Goal: Task Accomplishment & Management: Manage account settings

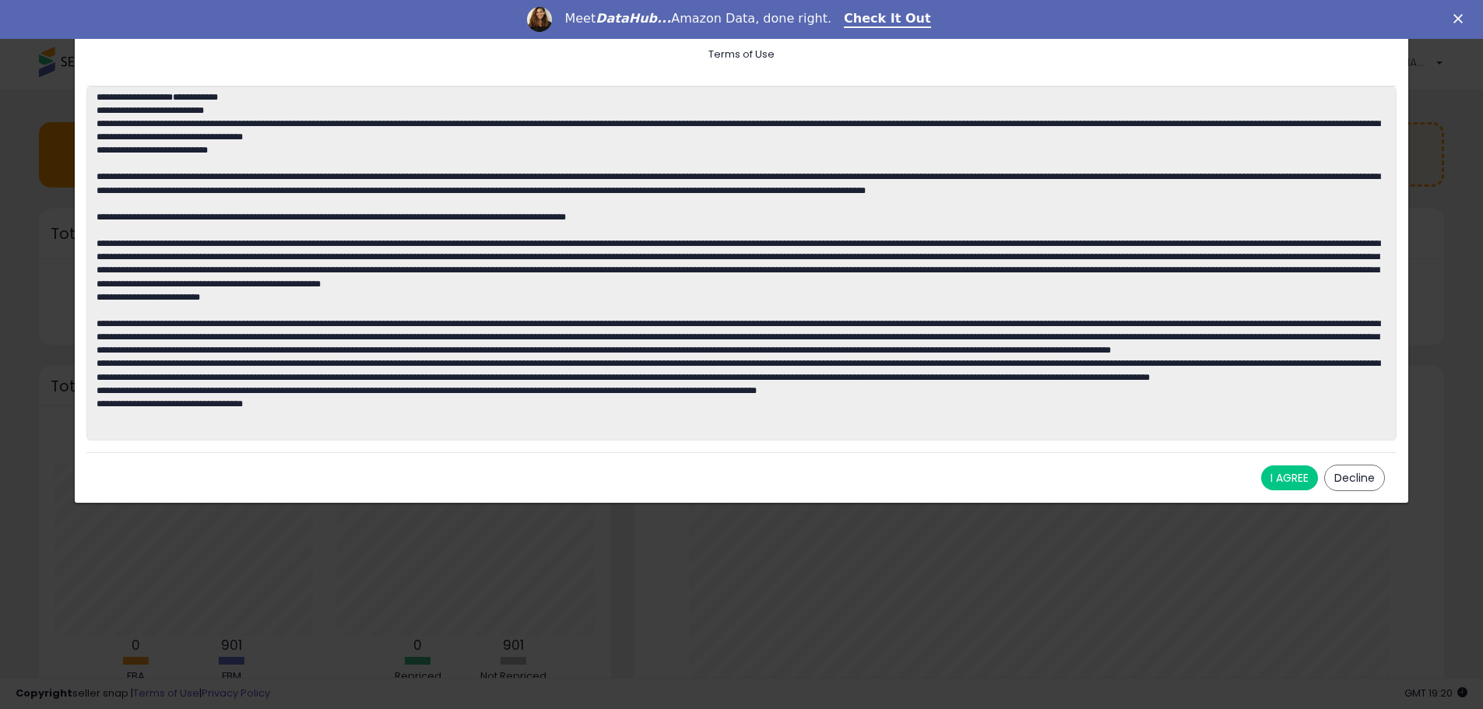
click at [1287, 476] on button "I AGREE" at bounding box center [1289, 477] width 57 height 25
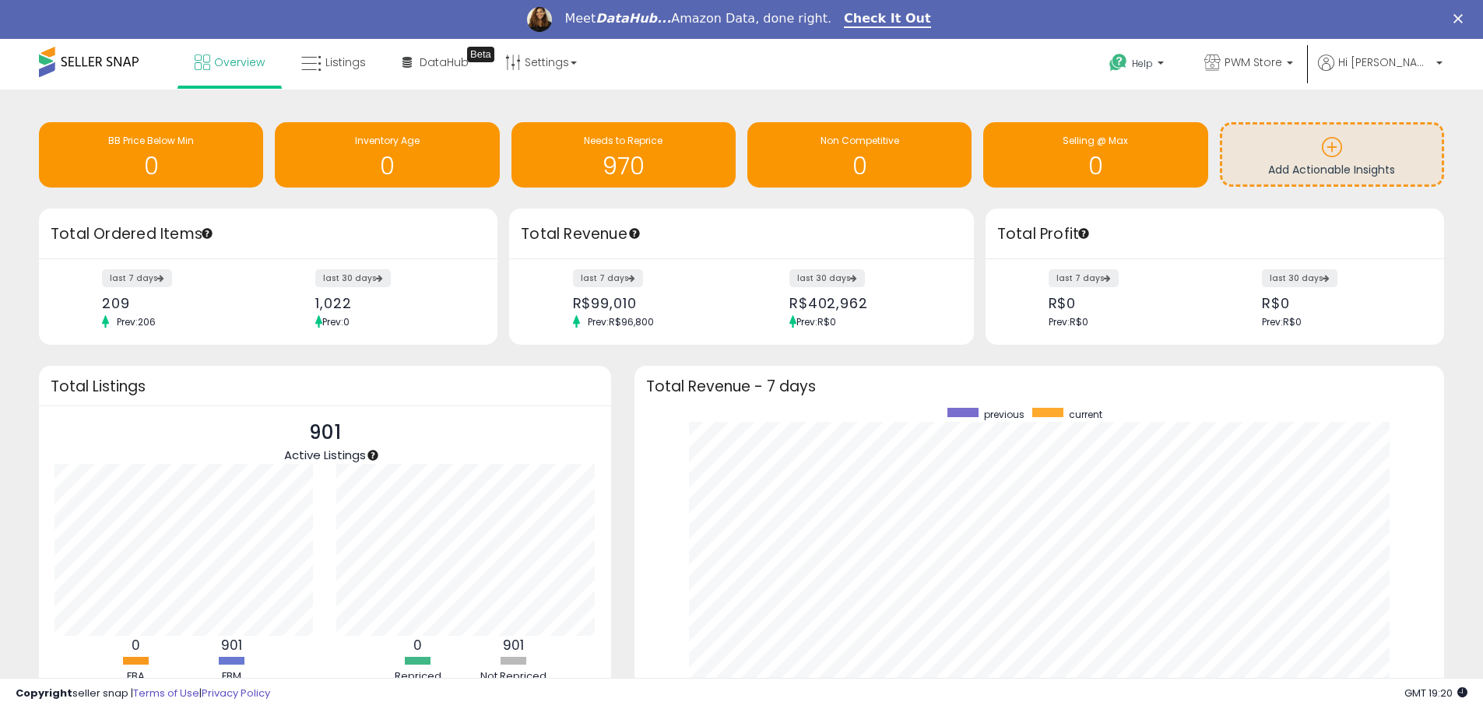
click at [1463, 19] on icon "Close" at bounding box center [1457, 18] width 9 height 9
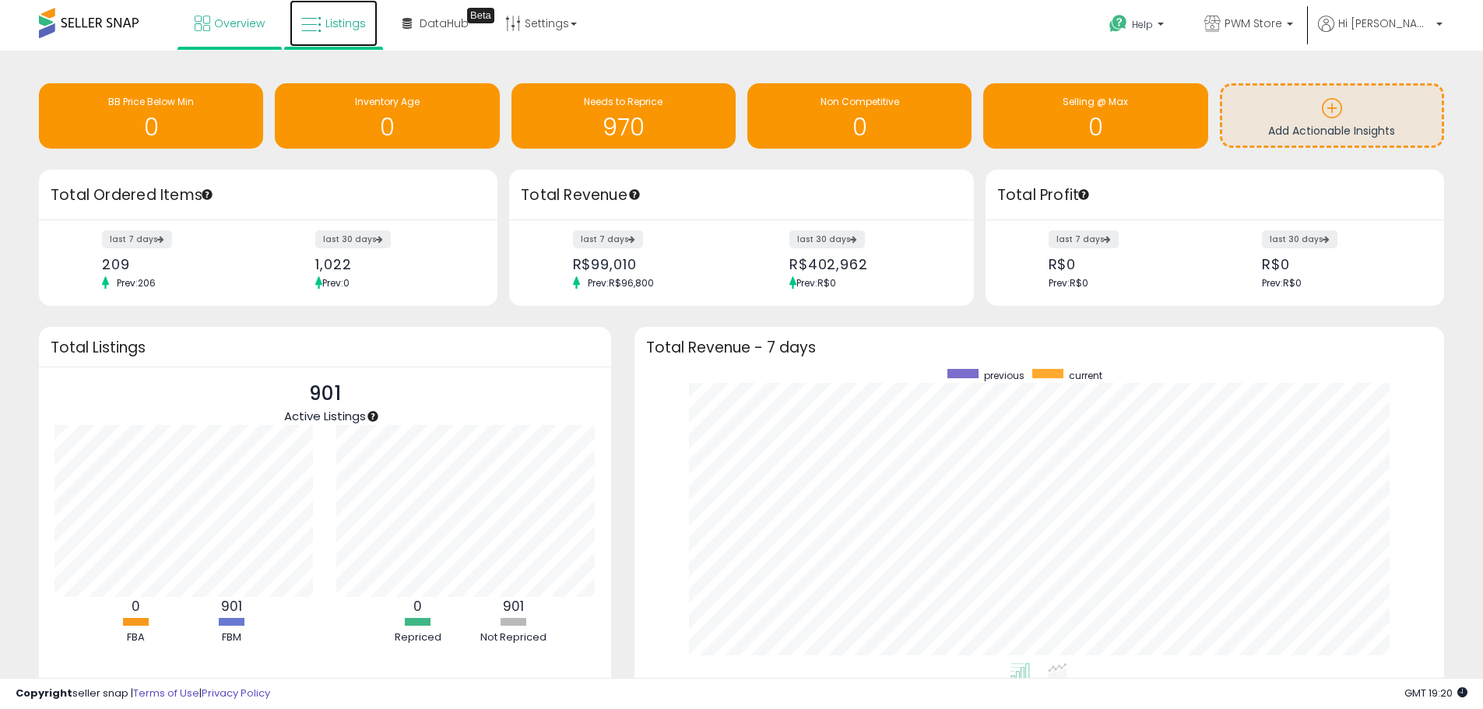
click at [319, 23] on icon at bounding box center [311, 25] width 20 height 20
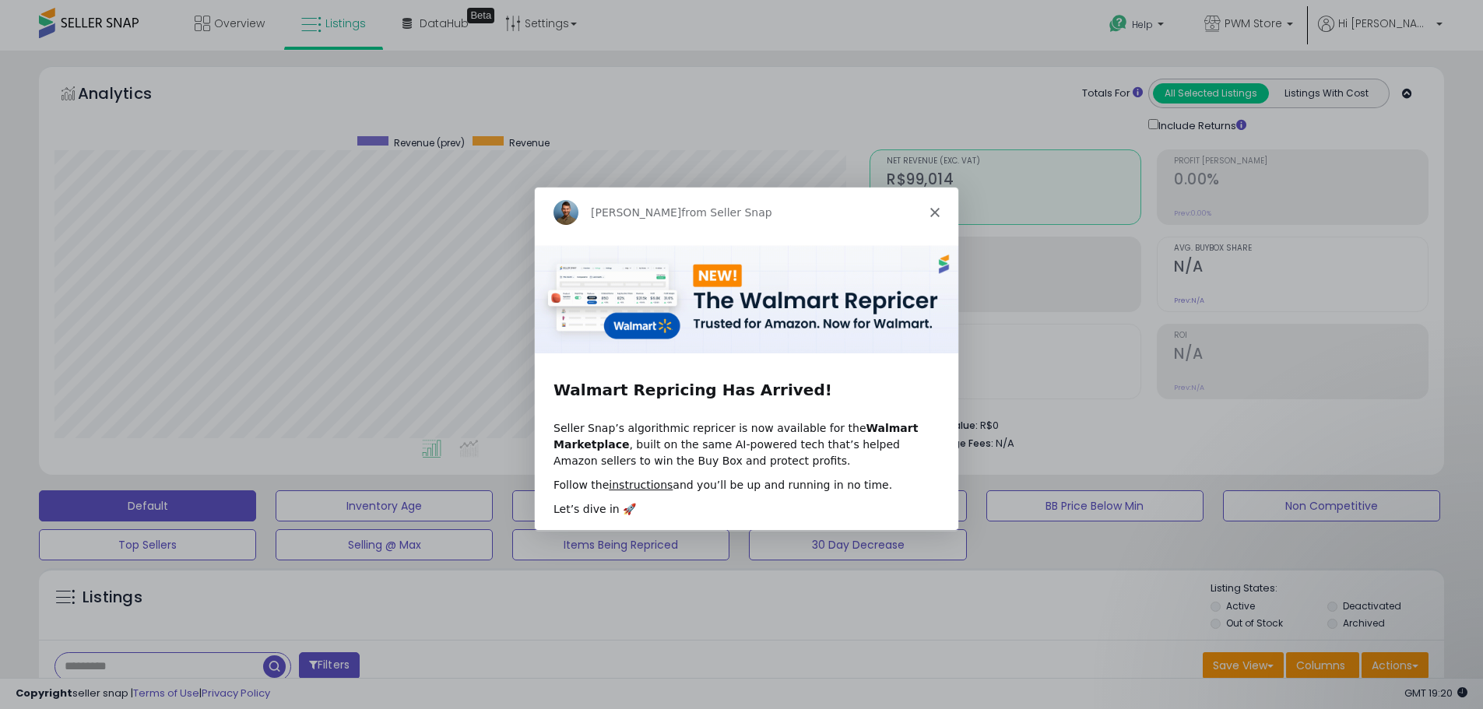
scroll to position [319, 815]
click at [944, 206] on div "Adrian from Seller Snap" at bounding box center [744, 212] width 423 height 50
click at [935, 209] on polygon "Close" at bounding box center [933, 211] width 9 height 9
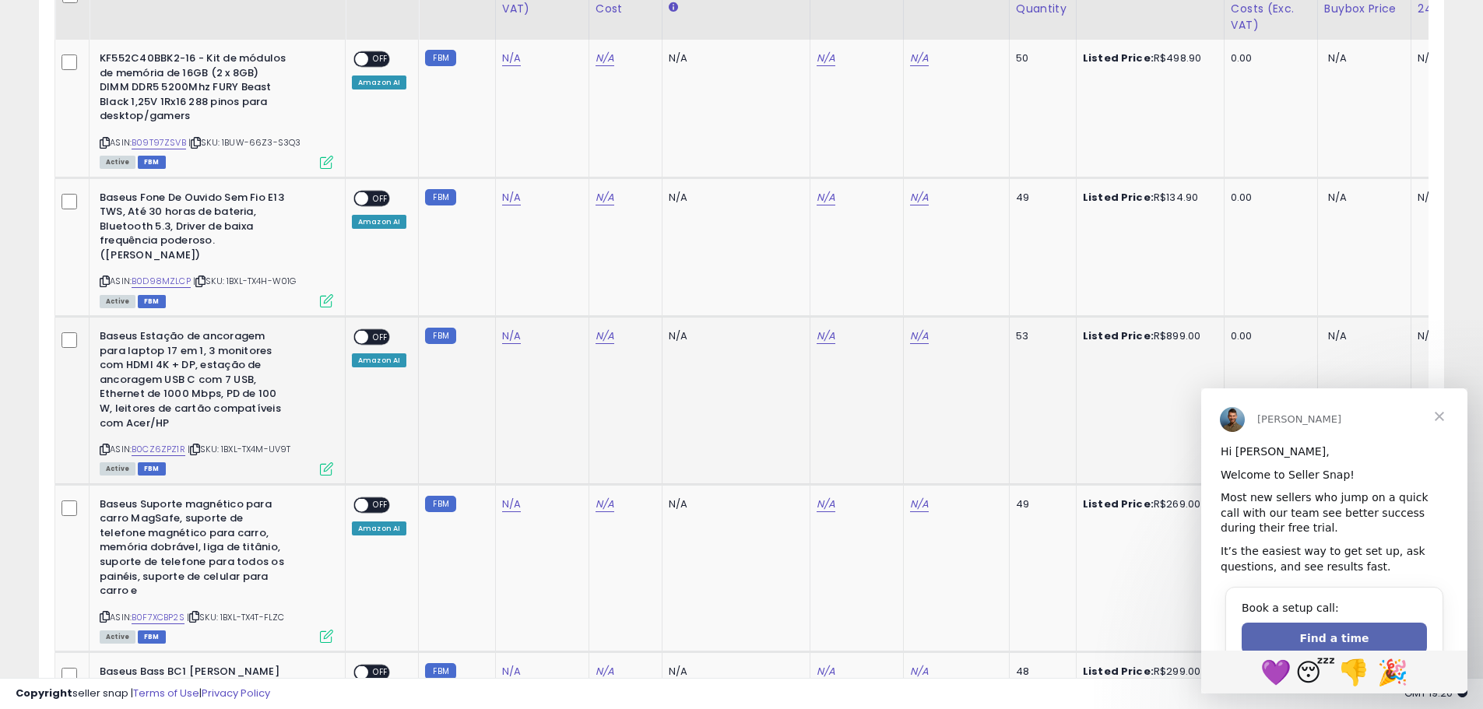
scroll to position [778, 0]
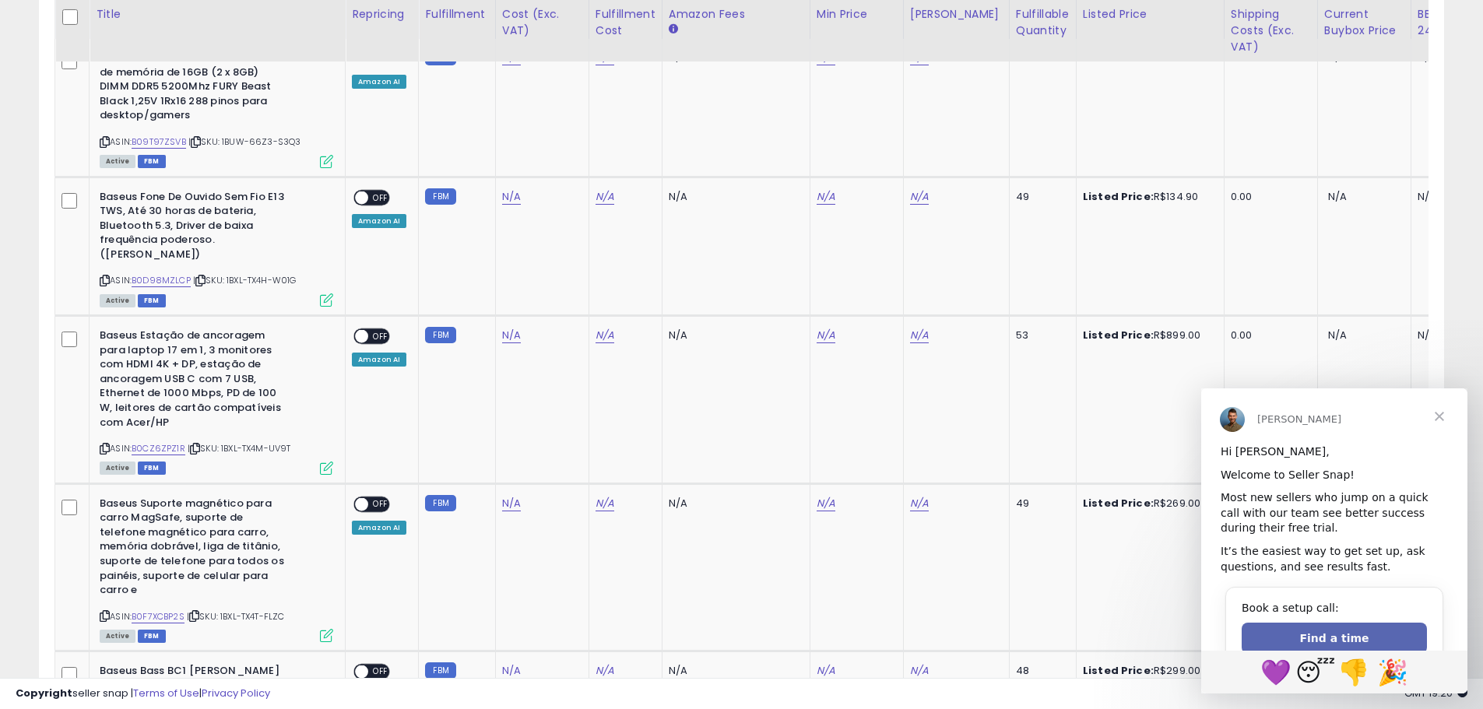
click at [1441, 413] on span "Close" at bounding box center [1439, 416] width 56 height 56
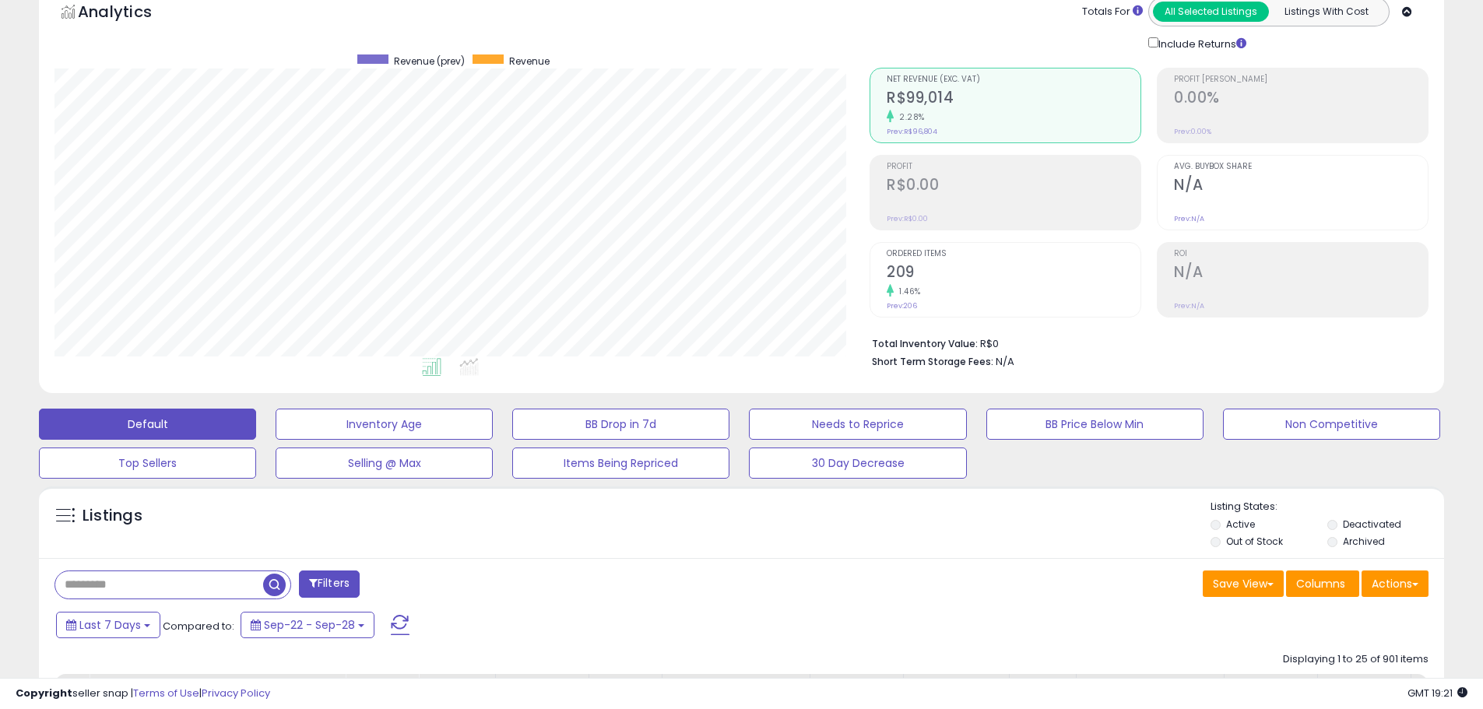
scroll to position [0, 0]
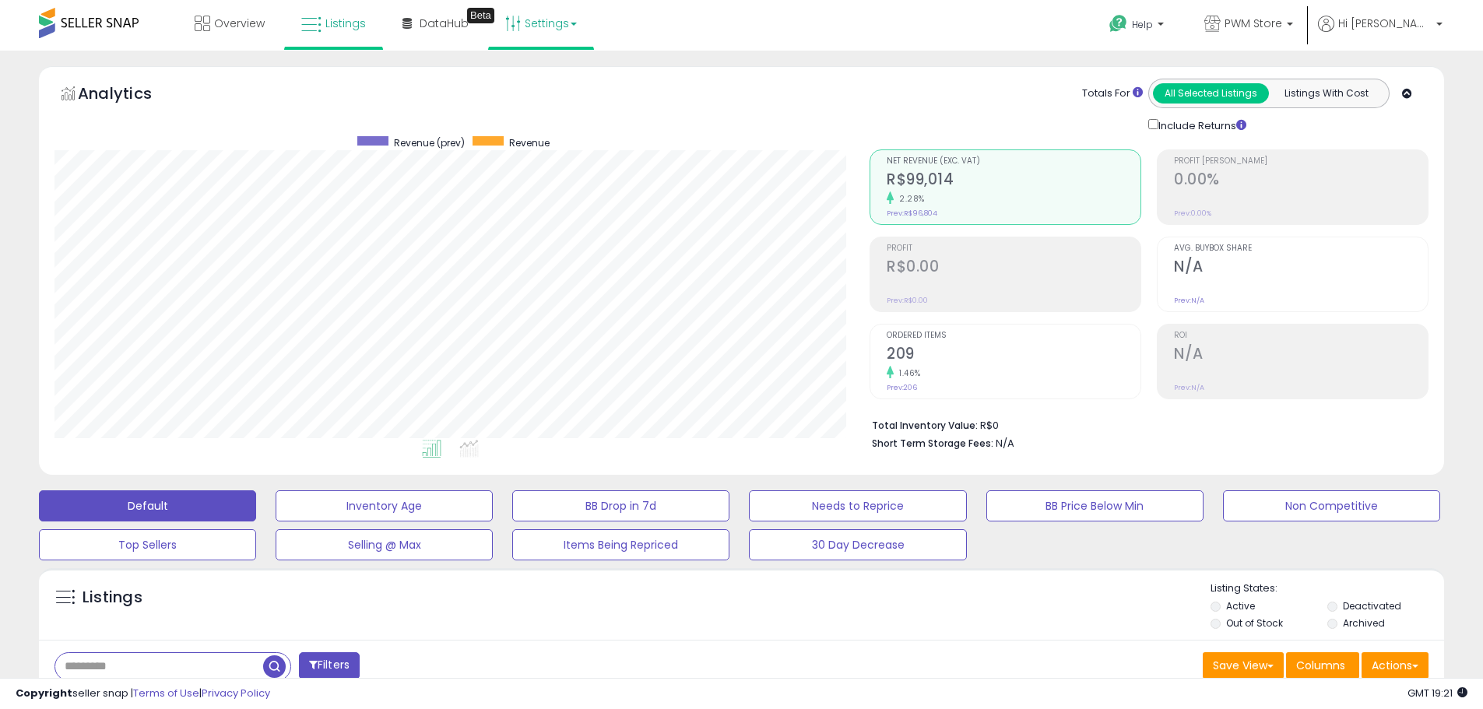
click at [568, 23] on link "Settings" at bounding box center [540, 23] width 95 height 47
click at [441, 28] on span "DataHub" at bounding box center [444, 24] width 49 height 16
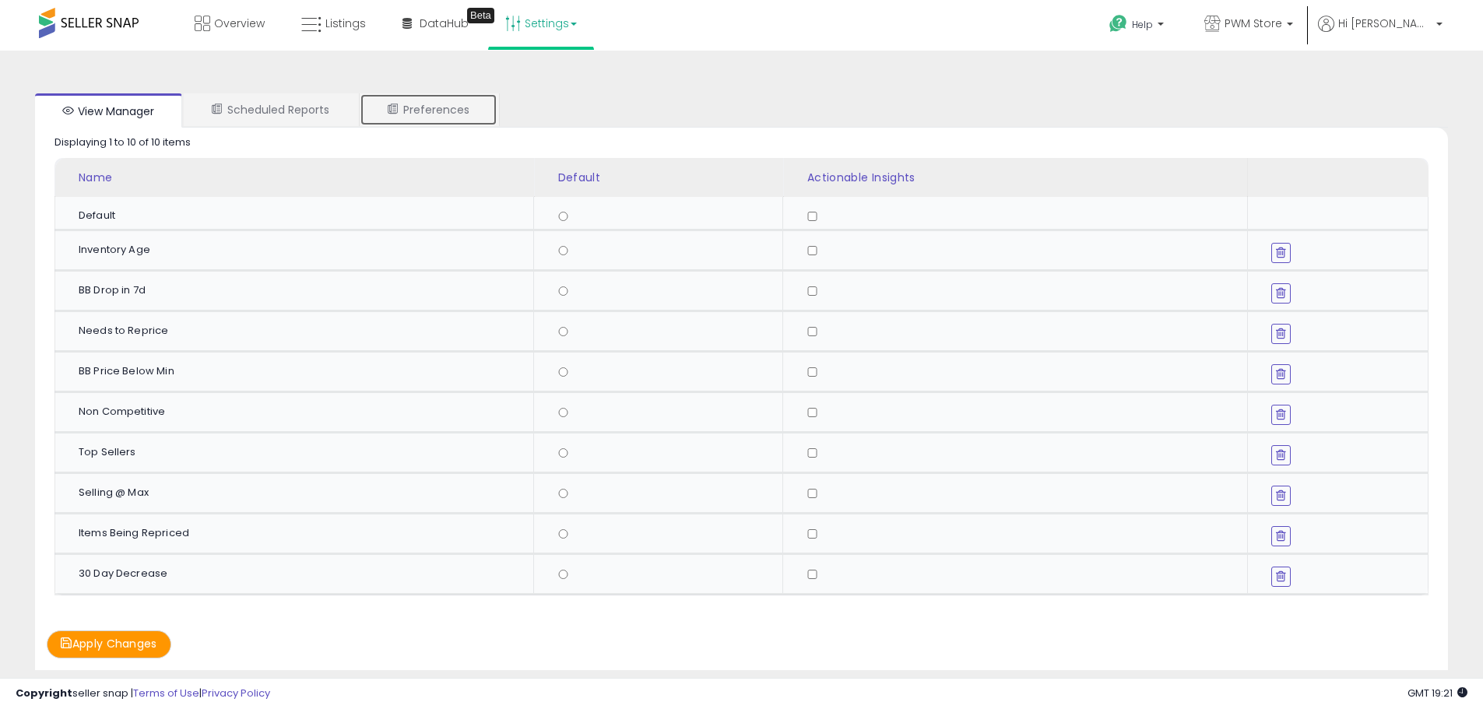
click at [402, 115] on link "Preferences" at bounding box center [429, 109] width 138 height 33
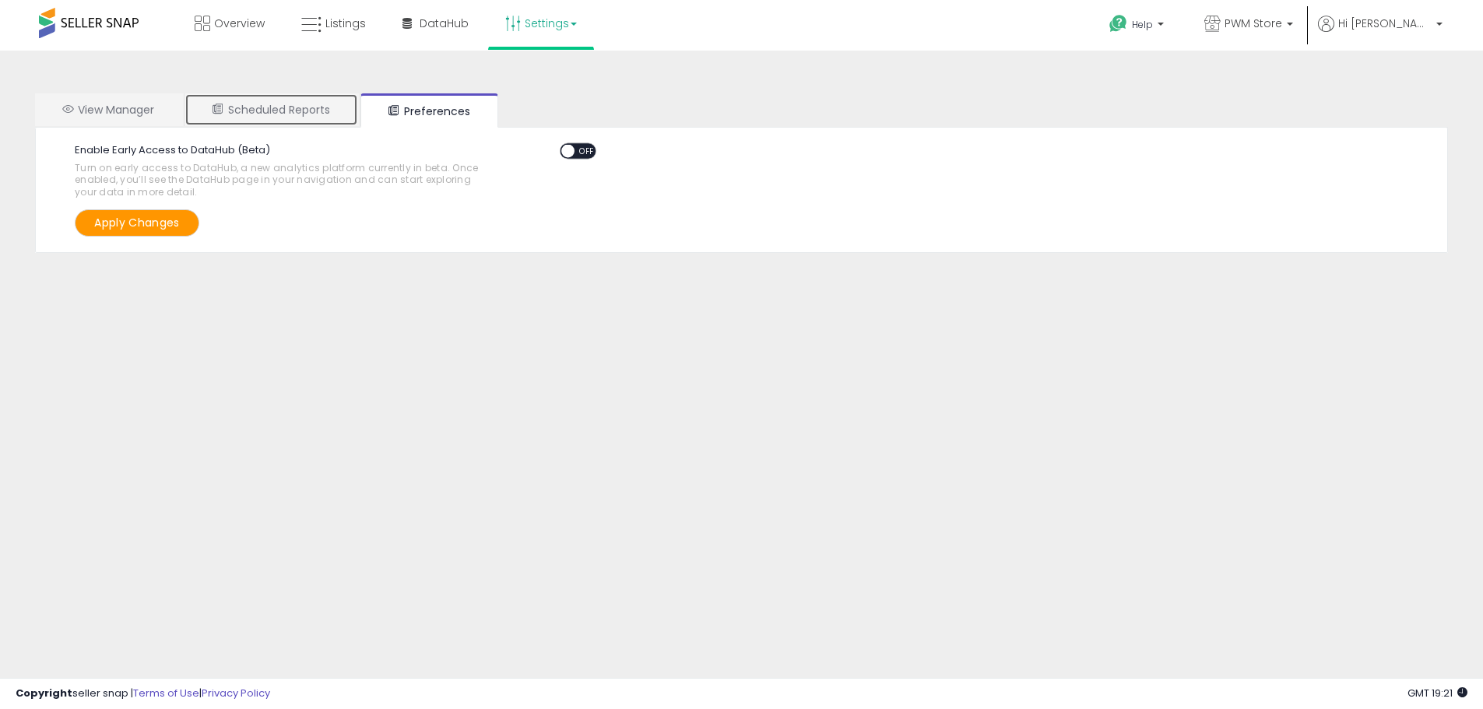
click at [304, 112] on link "Scheduled Reports" at bounding box center [271, 109] width 174 height 33
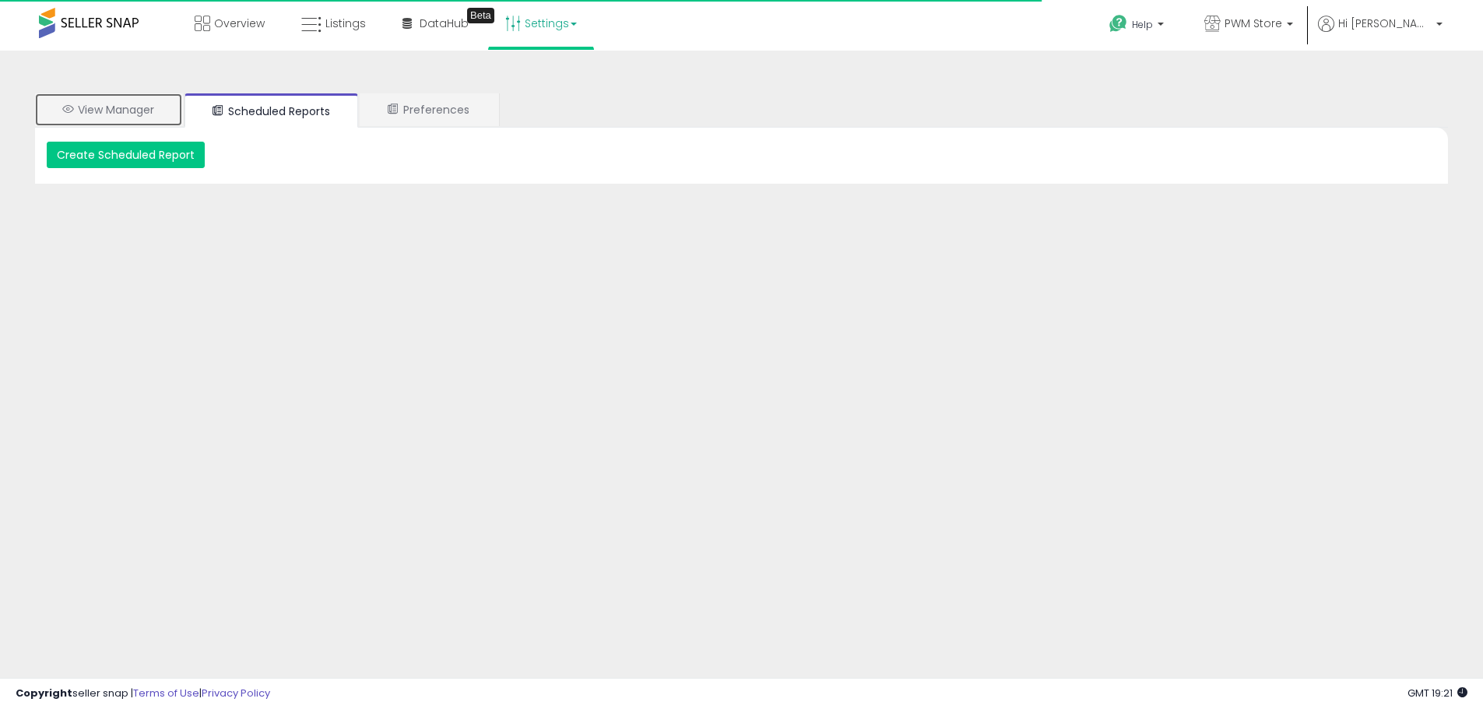
click at [111, 104] on link "View Manager" at bounding box center [108, 109] width 147 height 33
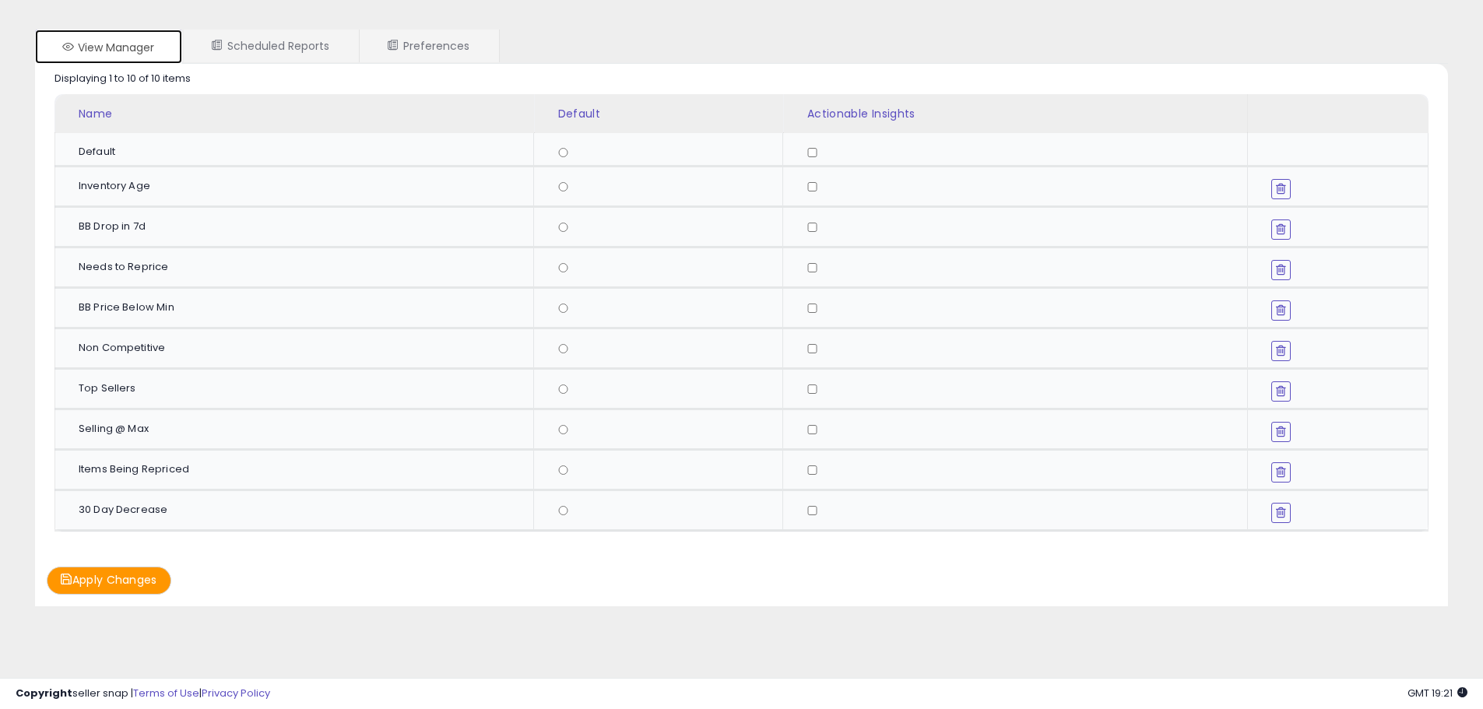
scroll to position [66, 0]
click at [319, 52] on link "Scheduled Reports" at bounding box center [271, 43] width 174 height 33
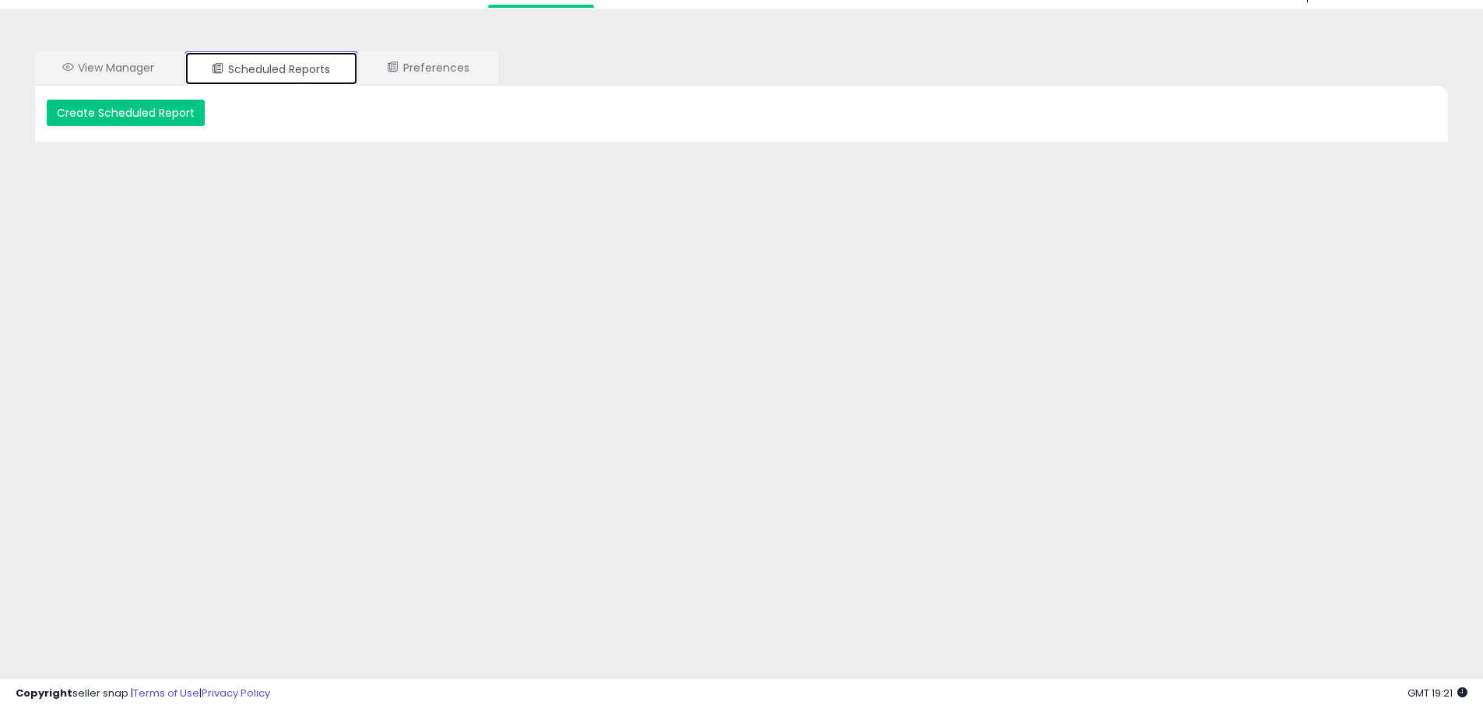
scroll to position [42, 0]
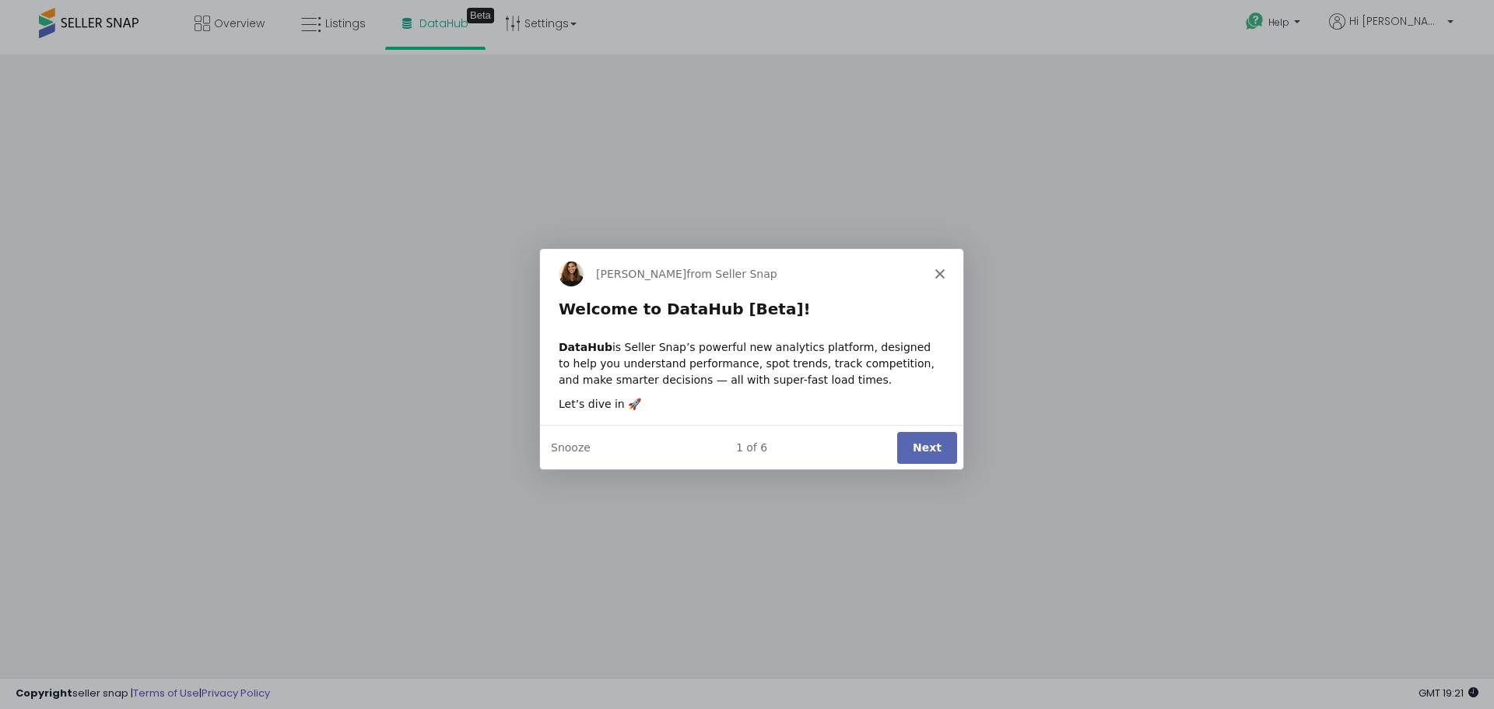
click at [938, 268] on icon "Close" at bounding box center [939, 272] width 9 height 9
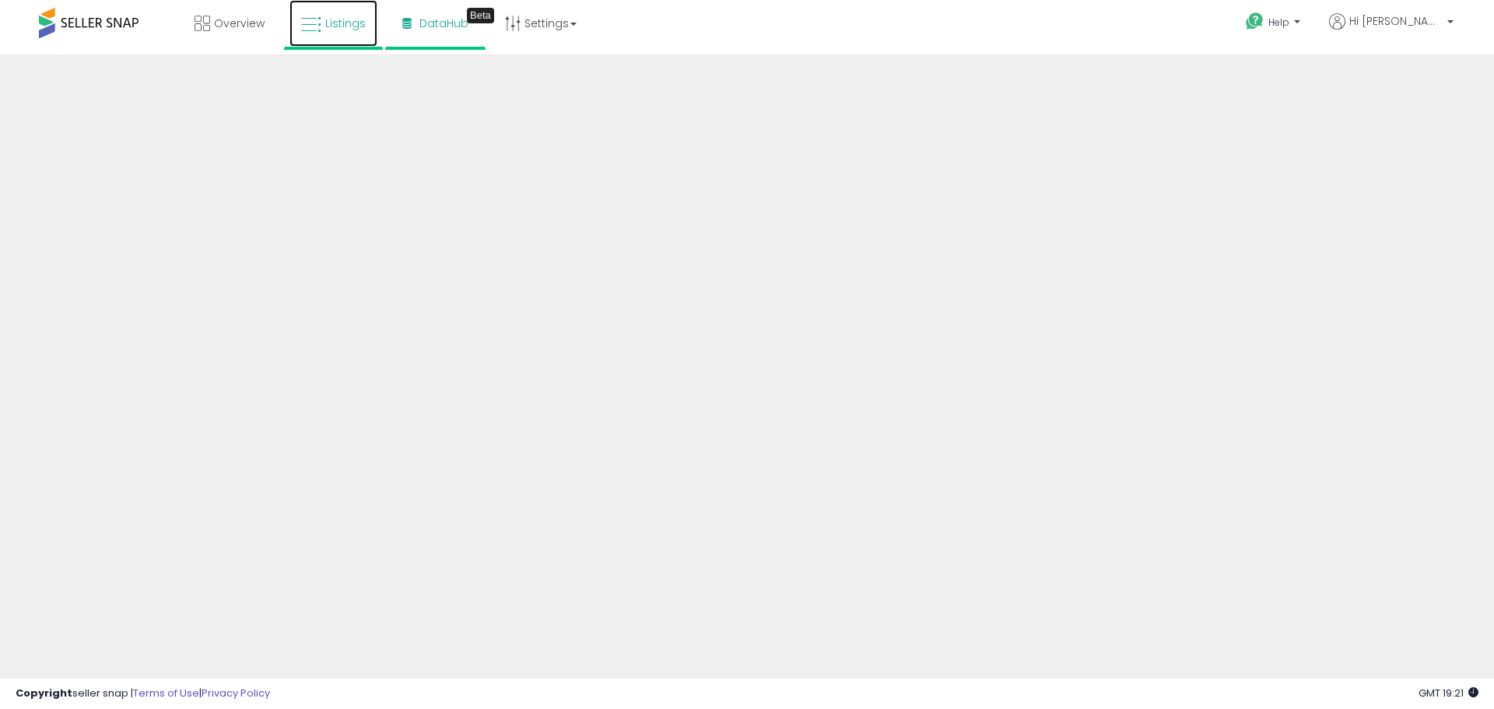
click at [330, 24] on span "Listings" at bounding box center [345, 24] width 40 height 16
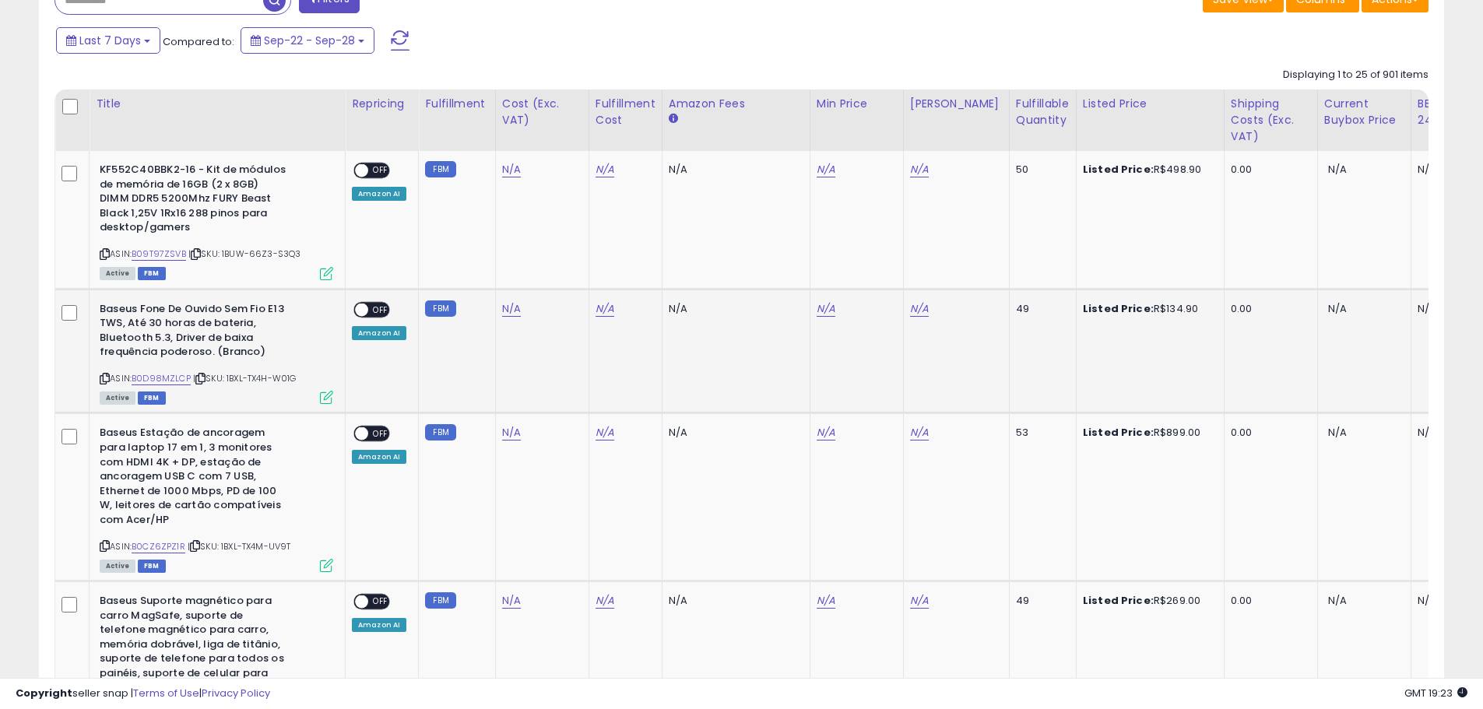
scroll to position [565, 0]
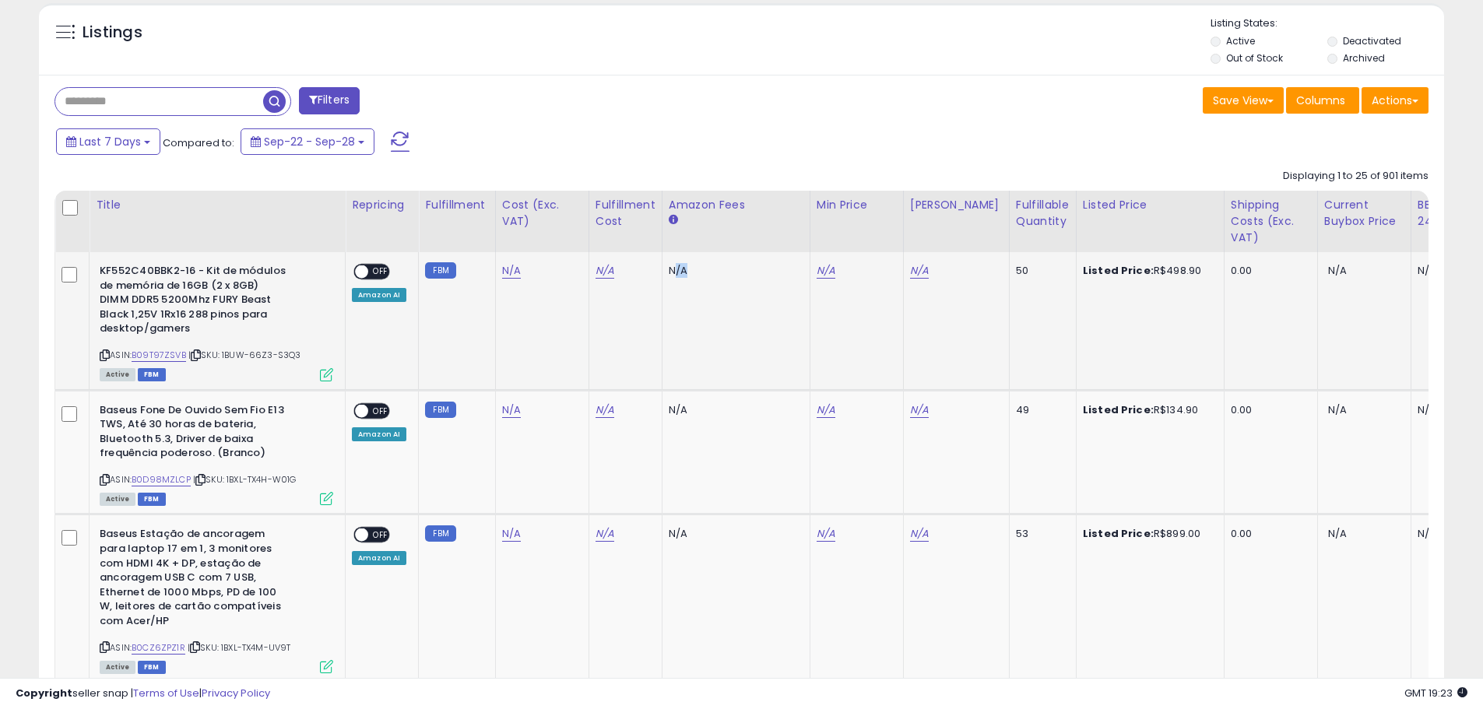
drag, startPoint x: 669, startPoint y: 272, endPoint x: 693, endPoint y: 274, distance: 24.2
click at [693, 274] on div "N/A" at bounding box center [733, 271] width 129 height 14
click at [742, 281] on td "N/A" at bounding box center [736, 321] width 148 height 138
click at [684, 300] on td "N/A" at bounding box center [736, 321] width 148 height 138
click at [536, 318] on td "N/A" at bounding box center [541, 321] width 93 height 138
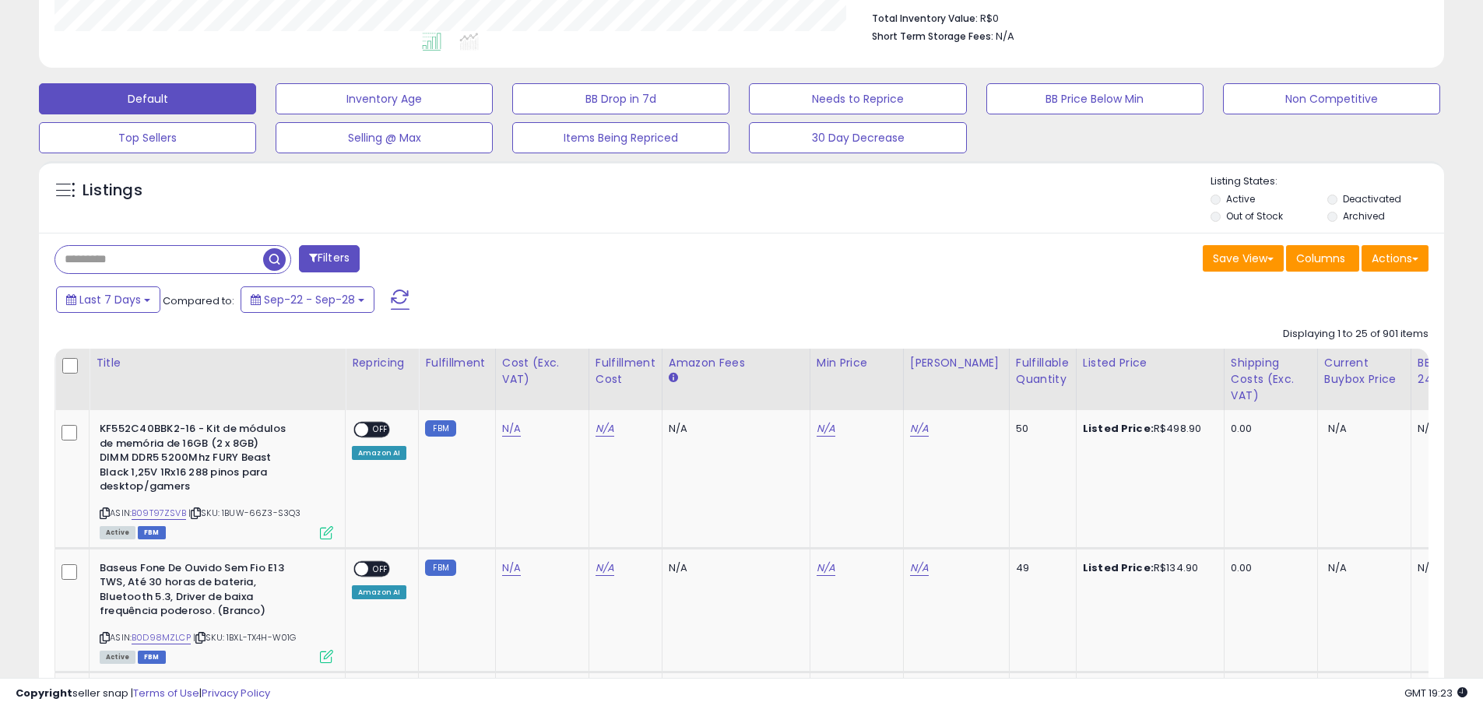
scroll to position [409, 0]
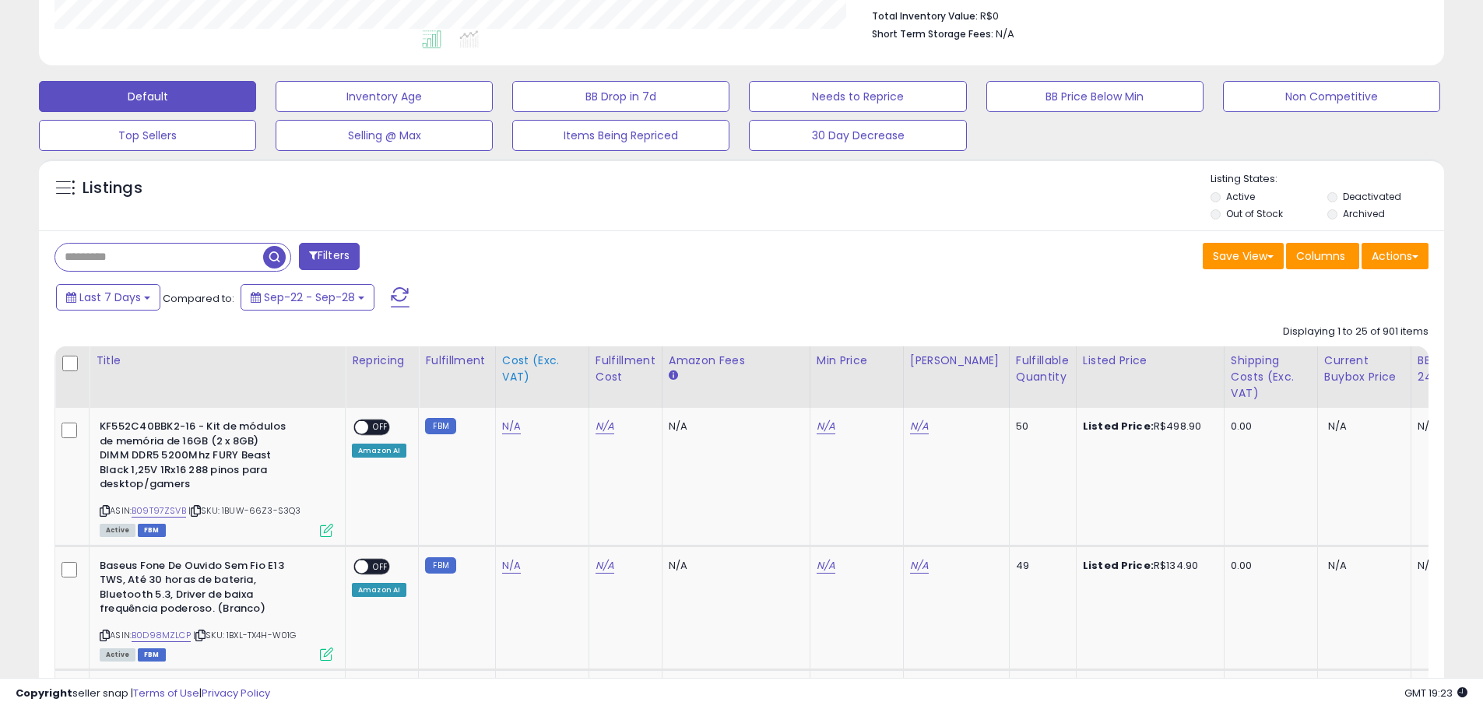
click at [516, 371] on div "Cost (Exc. VAT)" at bounding box center [542, 369] width 80 height 33
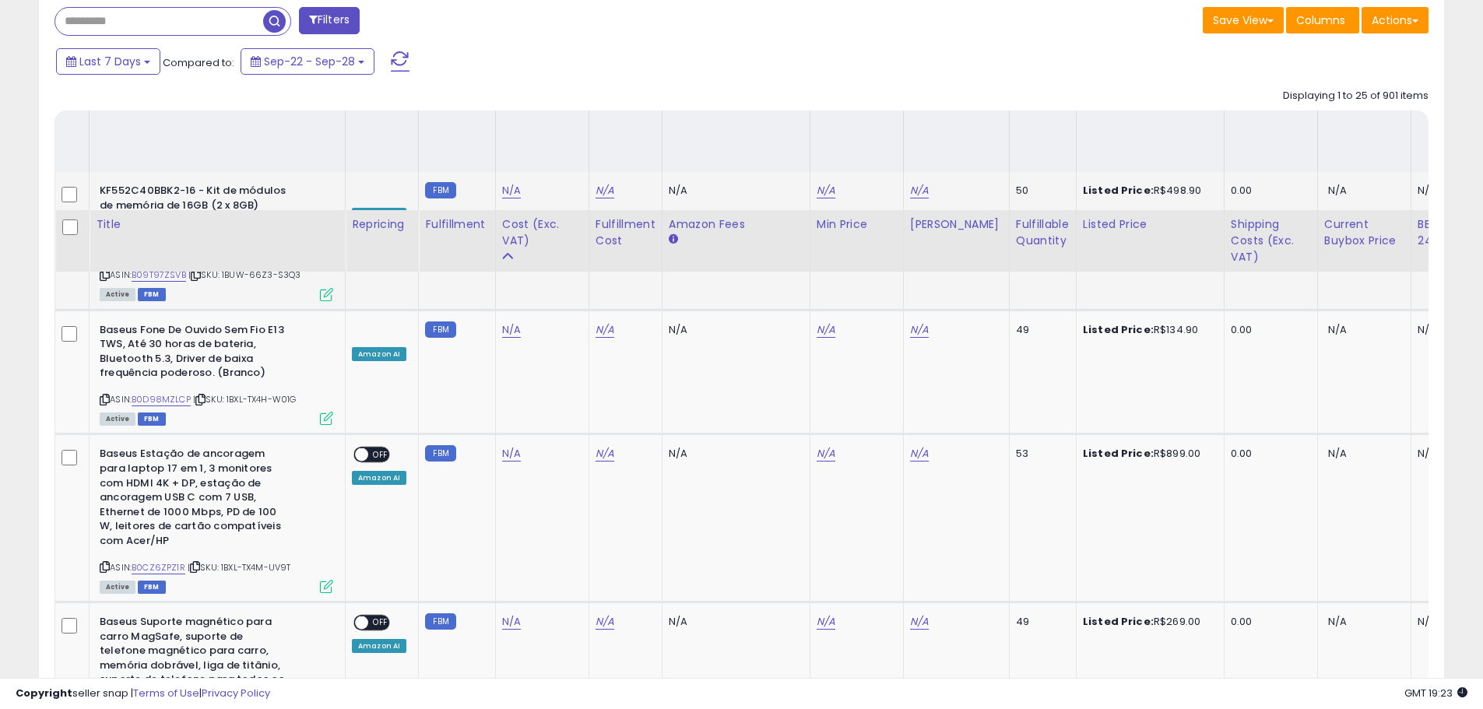
scroll to position [643, 0]
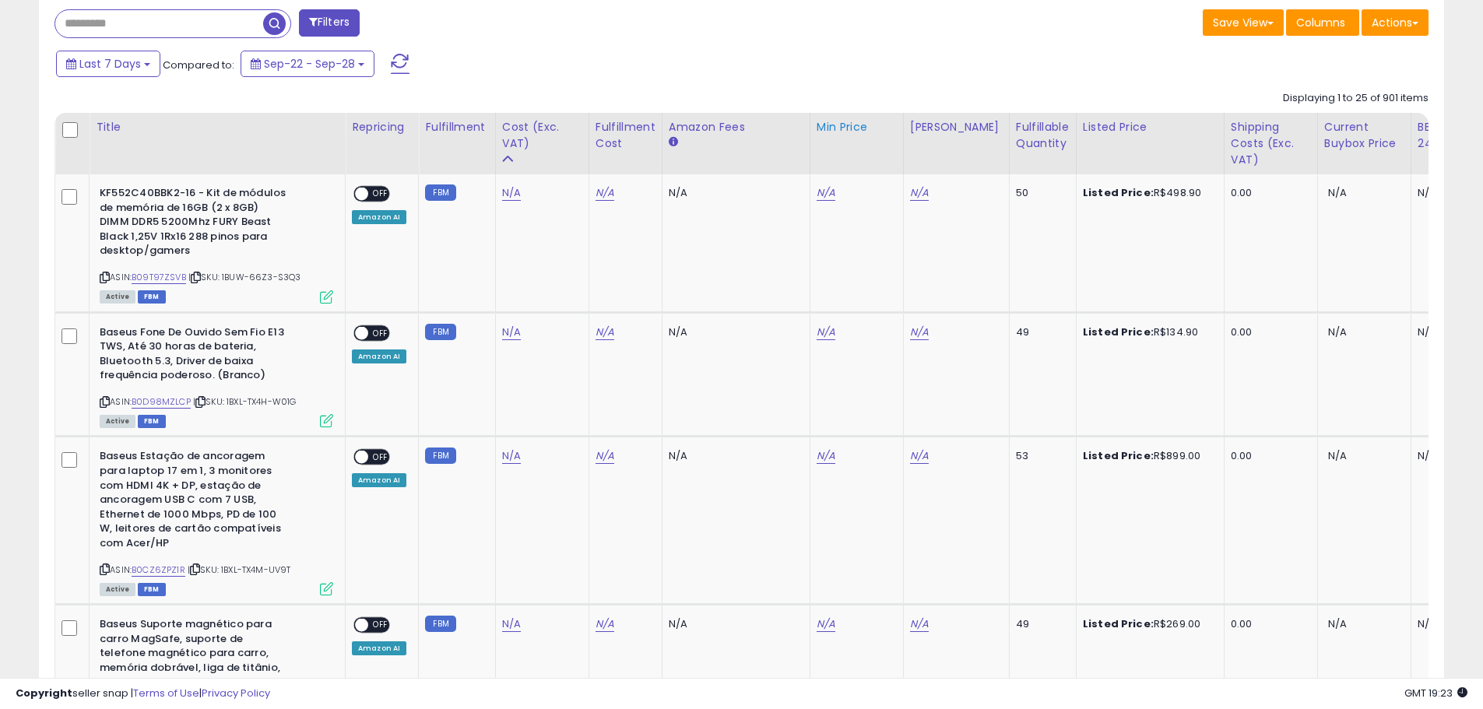
click at [839, 128] on div "Min Price" at bounding box center [856, 127] width 80 height 16
click at [1016, 332] on div "49" at bounding box center [1040, 332] width 48 height 14
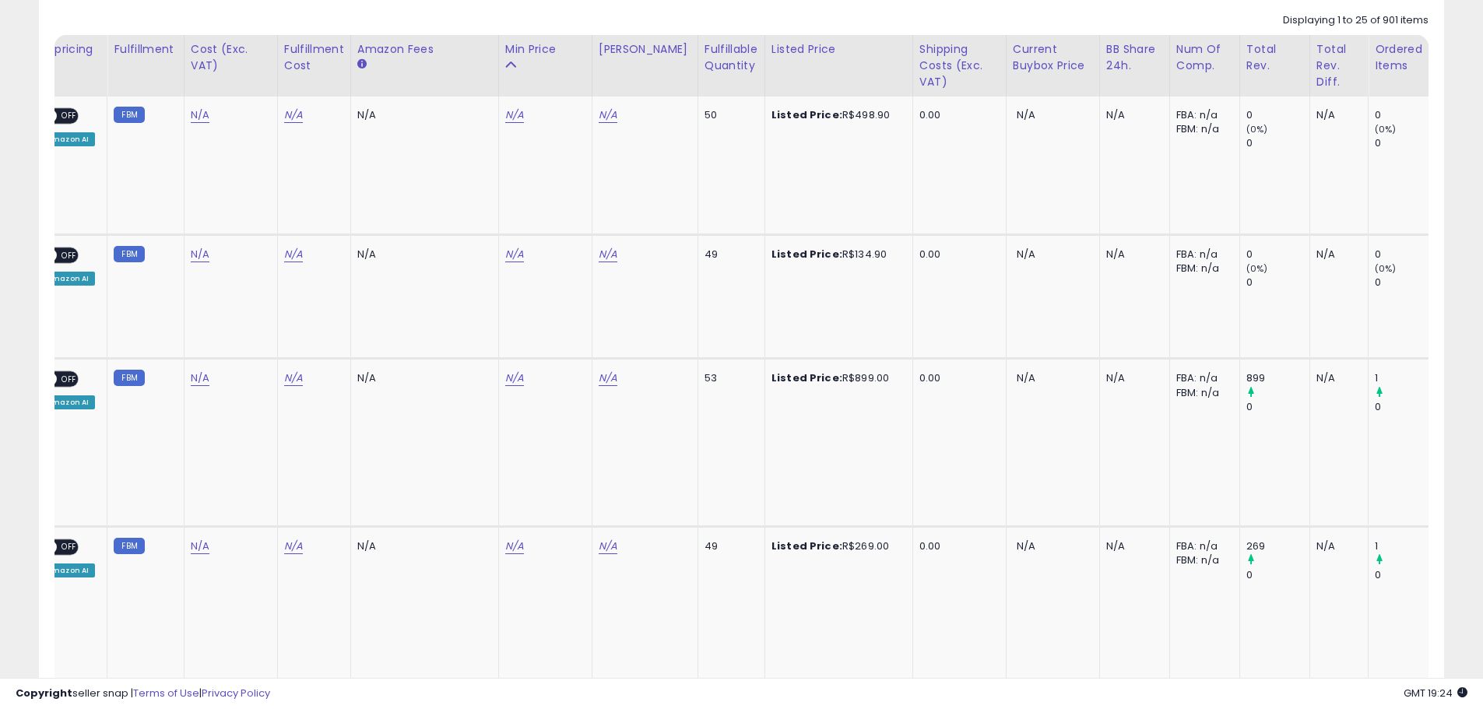
scroll to position [0, 0]
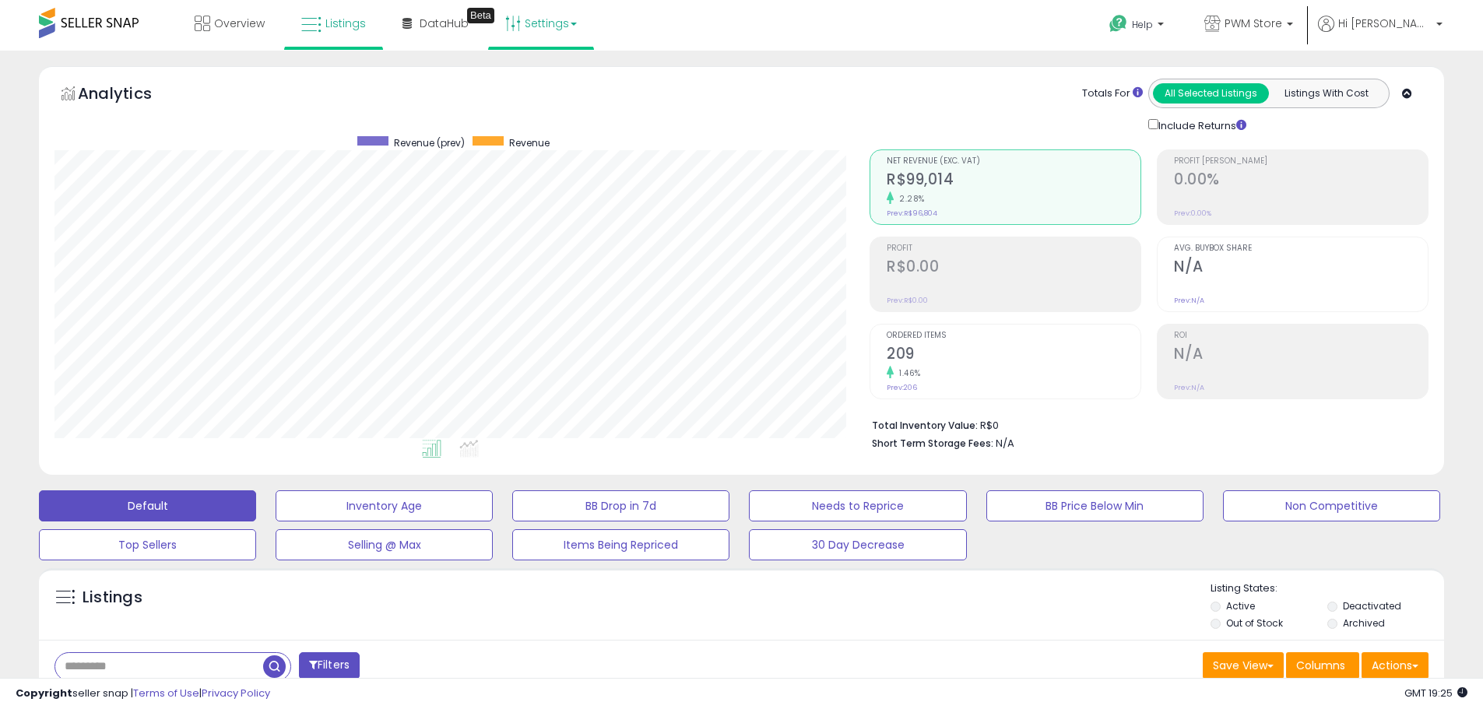
click at [556, 25] on link "Settings" at bounding box center [540, 23] width 95 height 47
click at [447, 16] on span "DataHub" at bounding box center [444, 24] width 49 height 16
click at [545, 22] on link "Settings" at bounding box center [540, 23] width 95 height 47
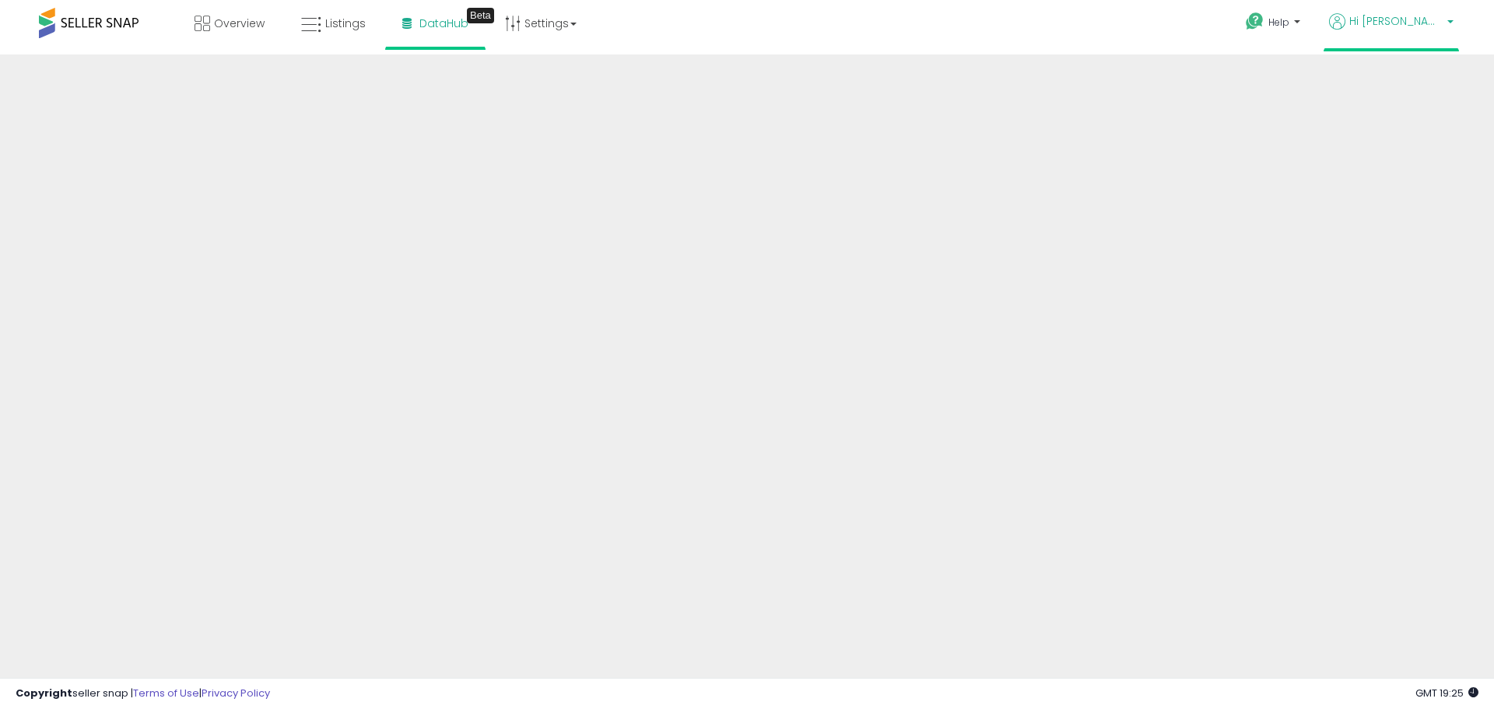
click at [1446, 23] on p "Hi [PERSON_NAME]" at bounding box center [1391, 22] width 125 height 19
click at [1426, 86] on link "Account" at bounding box center [1418, 80] width 41 height 15
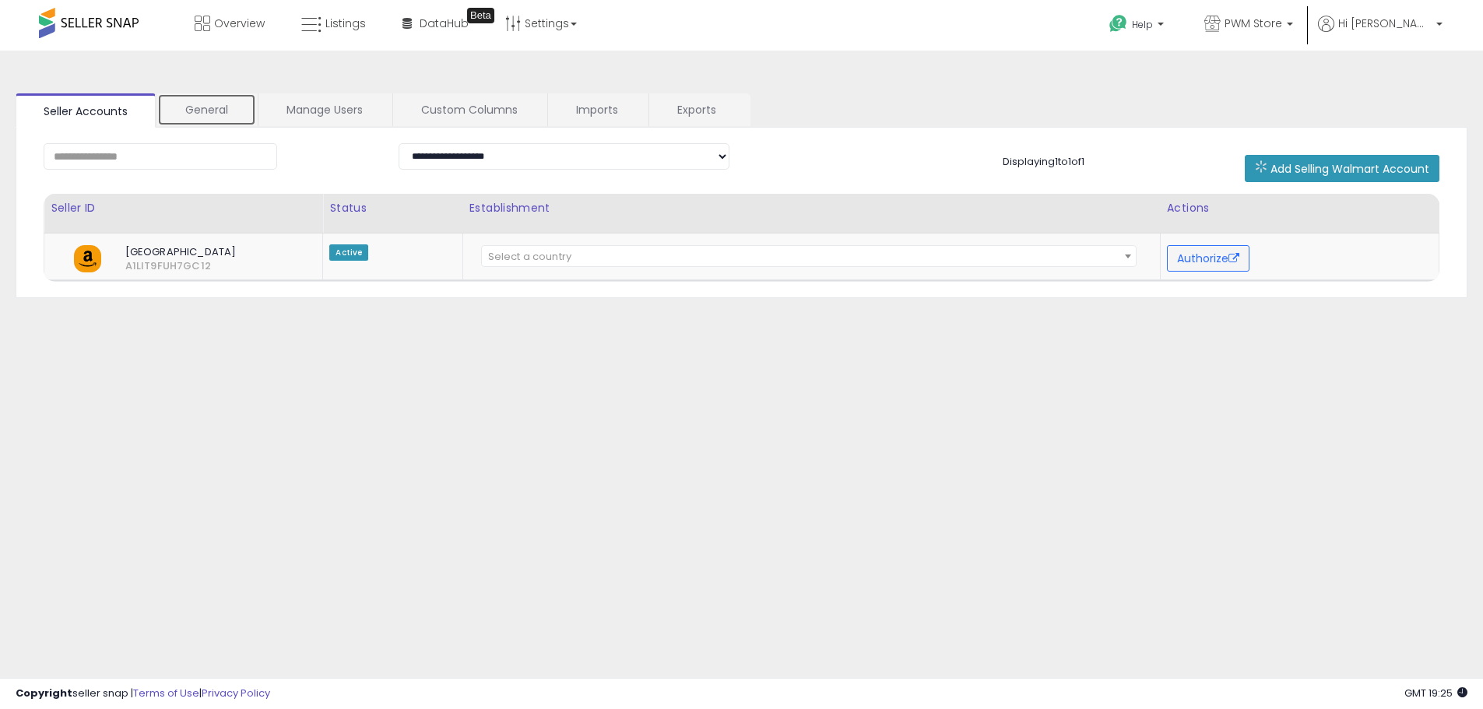
click at [234, 107] on link "General" at bounding box center [206, 109] width 99 height 33
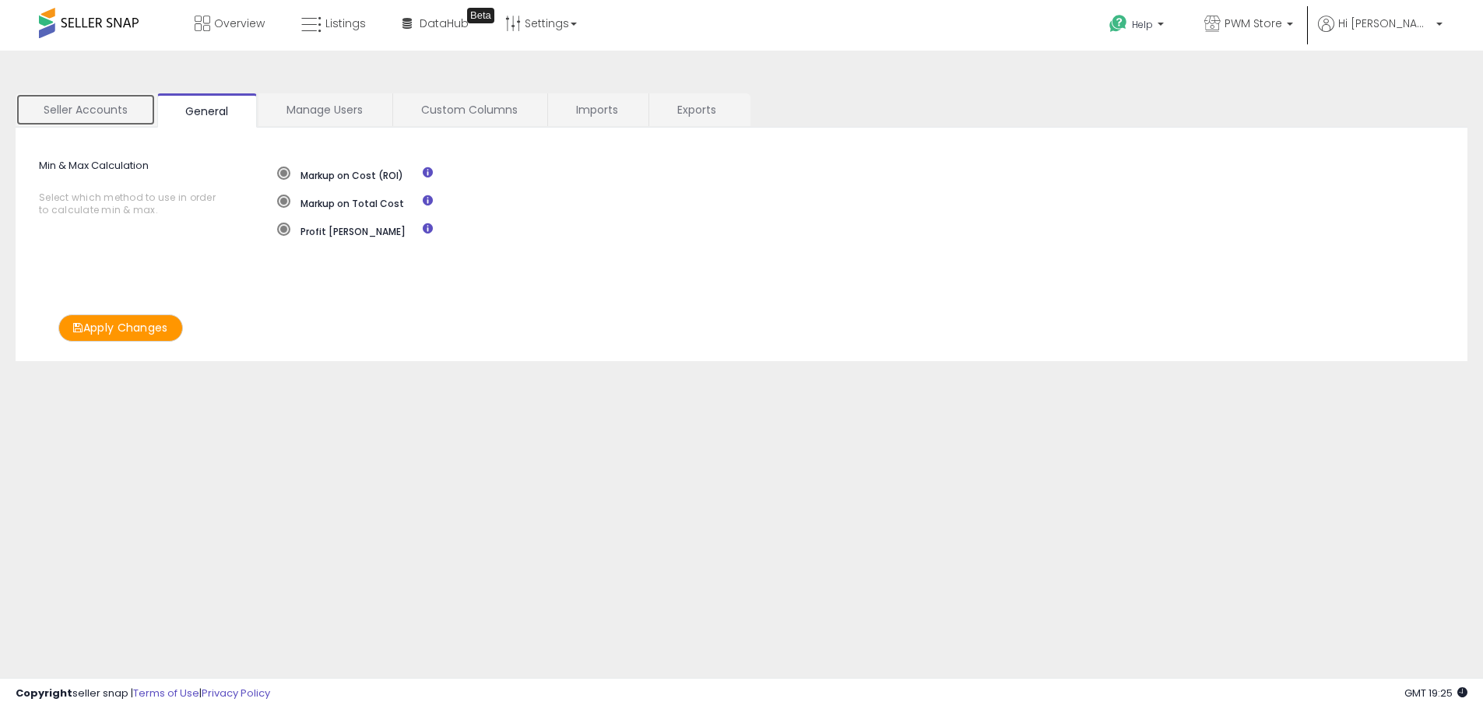
click at [89, 105] on link "Seller Accounts" at bounding box center [86, 109] width 140 height 33
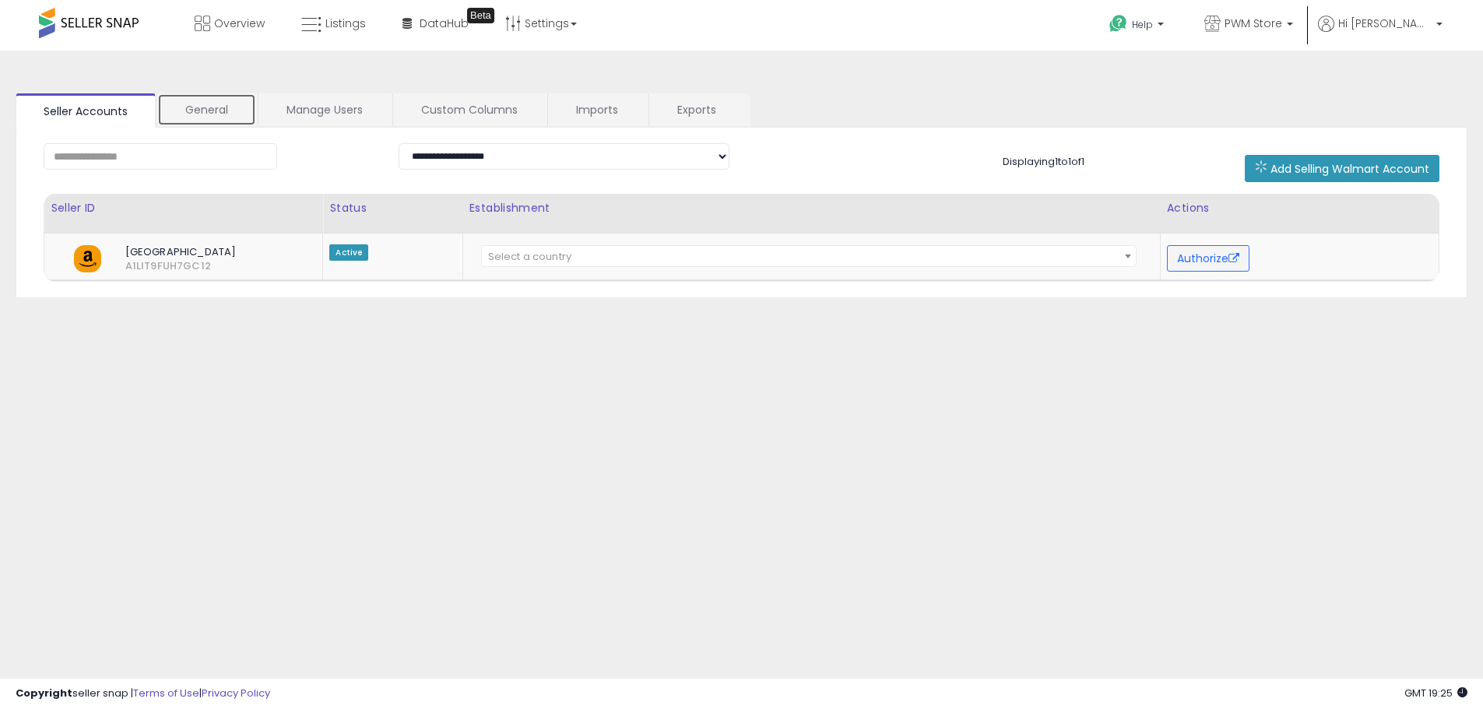
click at [207, 115] on link "General" at bounding box center [206, 109] width 99 height 33
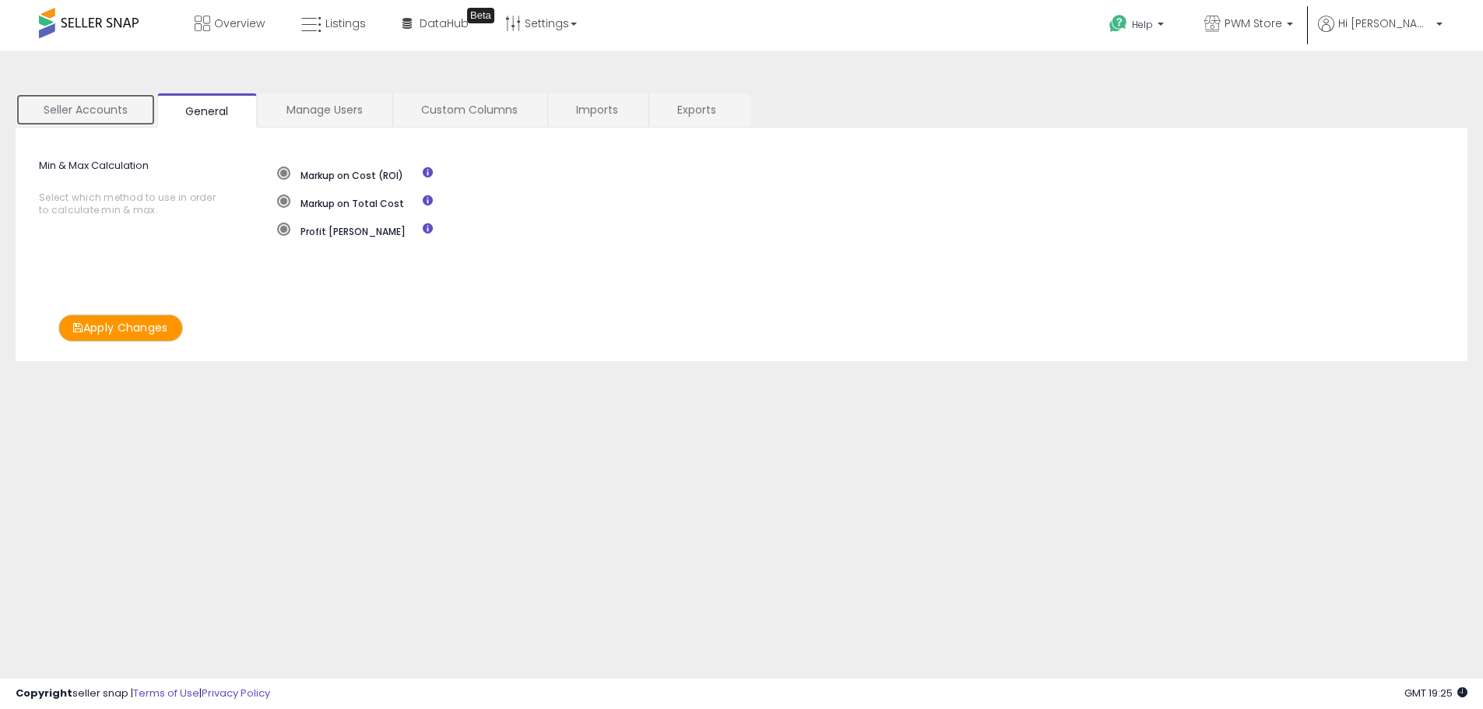
click at [93, 115] on link "Seller Accounts" at bounding box center [86, 109] width 140 height 33
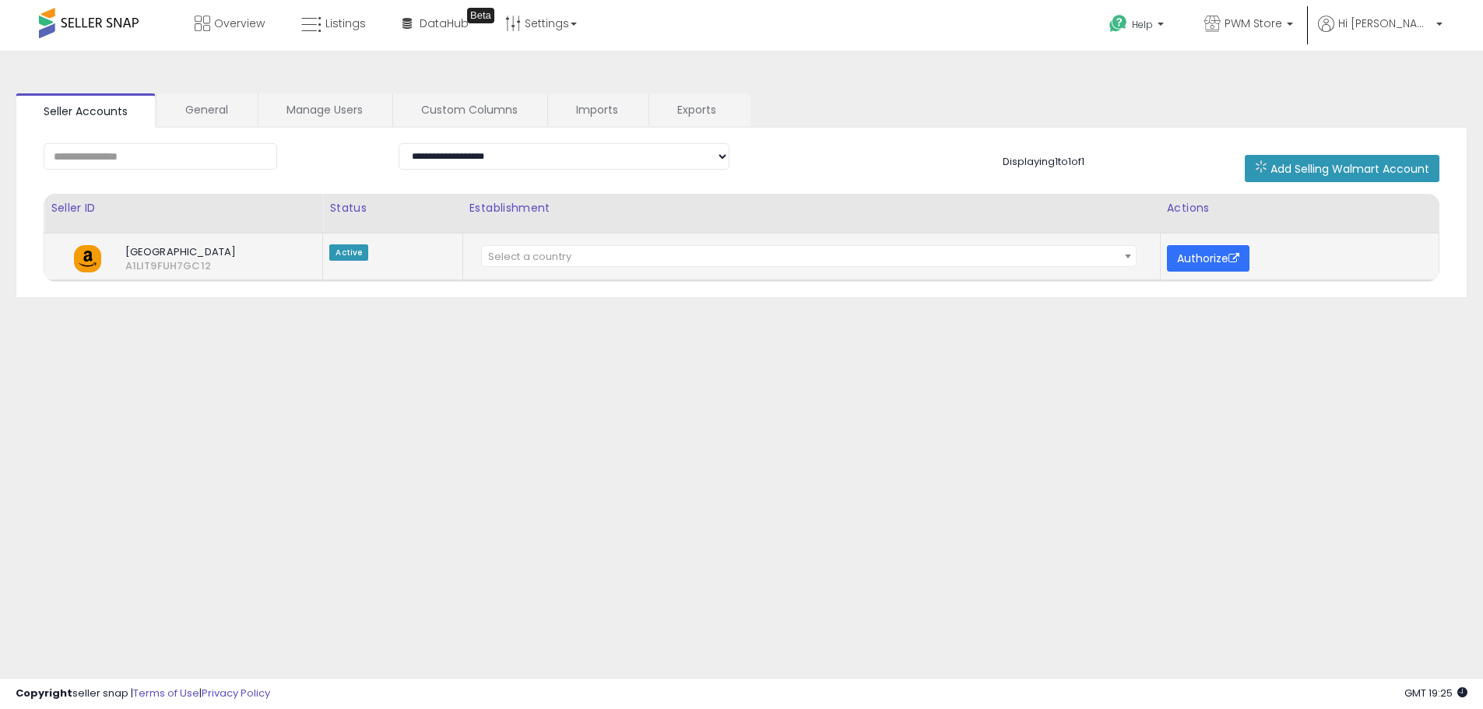
click at [1196, 267] on button "Authorize" at bounding box center [1208, 258] width 83 height 26
click at [696, 257] on span "Select a country" at bounding box center [809, 257] width 654 height 22
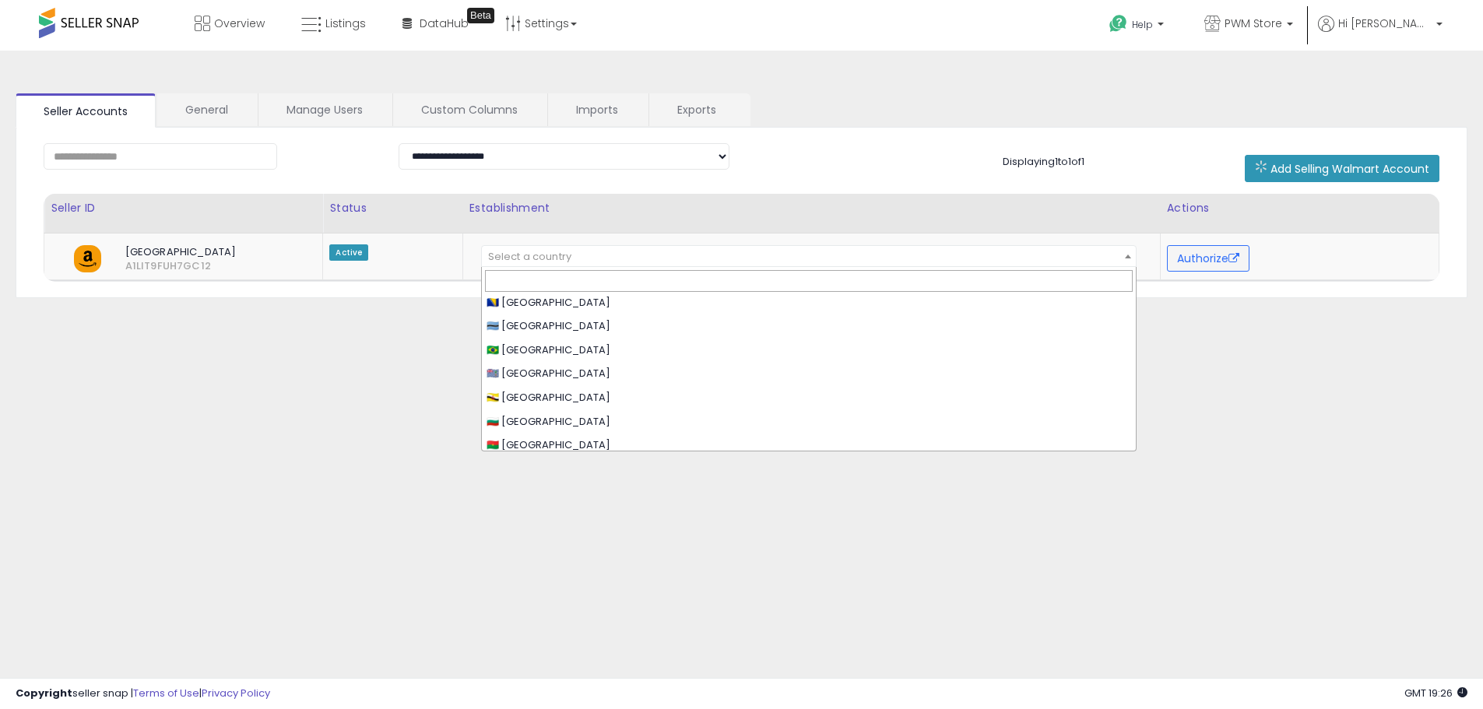
click at [1225, 317] on div "**********" at bounding box center [741, 389] width 1467 height 646
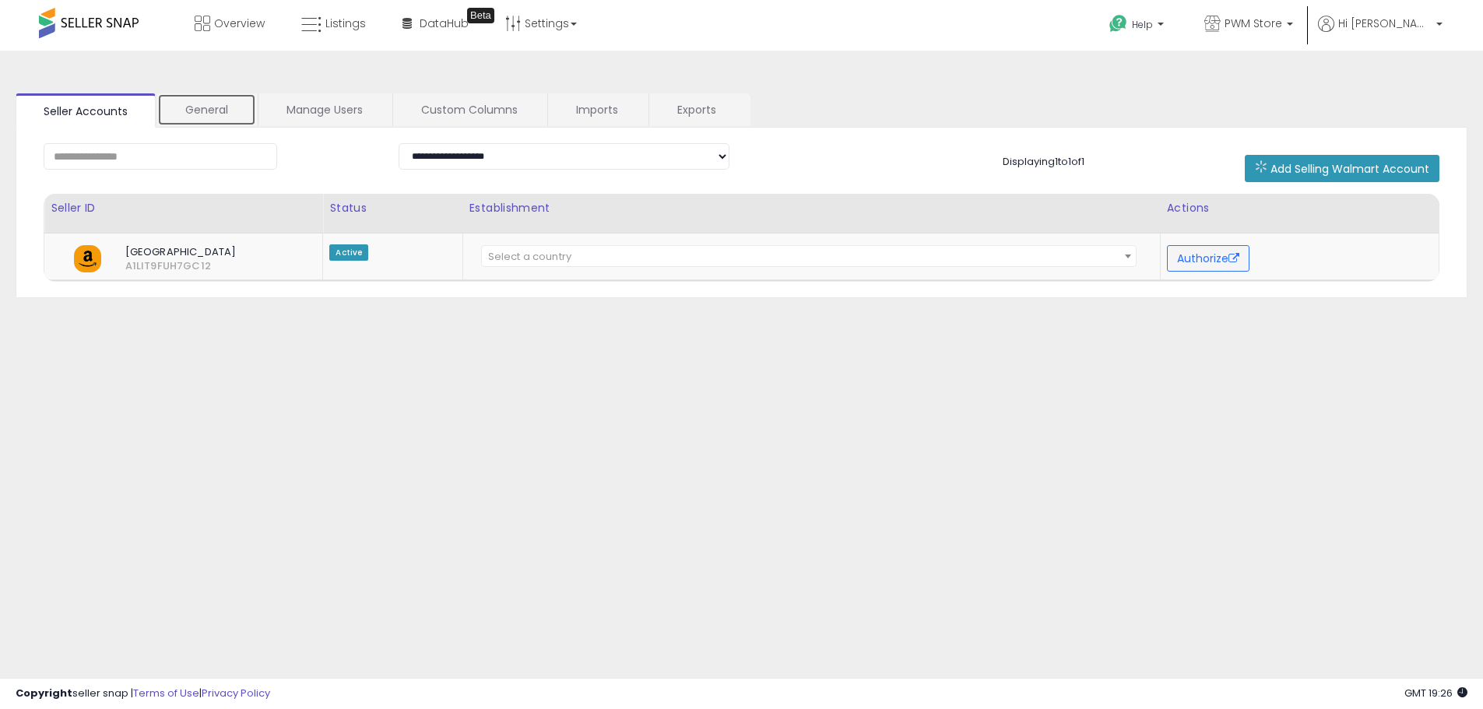
click at [232, 104] on link "General" at bounding box center [206, 109] width 99 height 33
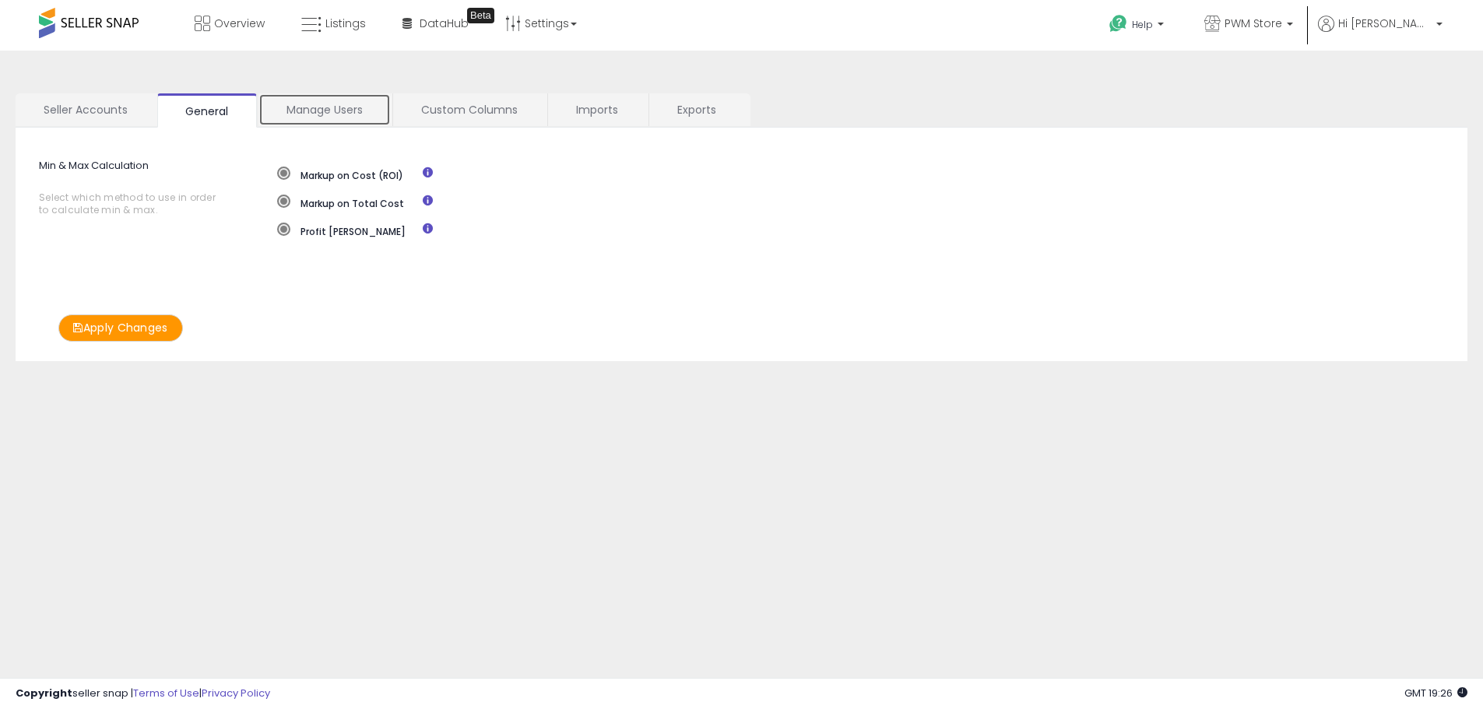
click at [337, 113] on link "Manage Users" at bounding box center [324, 109] width 132 height 33
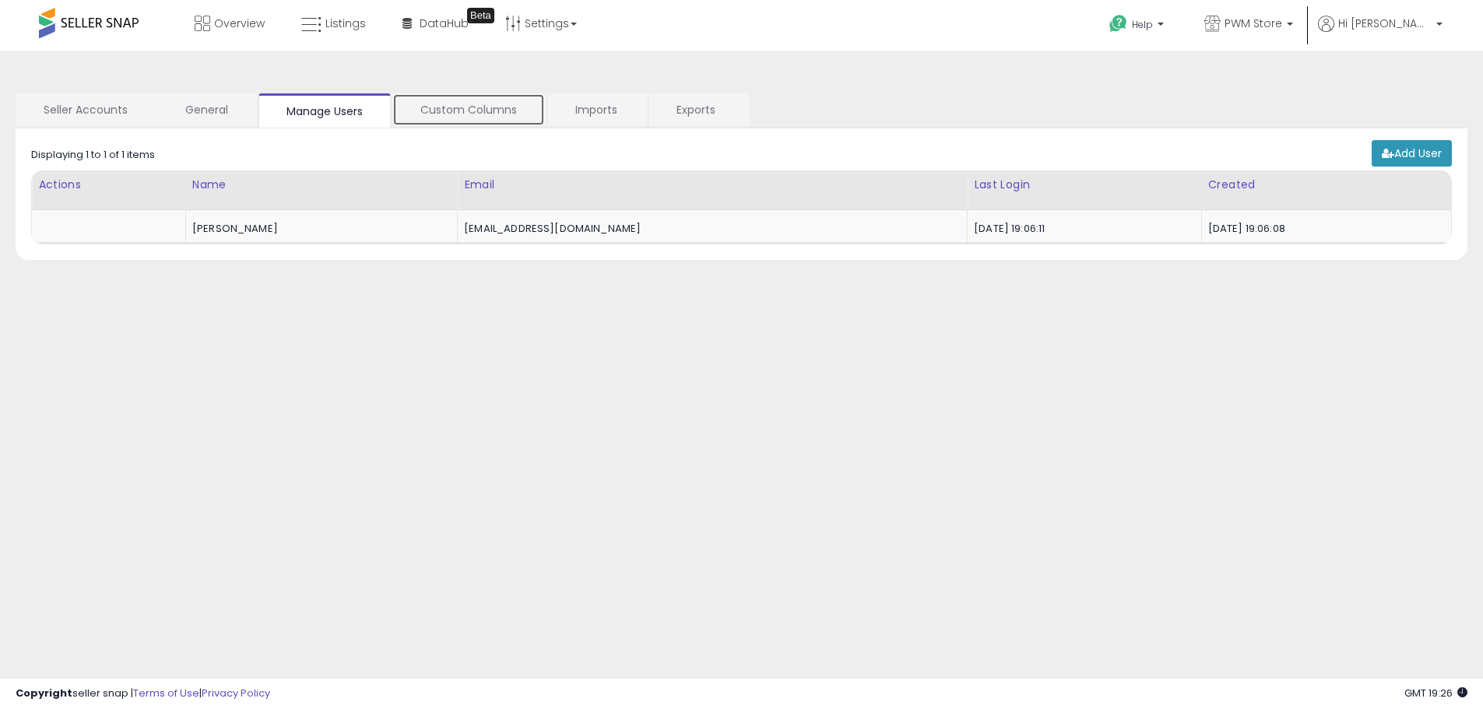
click at [492, 111] on link "Custom Columns" at bounding box center [468, 109] width 153 height 33
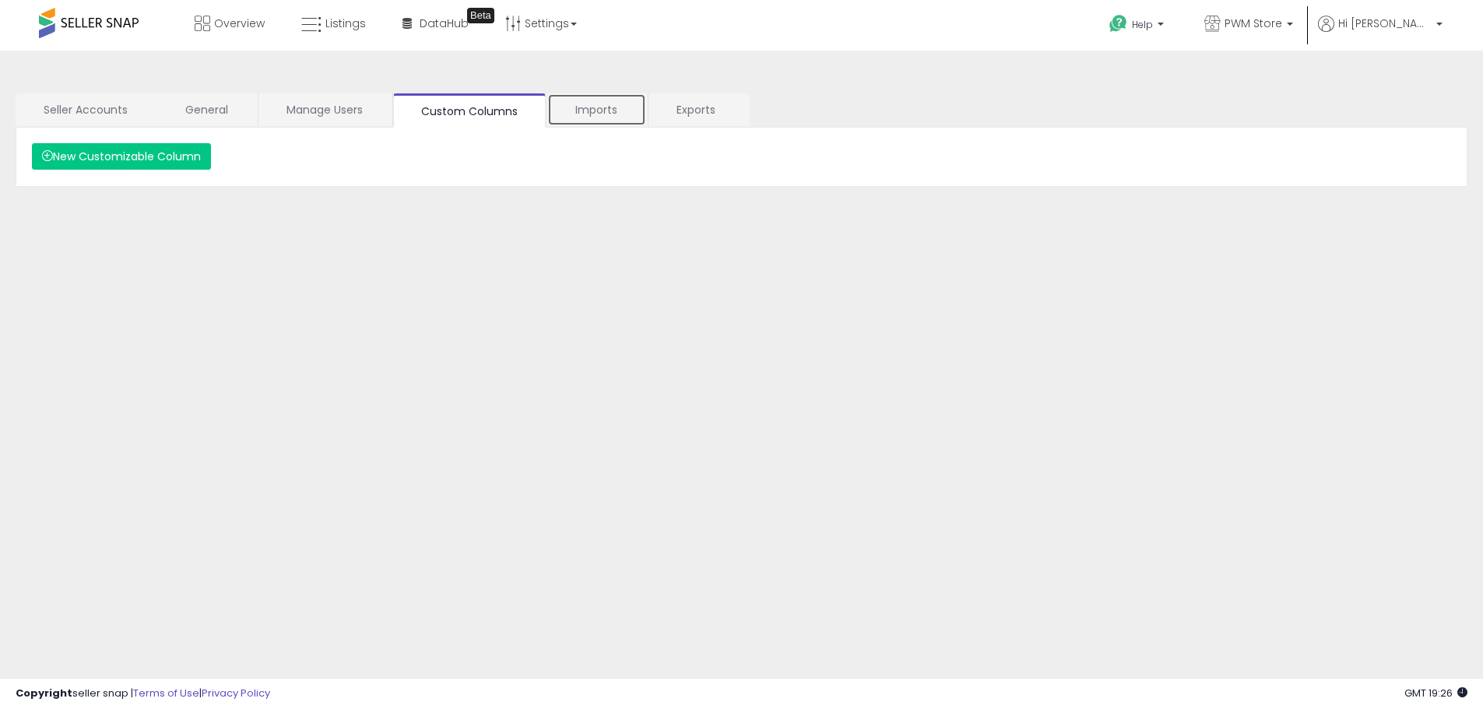
click at [582, 112] on link "Imports" at bounding box center [596, 109] width 99 height 33
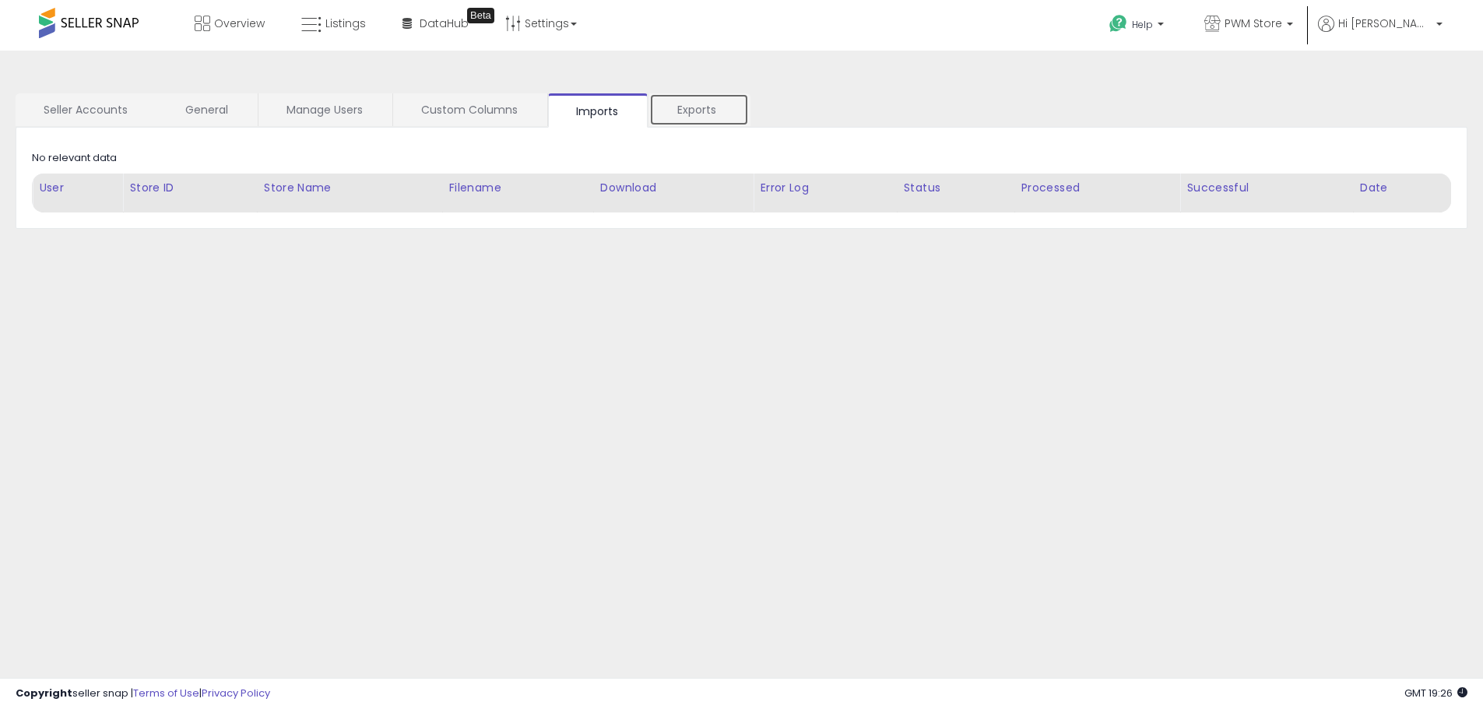
click at [697, 111] on link "Exports" at bounding box center [699, 109] width 100 height 33
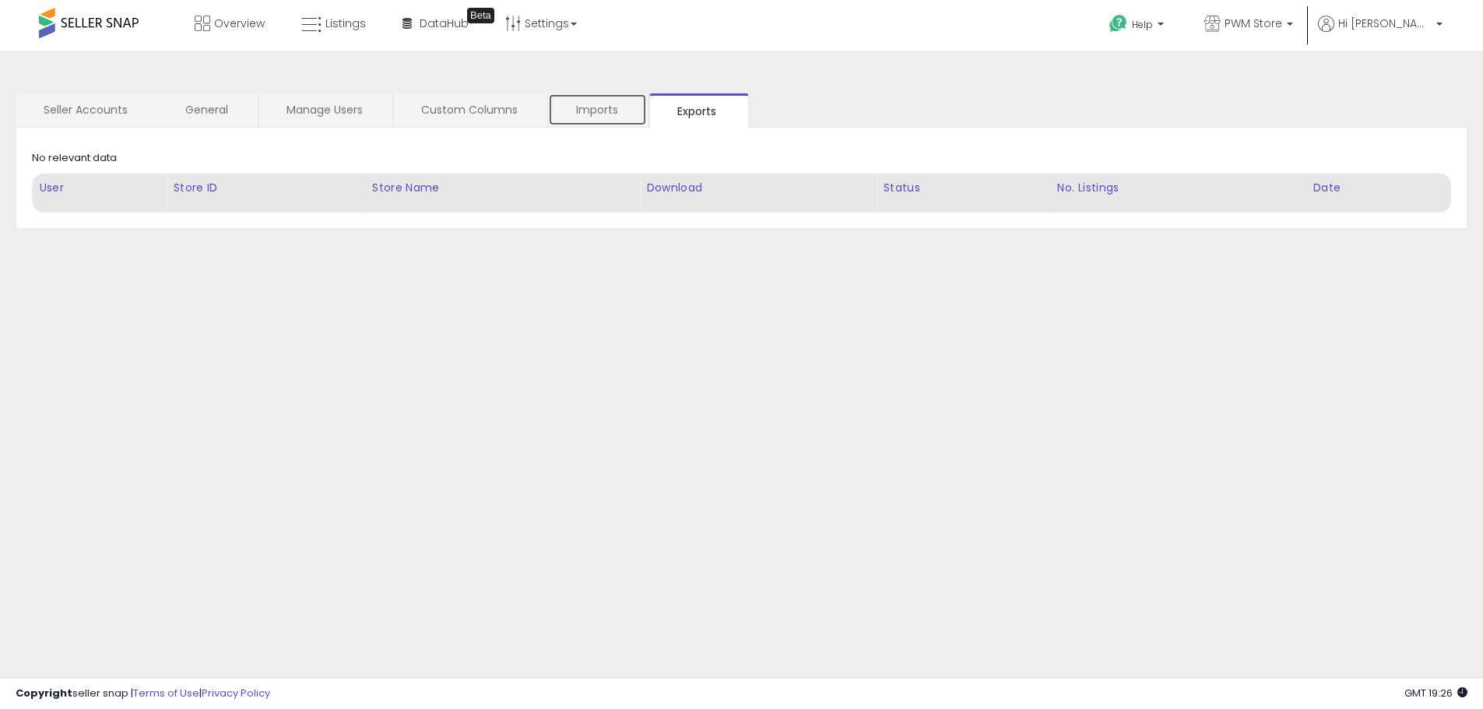
click at [624, 112] on link "Imports" at bounding box center [597, 109] width 99 height 33
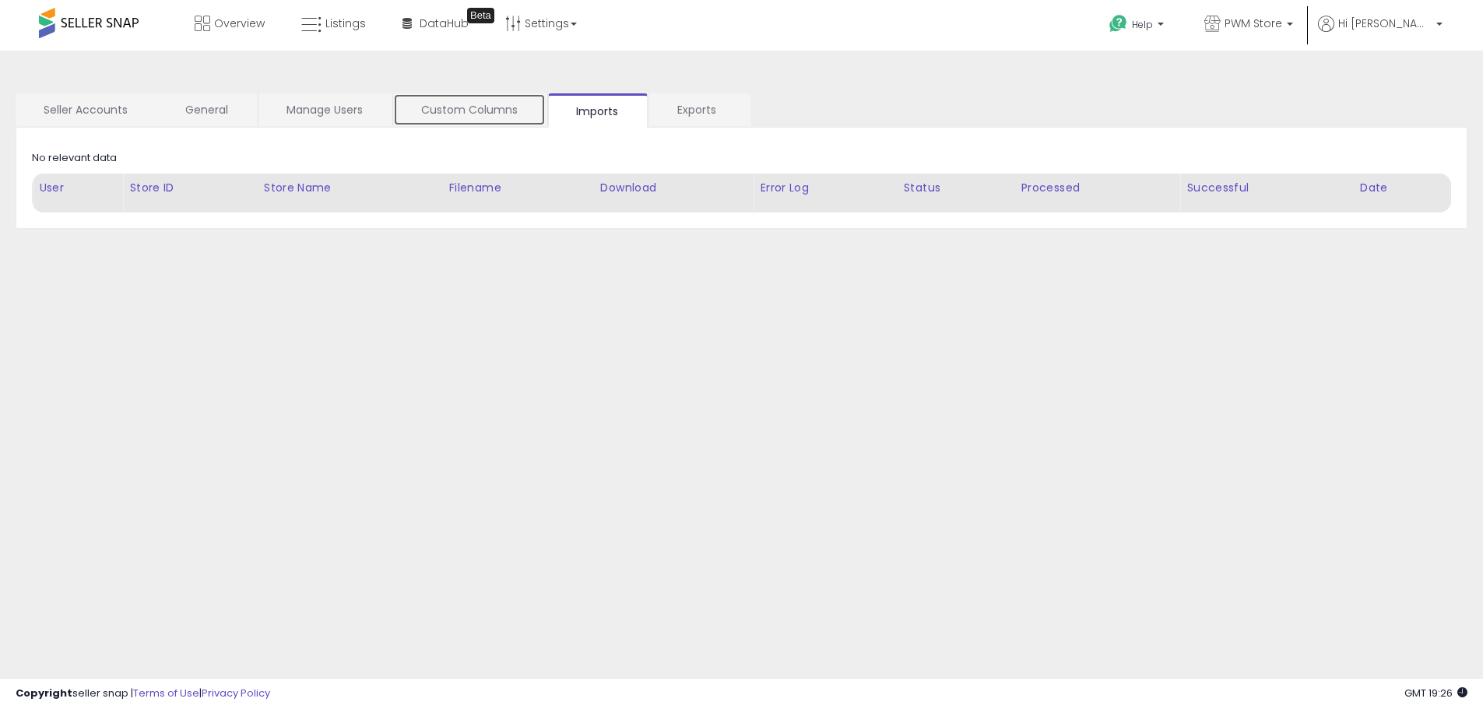
click at [493, 114] on link "Custom Columns" at bounding box center [469, 109] width 153 height 33
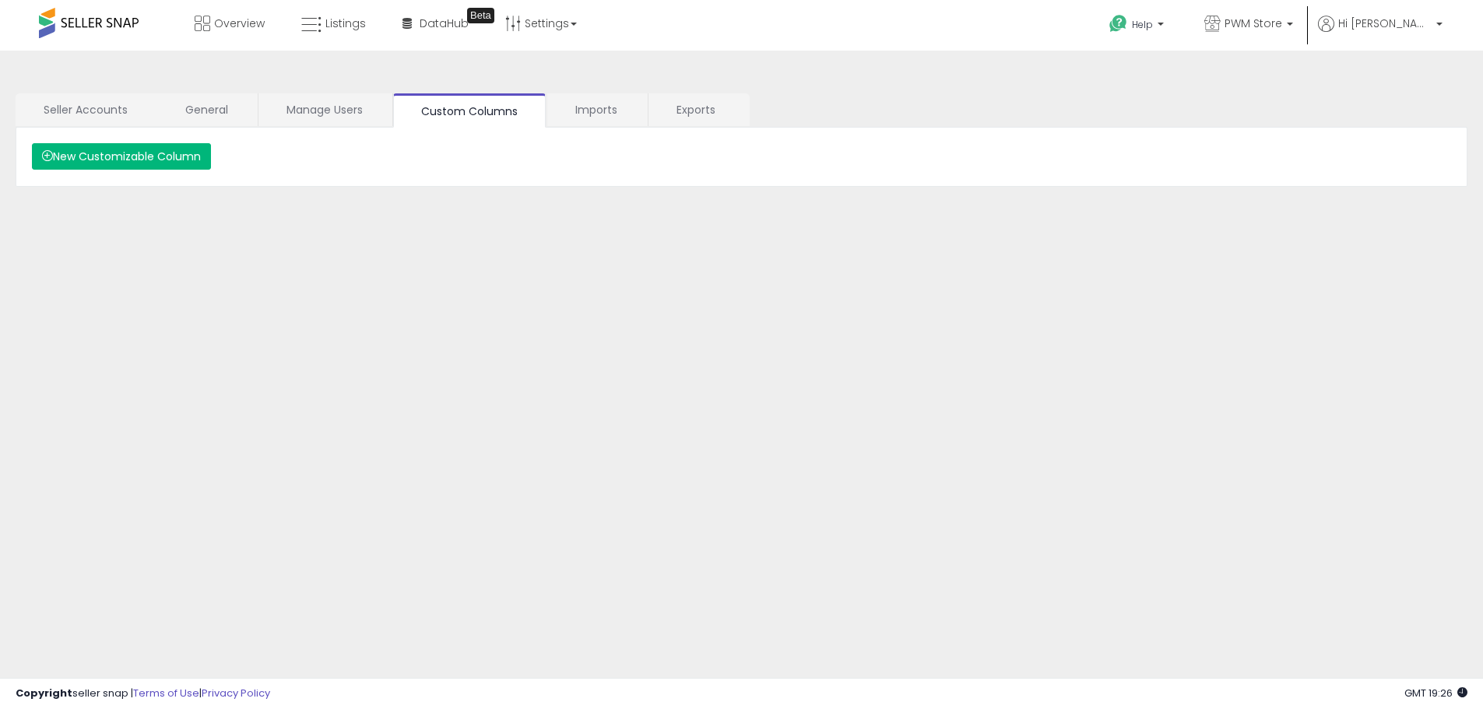
click at [164, 162] on button "New Customizable Column" at bounding box center [121, 156] width 179 height 26
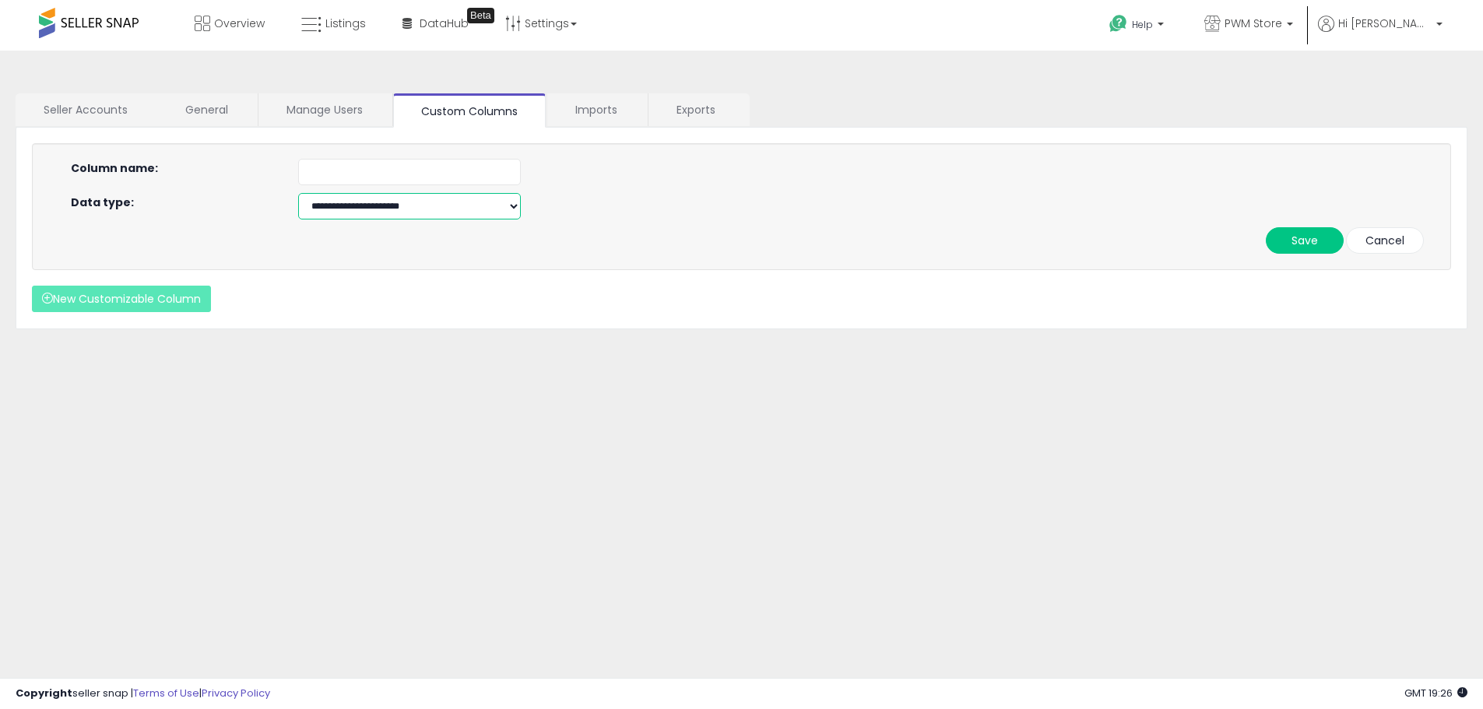
click at [395, 201] on select "**********" at bounding box center [409, 206] width 223 height 26
click at [465, 209] on select "**********" at bounding box center [409, 206] width 223 height 26
click at [597, 161] on div at bounding box center [854, 172] width 1137 height 26
click at [596, 105] on link "Imports" at bounding box center [596, 109] width 99 height 33
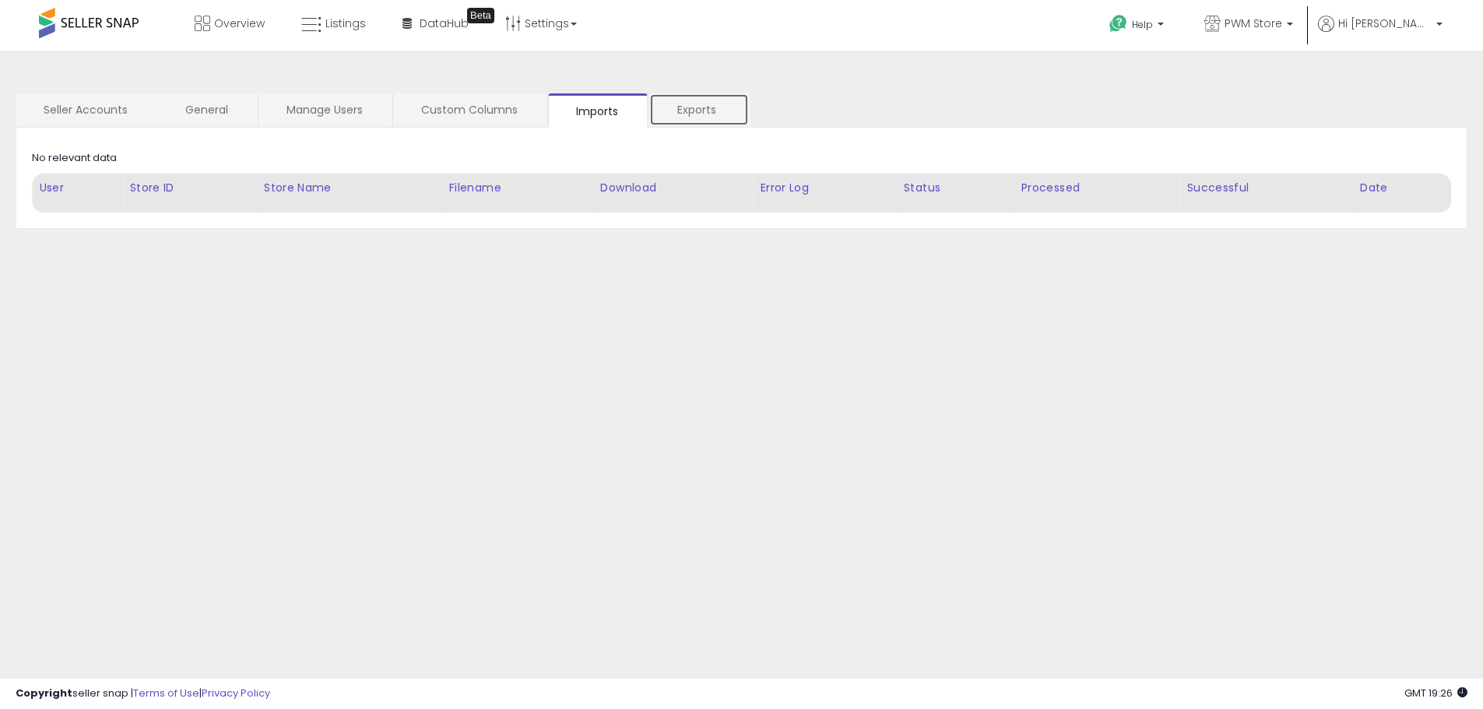
click at [691, 104] on link "Exports" at bounding box center [699, 109] width 100 height 33
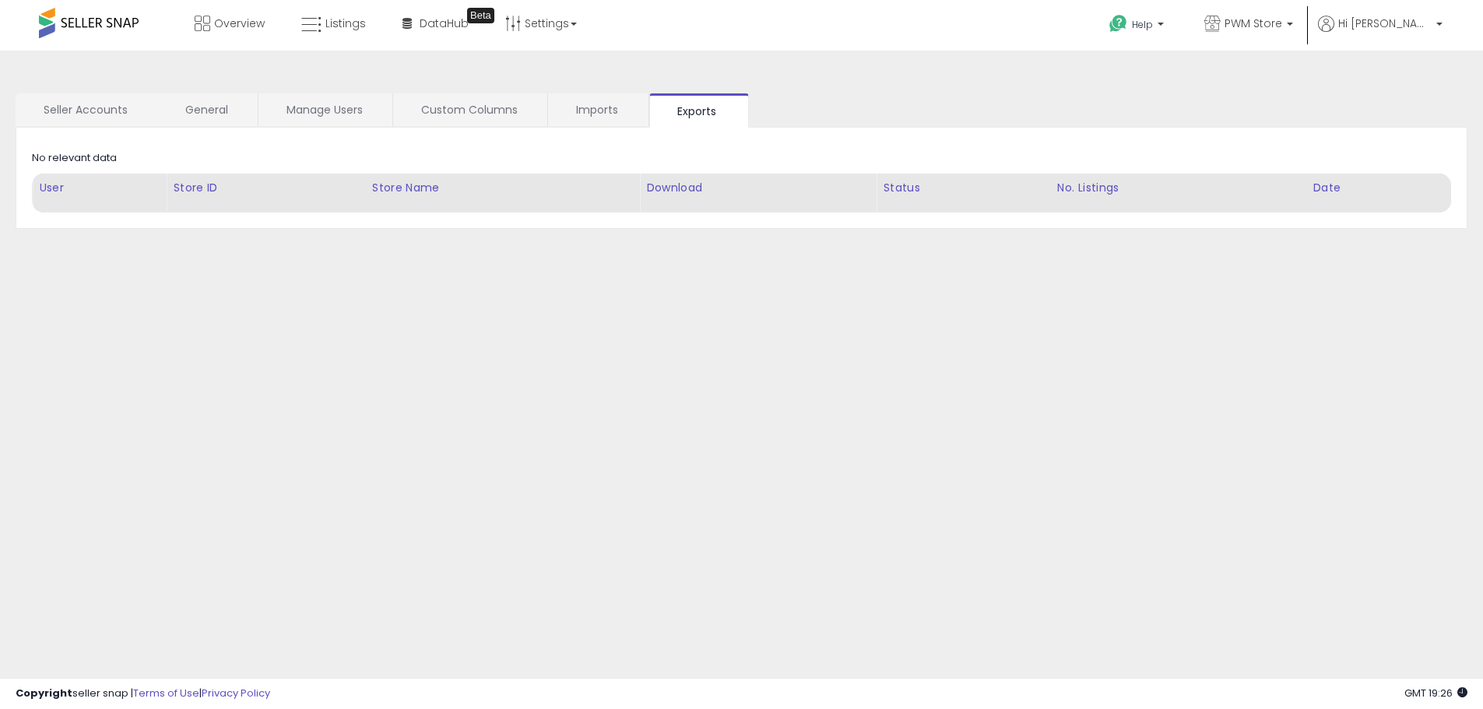
click at [761, 346] on div "**********" at bounding box center [741, 389] width 1467 height 646
click at [676, 183] on div "Download" at bounding box center [757, 188] width 223 height 16
click at [1314, 184] on th "Date" at bounding box center [1378, 193] width 144 height 39
click at [611, 115] on link "Imports" at bounding box center [597, 109] width 99 height 33
click at [644, 188] on div "Download" at bounding box center [673, 188] width 146 height 16
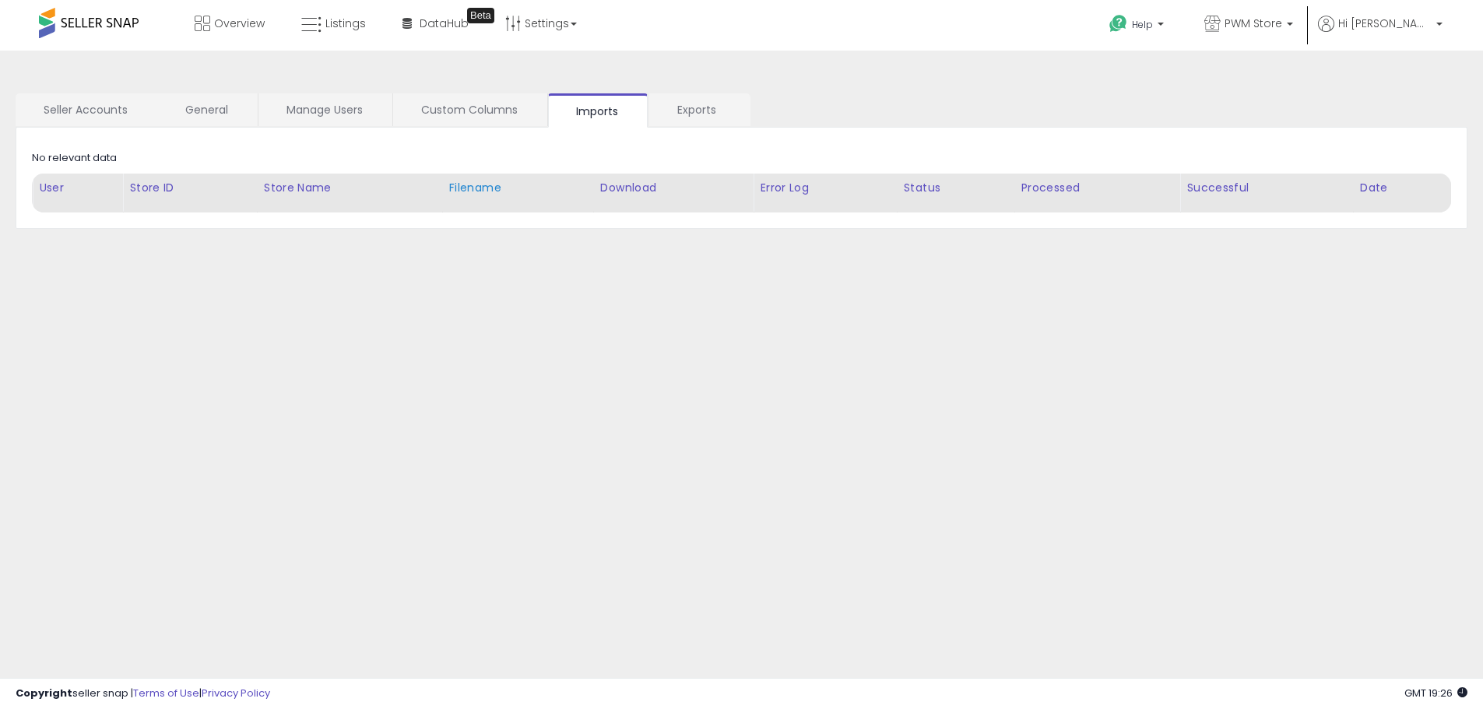
click at [479, 186] on div "Filename" at bounding box center [518, 188] width 138 height 16
click at [311, 187] on div "Store Name" at bounding box center [350, 188] width 172 height 16
click at [489, 102] on link "Custom Columns" at bounding box center [469, 109] width 153 height 33
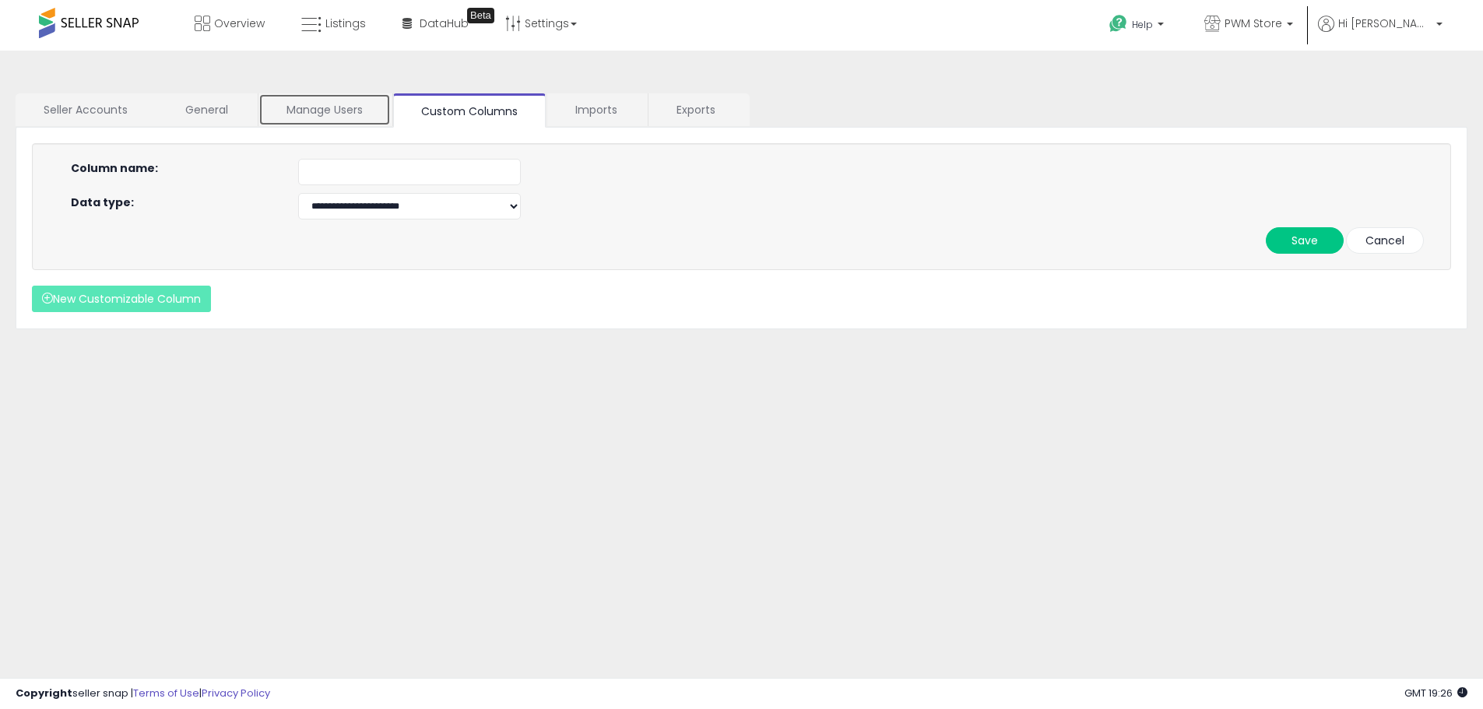
click at [330, 109] on link "Manage Users" at bounding box center [324, 109] width 132 height 33
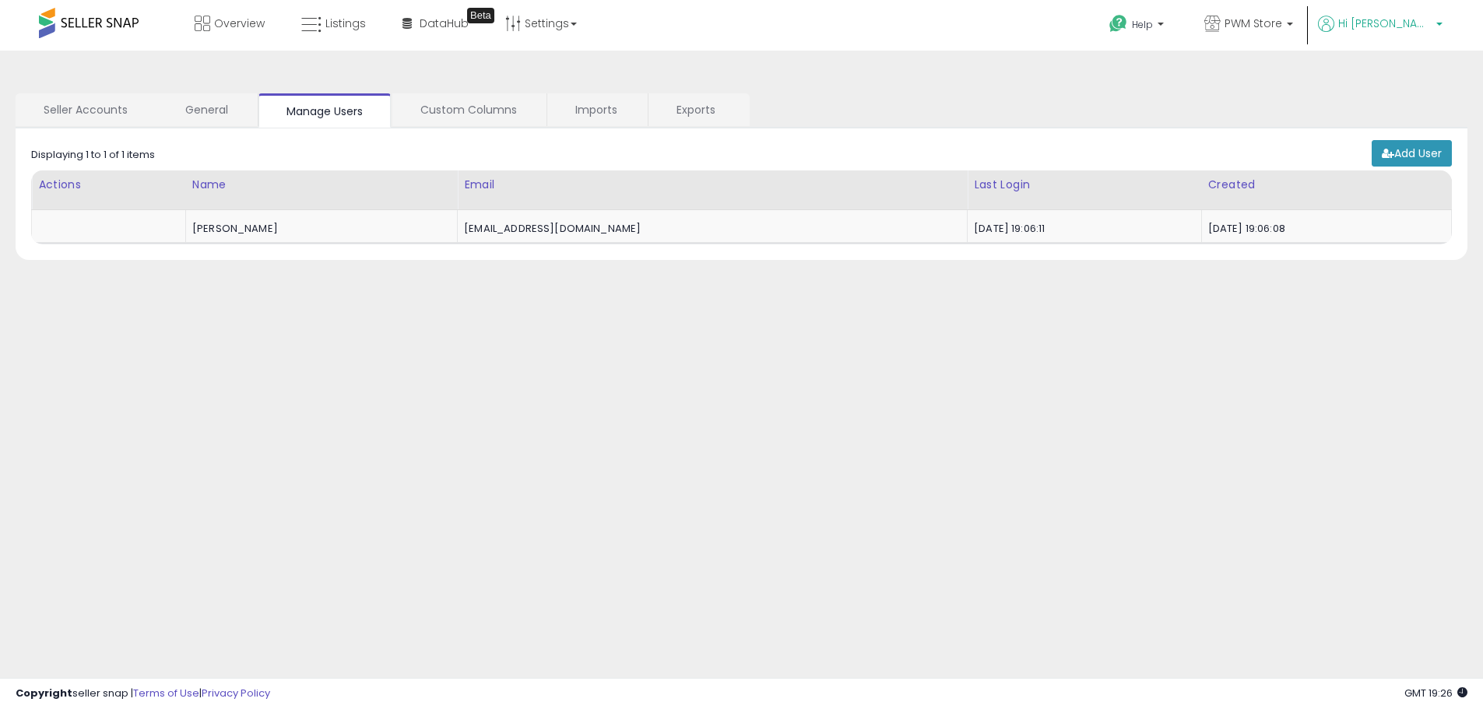
click at [1424, 27] on span "Hi [PERSON_NAME]" at bounding box center [1384, 24] width 93 height 16
drag, startPoint x: 1410, startPoint y: 74, endPoint x: 1408, endPoint y: 82, distance: 7.9
click at [1409, 74] on li "Account" at bounding box center [1407, 84] width 65 height 39
click at [1407, 84] on link "Account" at bounding box center [1406, 83] width 41 height 15
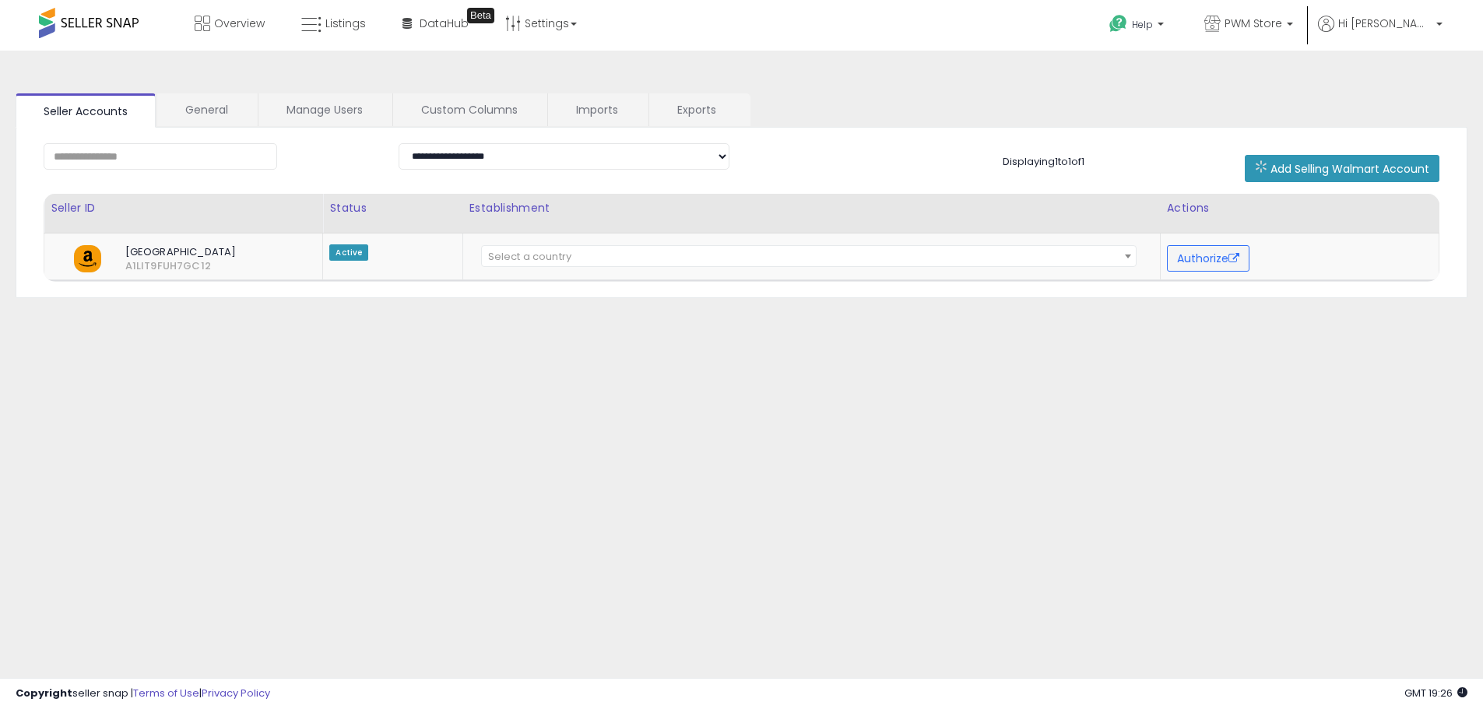
click at [1446, 23] on li "Hi [PERSON_NAME] Account Profile Logout" at bounding box center [1379, 35] width 135 height 38
click at [1434, 24] on p "Hi [PERSON_NAME]" at bounding box center [1380, 25] width 125 height 19
click at [1413, 121] on link "Profile" at bounding box center [1407, 124] width 31 height 15
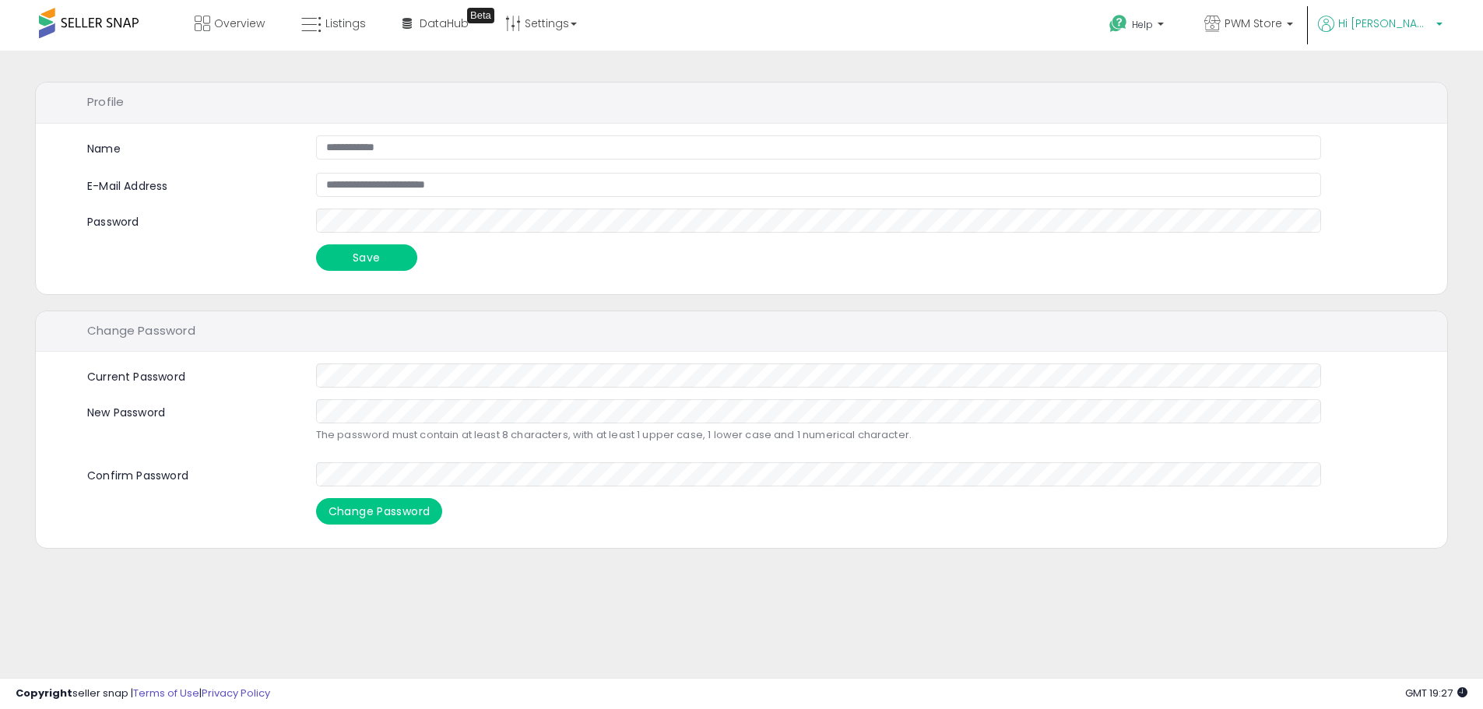
click at [1412, 23] on span "Hi [PERSON_NAME]" at bounding box center [1384, 24] width 93 height 16
click at [1305, 13] on link "PWM Store" at bounding box center [1248, 25] width 112 height 51
click at [1164, 25] on b at bounding box center [1160, 28] width 6 height 11
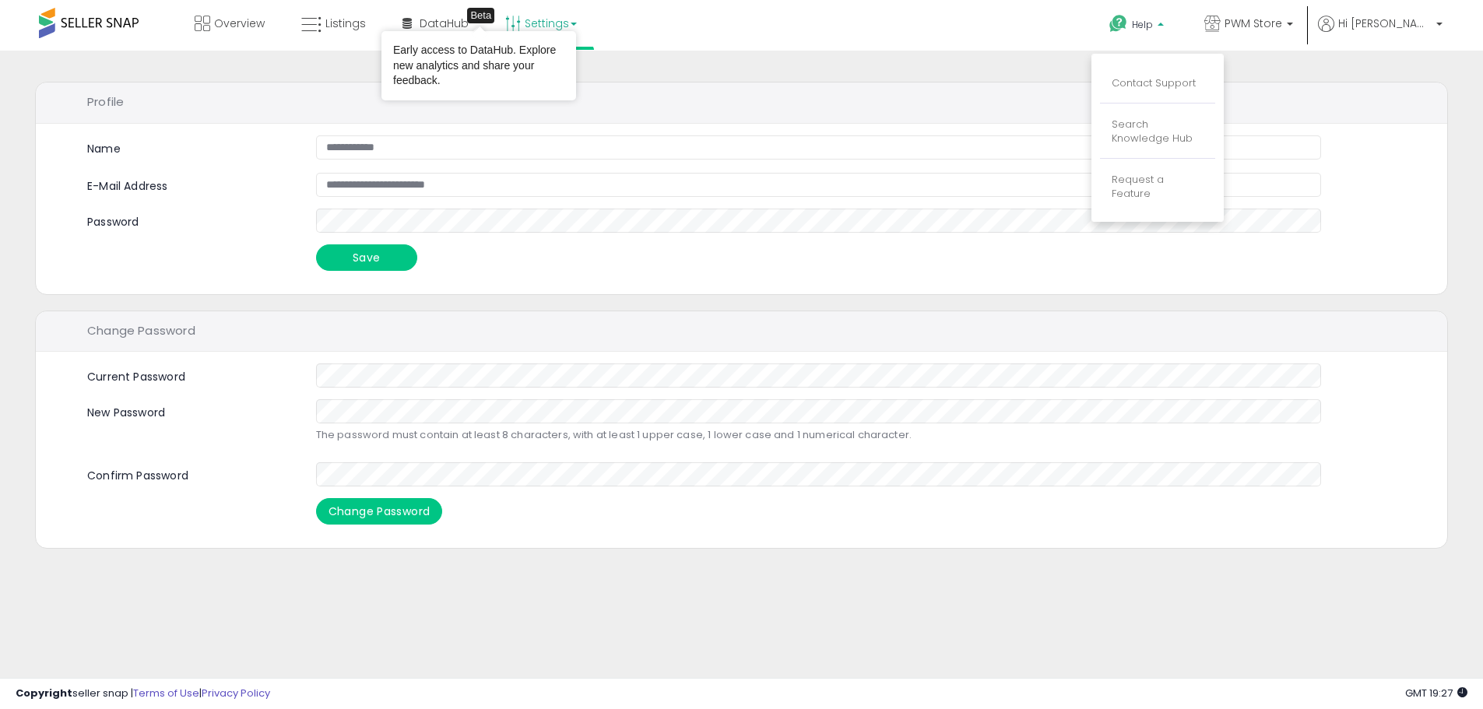
click at [533, 21] on link "Settings" at bounding box center [540, 23] width 95 height 47
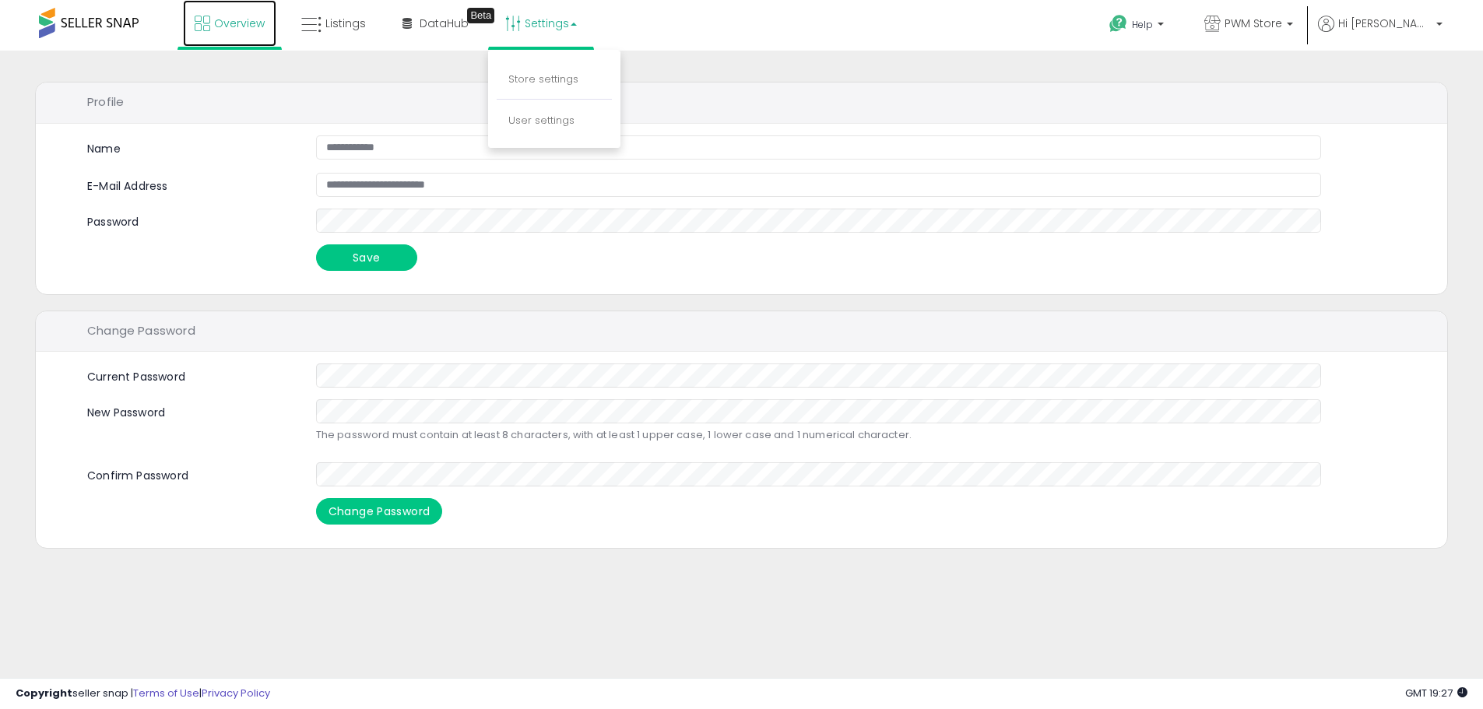
click at [247, 31] on link "Overview" at bounding box center [229, 23] width 93 height 47
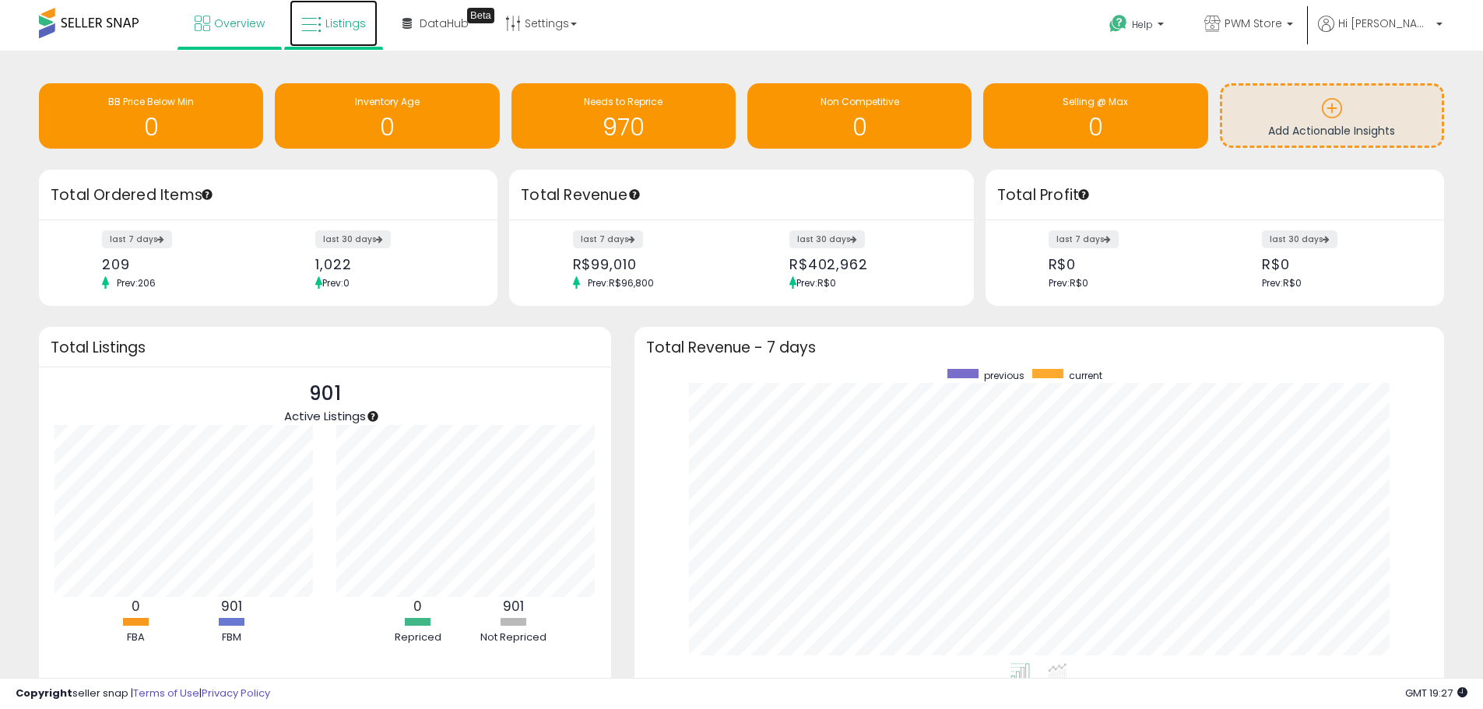
click at [331, 24] on span "Listings" at bounding box center [345, 24] width 40 height 16
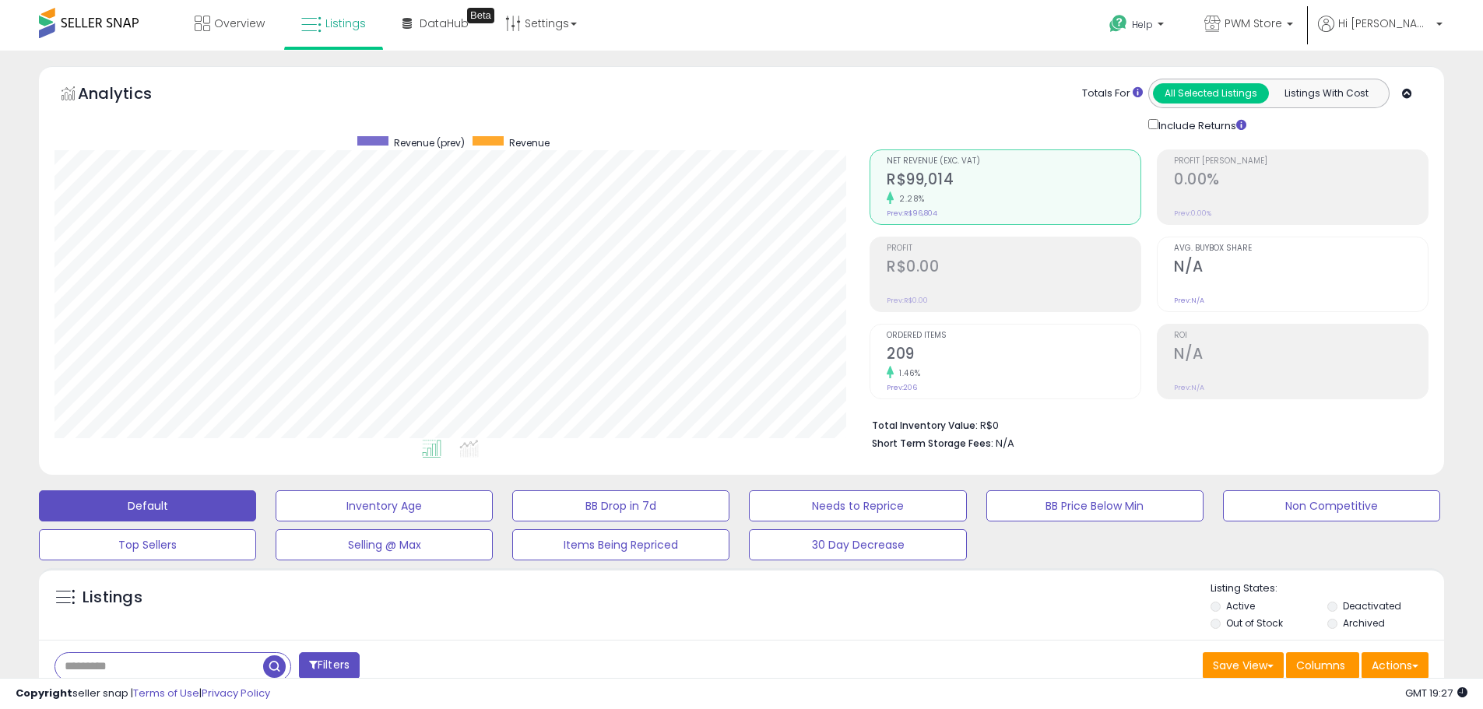
scroll to position [319, 815]
click at [472, 444] on icon at bounding box center [468, 449] width 19 height 18
click at [434, 451] on icon at bounding box center [431, 449] width 19 height 18
click at [1326, 92] on button "Listings With Cost" at bounding box center [1326, 93] width 116 height 20
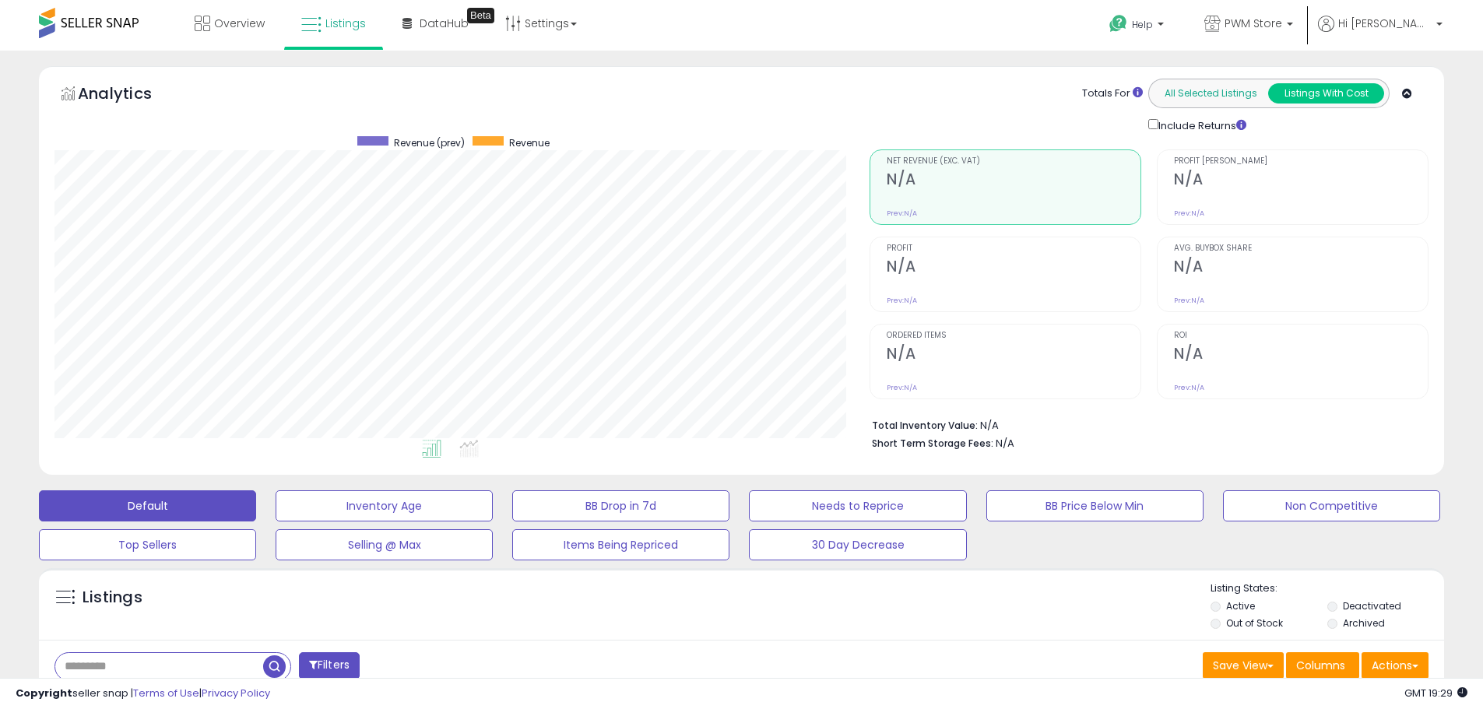
click at [1207, 92] on button "All Selected Listings" at bounding box center [1211, 93] width 116 height 20
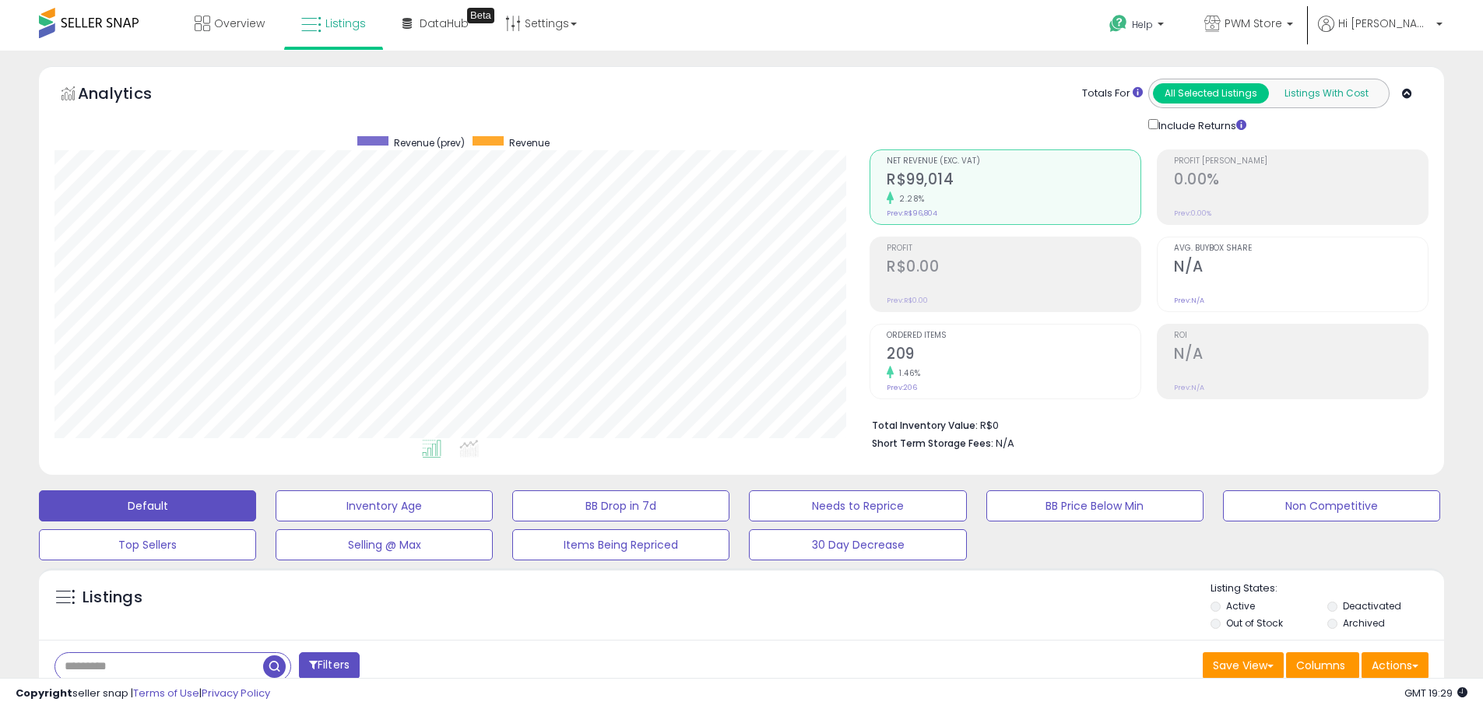
click at [1305, 88] on button "Listings With Cost" at bounding box center [1326, 93] width 116 height 20
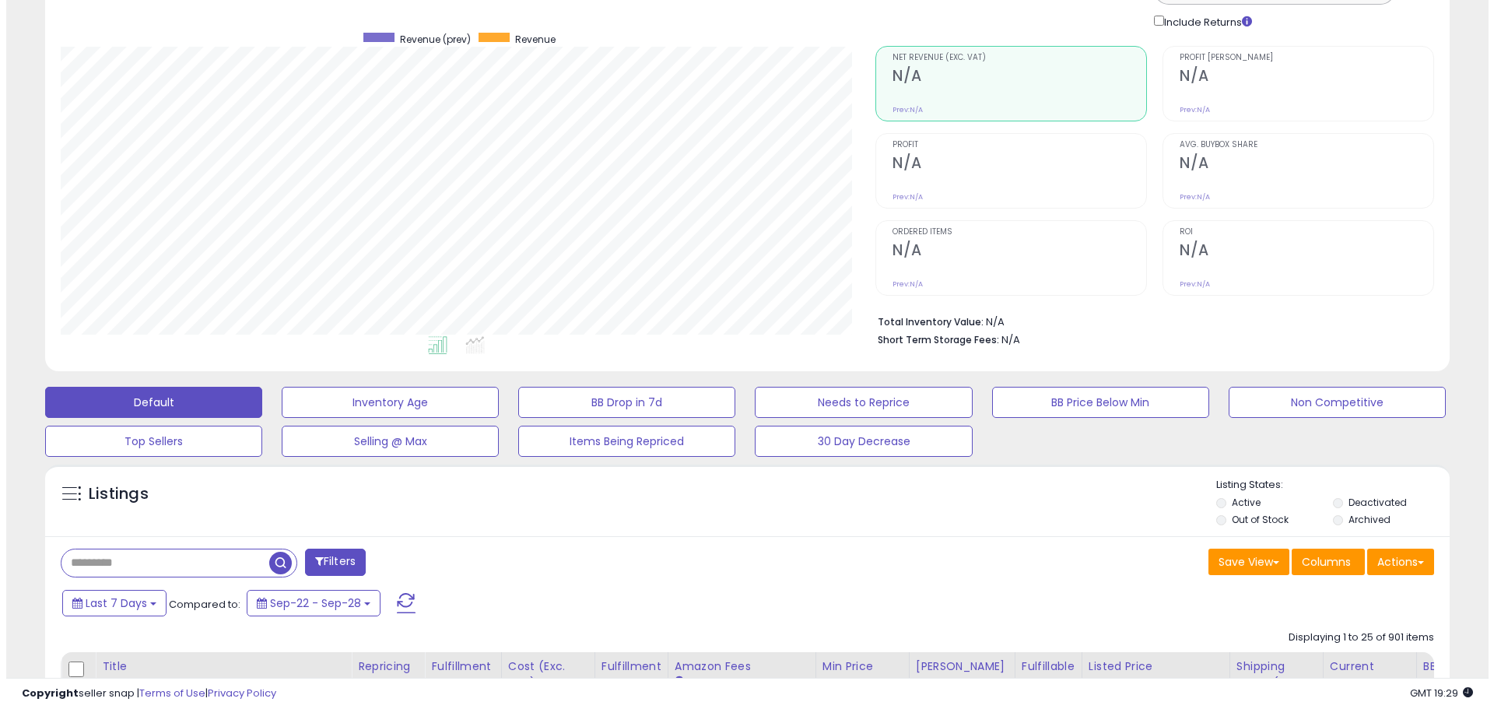
scroll to position [0, 0]
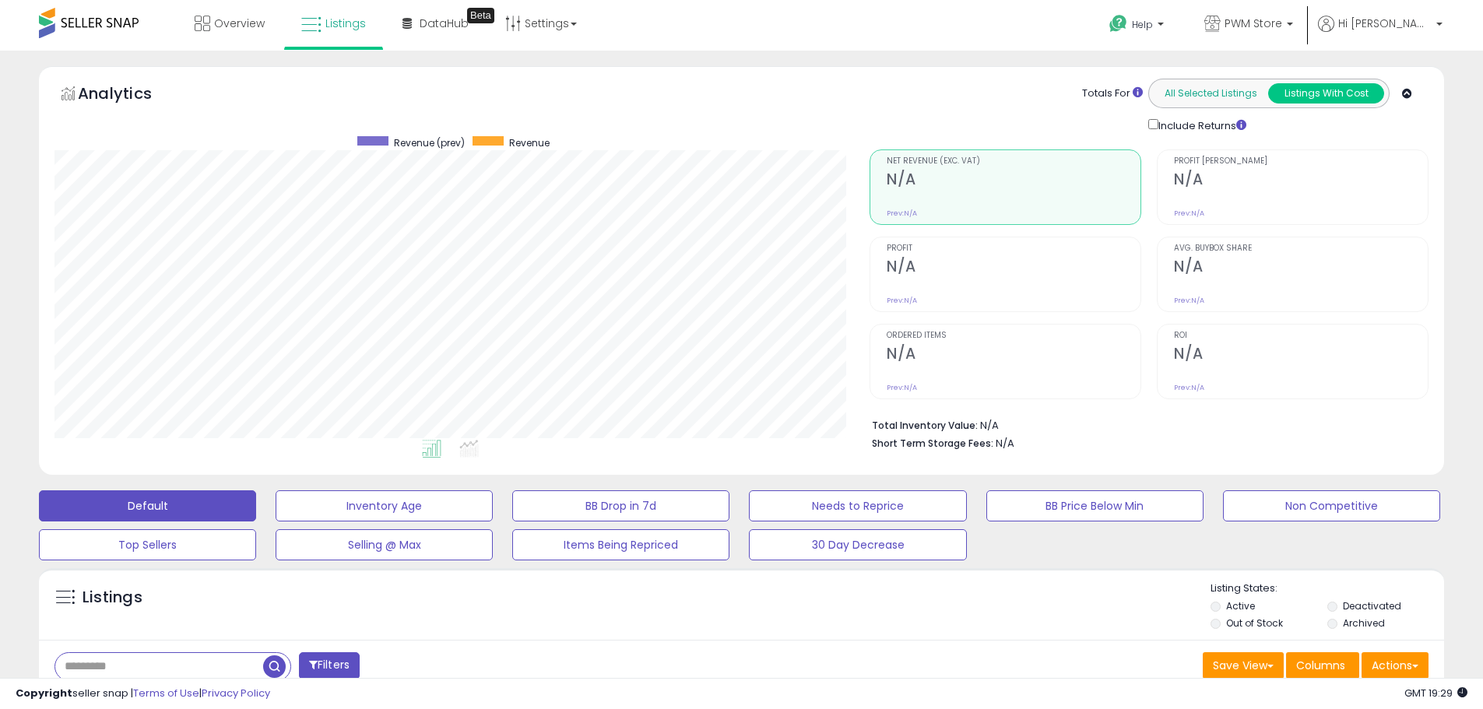
click at [1240, 100] on button "All Selected Listings" at bounding box center [1211, 93] width 116 height 20
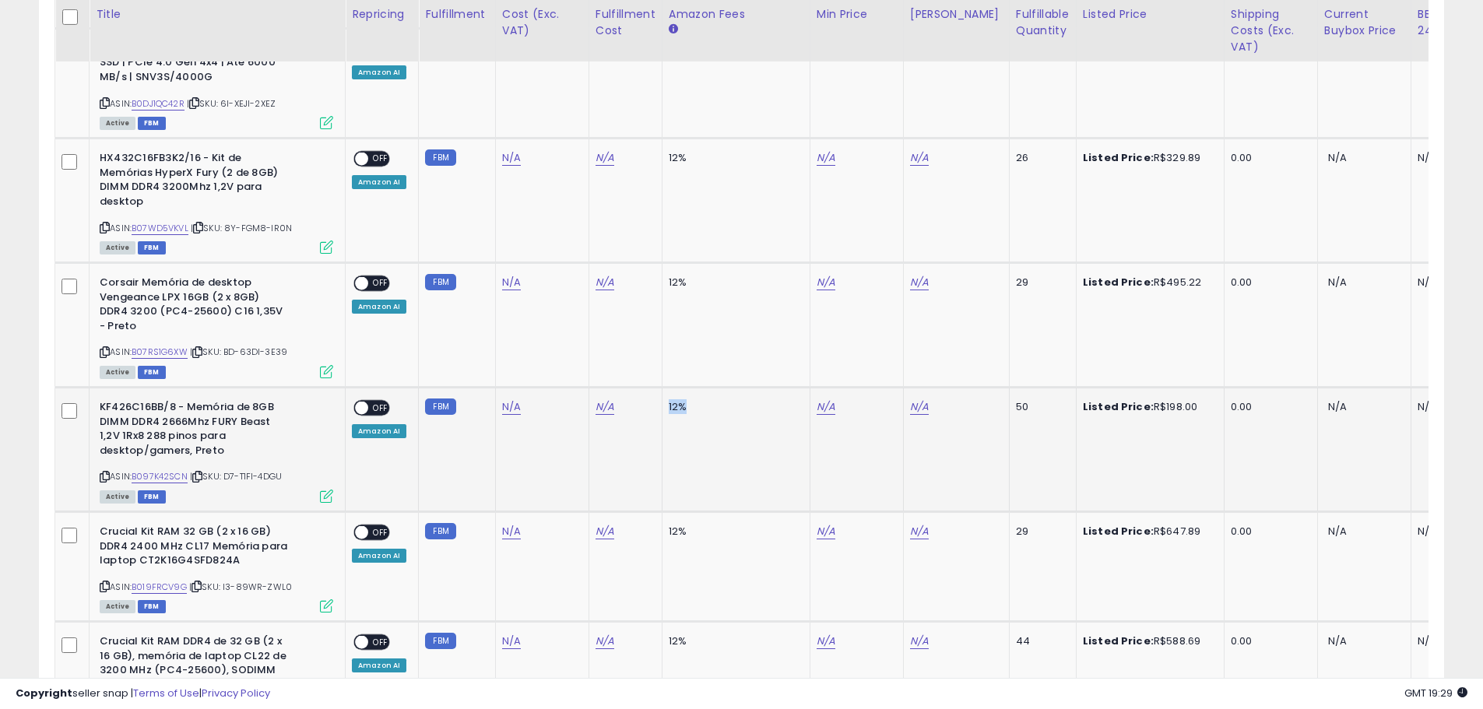
drag, startPoint x: 680, startPoint y: 392, endPoint x: 660, endPoint y: 396, distance: 20.8
click at [662, 395] on td "12%" at bounding box center [736, 450] width 148 height 125
click at [701, 410] on td "12%" at bounding box center [736, 450] width 148 height 125
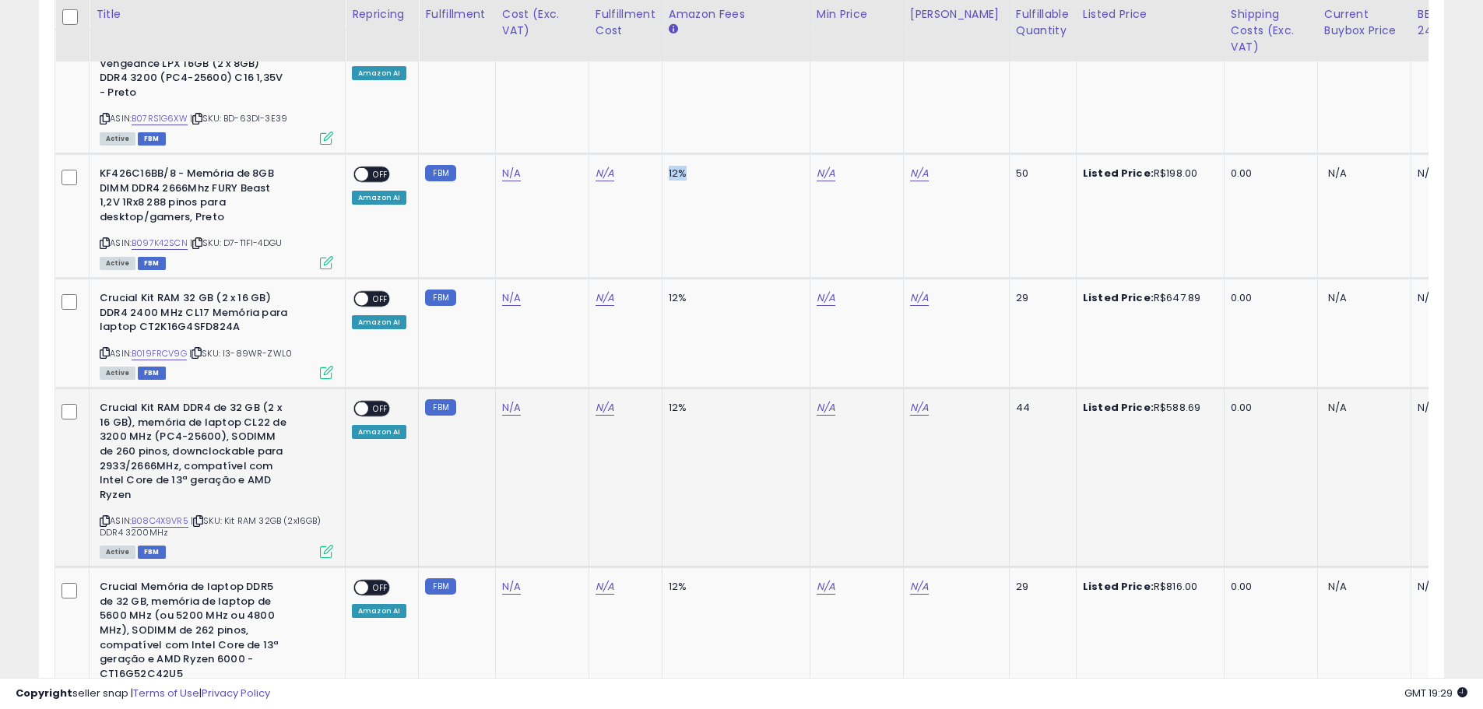
click at [683, 401] on div "12%" at bounding box center [733, 408] width 129 height 14
drag, startPoint x: 681, startPoint y: 395, endPoint x: 664, endPoint y: 394, distance: 17.1
click at [662, 394] on td "12%" at bounding box center [736, 477] width 148 height 179
click at [708, 430] on td "12%" at bounding box center [736, 477] width 148 height 179
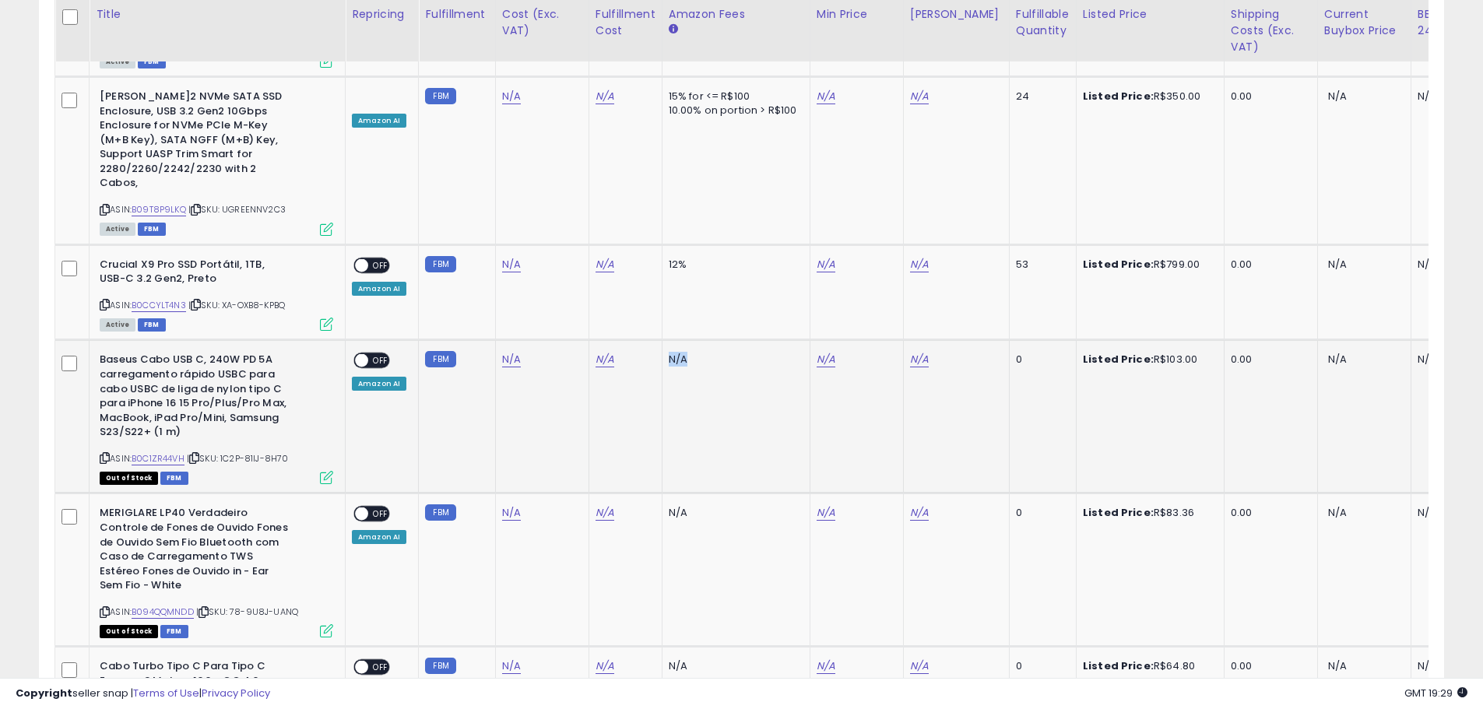
drag, startPoint x: 687, startPoint y: 314, endPoint x: 668, endPoint y: 321, distance: 19.7
click at [669, 353] on div "N/A" at bounding box center [733, 360] width 129 height 14
drag, startPoint x: 683, startPoint y: 472, endPoint x: 665, endPoint y: 470, distance: 18.8
click at [669, 506] on div "N/A" at bounding box center [733, 513] width 129 height 14
click at [735, 409] on td "N/A" at bounding box center [736, 416] width 148 height 153
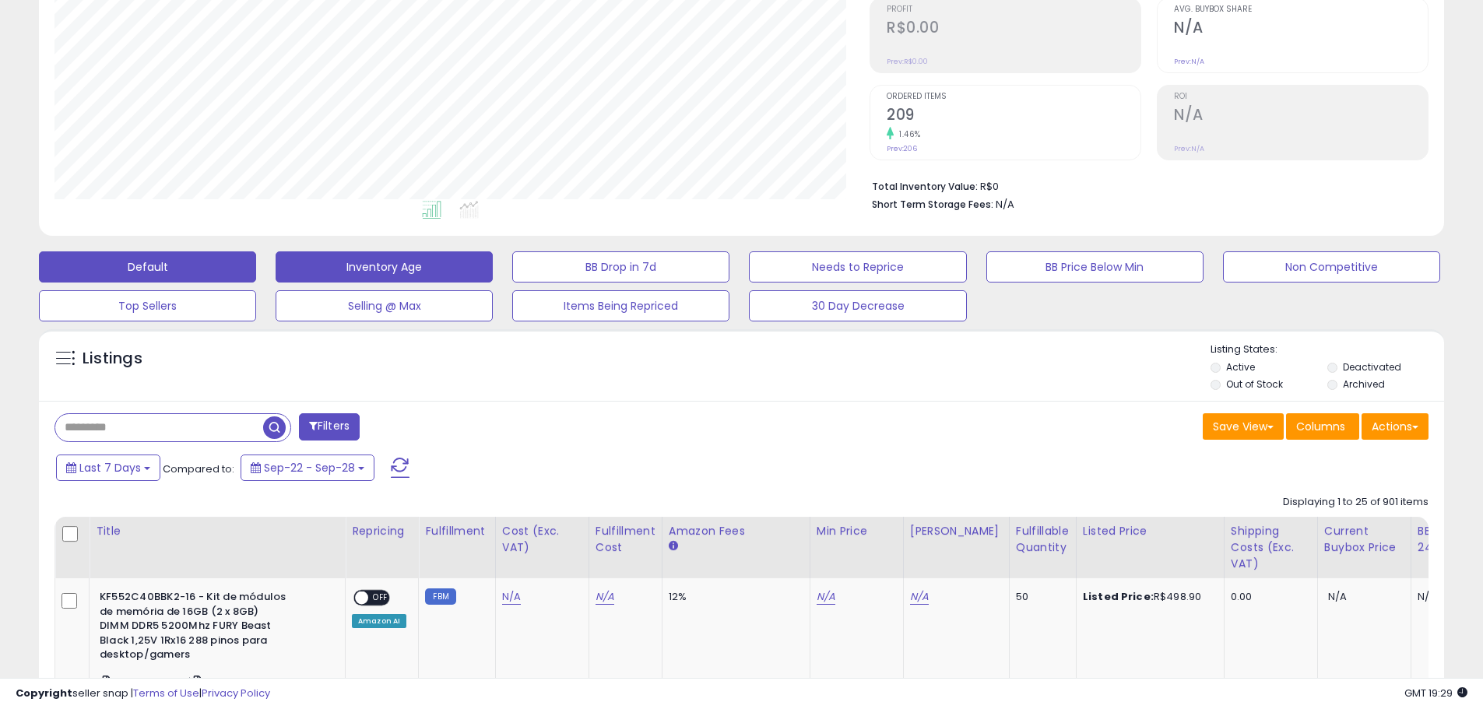
click at [431, 274] on button "Inventory Age" at bounding box center [384, 266] width 217 height 31
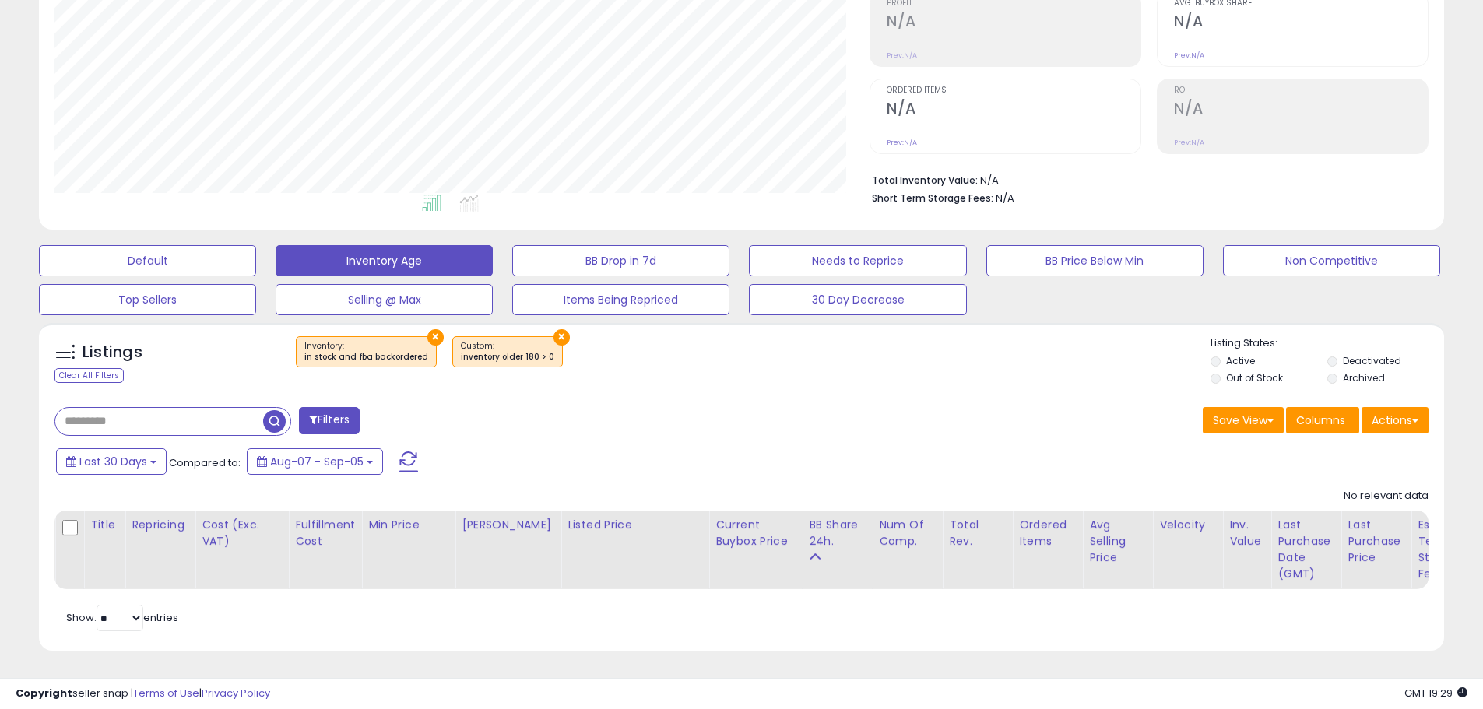
click at [553, 329] on button "×" at bounding box center [561, 337] width 16 height 16
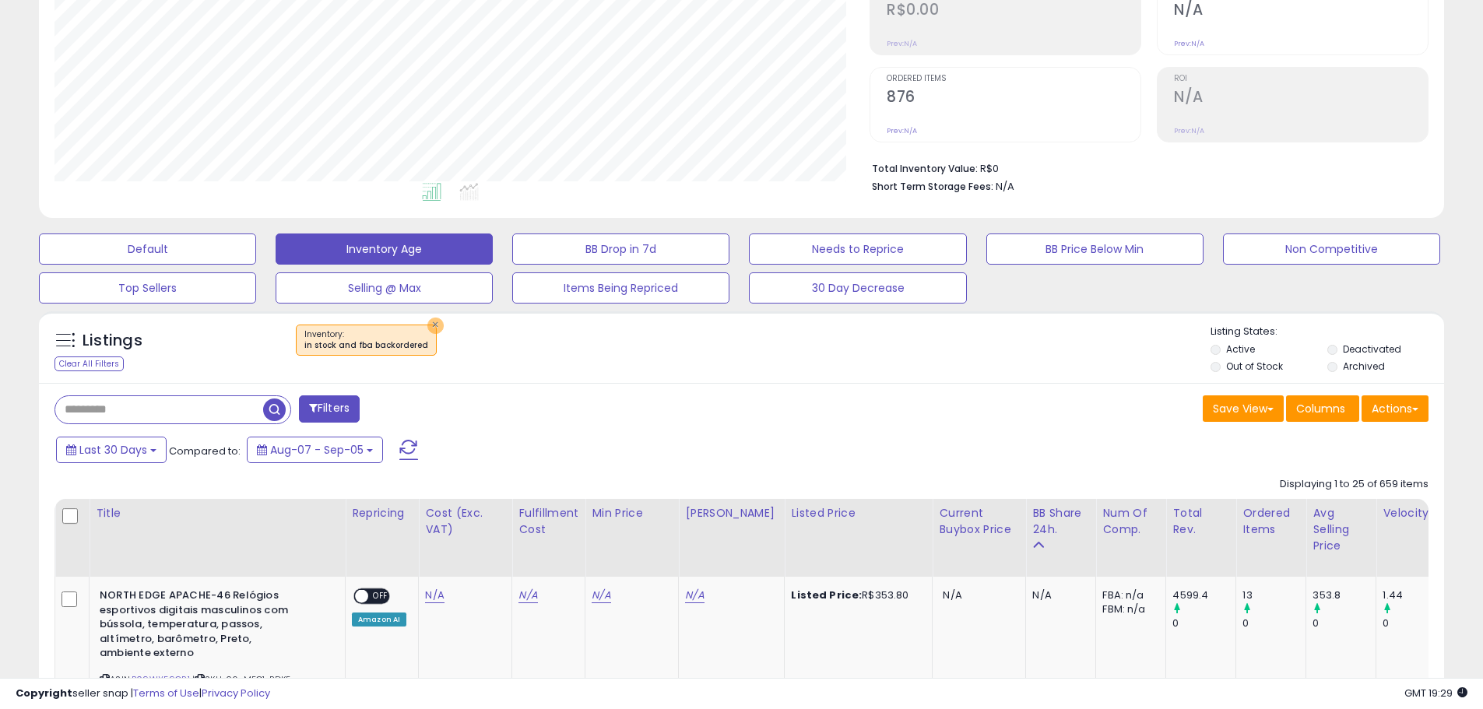
click at [430, 328] on button "×" at bounding box center [435, 326] width 16 height 16
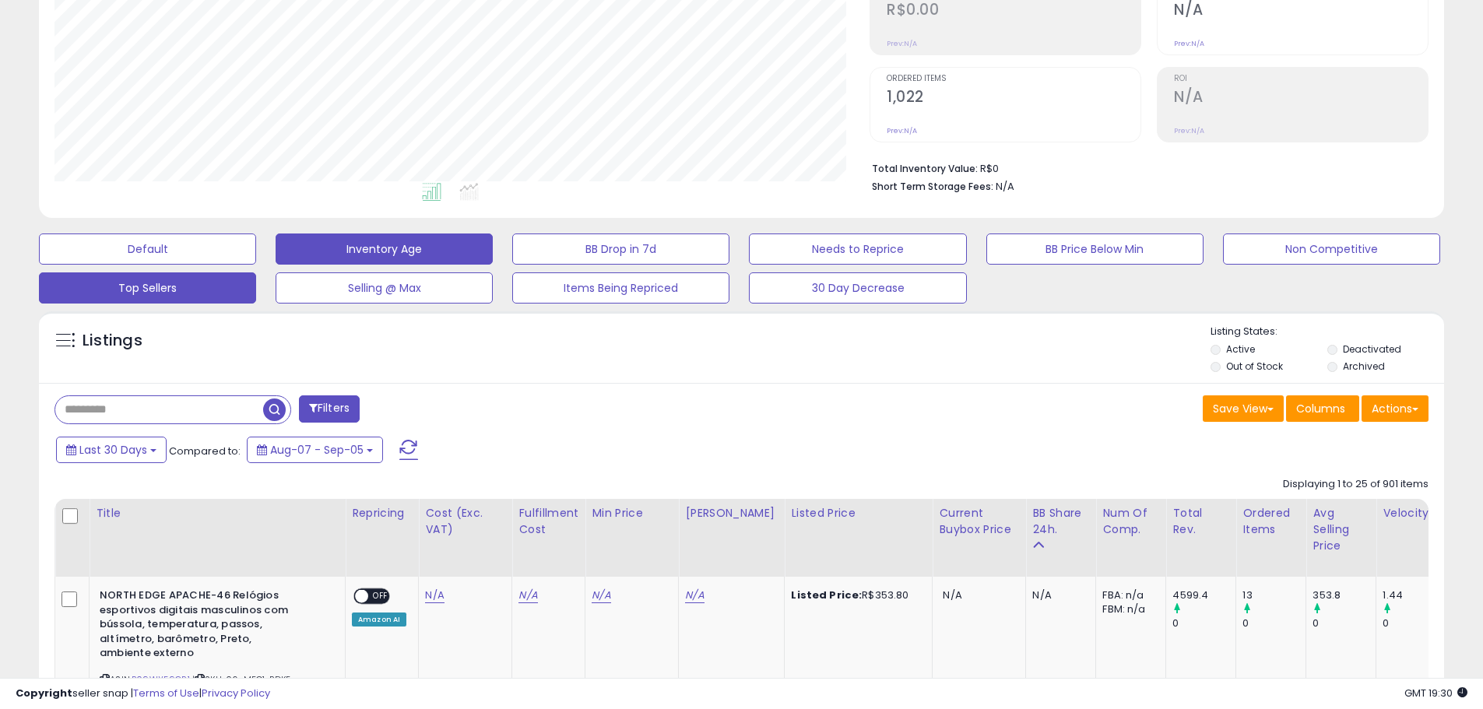
click at [207, 290] on button "Top Sellers" at bounding box center [147, 287] width 217 height 31
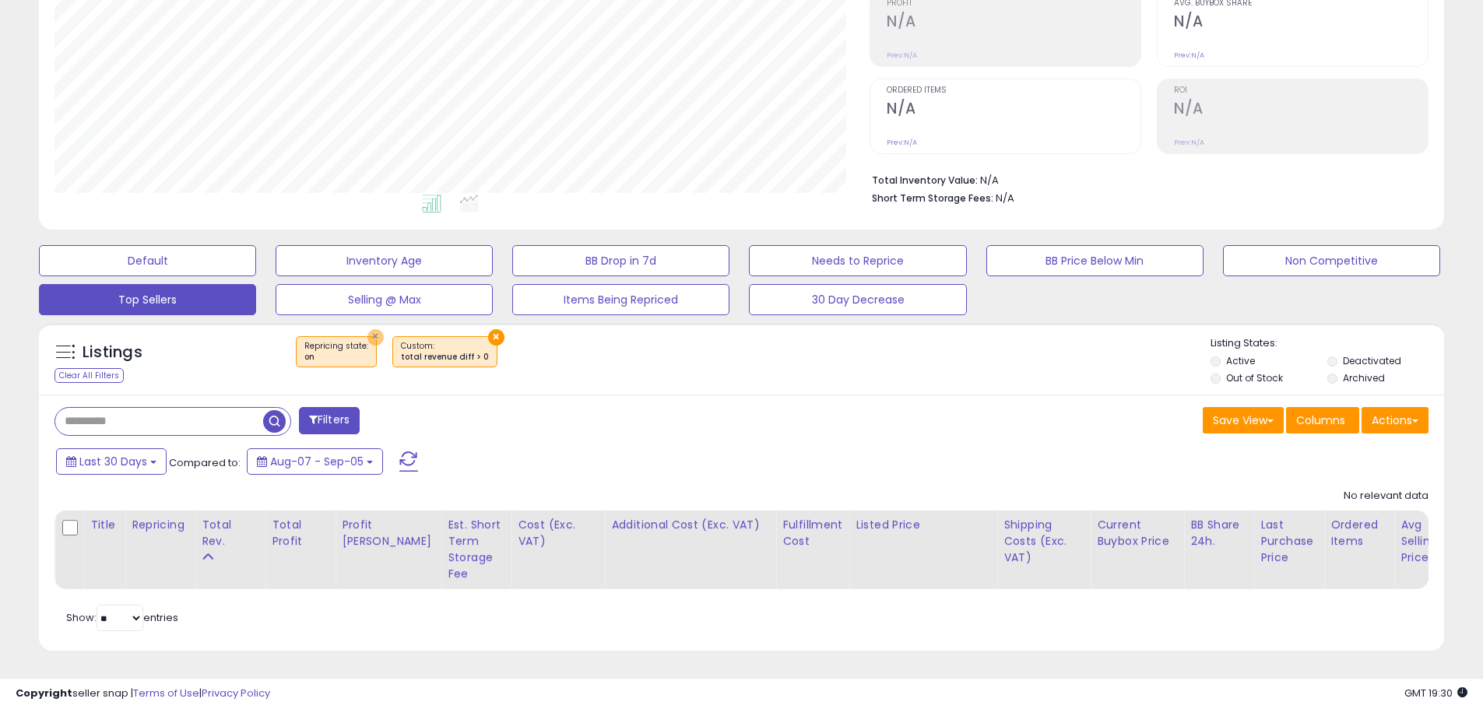
click at [367, 329] on button "×" at bounding box center [375, 337] width 16 height 16
click at [392, 329] on button "×" at bounding box center [400, 337] width 16 height 16
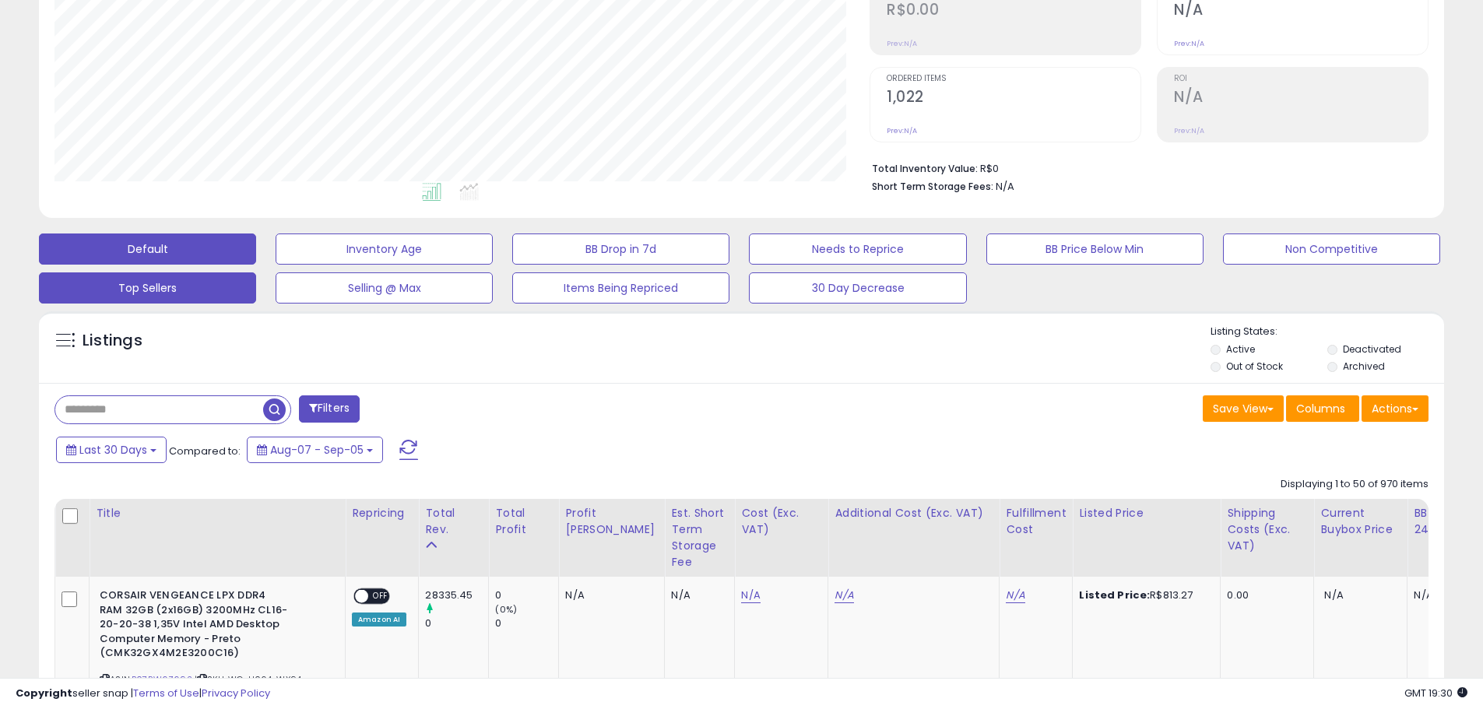
click at [216, 255] on button "Default" at bounding box center [147, 249] width 217 height 31
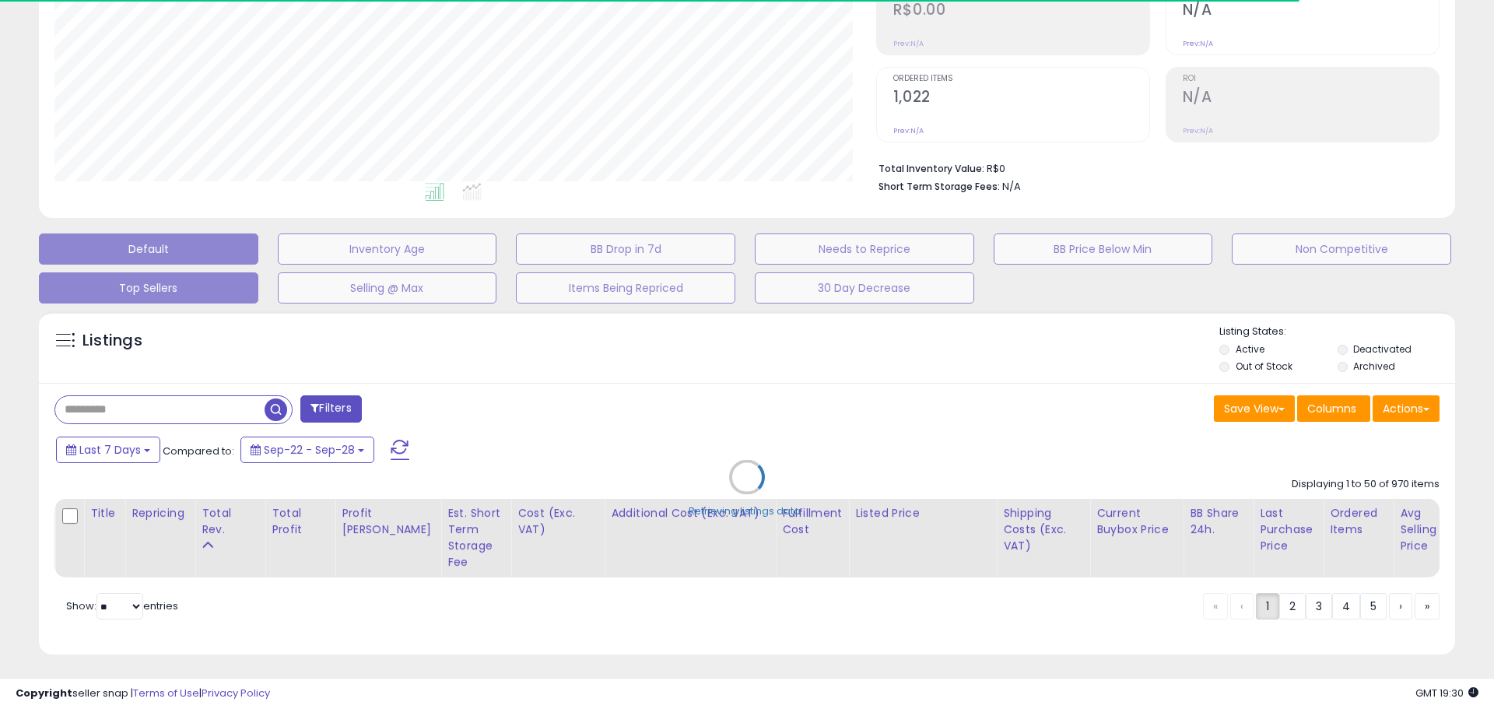
select select "**"
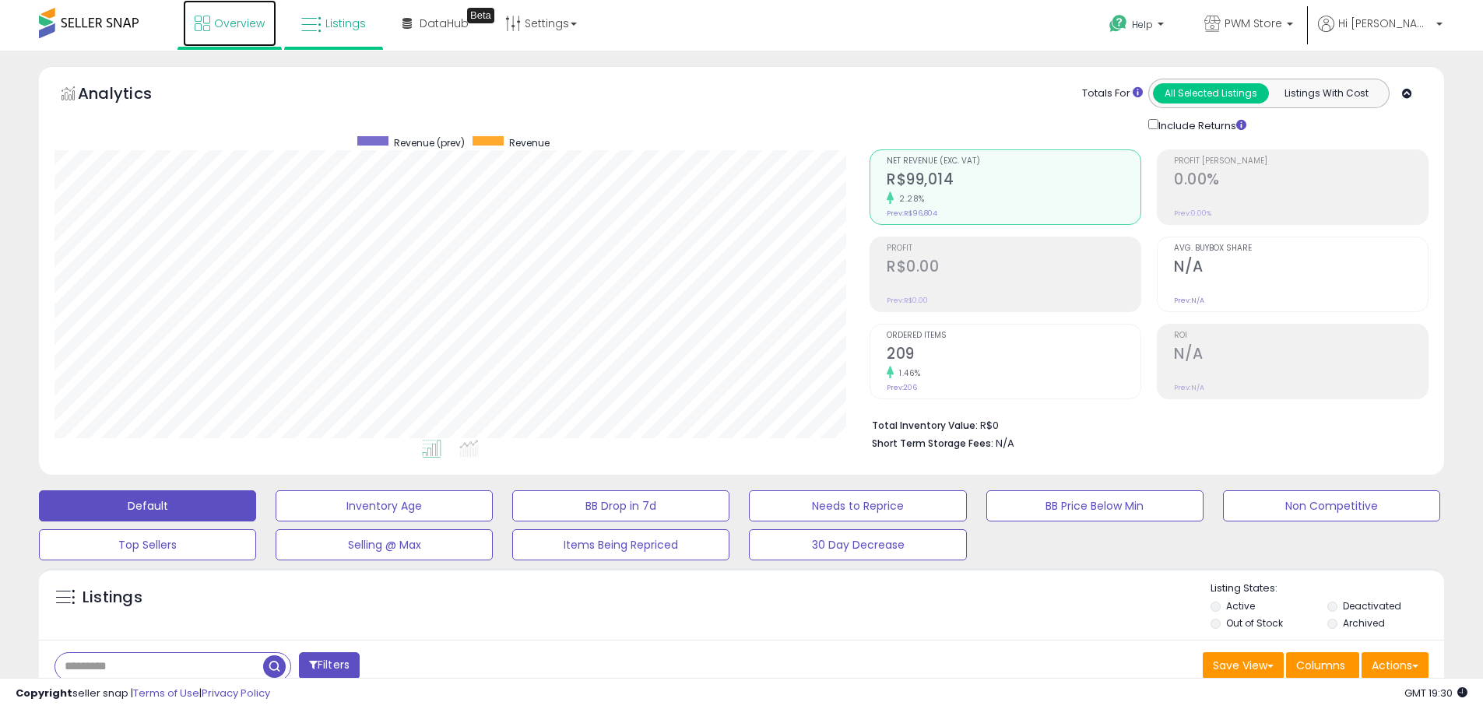
click at [230, 22] on span "Overview" at bounding box center [239, 24] width 51 height 16
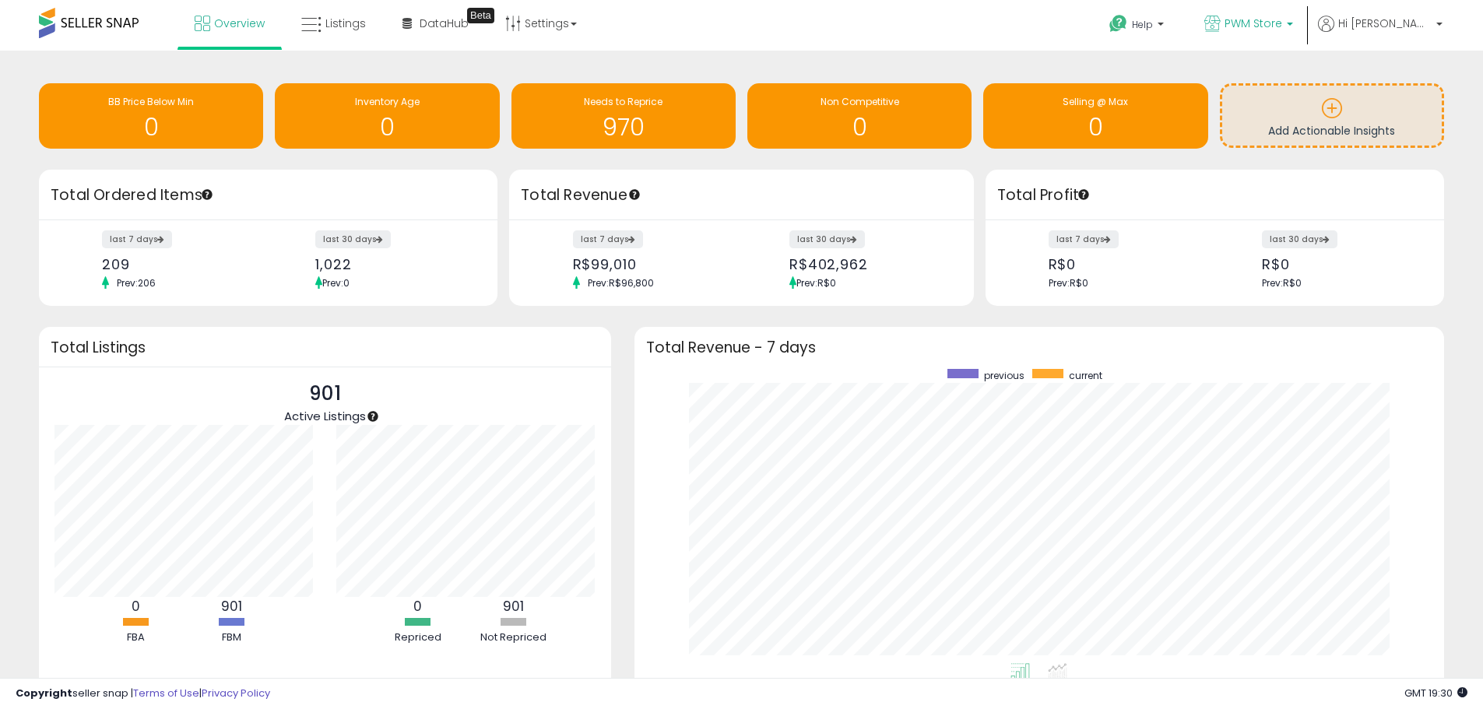
click at [1282, 28] on span "PWM Store" at bounding box center [1253, 24] width 58 height 16
drag, startPoint x: 1305, startPoint y: 32, endPoint x: 1298, endPoint y: 33, distance: 7.9
click at [1293, 32] on p "PWM Store" at bounding box center [1248, 25] width 89 height 19
click at [1405, 27] on span "Hi [PERSON_NAME]" at bounding box center [1384, 24] width 93 height 16
click at [1410, 83] on link "Account" at bounding box center [1406, 83] width 41 height 15
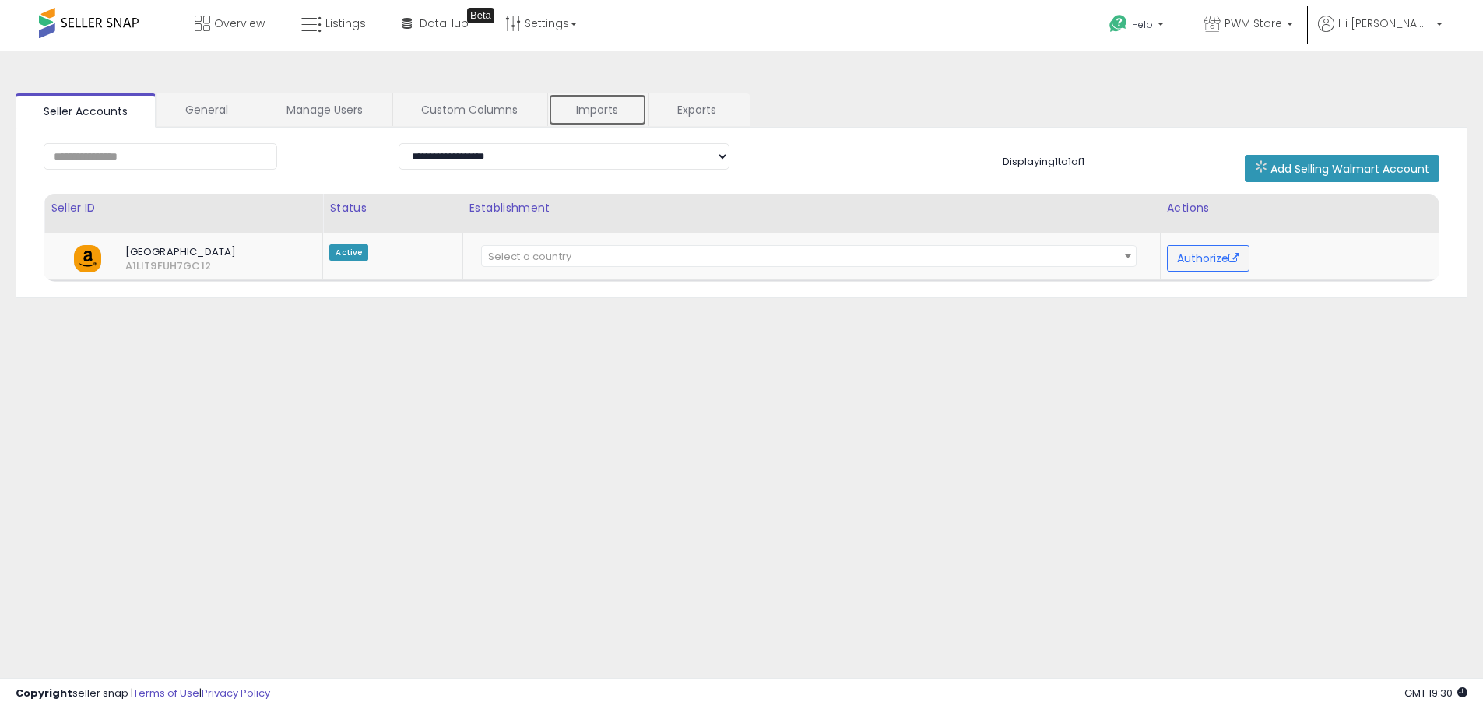
click at [618, 98] on link "Imports" at bounding box center [597, 109] width 99 height 33
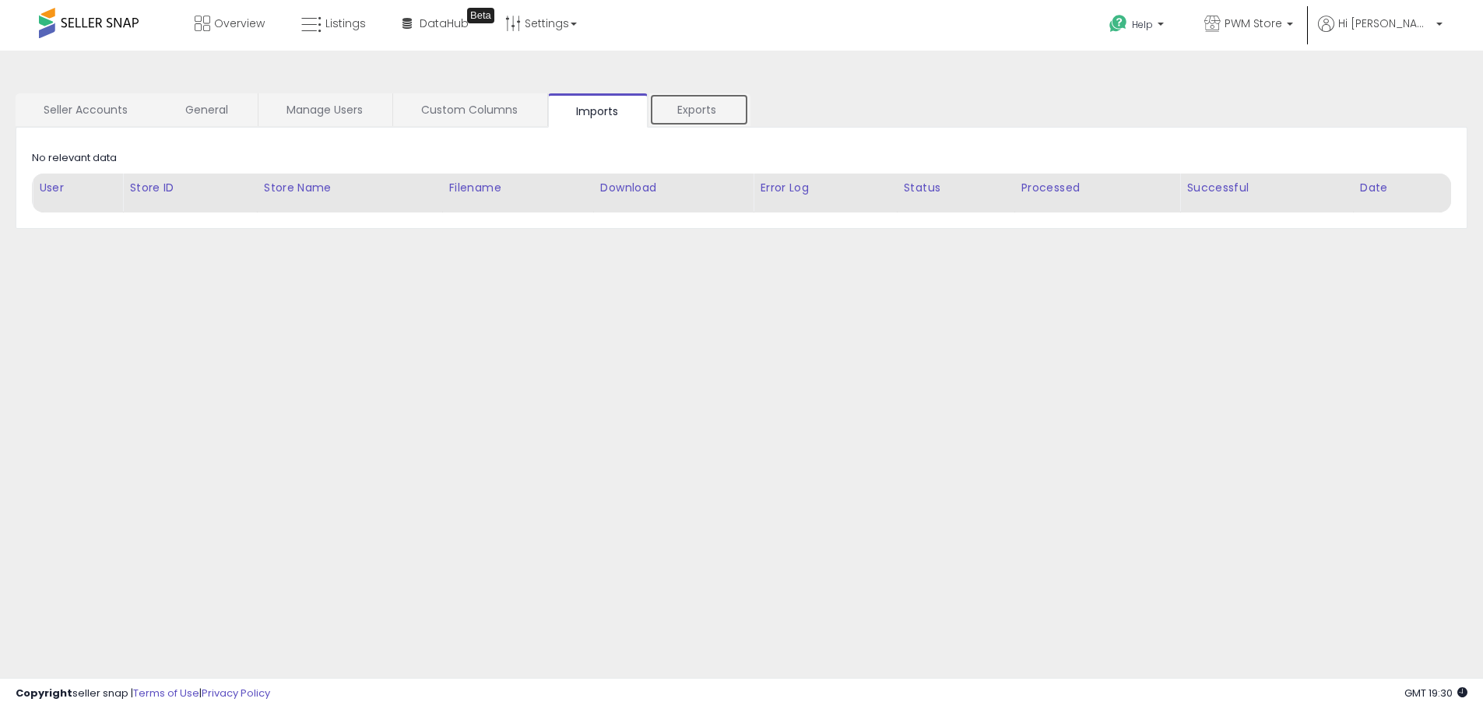
click at [701, 106] on link "Exports" at bounding box center [699, 109] width 100 height 33
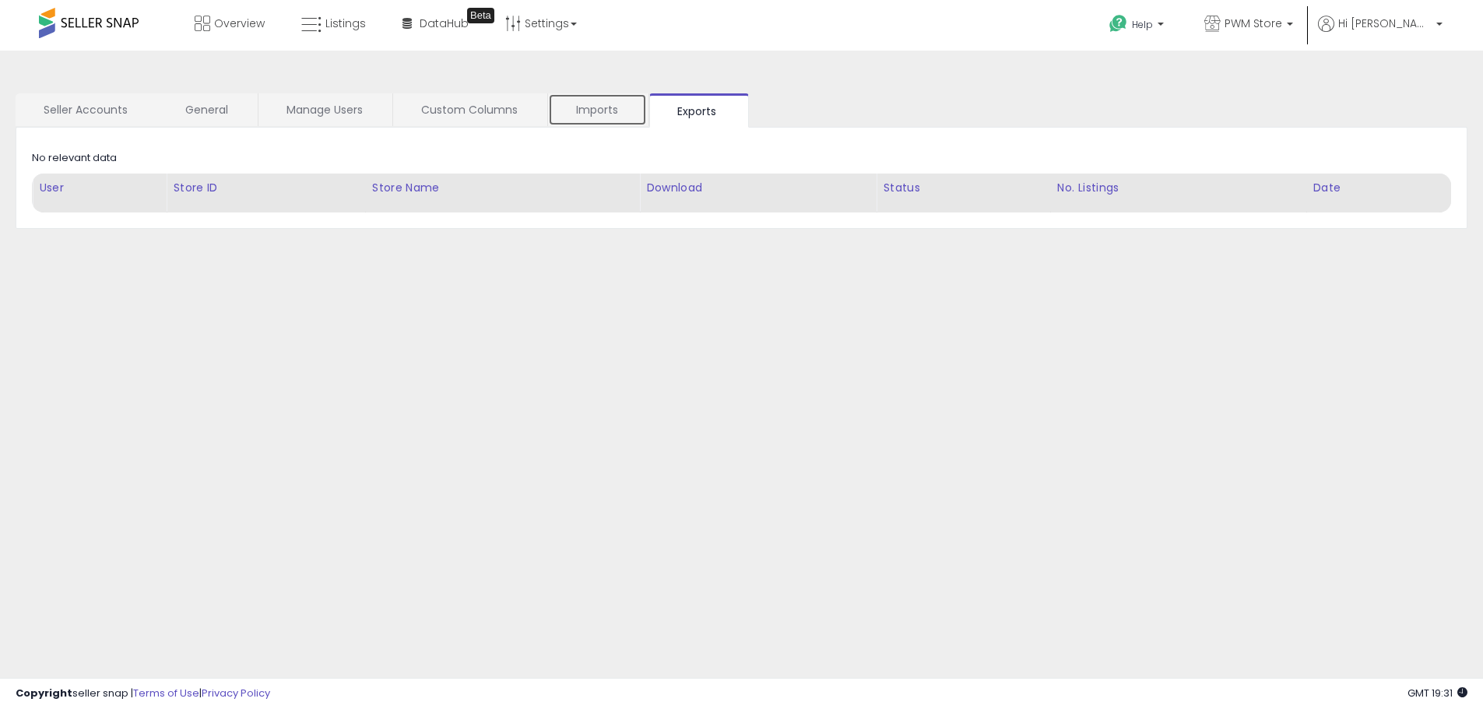
click at [549, 107] on link "Imports" at bounding box center [597, 109] width 99 height 33
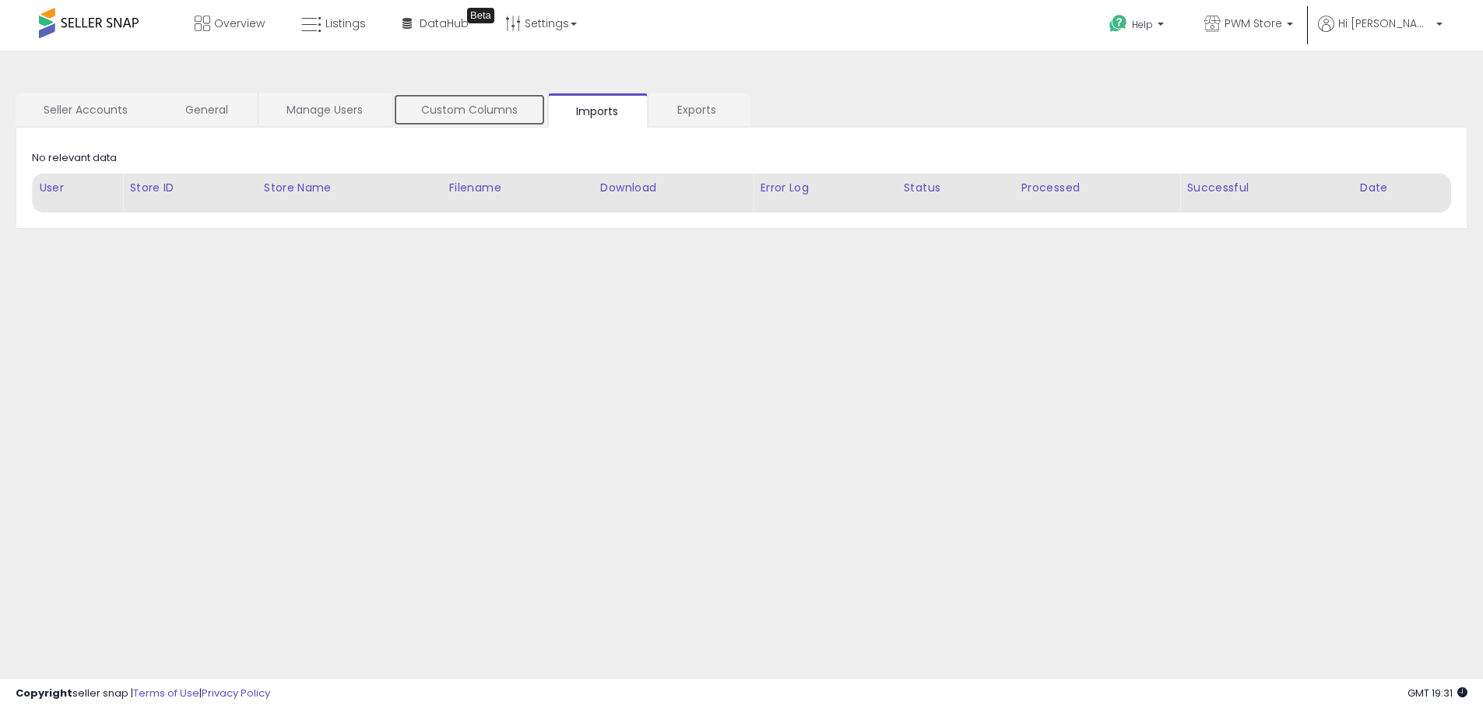
click at [468, 107] on link "Custom Columns" at bounding box center [469, 109] width 153 height 33
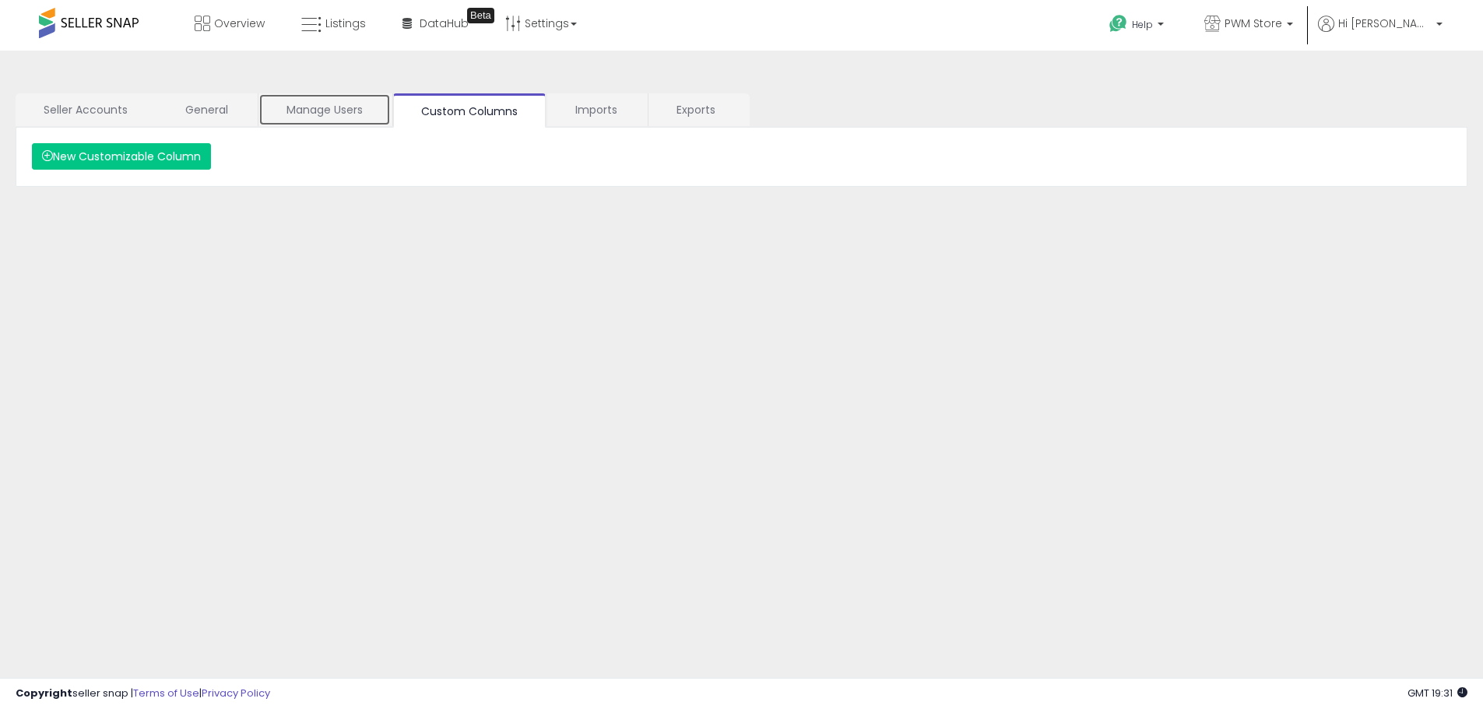
click at [363, 104] on link "Manage Users" at bounding box center [324, 109] width 132 height 33
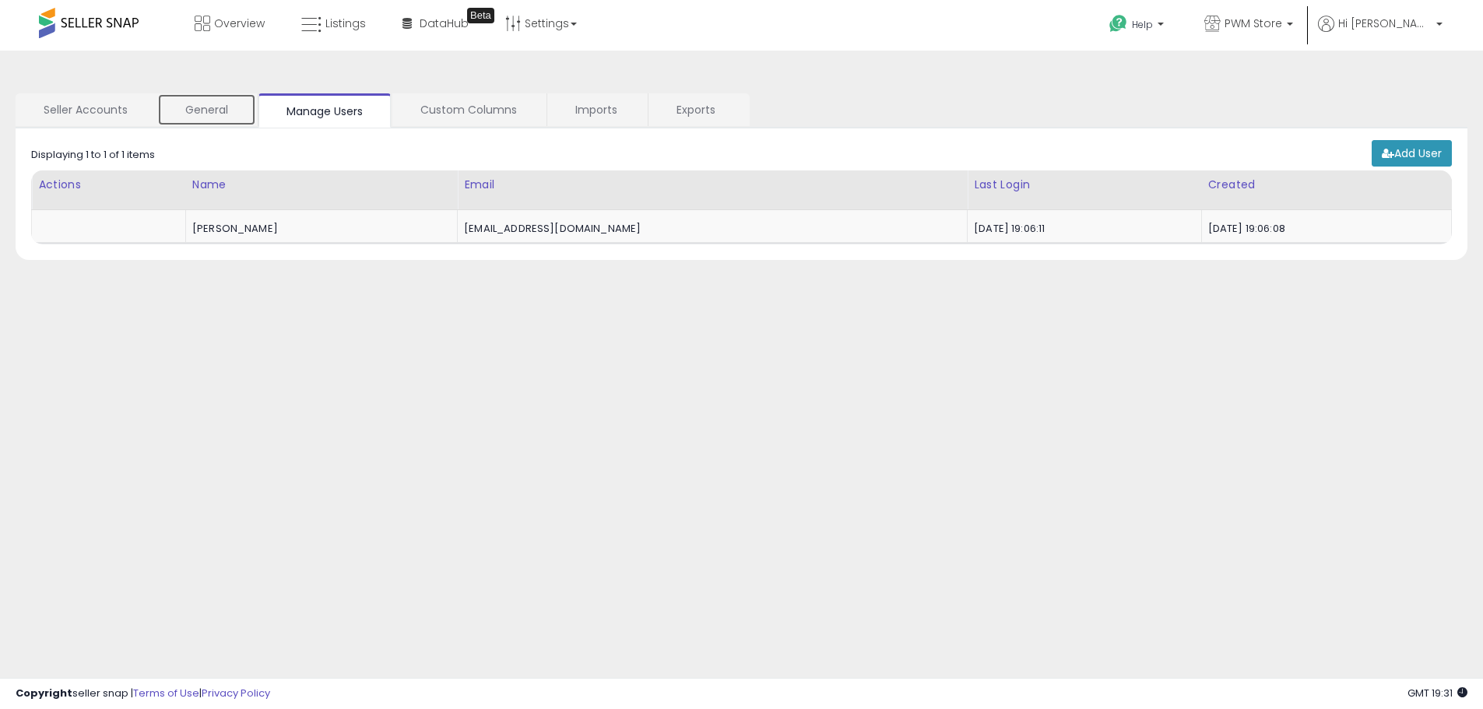
click at [227, 96] on link "General" at bounding box center [206, 109] width 99 height 33
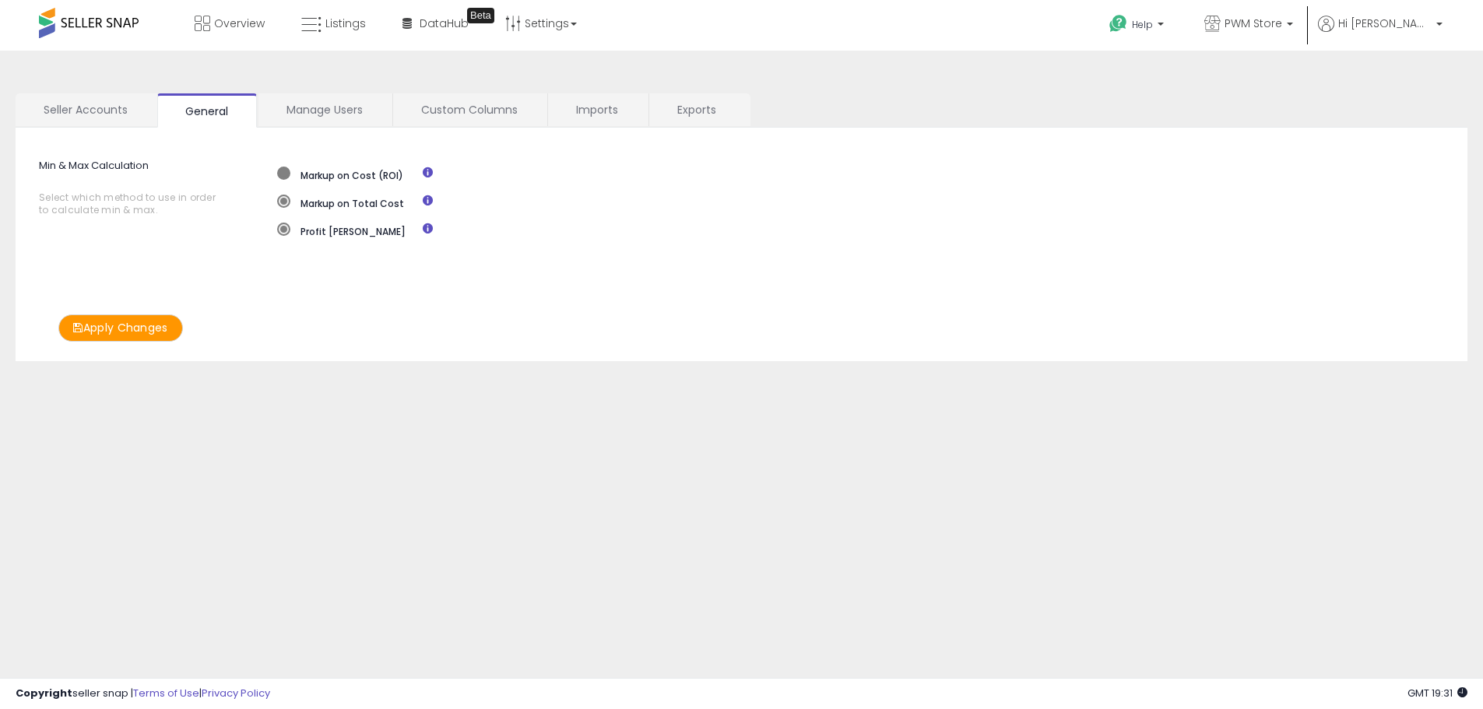
click at [283, 178] on span at bounding box center [283, 173] width 13 height 13
click at [283, 203] on span at bounding box center [283, 201] width 13 height 13
click at [283, 233] on span at bounding box center [283, 229] width 13 height 13
click at [427, 198] on icon at bounding box center [428, 200] width 10 height 10
click at [427, 229] on icon at bounding box center [428, 228] width 10 height 10
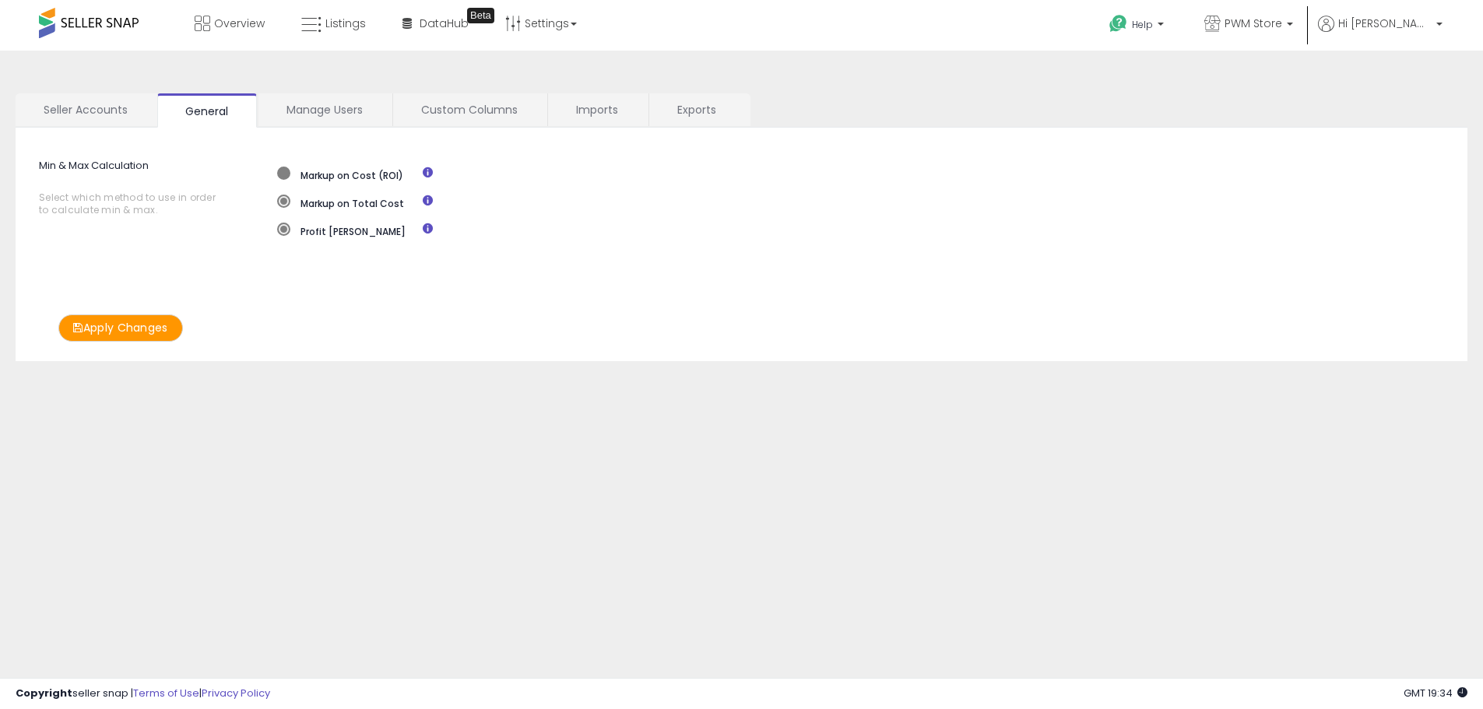
click at [282, 177] on span at bounding box center [283, 173] width 13 height 13
click at [290, 239] on div "Profit [PERSON_NAME]" at bounding box center [355, 237] width 156 height 28
click at [286, 230] on span at bounding box center [283, 229] width 13 height 13
click at [347, 18] on span "Listings" at bounding box center [345, 24] width 40 height 16
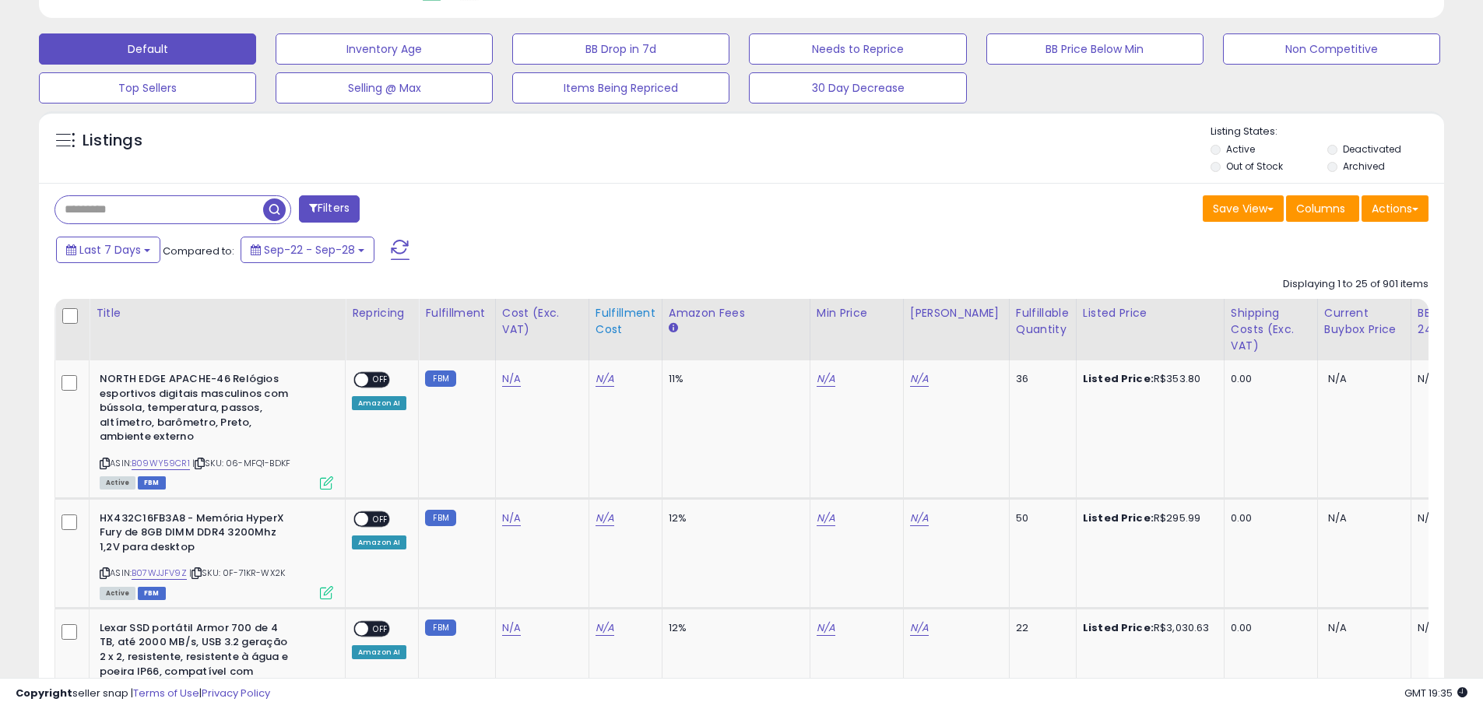
scroll to position [623, 0]
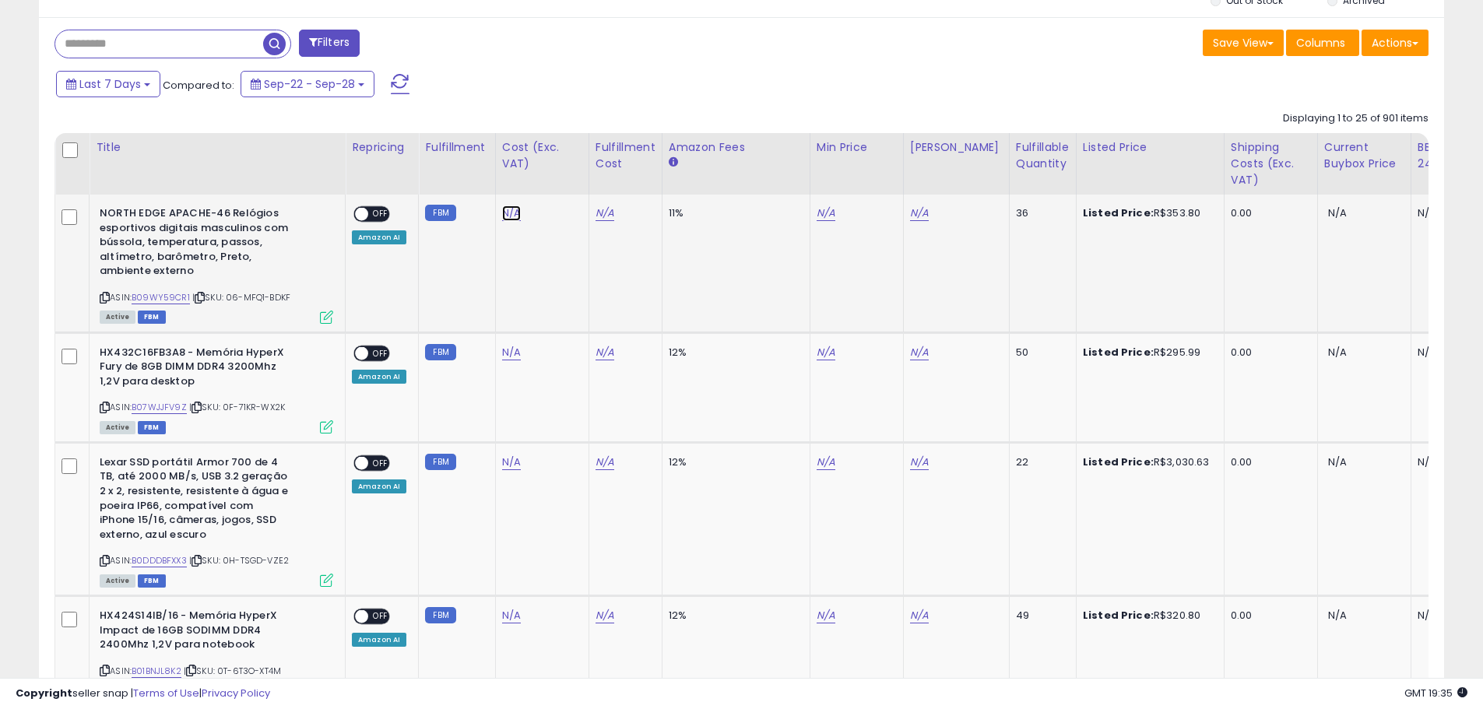
click at [507, 215] on link "N/A" at bounding box center [511, 213] width 19 height 16
click at [606, 213] on link "N/A" at bounding box center [604, 213] width 19 height 16
click at [503, 209] on link "N/A" at bounding box center [511, 213] width 19 height 16
drag, startPoint x: 191, startPoint y: 297, endPoint x: 135, endPoint y: 296, distance: 55.3
click at [135, 296] on div "ASIN: B09WY59CR1 | SKU: 06-MFQ1-BDKF Active FBM" at bounding box center [217, 263] width 234 height 115
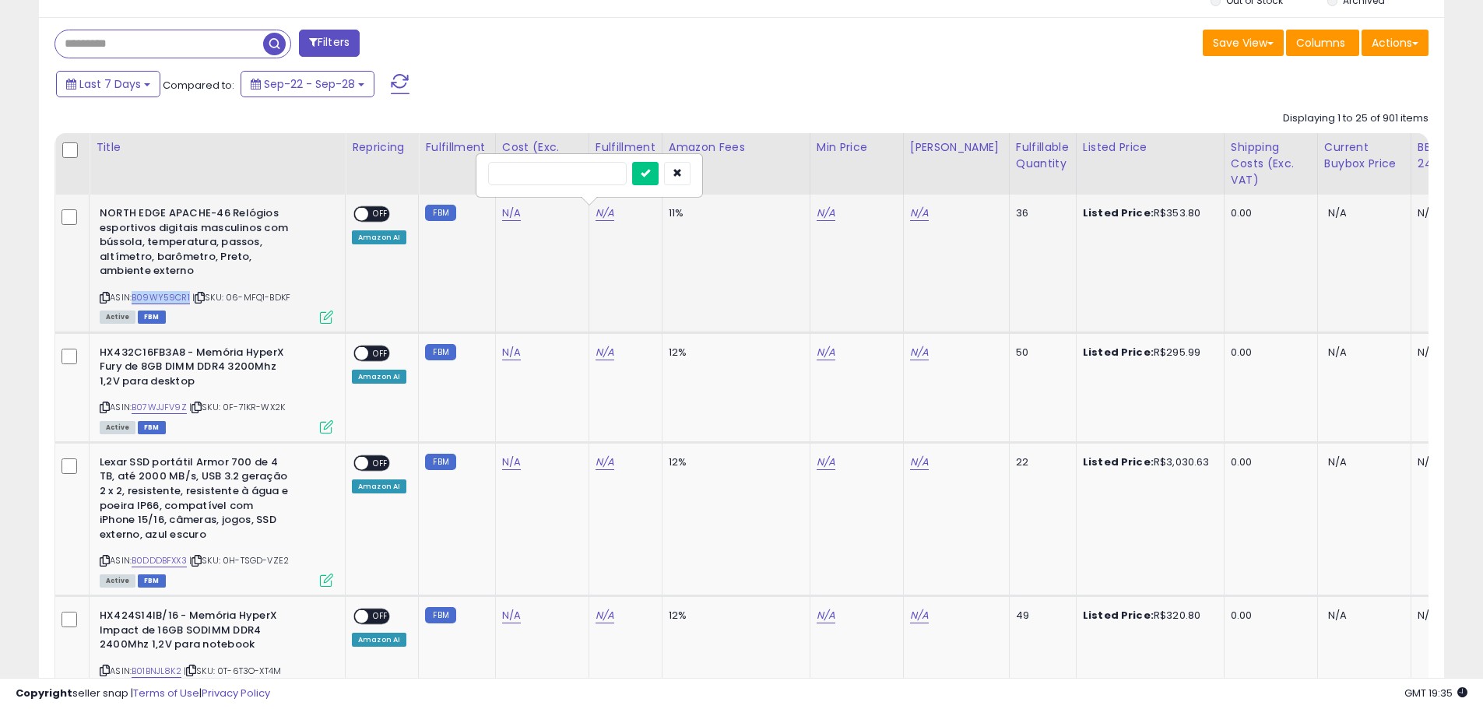
copy link "B09WY59CR1"
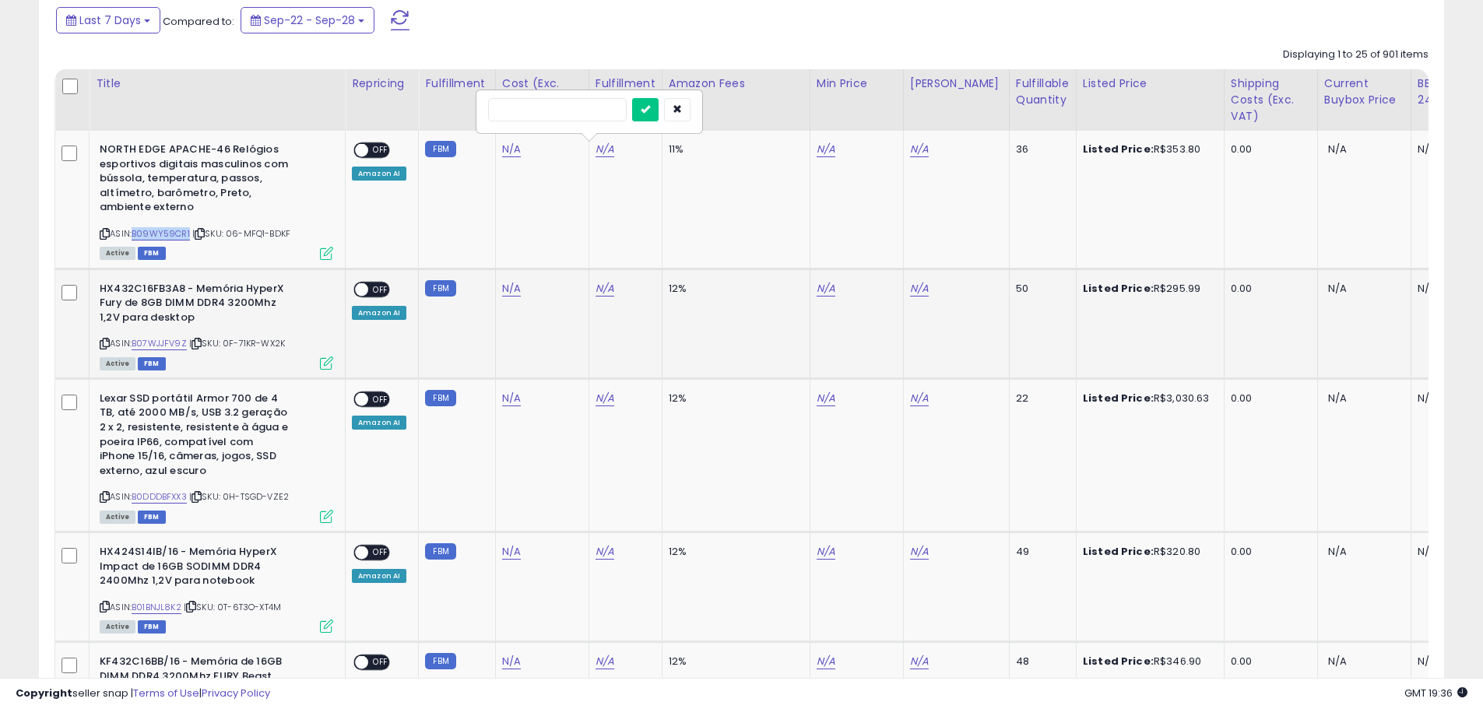
scroll to position [545, 0]
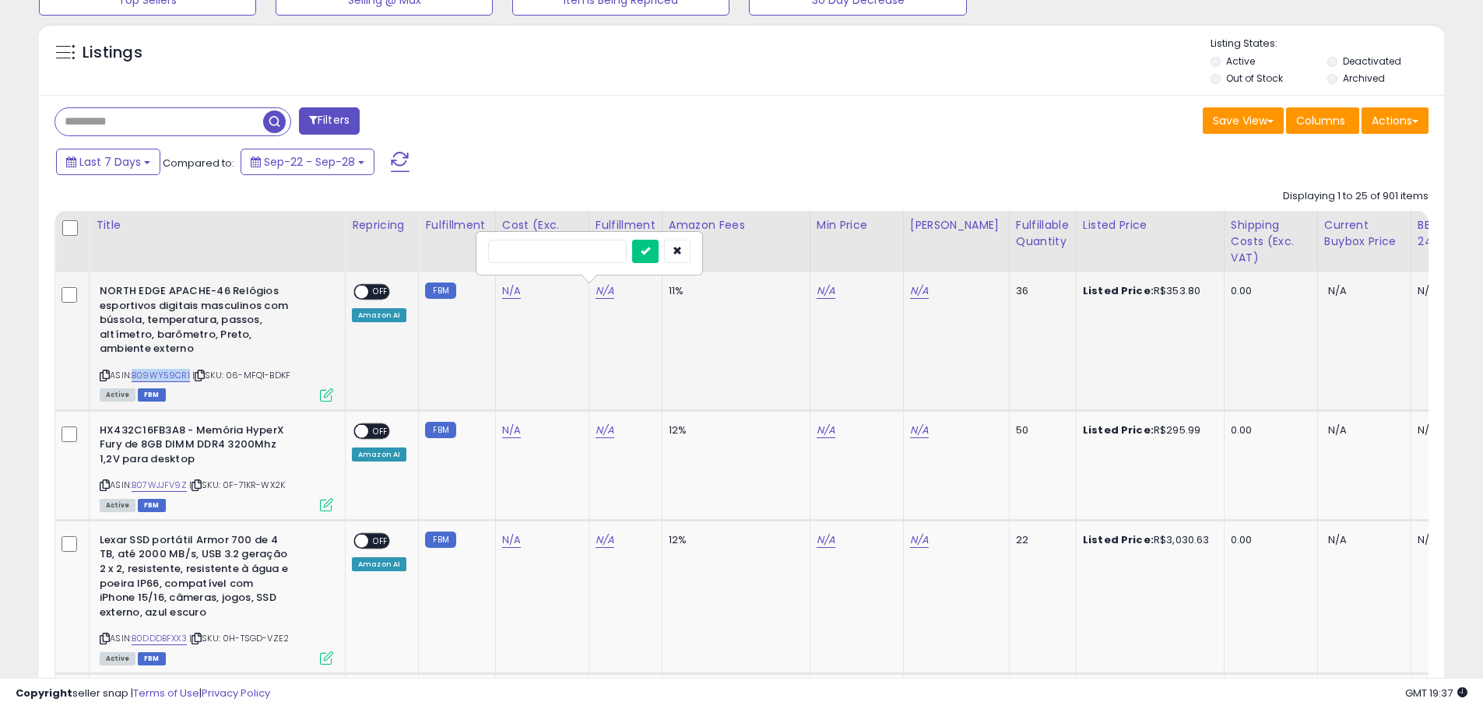
click at [205, 388] on div "Active FBM" at bounding box center [217, 393] width 234 height 11
click at [175, 374] on link "B09WY59CR1" at bounding box center [161, 375] width 58 height 13
click at [172, 118] on input "text" at bounding box center [226, 121] width 342 height 27
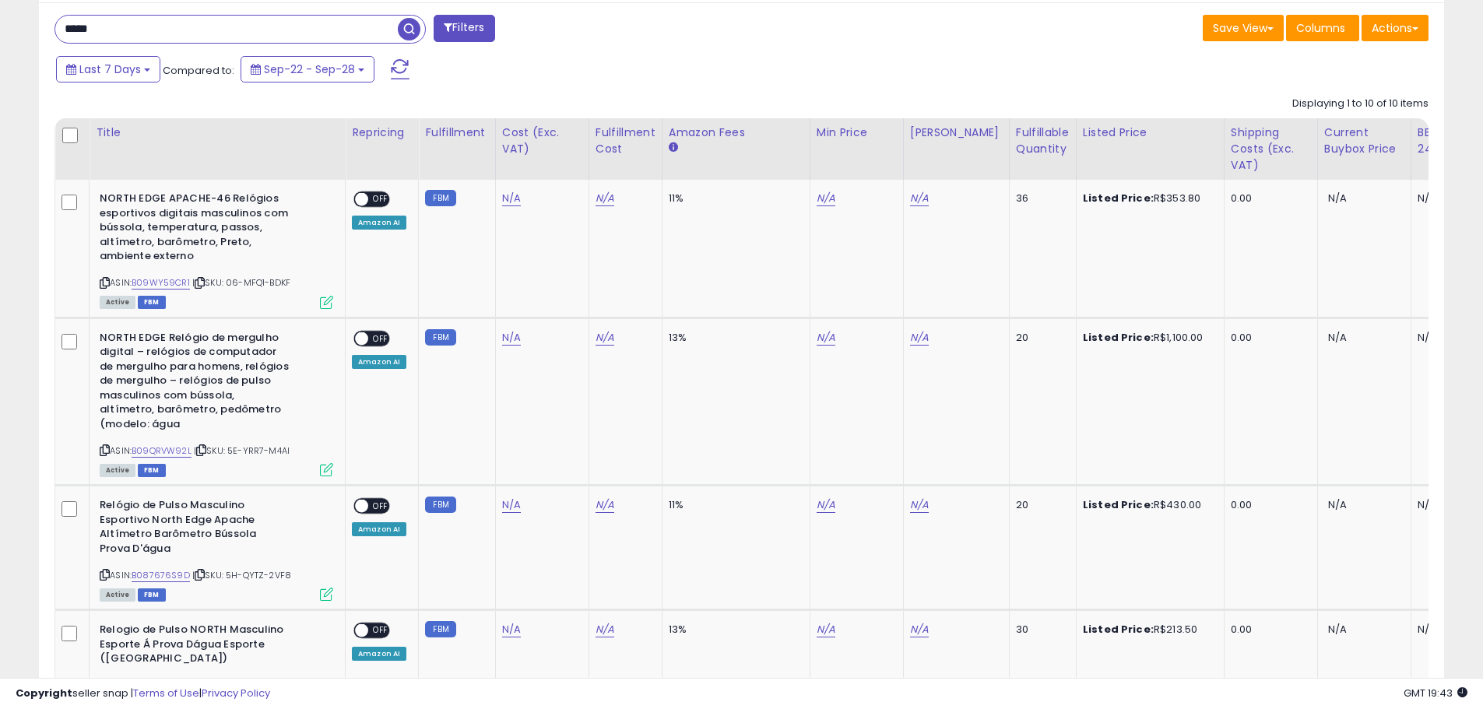
scroll to position [248, 0]
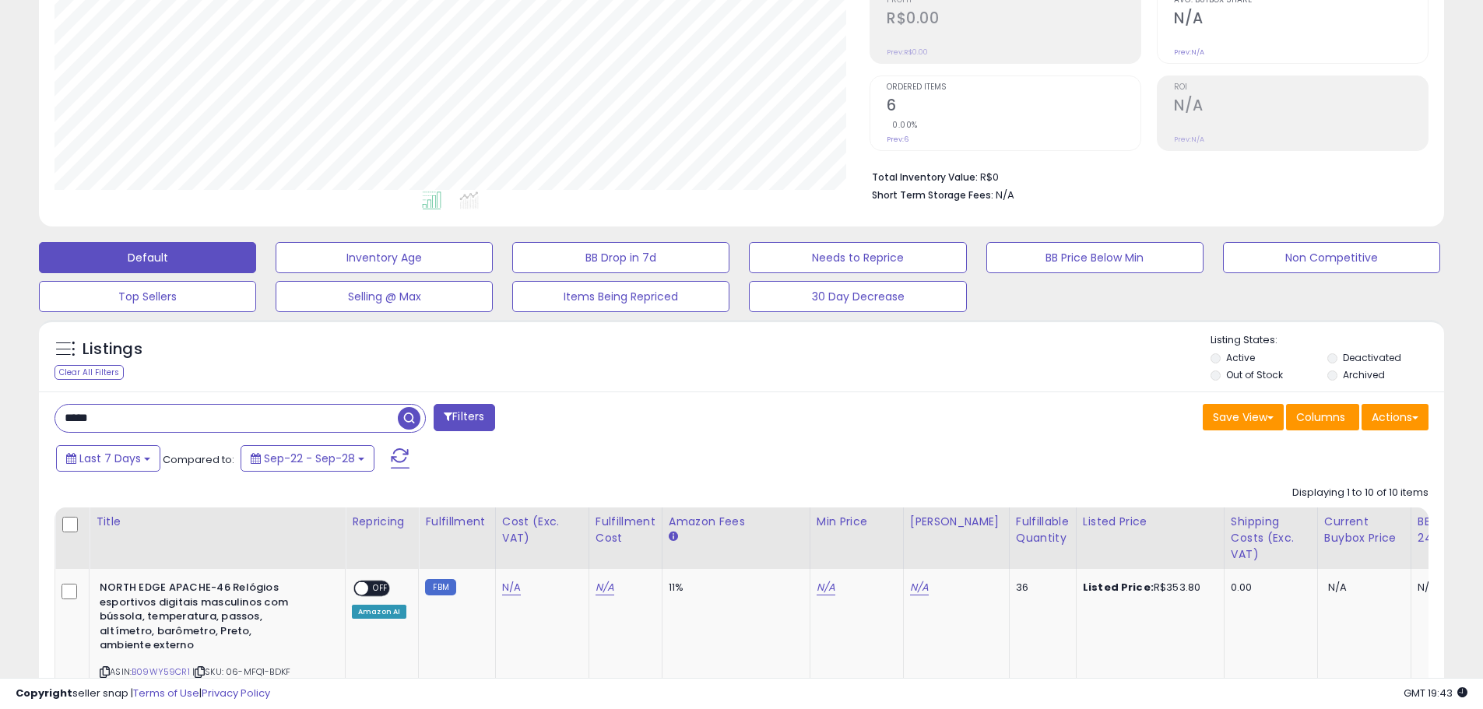
click at [118, 412] on input "*****" at bounding box center [226, 418] width 342 height 27
click at [116, 412] on input "*****" at bounding box center [226, 418] width 342 height 27
paste input "**********"
click at [114, 412] on input "**********" at bounding box center [226, 418] width 342 height 27
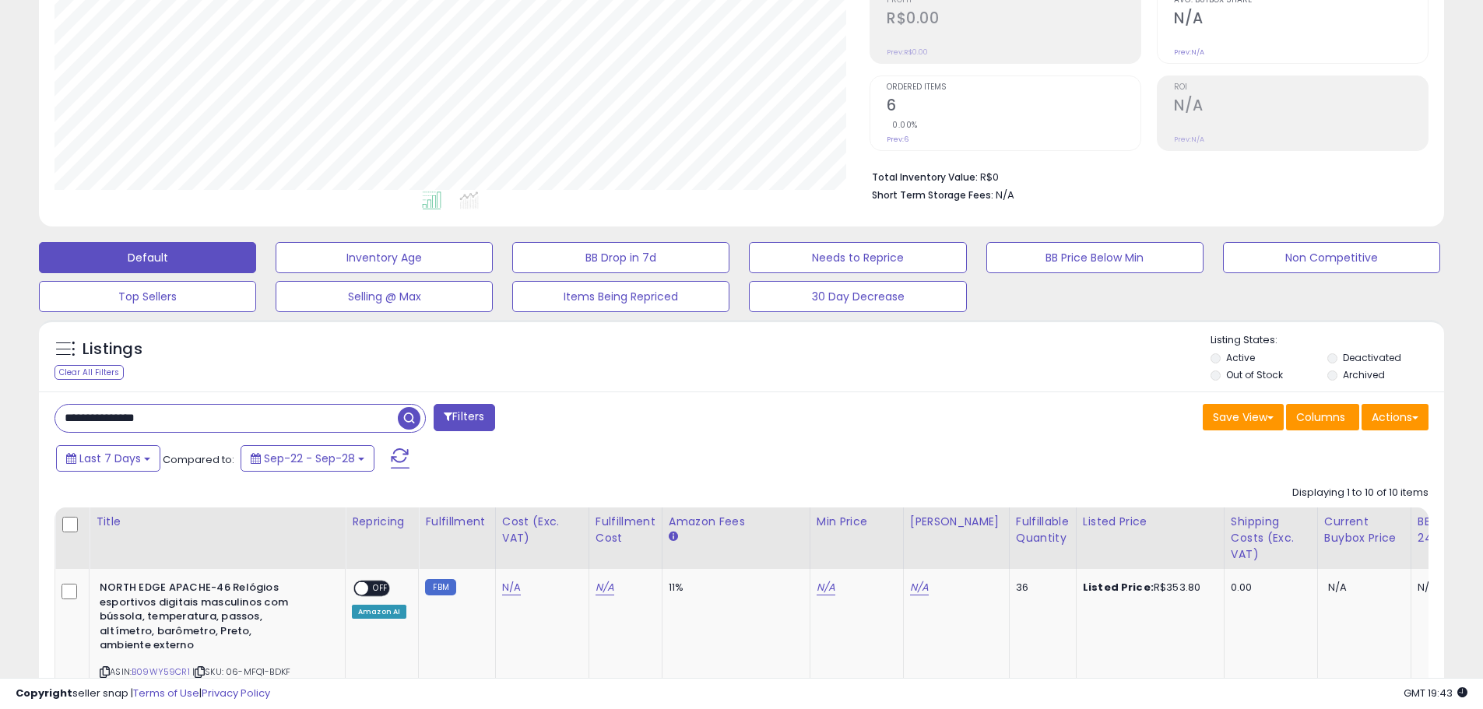
click at [114, 412] on input "**********" at bounding box center [226, 418] width 342 height 27
click at [112, 412] on input "**********" at bounding box center [226, 418] width 342 height 27
paste input "text"
type input "**********"
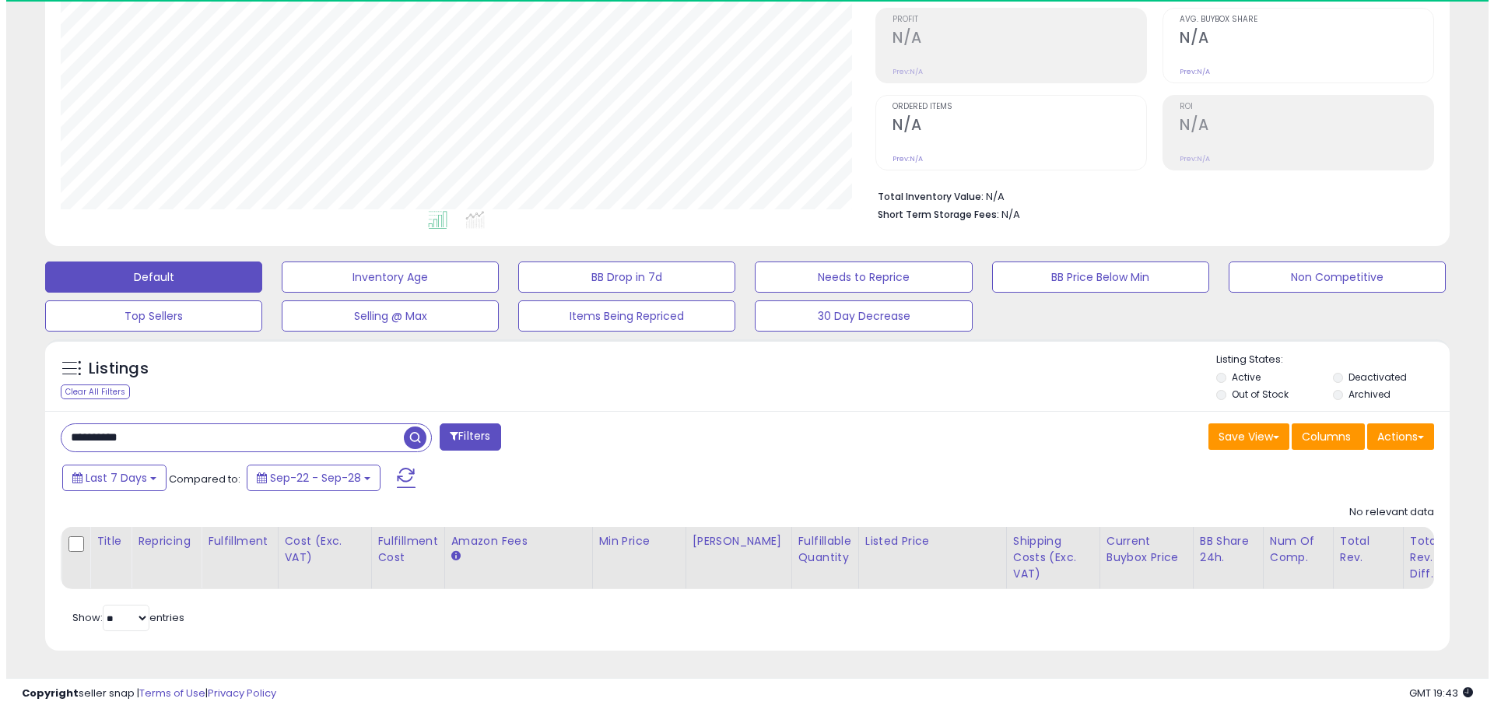
scroll to position [319, 815]
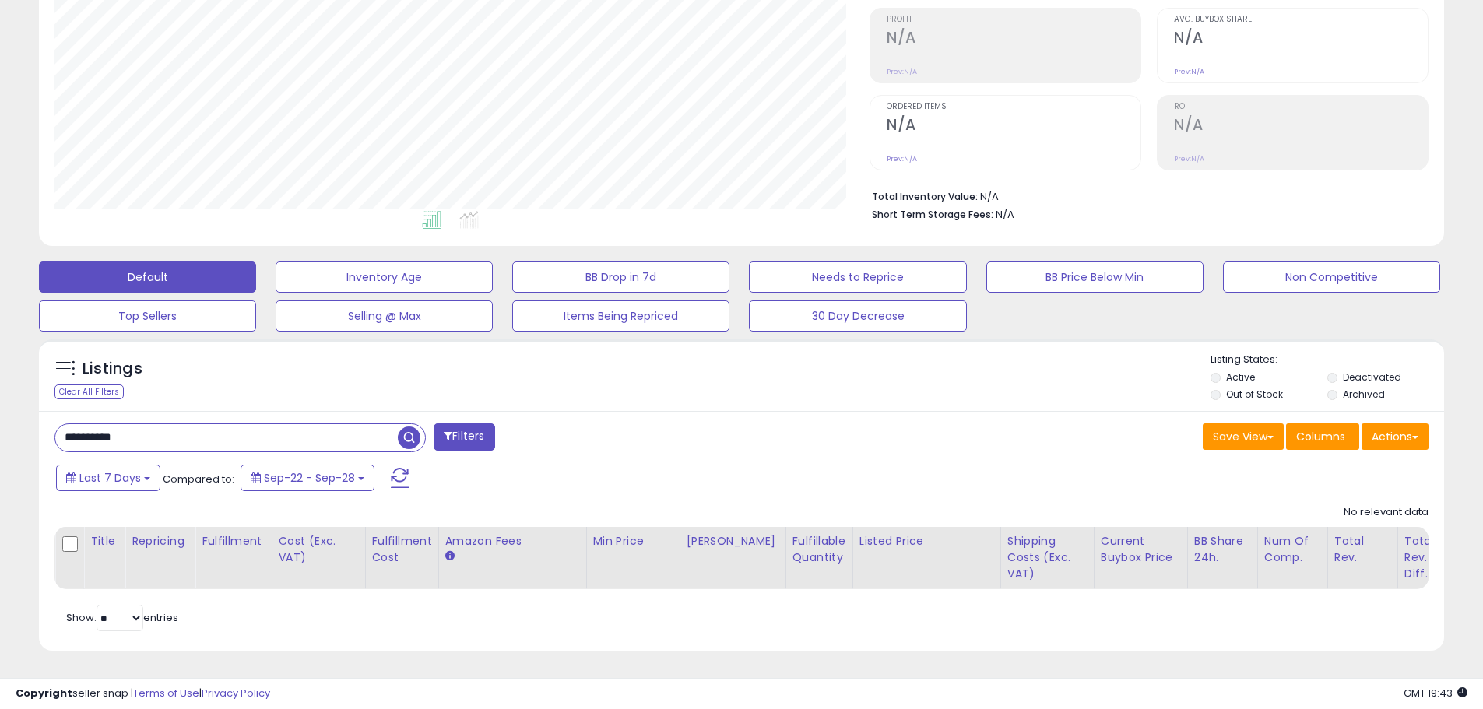
click at [292, 430] on input "**********" at bounding box center [226, 437] width 342 height 27
click at [454, 423] on button "Filters" at bounding box center [464, 436] width 61 height 27
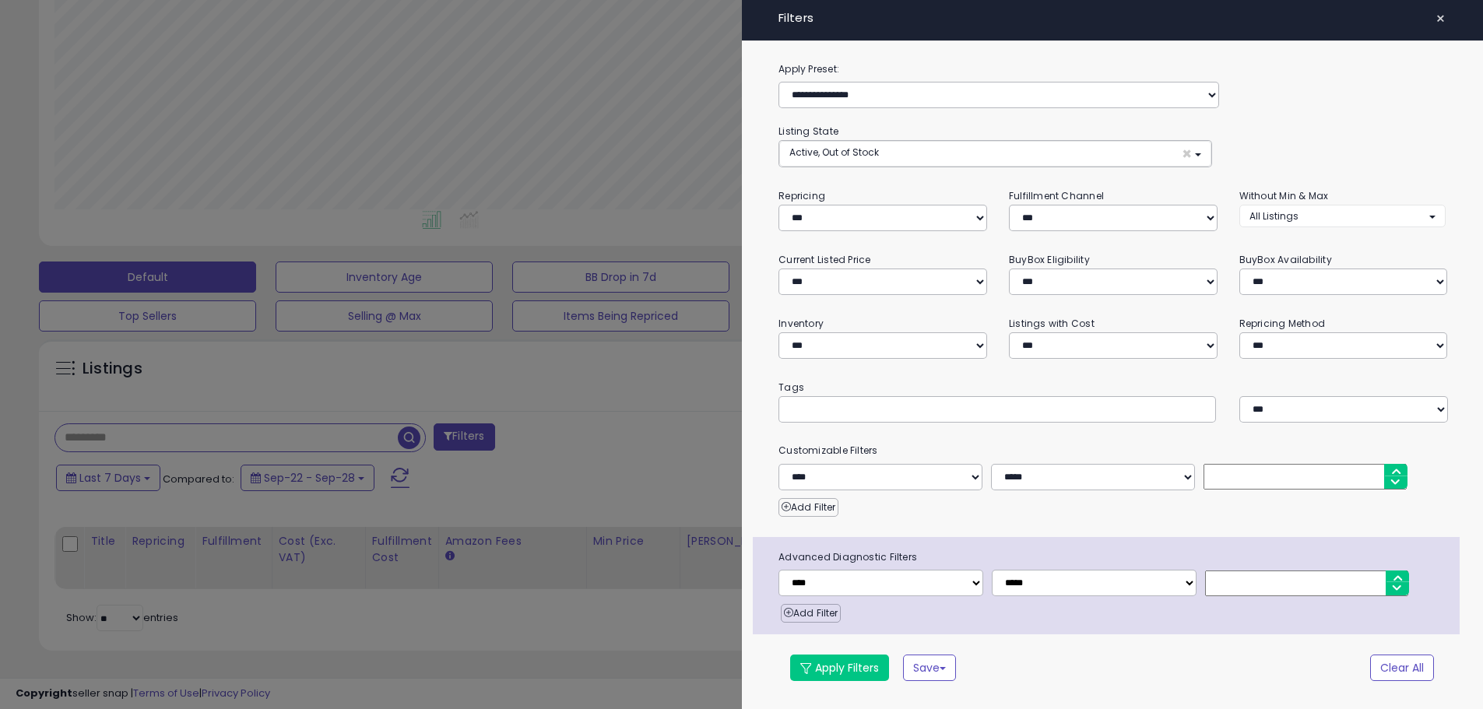
scroll to position [319, 822]
drag, startPoint x: 1454, startPoint y: 21, endPoint x: 1434, endPoint y: 23, distance: 20.4
click at [1453, 21] on span "×" at bounding box center [1452, 19] width 10 height 22
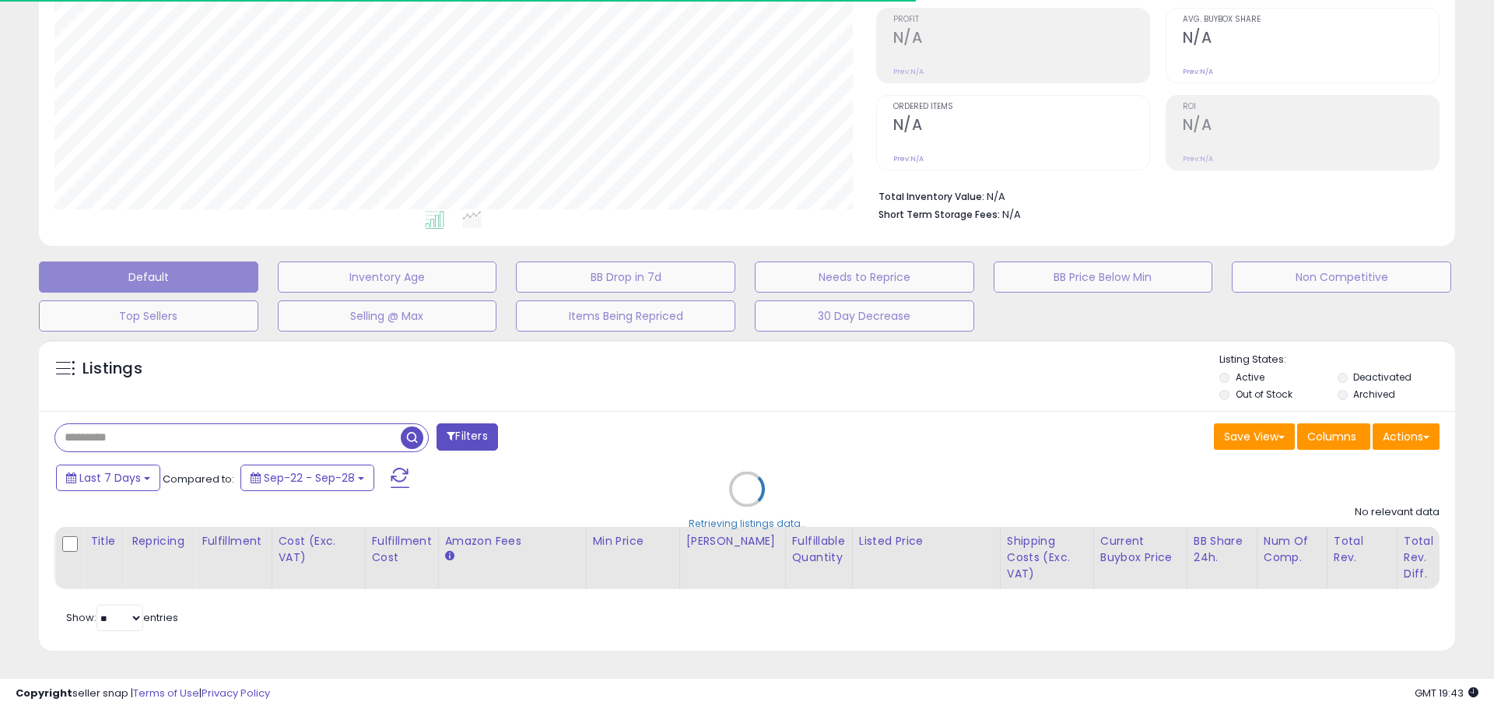
click at [321, 422] on div "Retrieving listings data.." at bounding box center [747, 501] width 1440 height 339
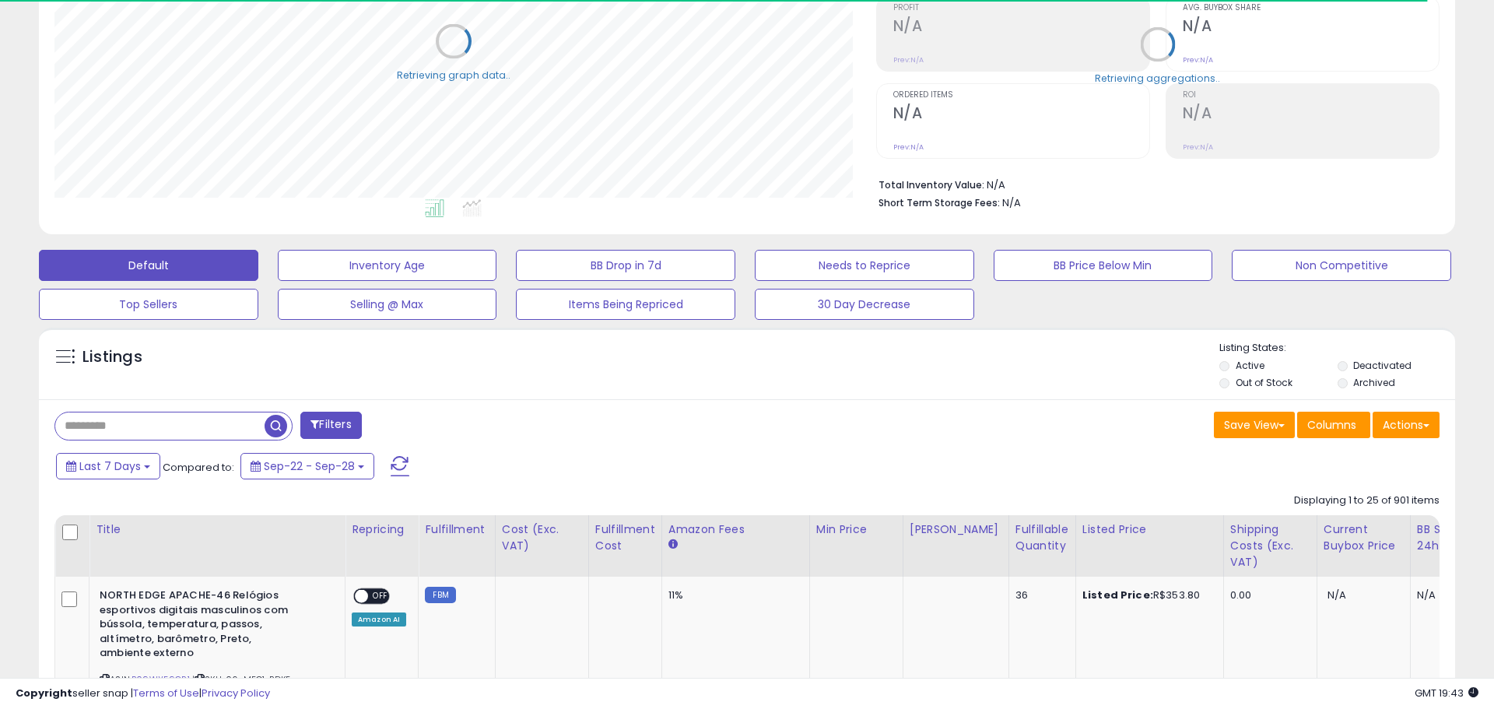
click at [296, 430] on div "Filters" at bounding box center [395, 427] width 704 height 31
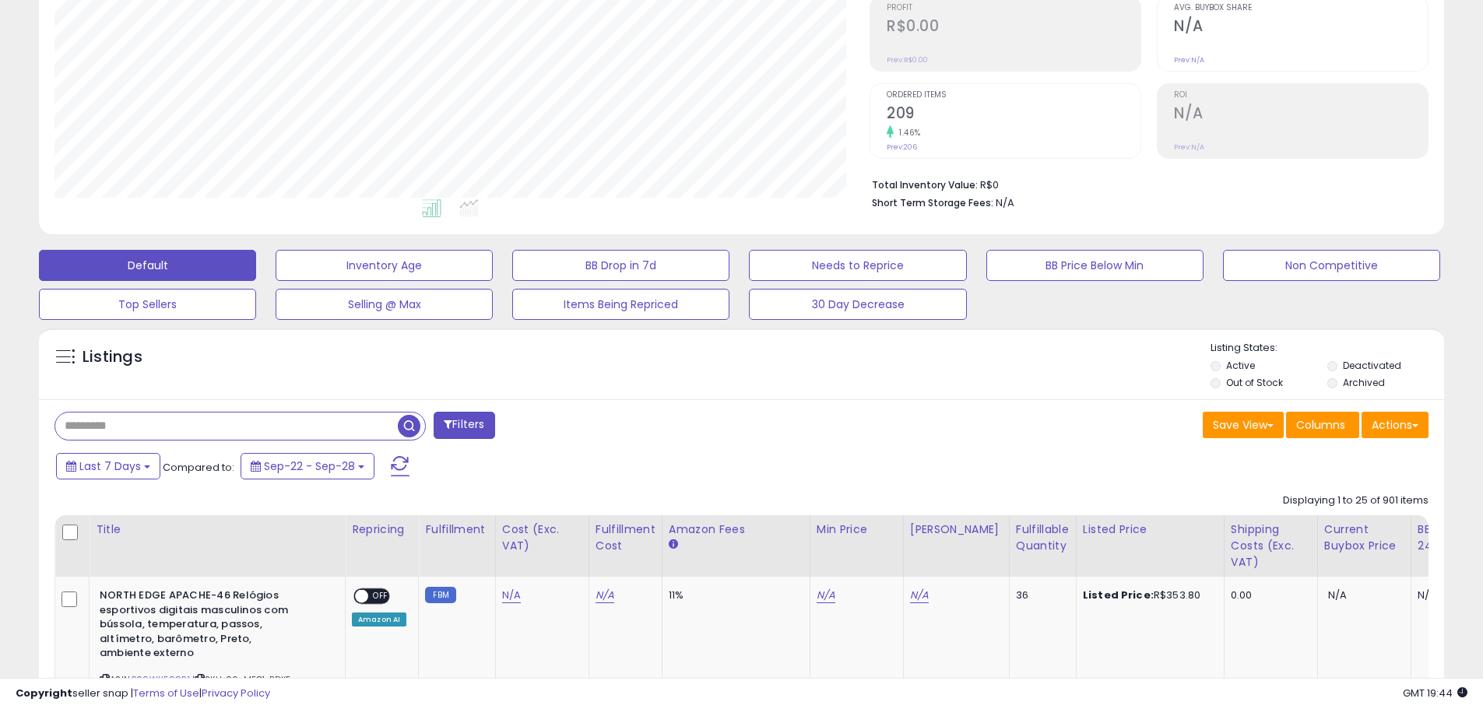
click at [224, 420] on input "text" at bounding box center [226, 426] width 342 height 27
paste input "**********"
click at [409, 426] on span "button" at bounding box center [409, 426] width 23 height 23
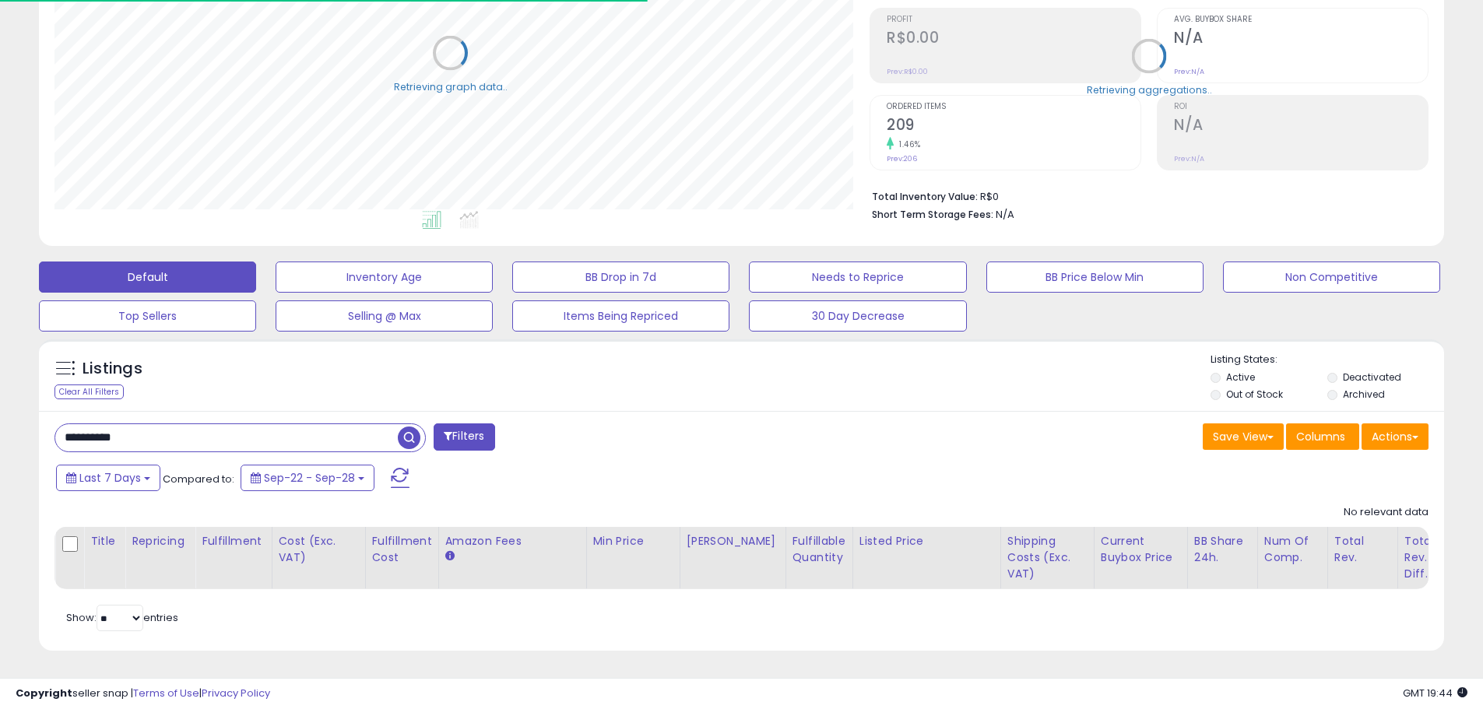
scroll to position [778037, 777541]
click at [332, 428] on input "**********" at bounding box center [226, 437] width 342 height 27
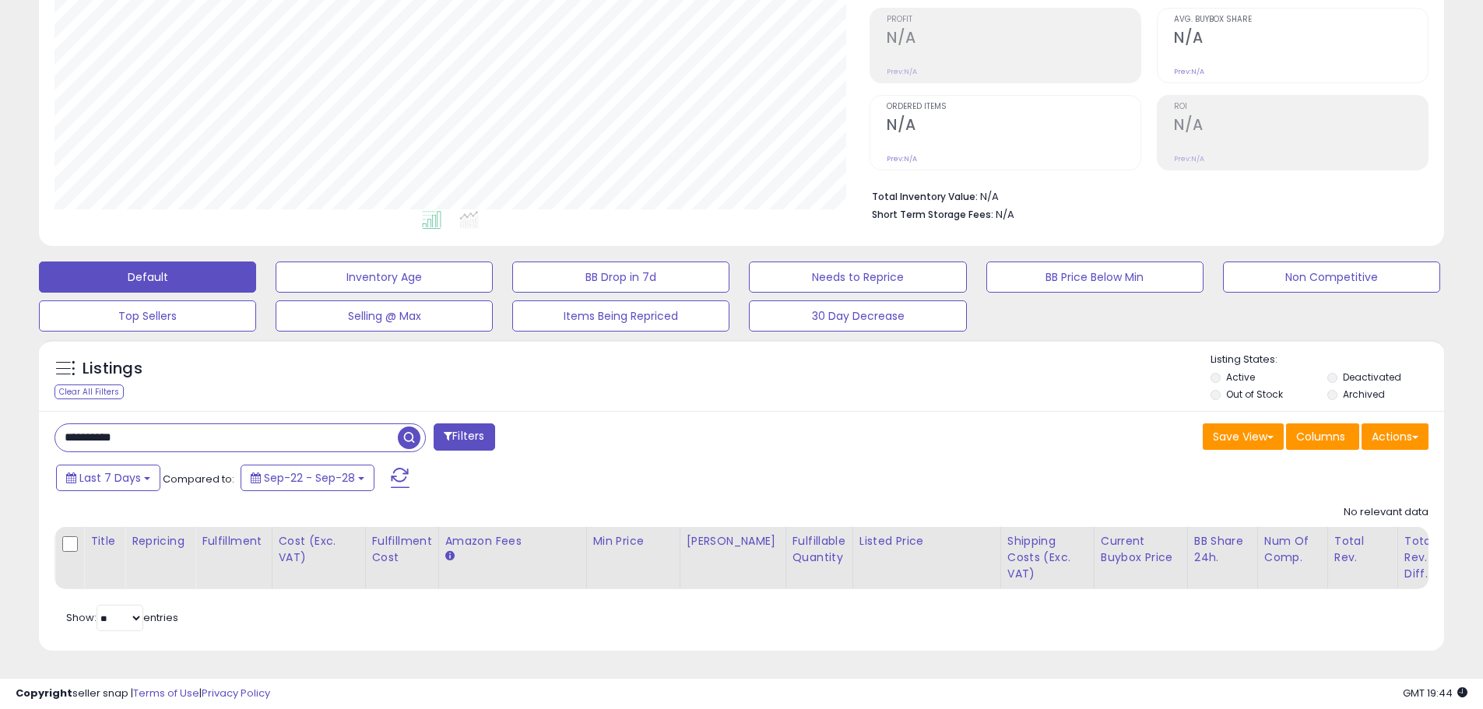
click at [332, 428] on input "**********" at bounding box center [226, 437] width 342 height 27
click at [204, 424] on input "**********" at bounding box center [226, 437] width 342 height 27
click at [202, 424] on input "**********" at bounding box center [226, 437] width 342 height 27
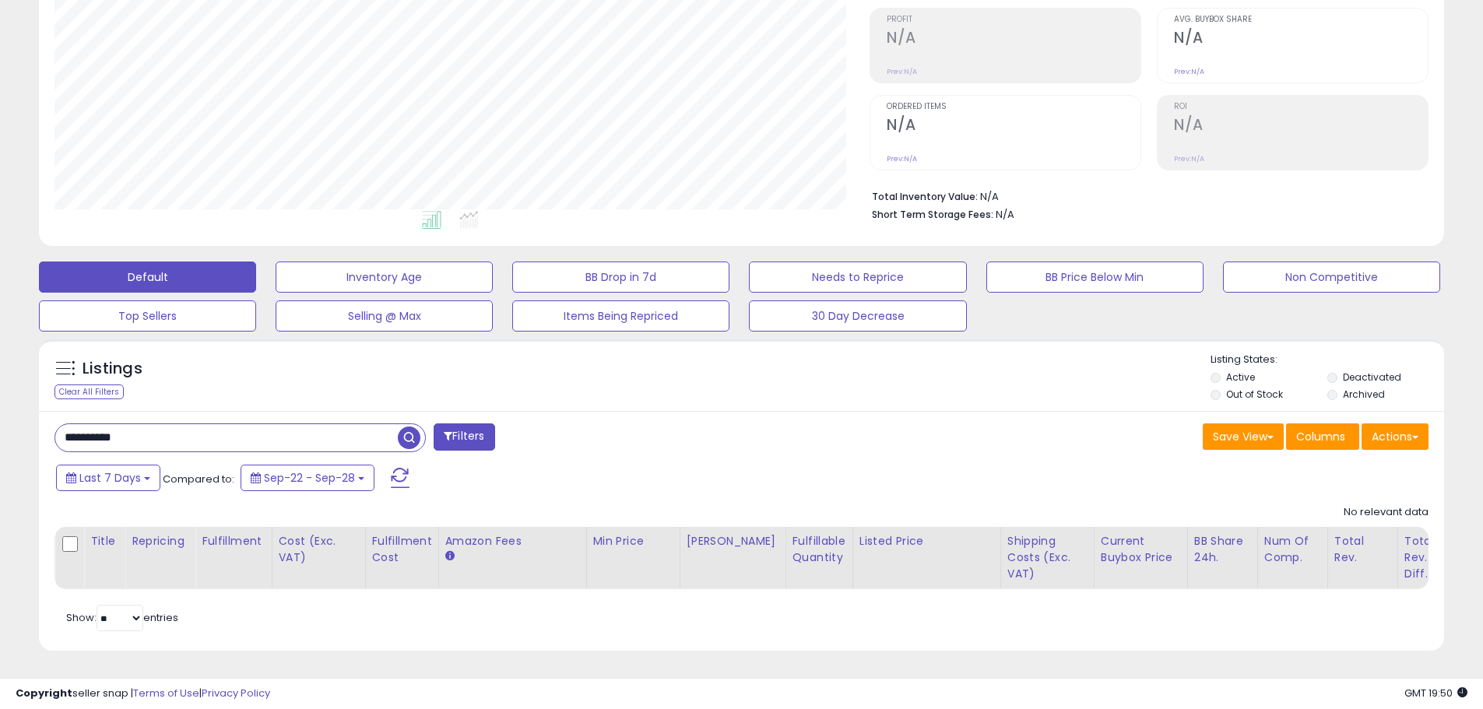
click at [202, 424] on input "**********" at bounding box center [226, 437] width 342 height 27
type input "*****"
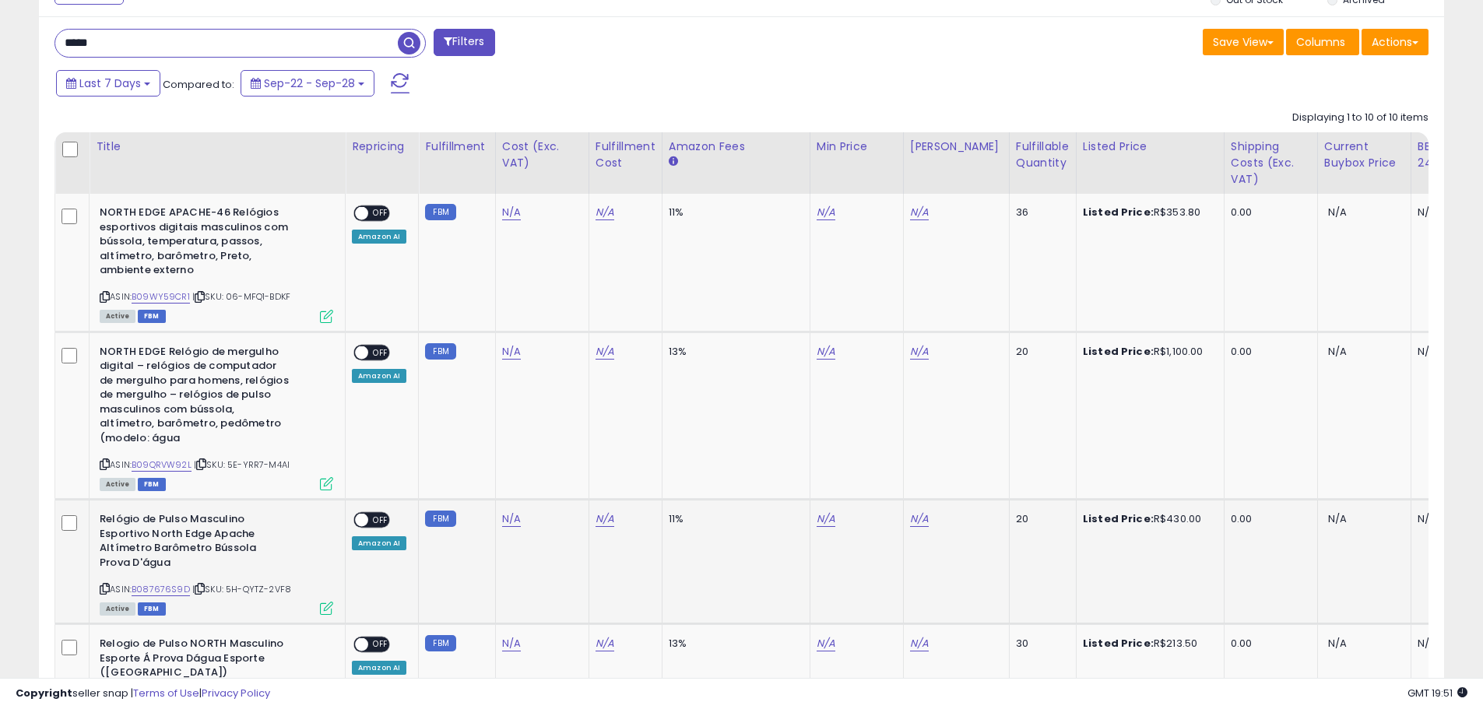
scroll to position [630, 0]
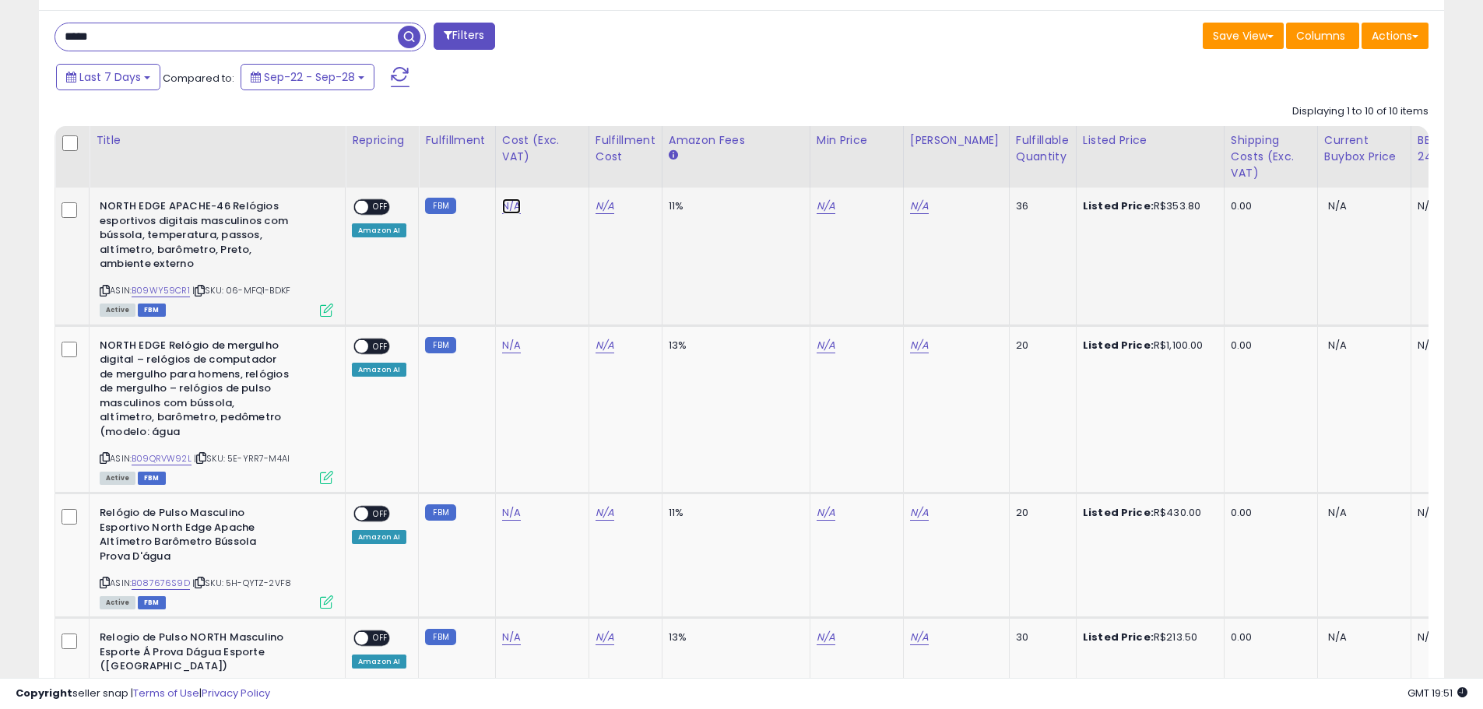
click at [507, 209] on link "N/A" at bounding box center [511, 206] width 19 height 16
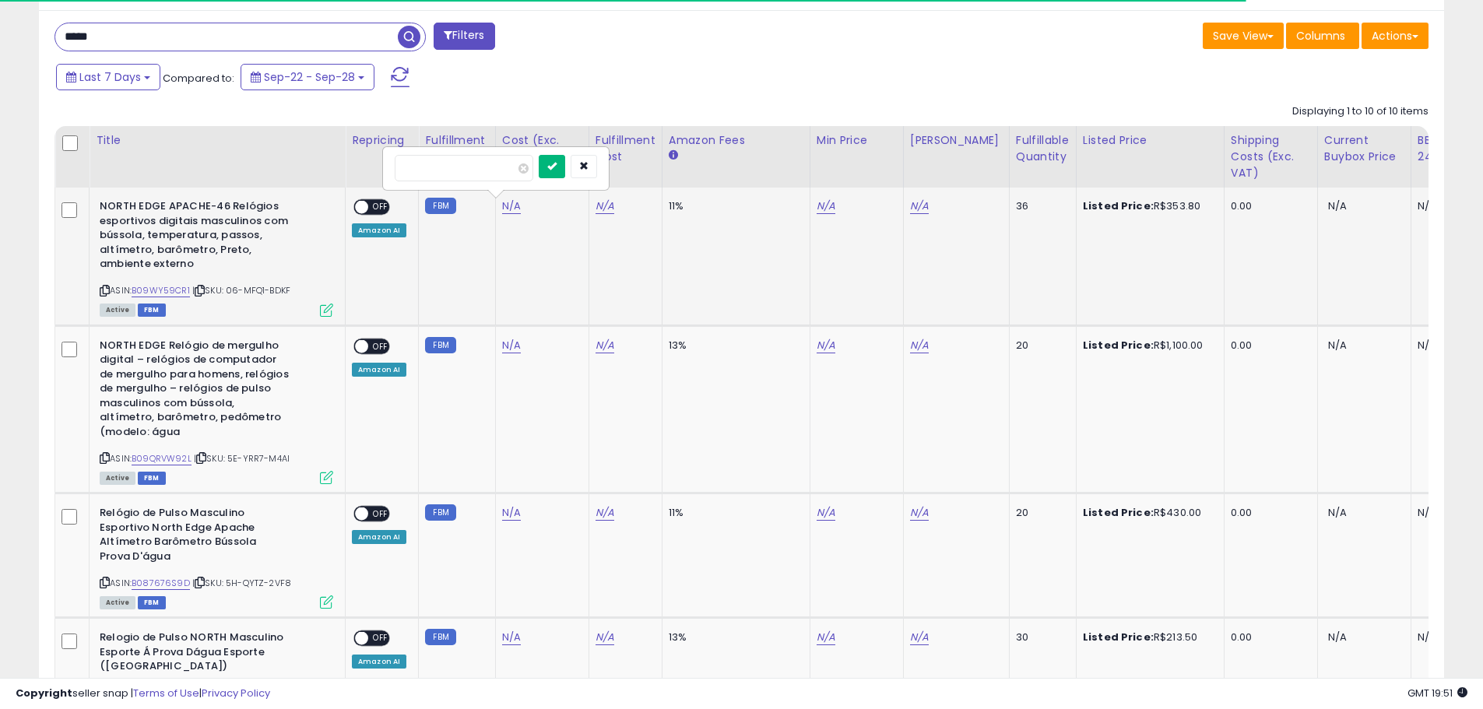
type input "***"
click at [565, 165] on button "submit" at bounding box center [552, 166] width 26 height 23
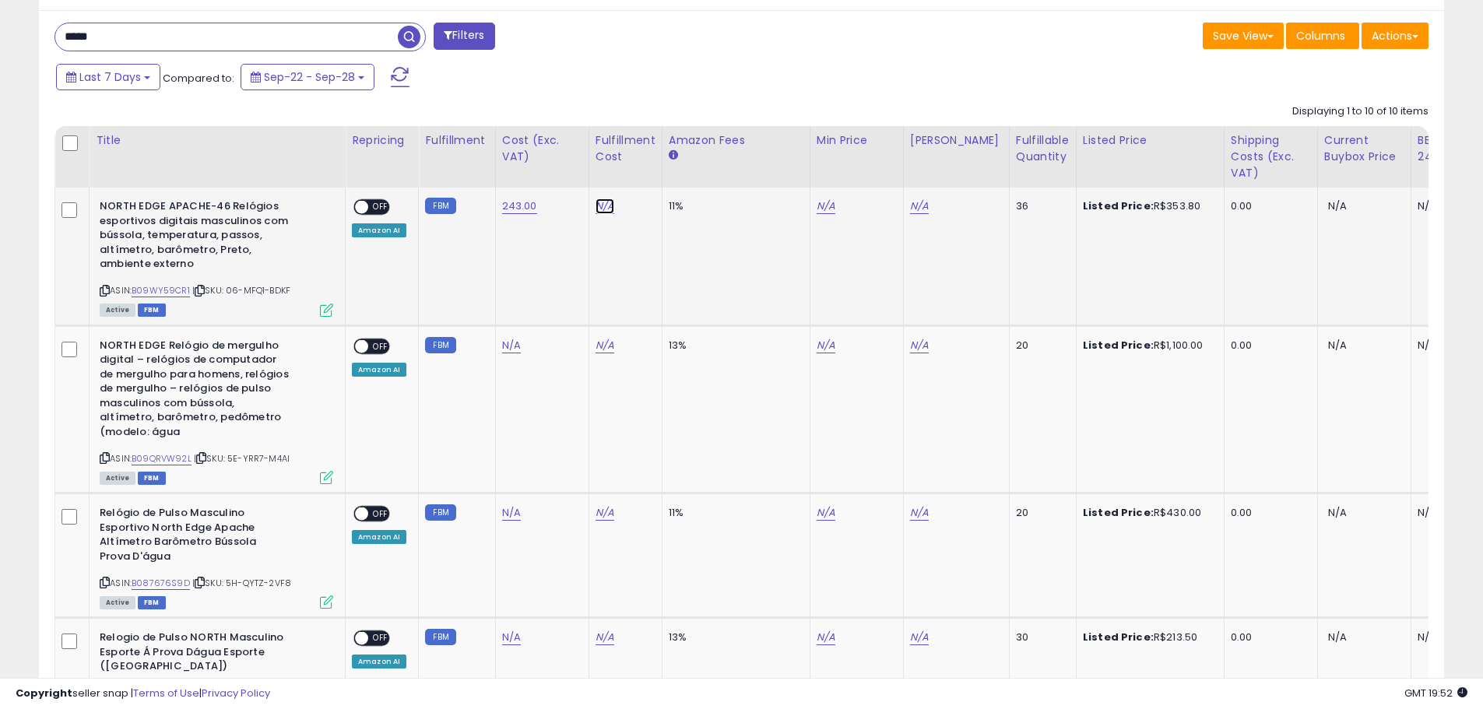
click at [597, 209] on link "N/A" at bounding box center [604, 206] width 19 height 16
type input "*"
click at [682, 170] on icon "button" at bounding box center [676, 165] width 9 height 9
click at [178, 290] on link "B09WY59CR1" at bounding box center [161, 290] width 58 height 13
click at [177, 290] on link "B09WY59CR1" at bounding box center [161, 290] width 58 height 13
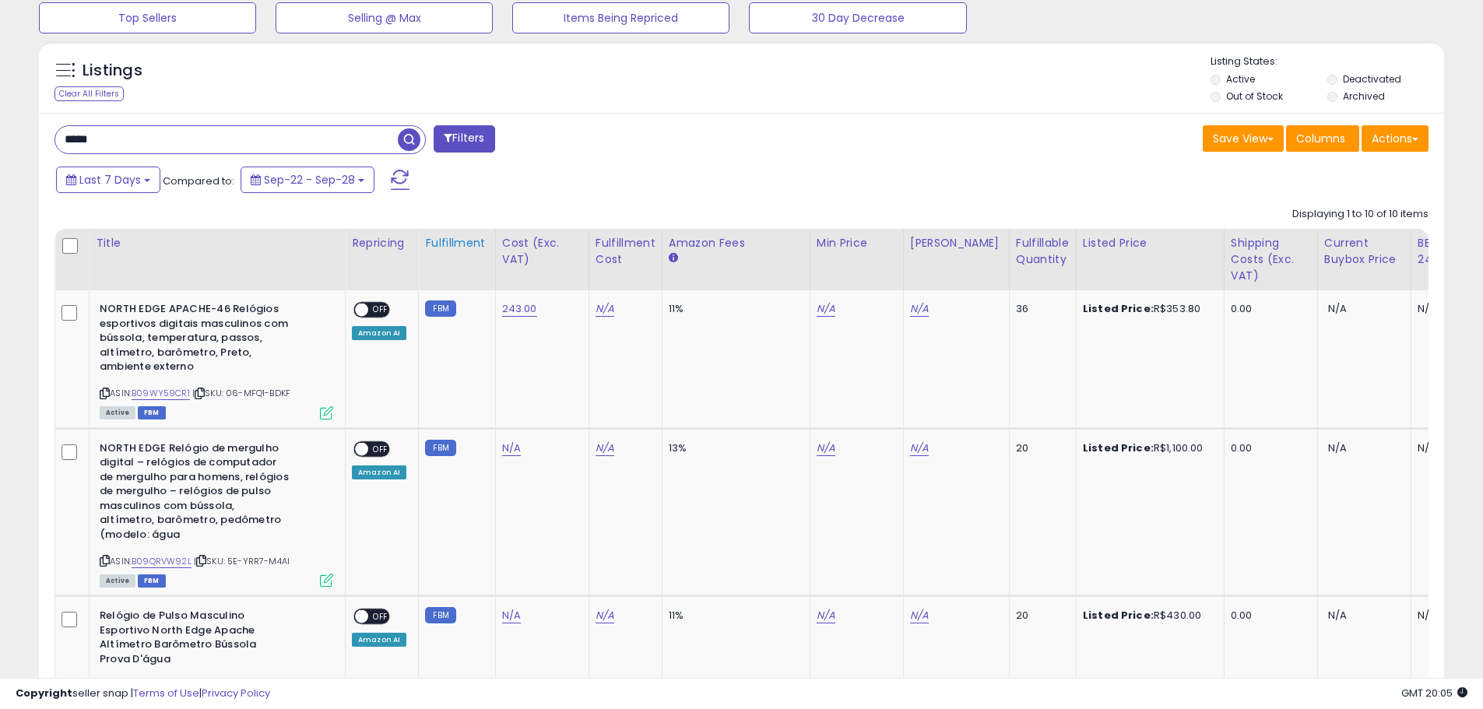
scroll to position [474, 0]
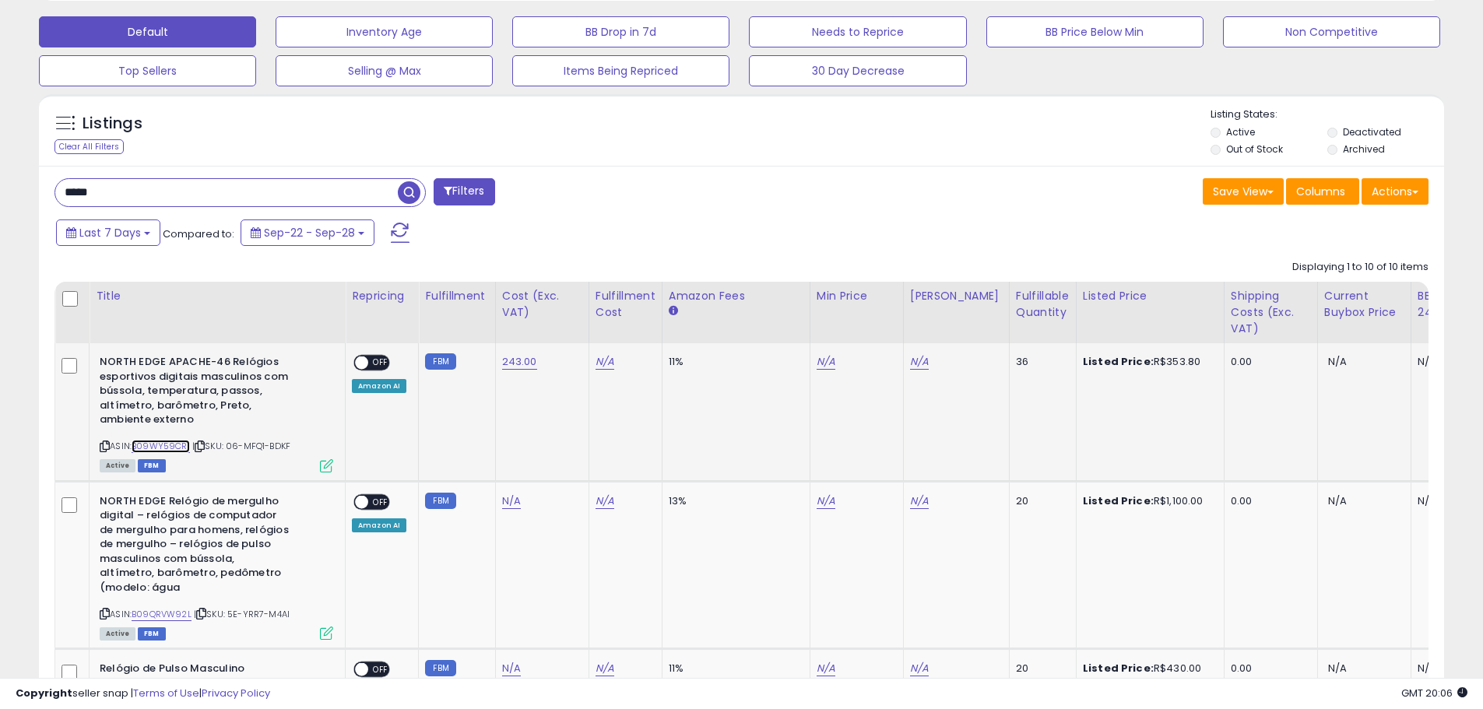
click at [140, 447] on link "B09WY59CR1" at bounding box center [161, 446] width 58 height 13
click at [823, 363] on link "N/A" at bounding box center [825, 362] width 19 height 16
type input "***"
click at [919, 360] on link "N/A" at bounding box center [919, 362] width 19 height 16
type input "***"
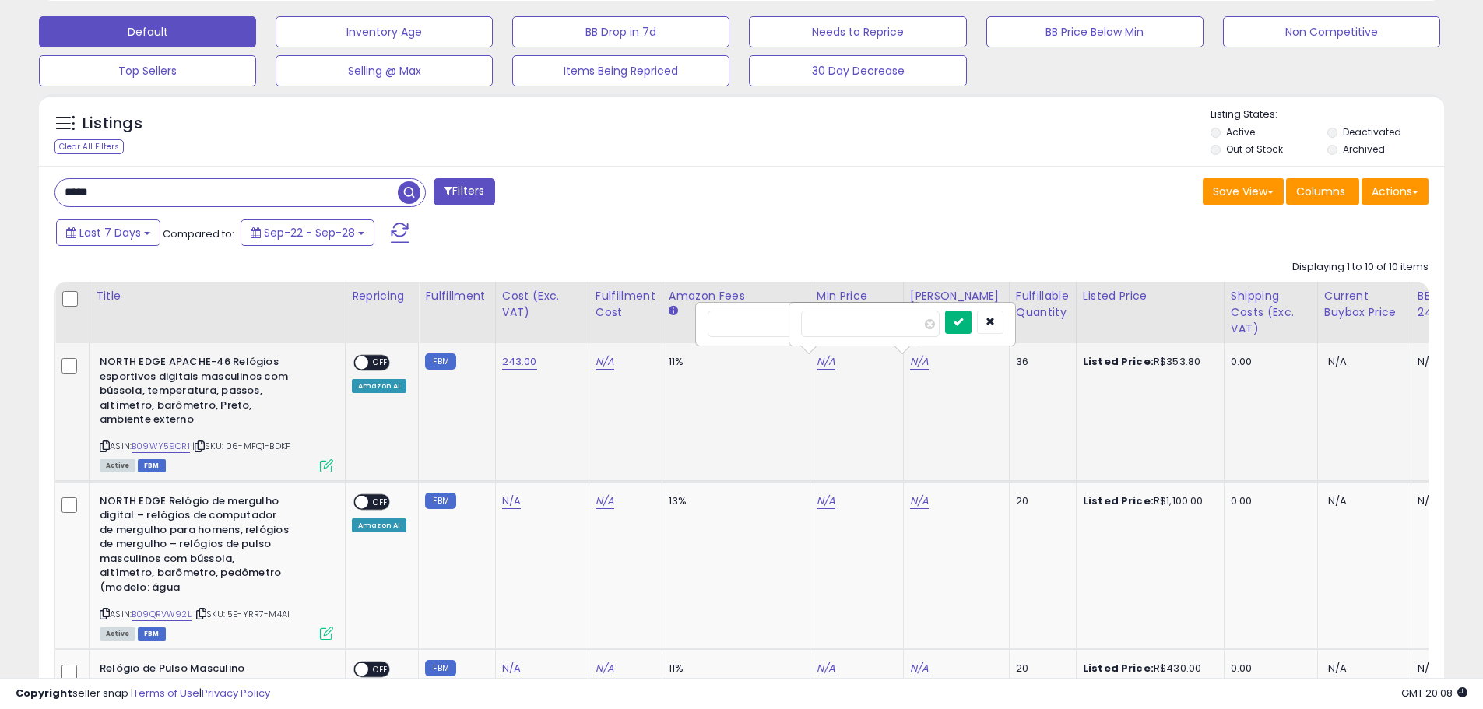
click at [963, 325] on icon "submit" at bounding box center [957, 321] width 9 height 9
click at [820, 364] on link "N/A" at bounding box center [825, 362] width 19 height 16
type input "***"
click at [869, 318] on icon "submit" at bounding box center [864, 321] width 9 height 9
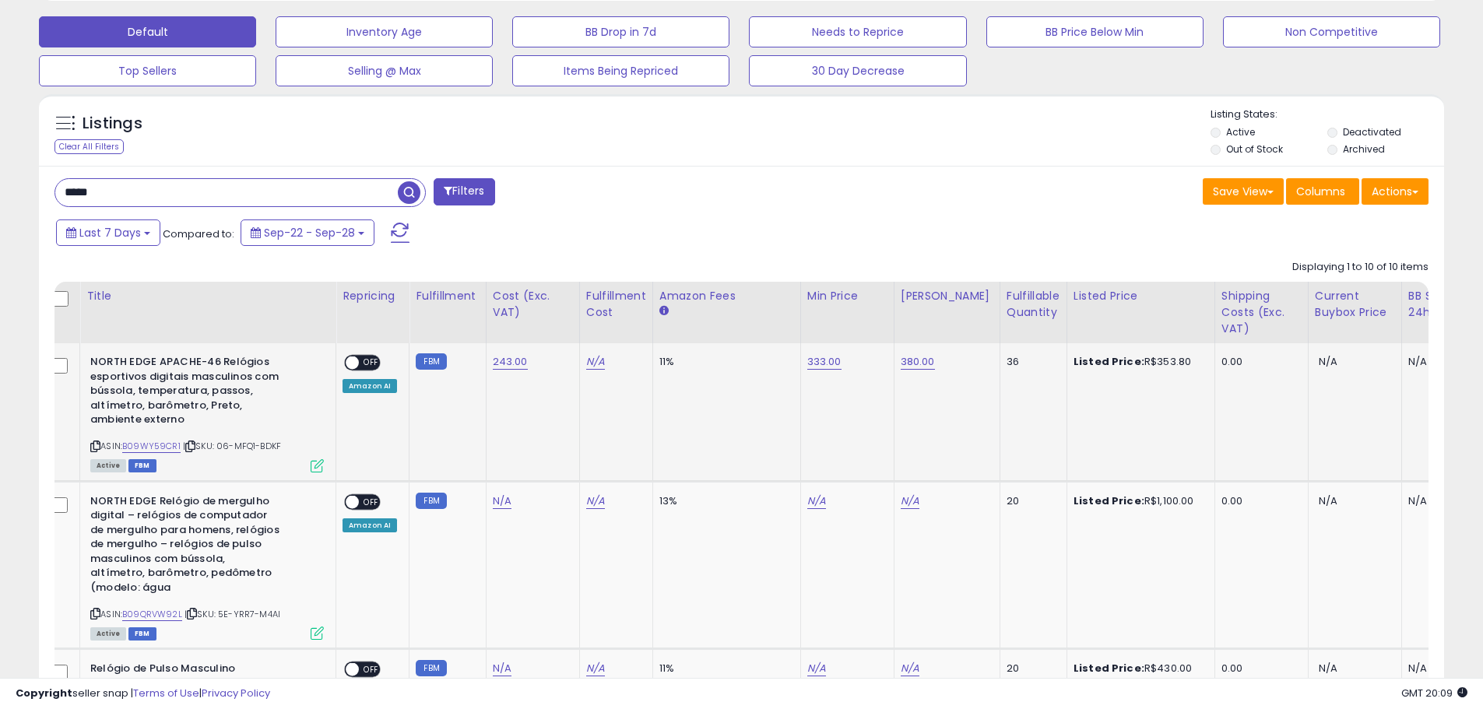
scroll to position [0, 0]
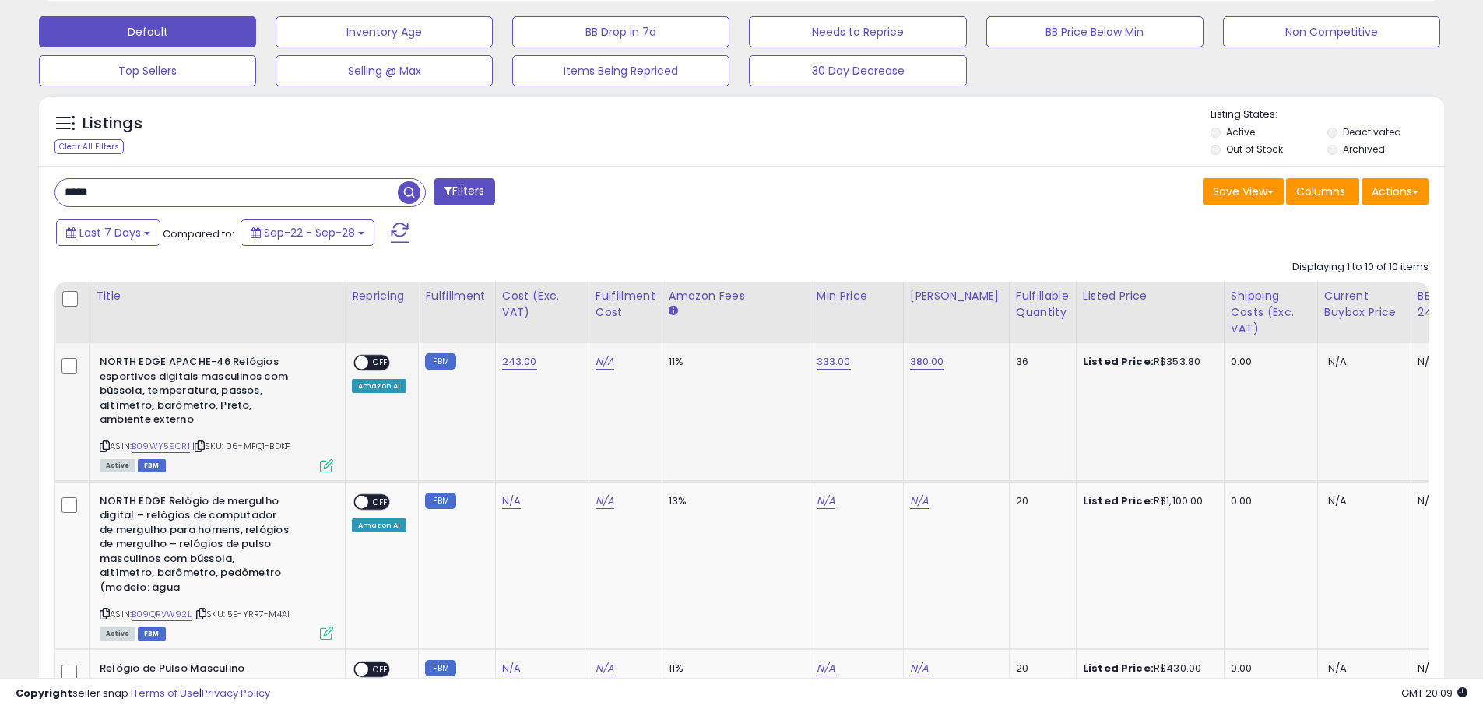
click at [366, 362] on span at bounding box center [361, 362] width 13 height 13
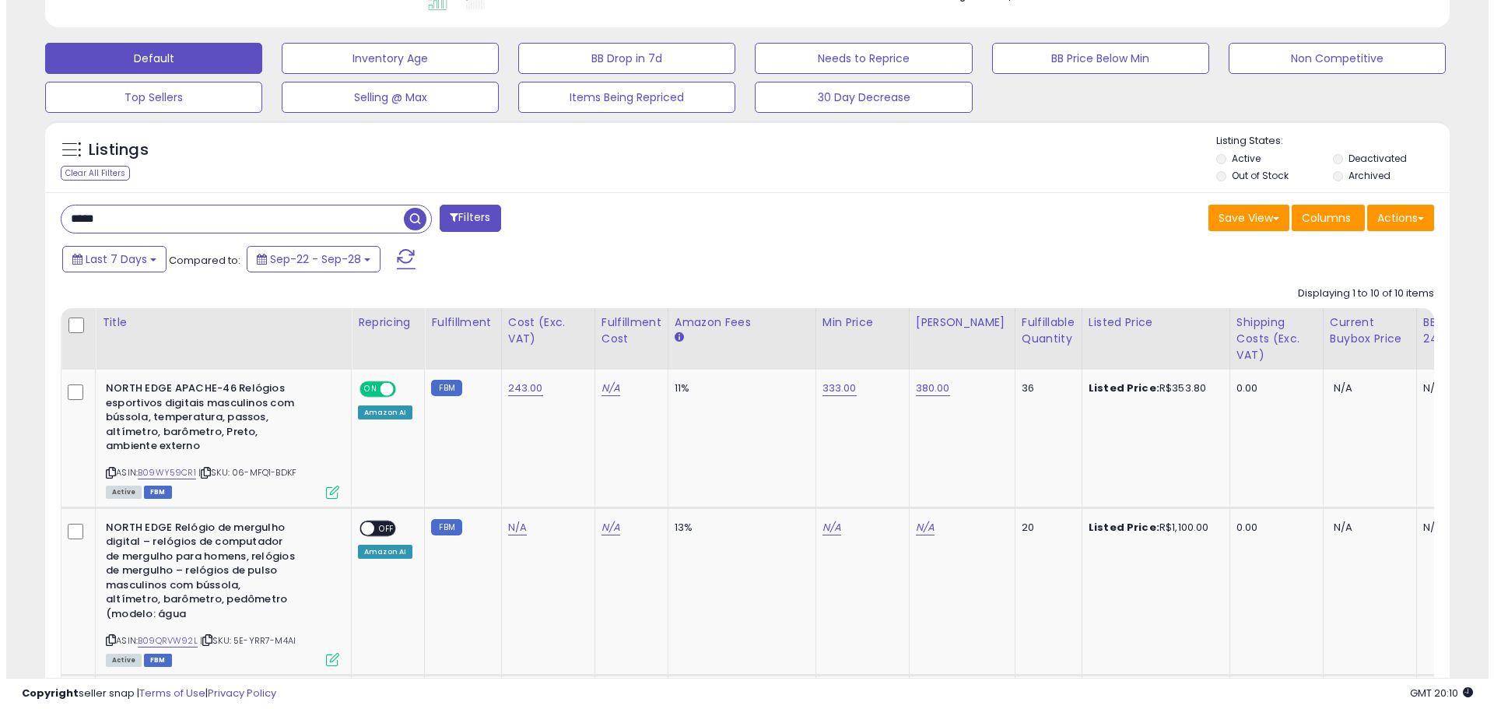
scroll to position [389, 0]
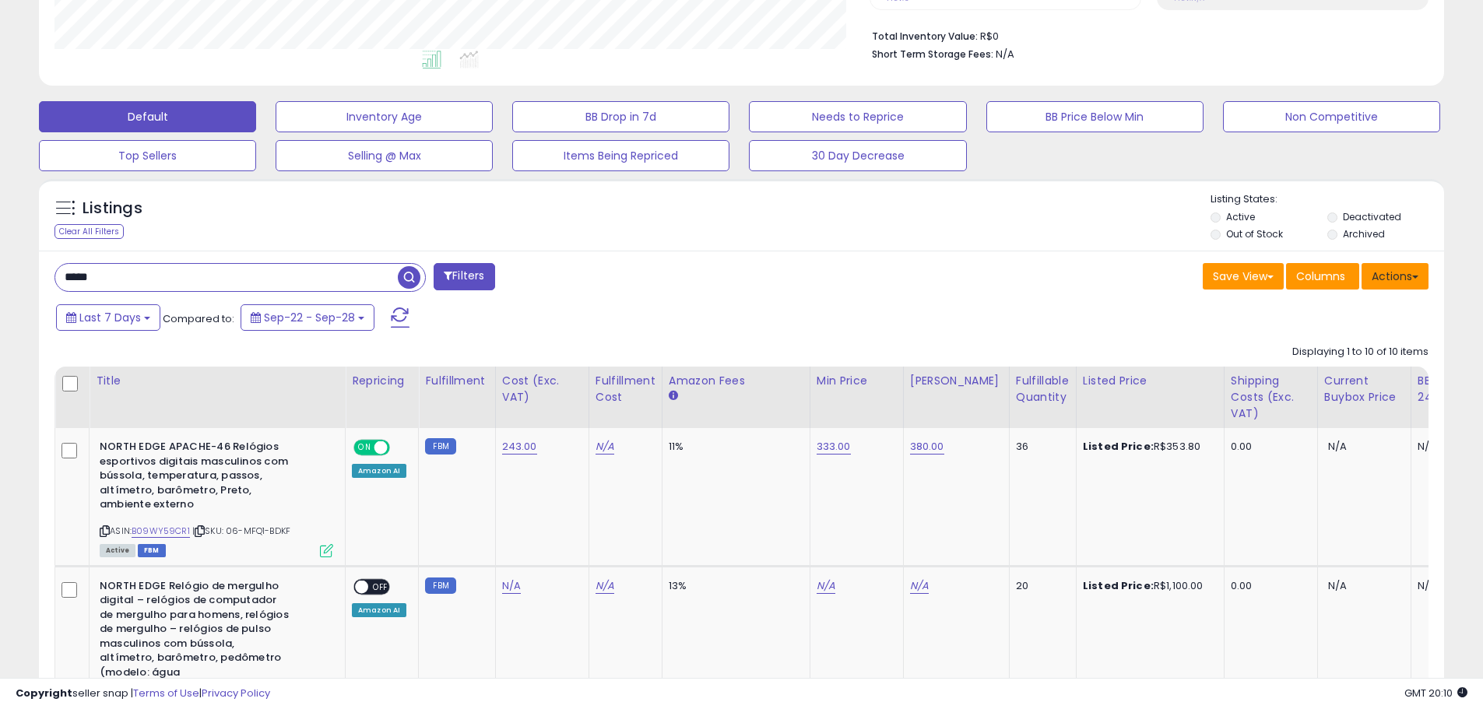
click at [1399, 288] on button "Actions" at bounding box center [1394, 276] width 67 height 26
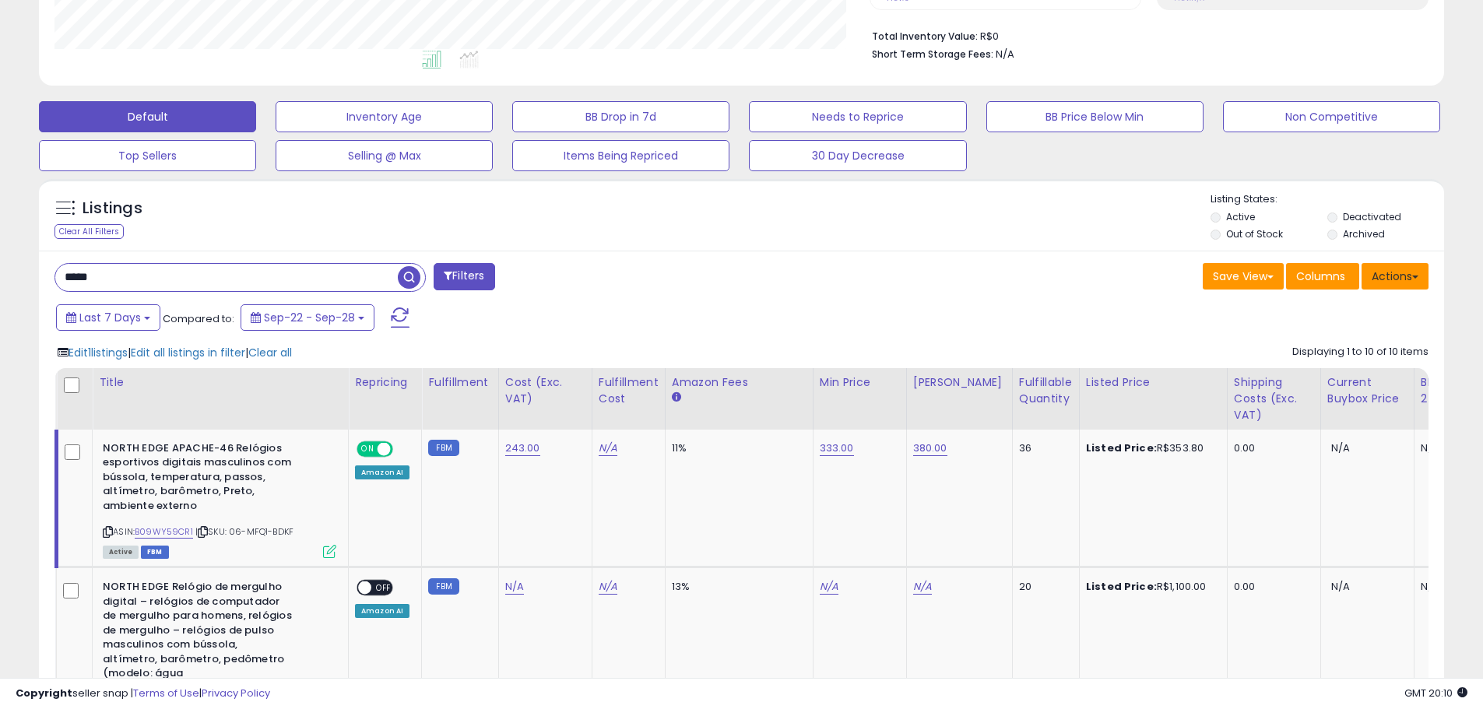
click at [1403, 271] on button "Actions" at bounding box center [1394, 276] width 67 height 26
click at [1099, 282] on div "Save View Save As New View Update Current View Columns Actions Import Export Vi…" at bounding box center [1091, 278] width 699 height 30
click at [1395, 272] on button "Actions" at bounding box center [1394, 276] width 67 height 26
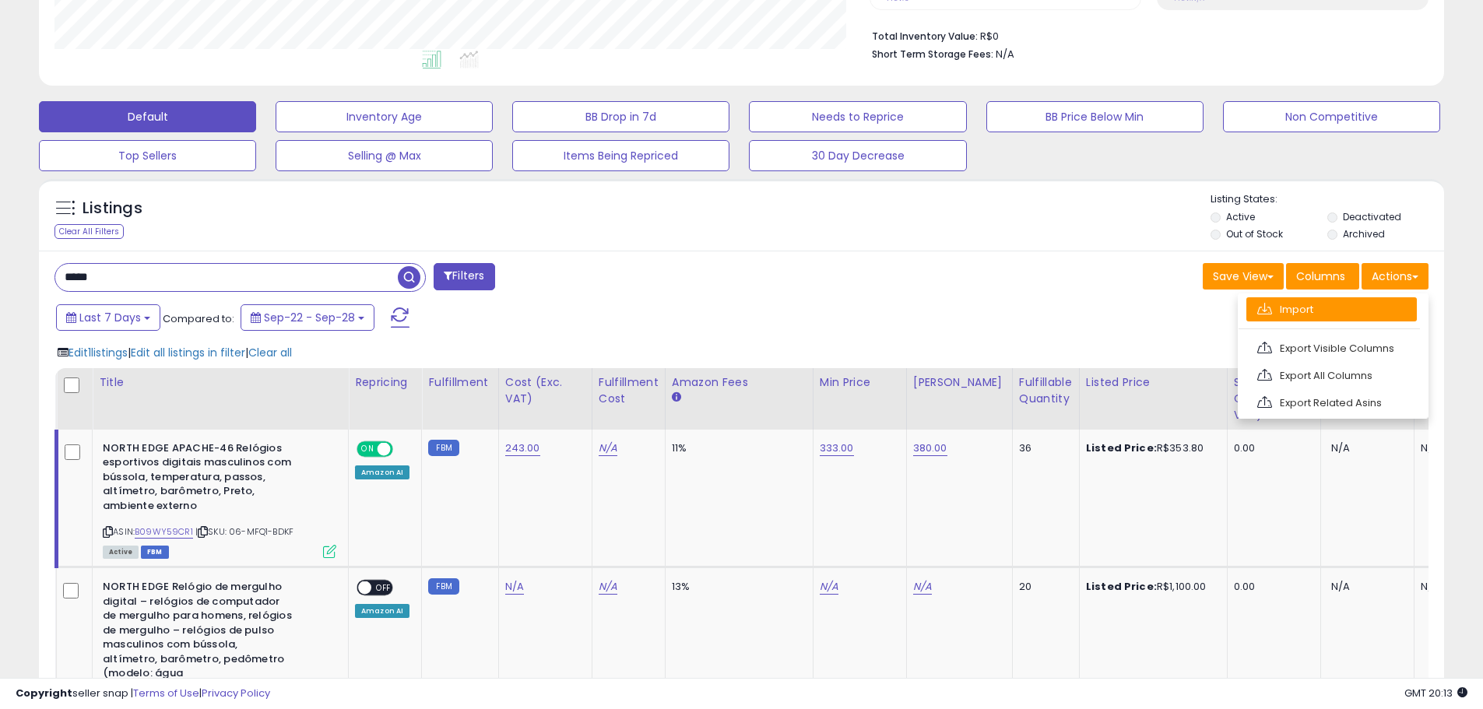
click at [1308, 305] on link "Import" at bounding box center [1331, 309] width 170 height 24
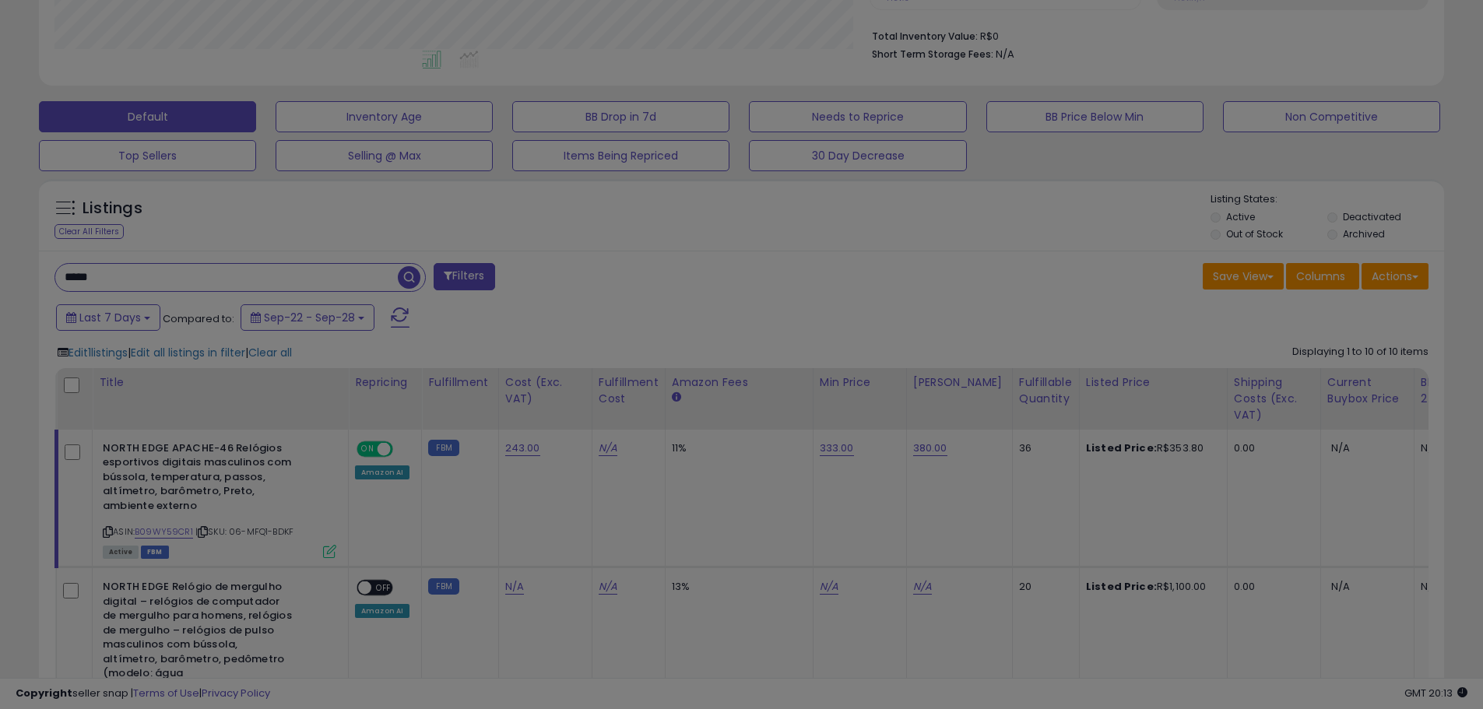
scroll to position [319, 822]
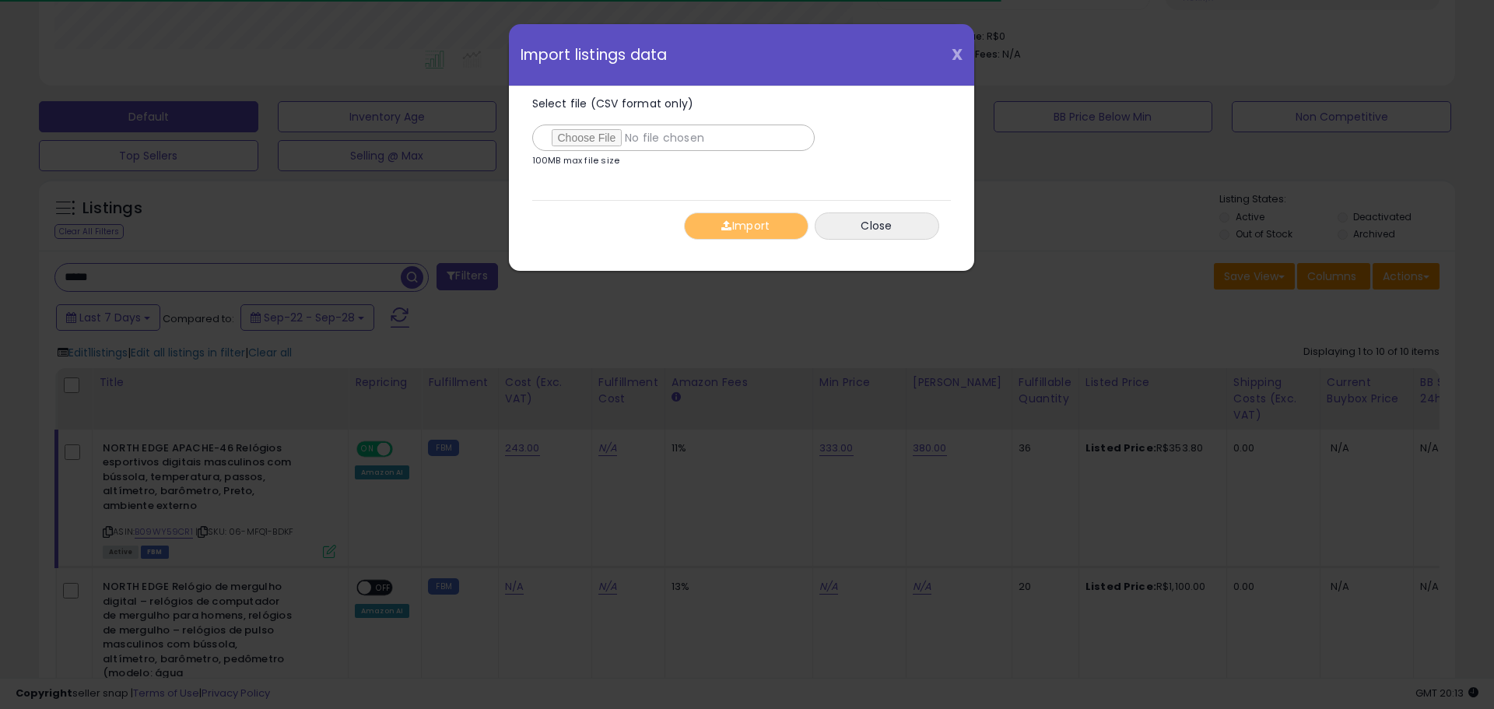
click at [960, 57] on span "X" at bounding box center [957, 55] width 11 height 22
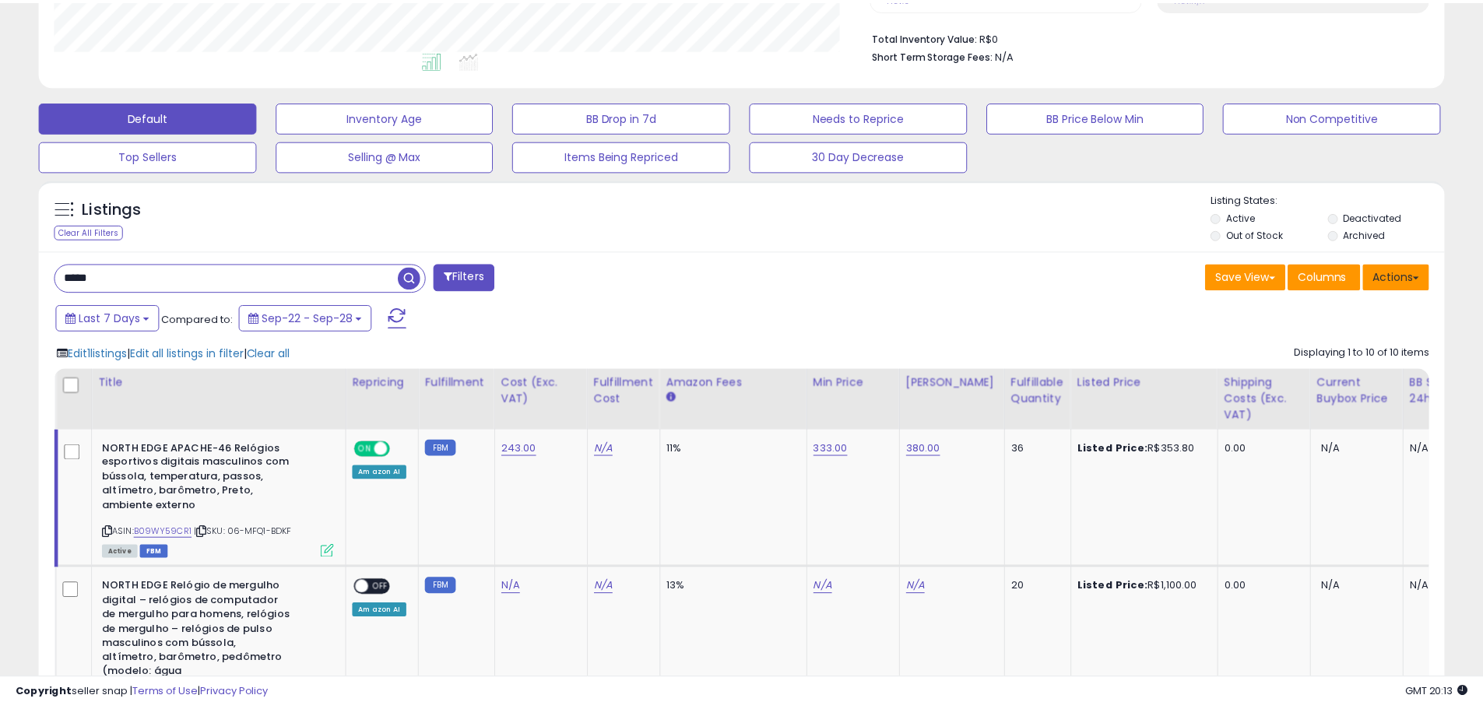
scroll to position [778037, 777541]
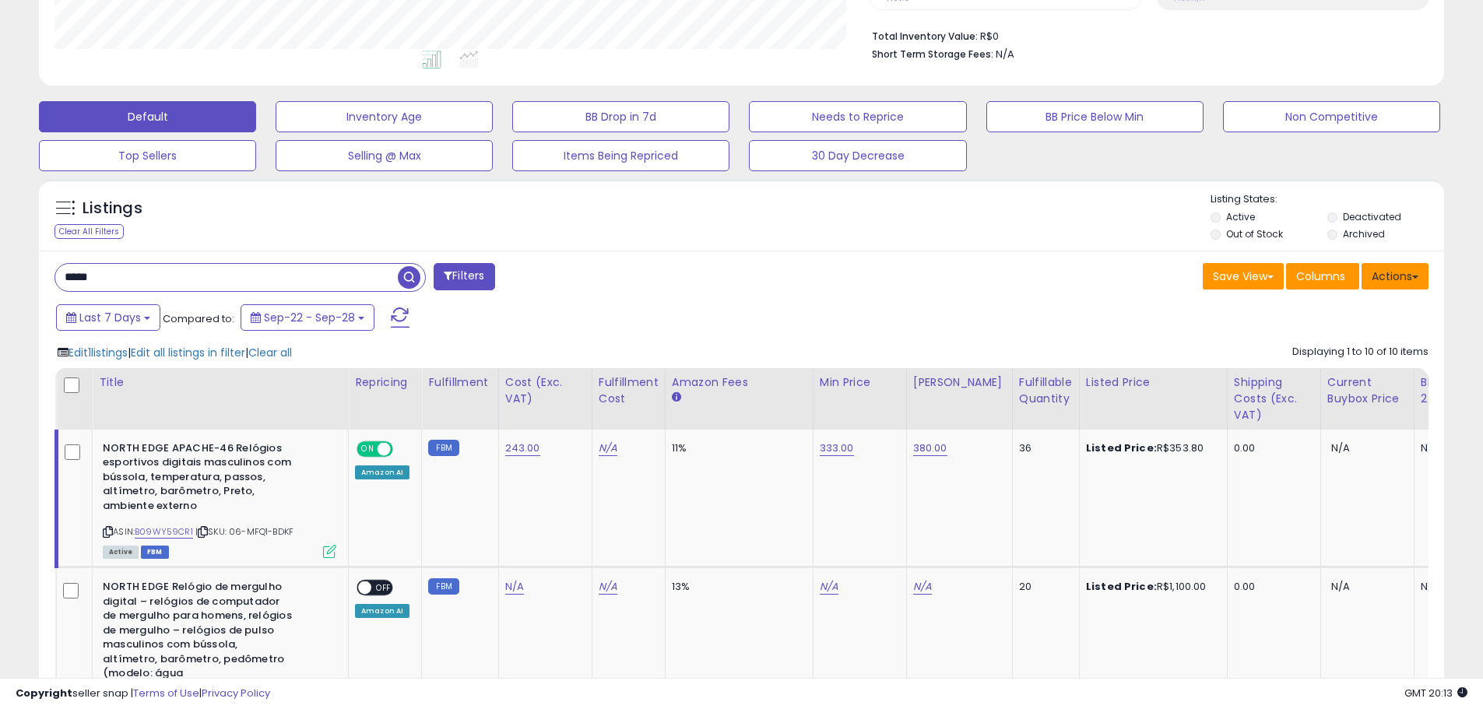
click at [1419, 271] on button "Actions" at bounding box center [1394, 276] width 67 height 26
click at [860, 275] on div "Save View Save As New View Update Current View Columns Actions Import Export Vi…" at bounding box center [1091, 278] width 699 height 30
click at [168, 529] on link "B09WY59CR1" at bounding box center [164, 531] width 58 height 13
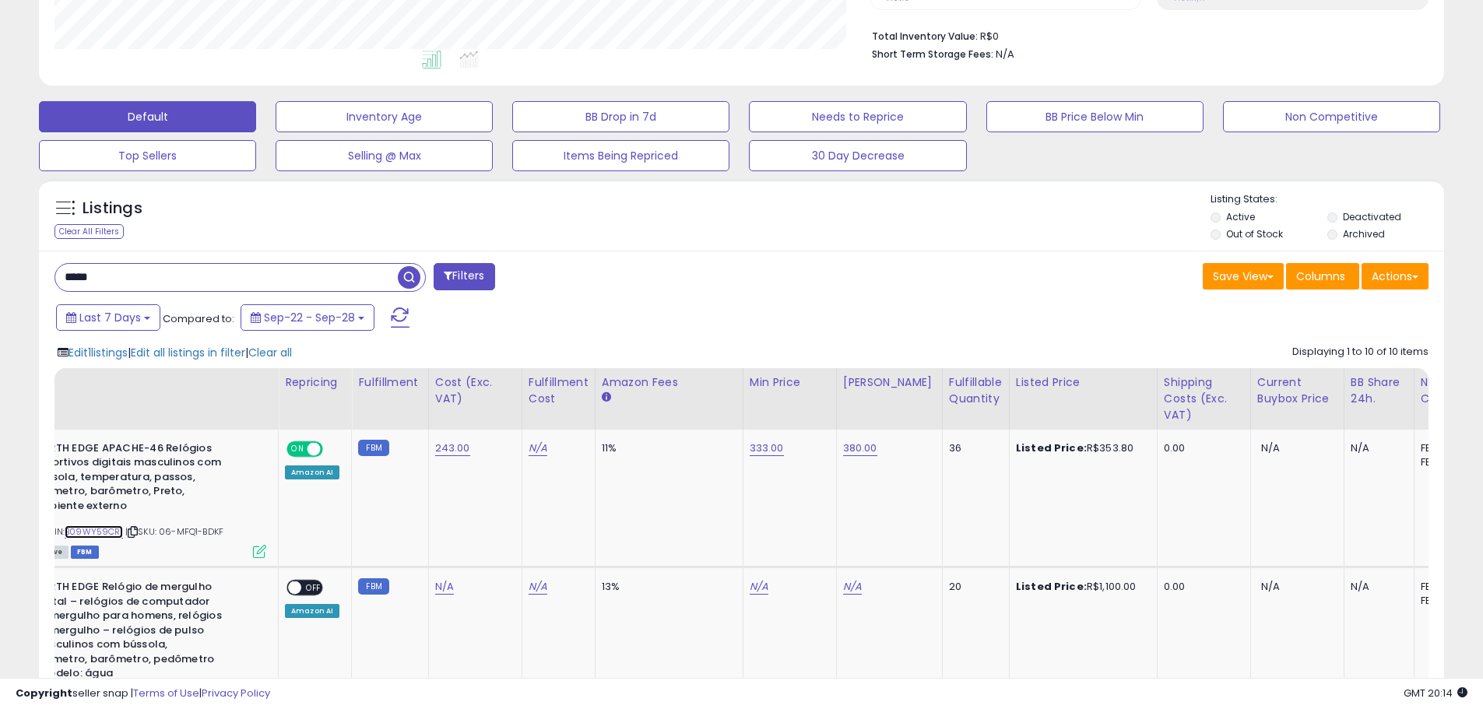
scroll to position [0, 0]
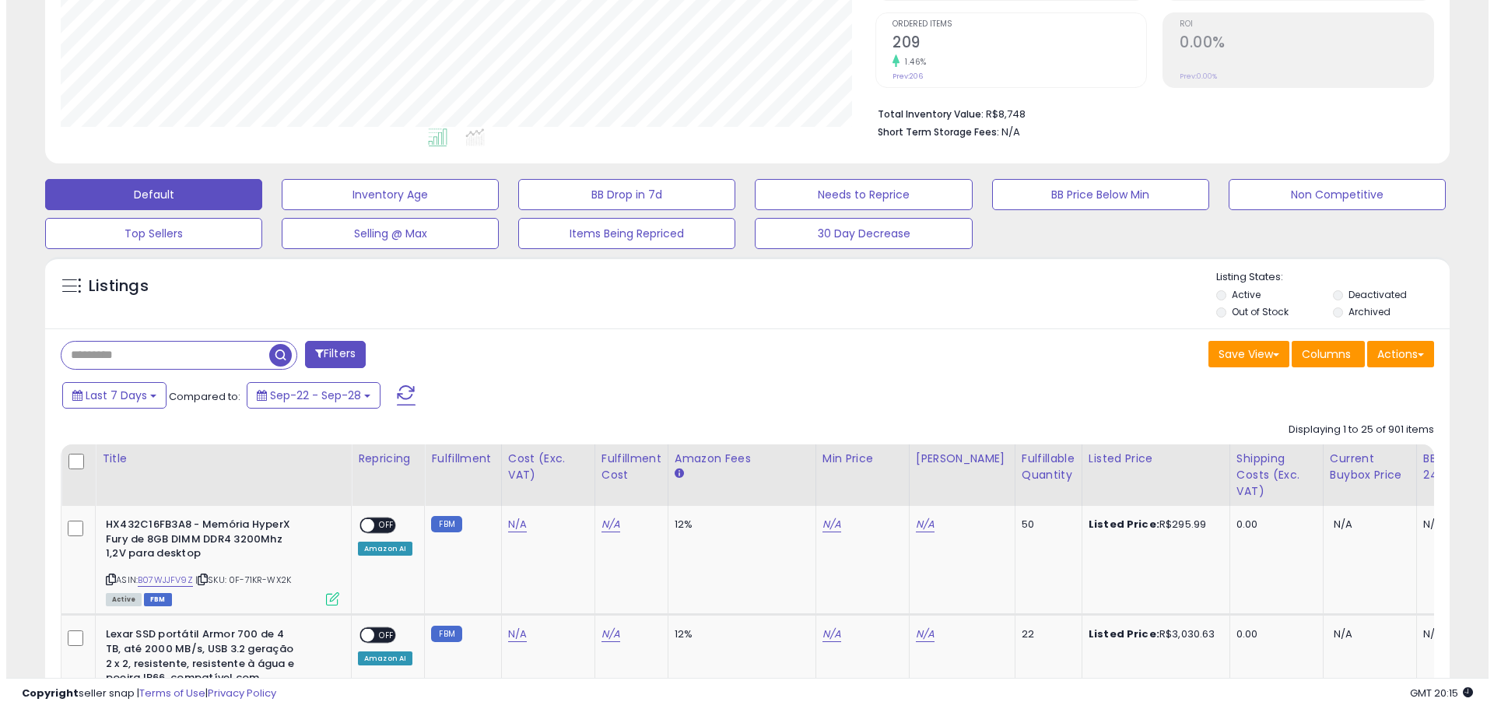
scroll to position [234, 0]
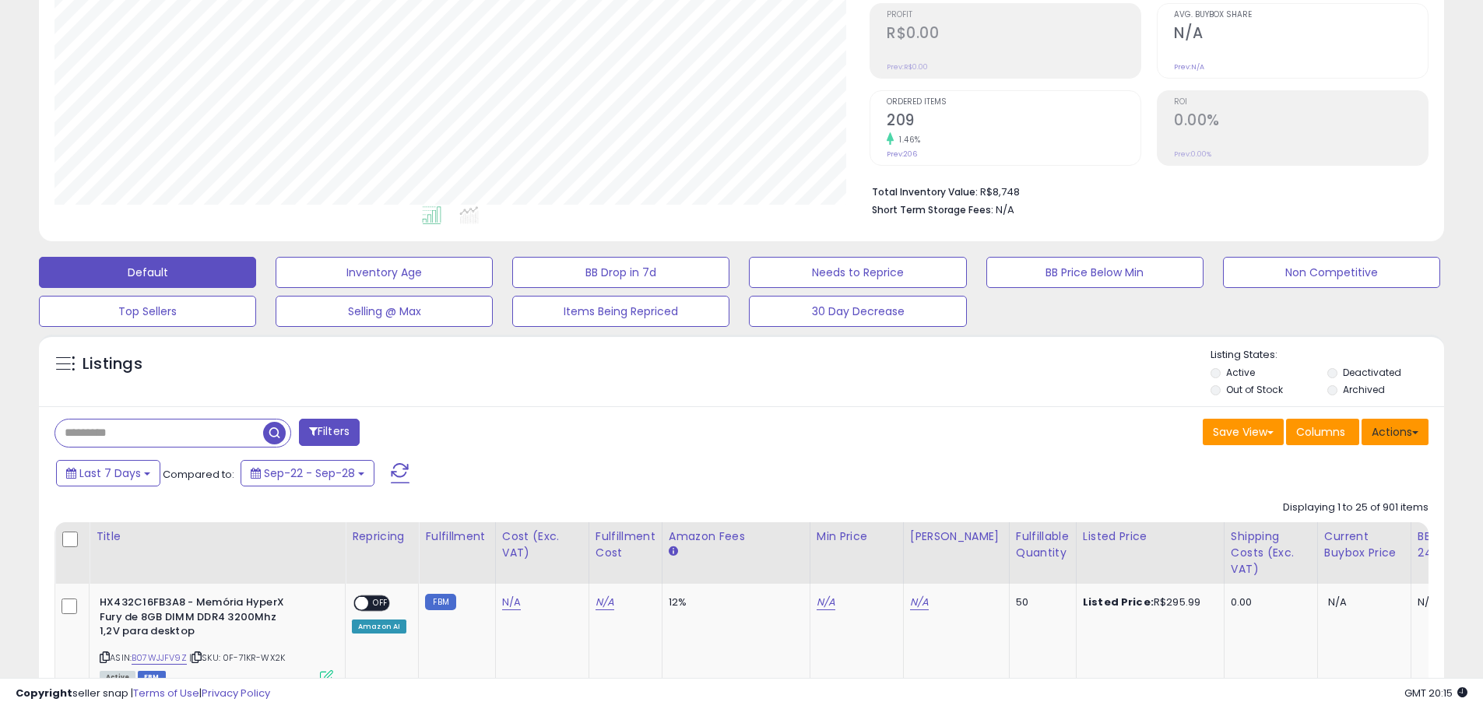
click at [1384, 427] on button "Actions" at bounding box center [1394, 432] width 67 height 26
click at [1319, 424] on span "Columns" at bounding box center [1320, 432] width 49 height 16
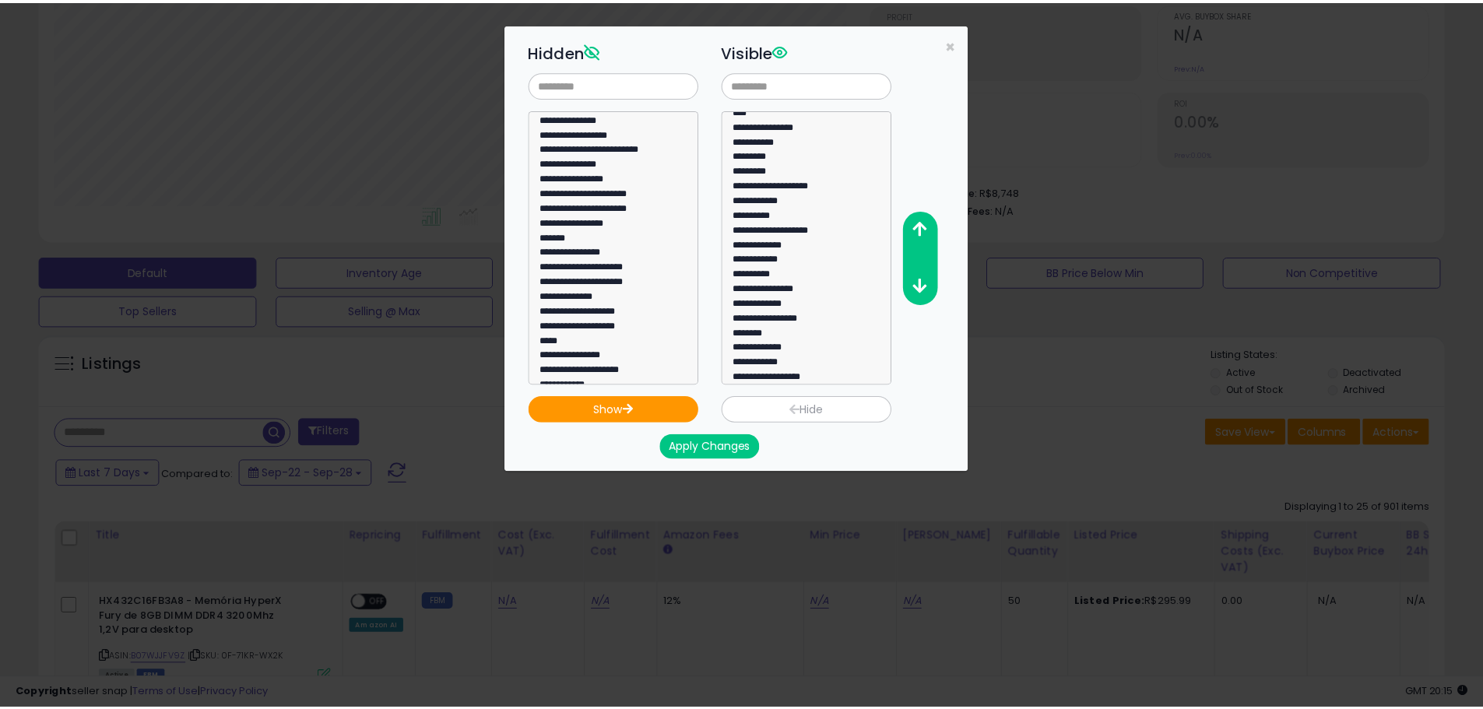
scroll to position [0, 0]
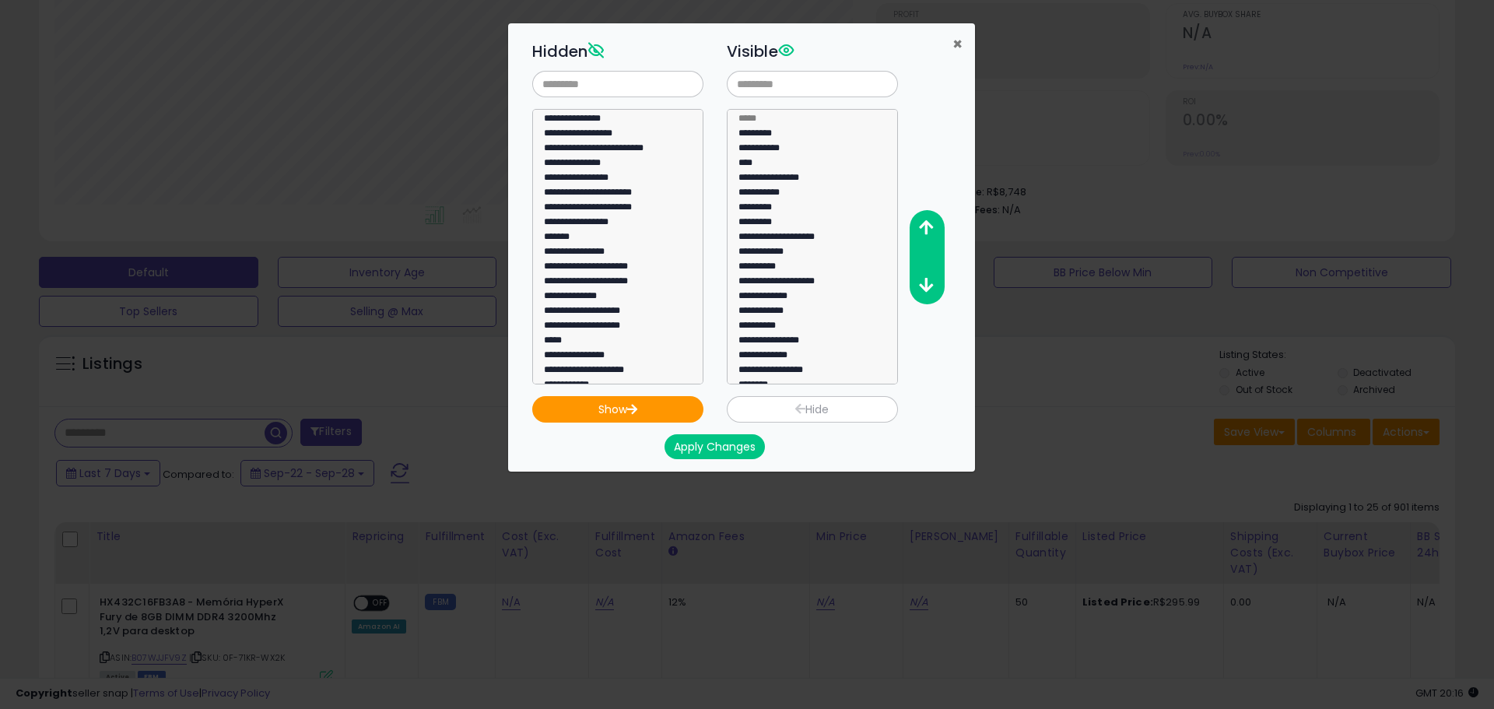
click at [960, 40] on span "×" at bounding box center [958, 44] width 10 height 23
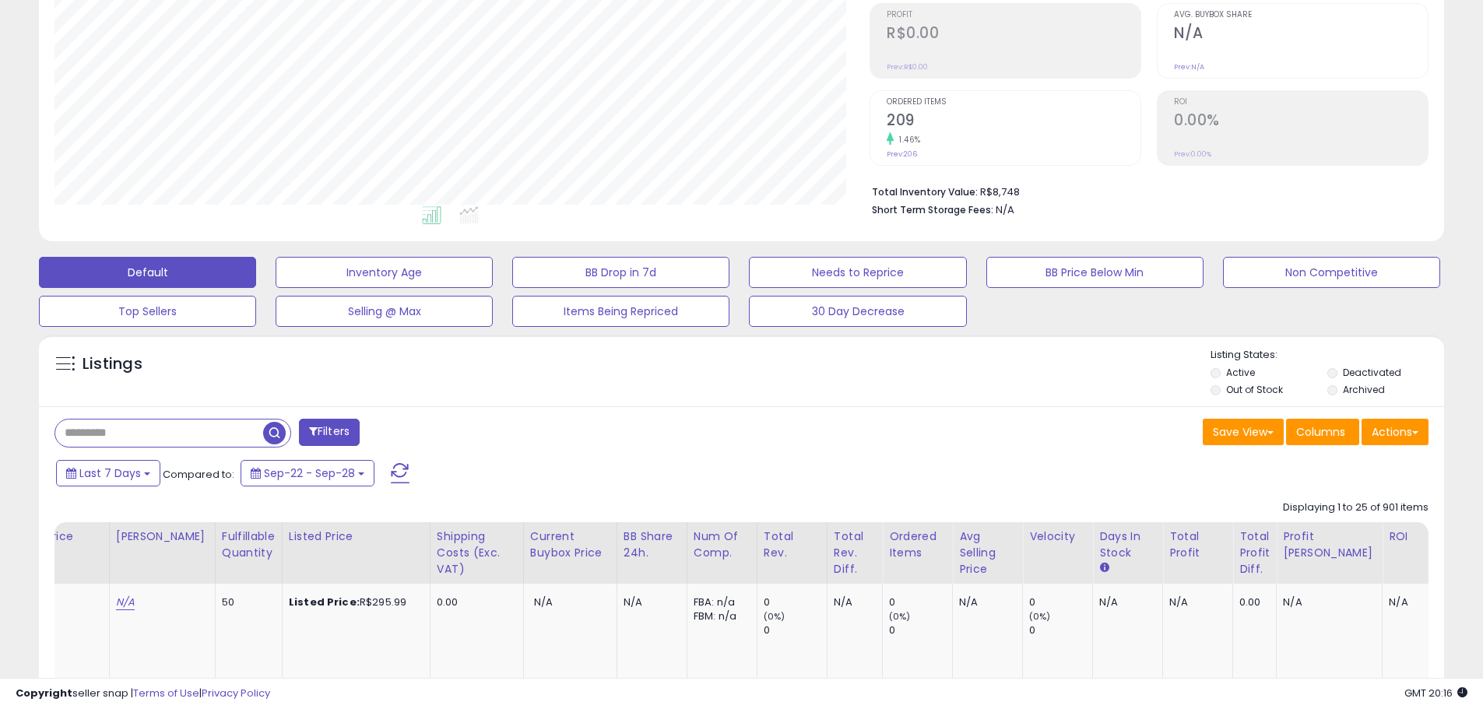
scroll to position [0, 903]
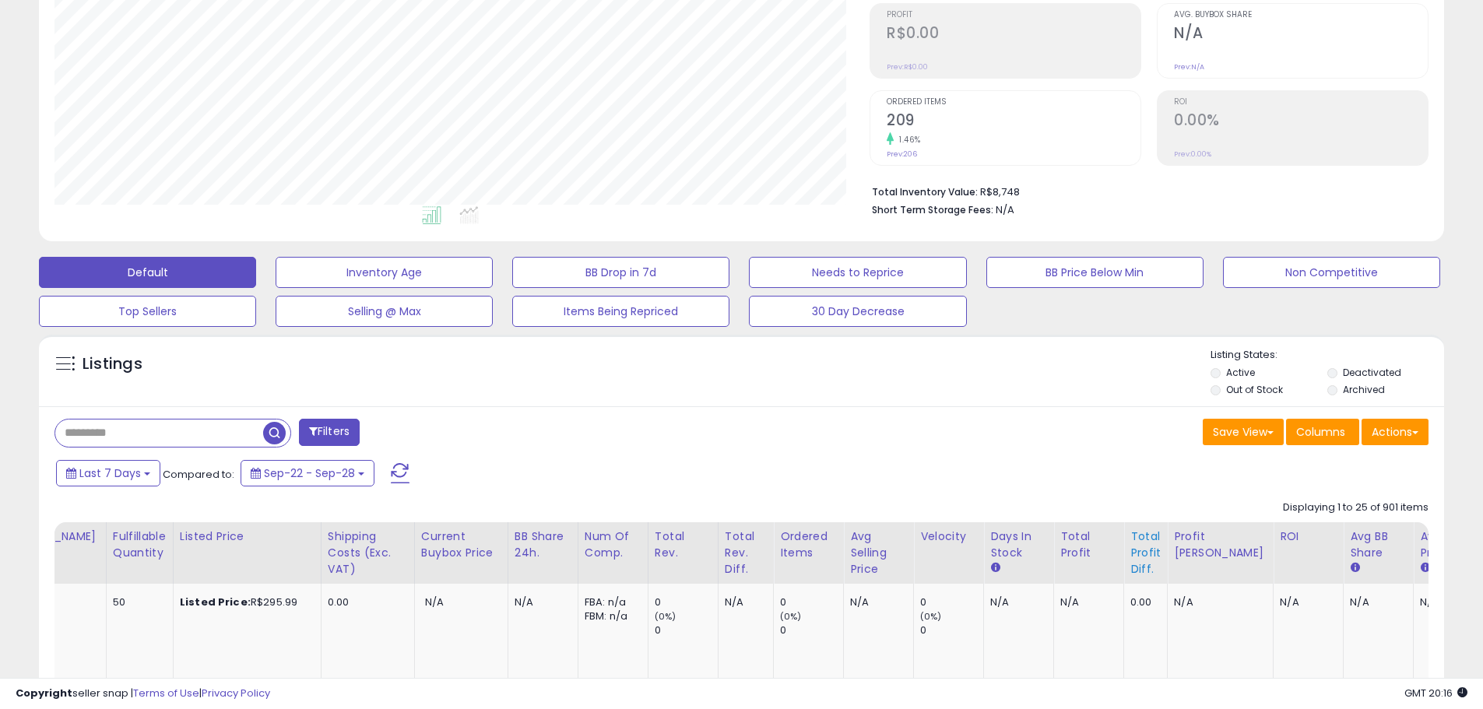
click at [1130, 550] on div "Total Profit Diff." at bounding box center [1145, 553] width 30 height 49
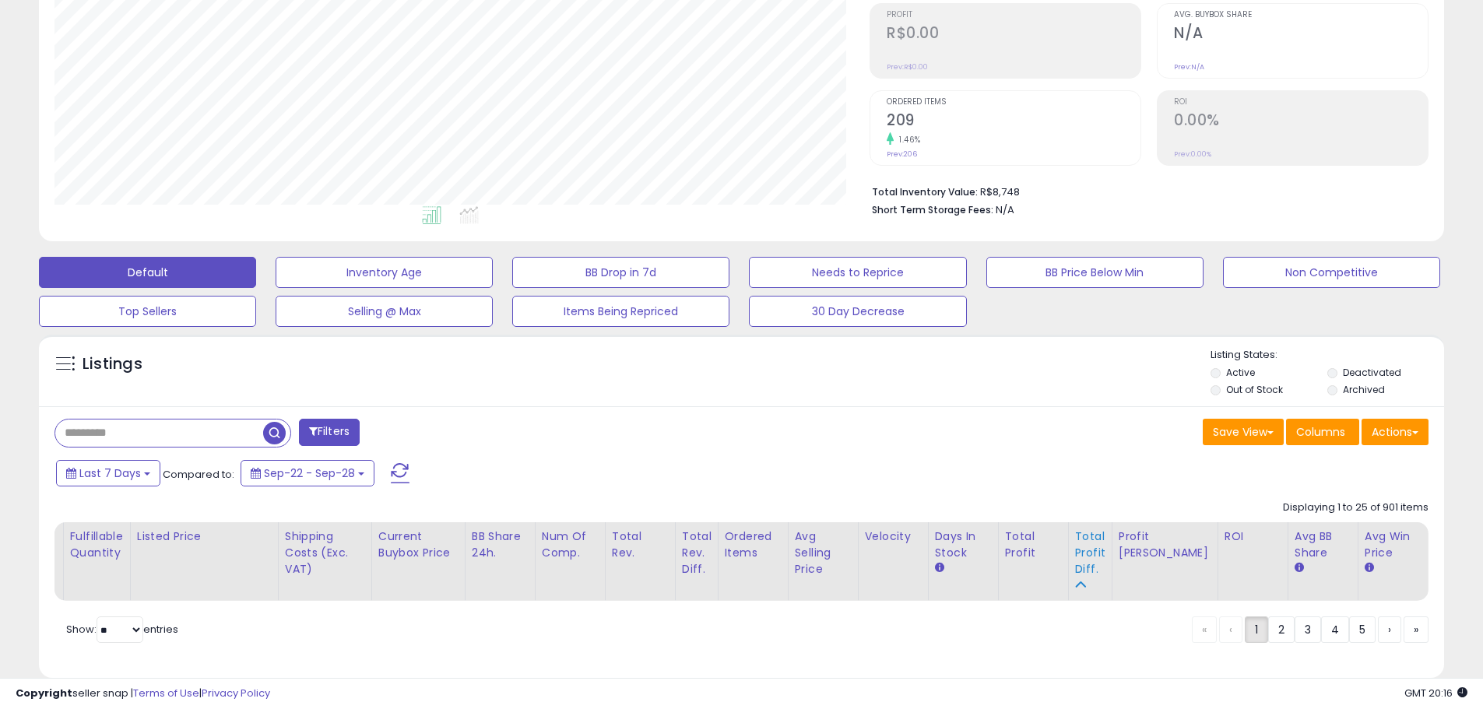
scroll to position [0, 668]
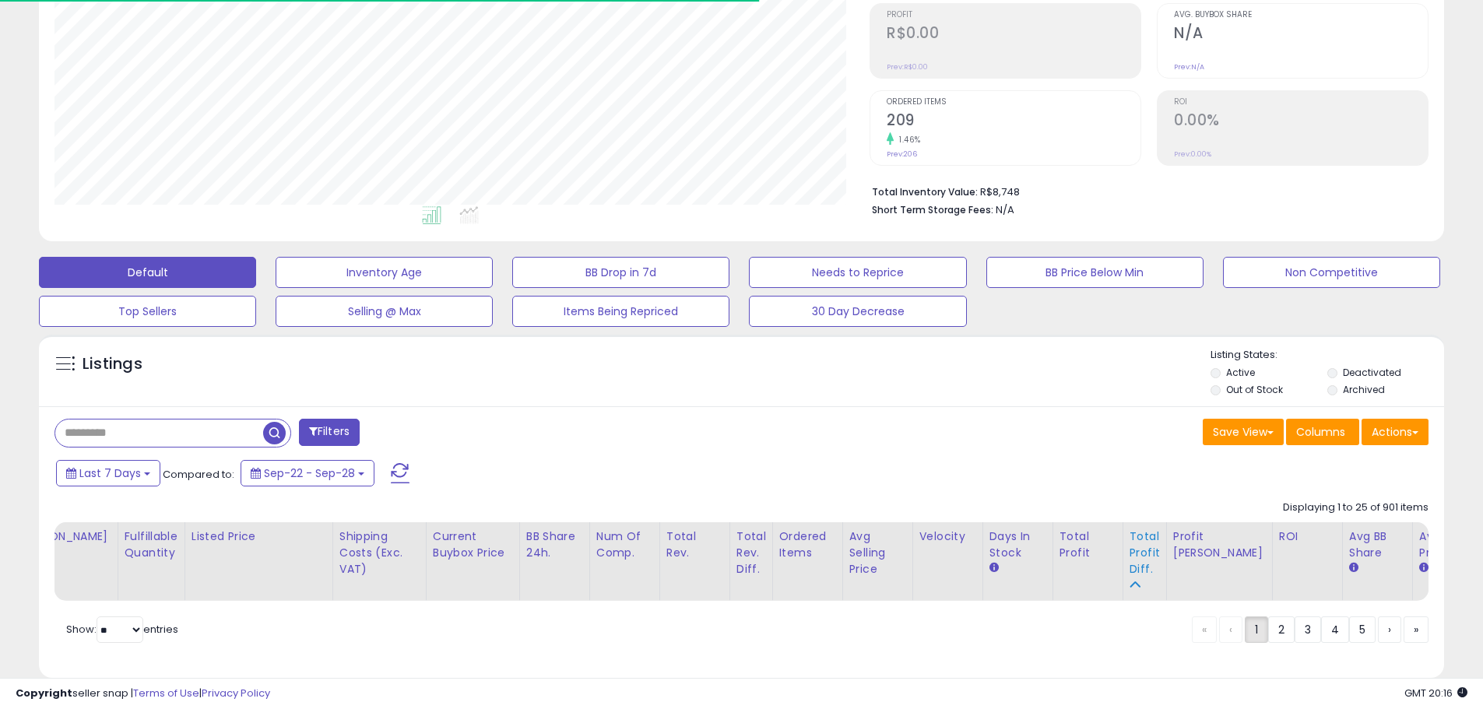
click at [1129, 540] on div "Total Profit Diff." at bounding box center [1144, 553] width 30 height 49
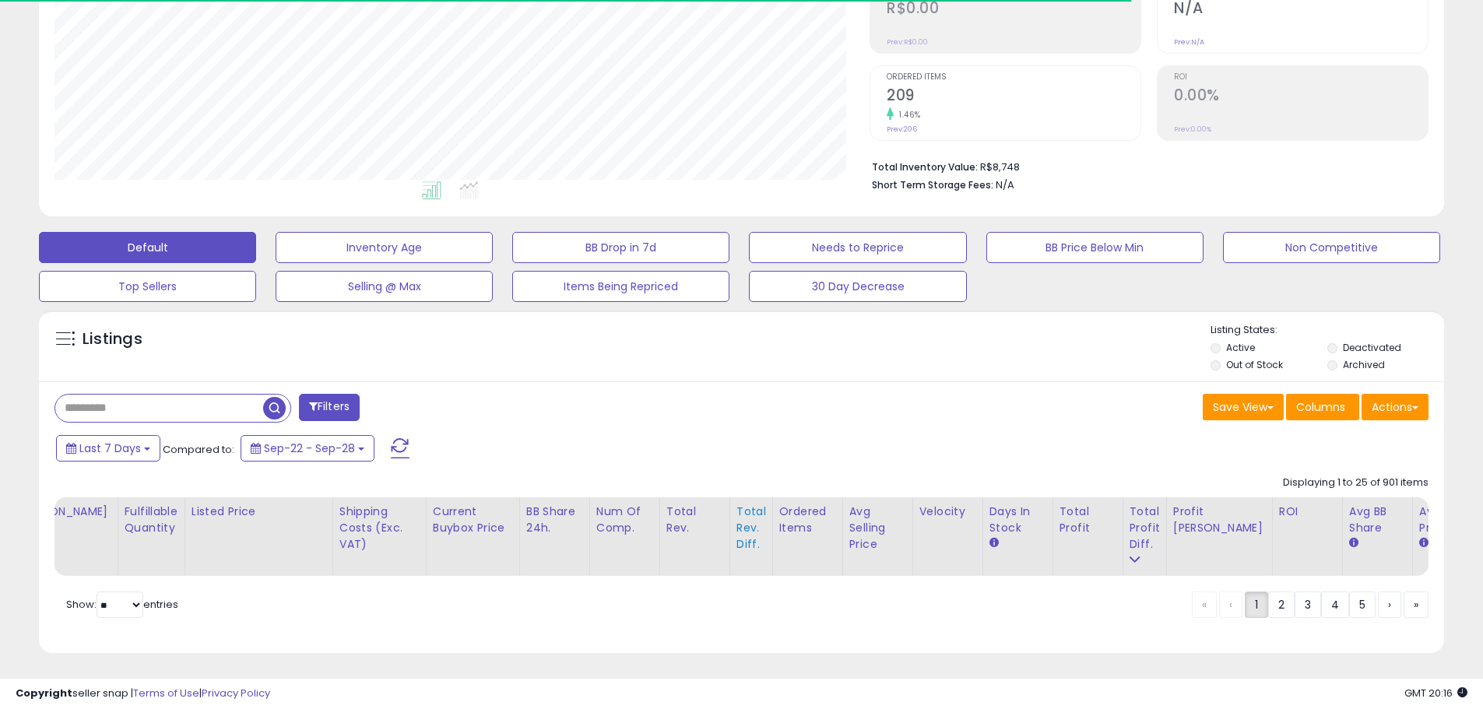
scroll to position [272, 0]
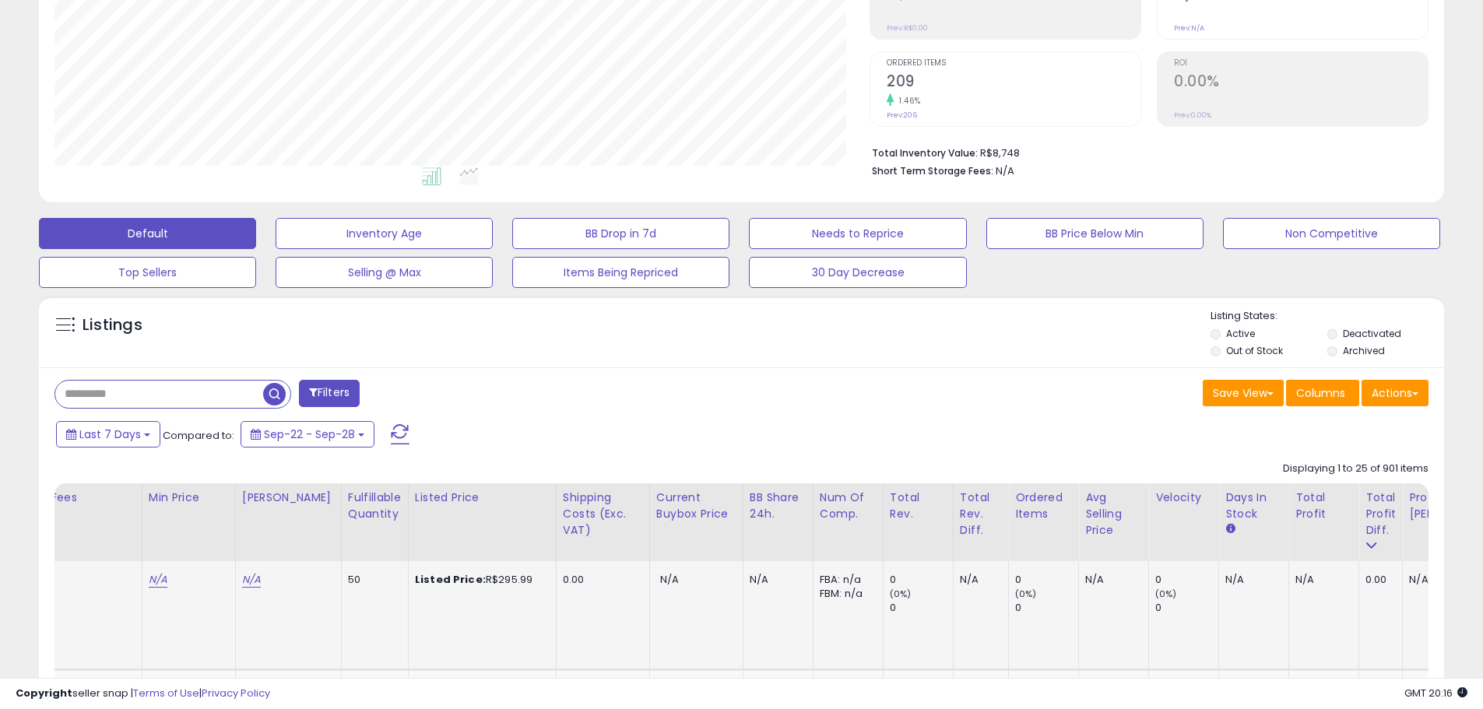
click at [1295, 580] on div "N/A" at bounding box center [1320, 580] width 51 height 14
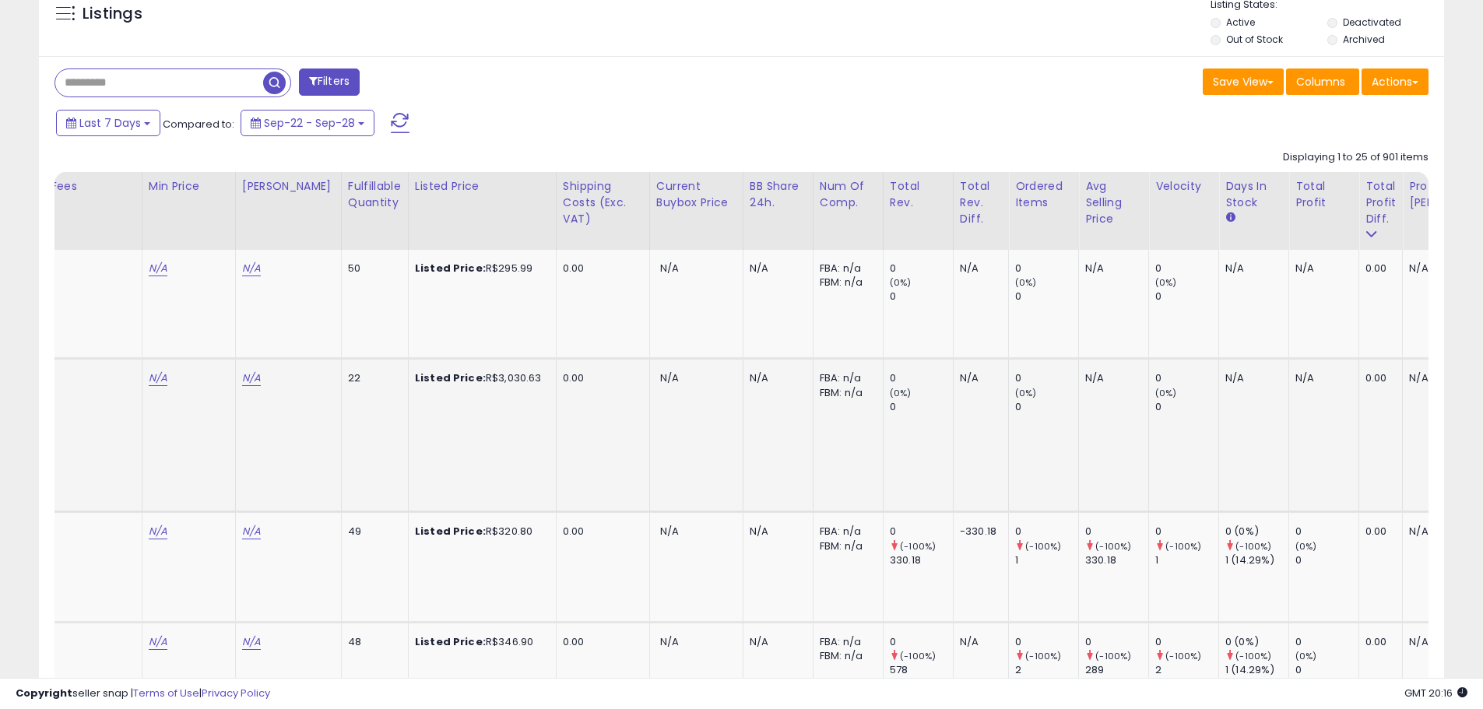
scroll to position [428, 0]
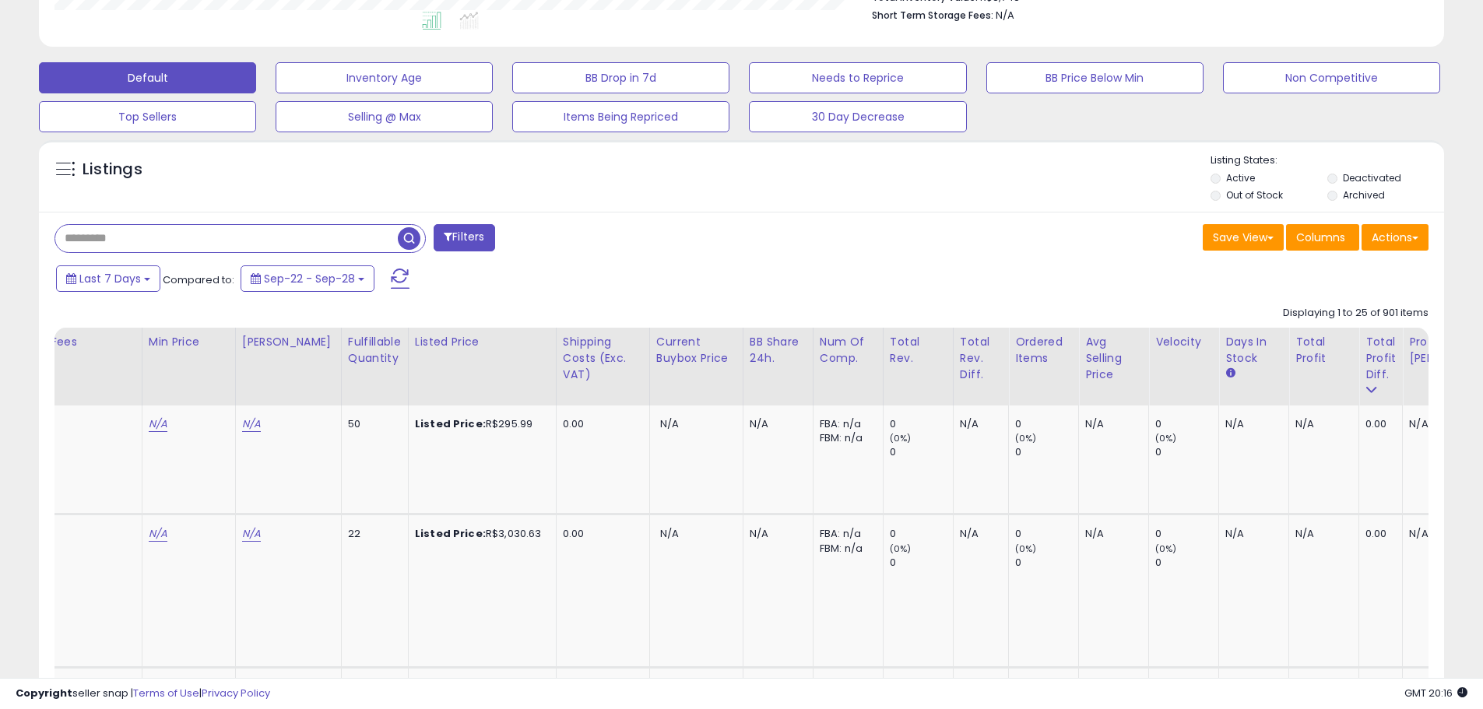
click at [236, 237] on input "text" at bounding box center [226, 238] width 342 height 27
type input "*****"
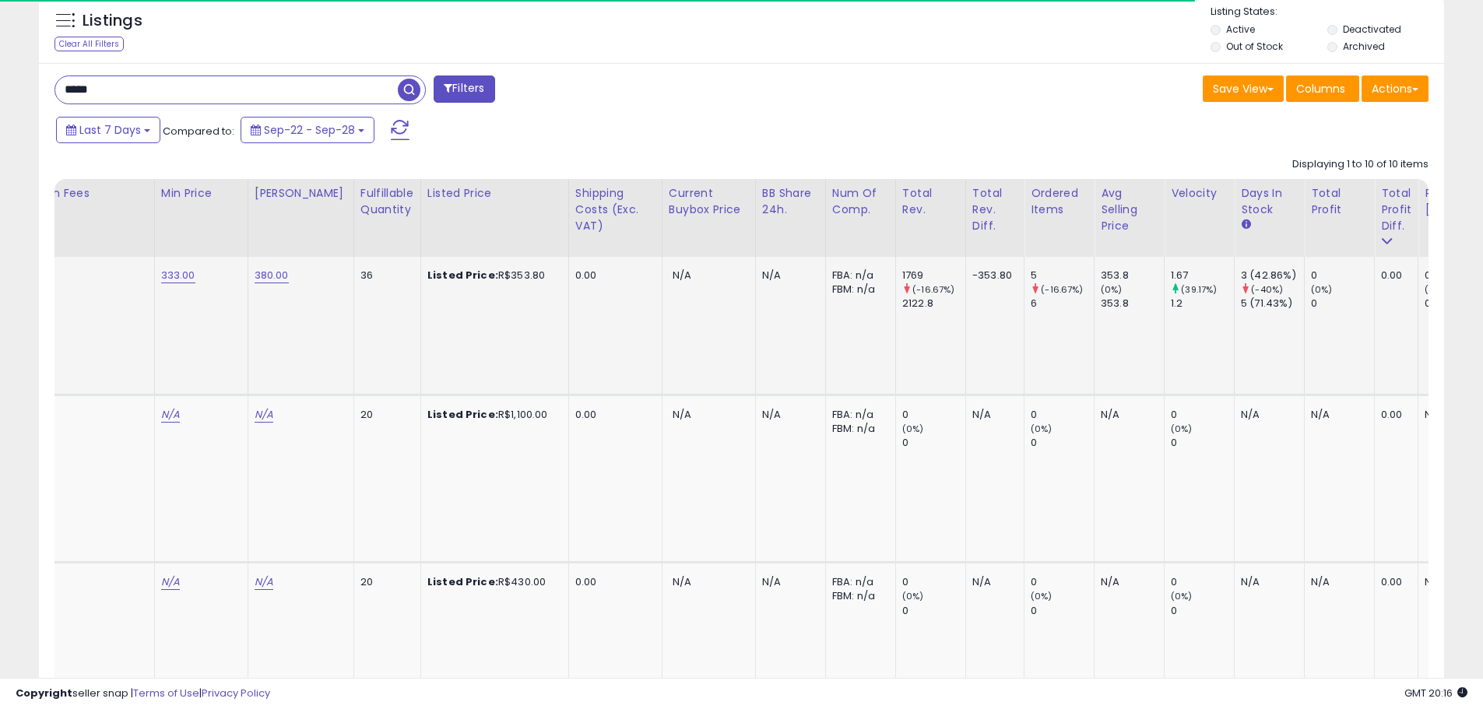
scroll to position [0, 0]
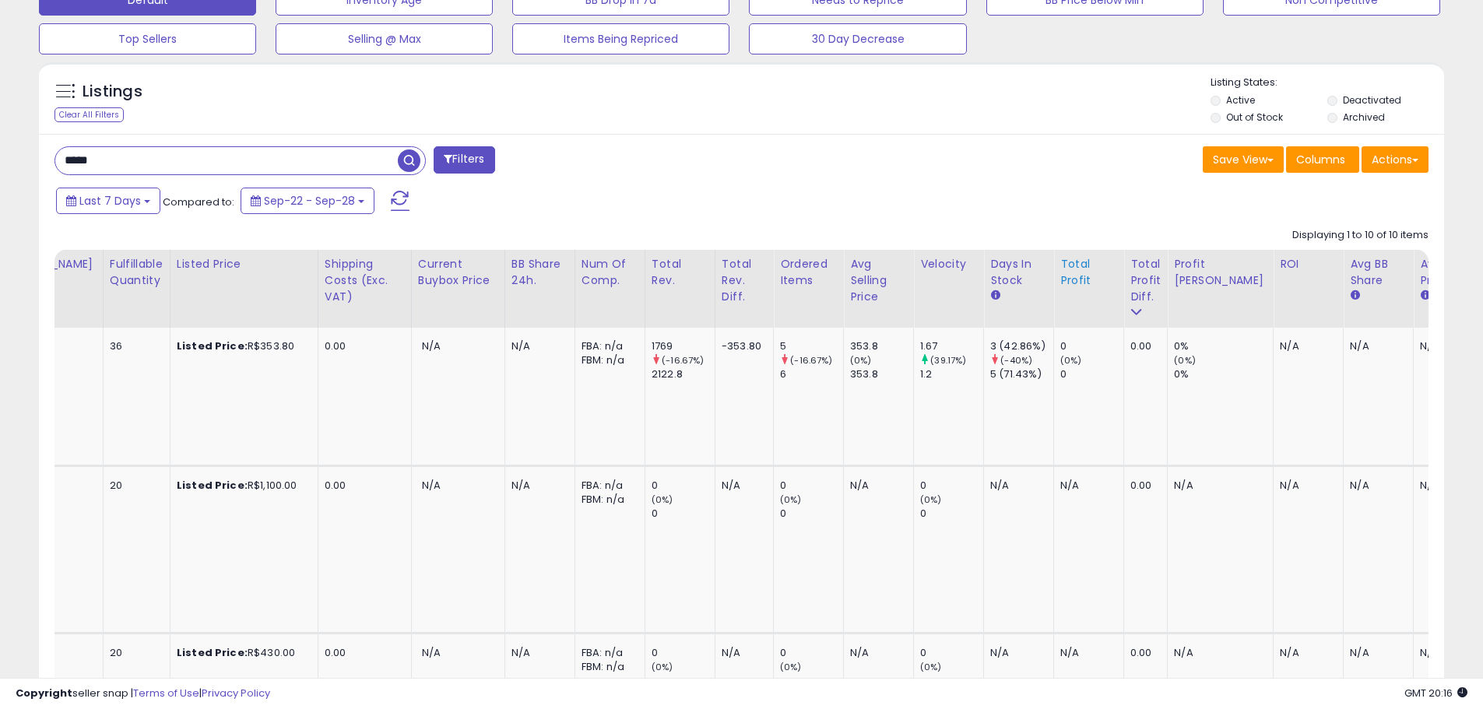
click at [1060, 274] on div "Total Profit" at bounding box center [1088, 272] width 57 height 33
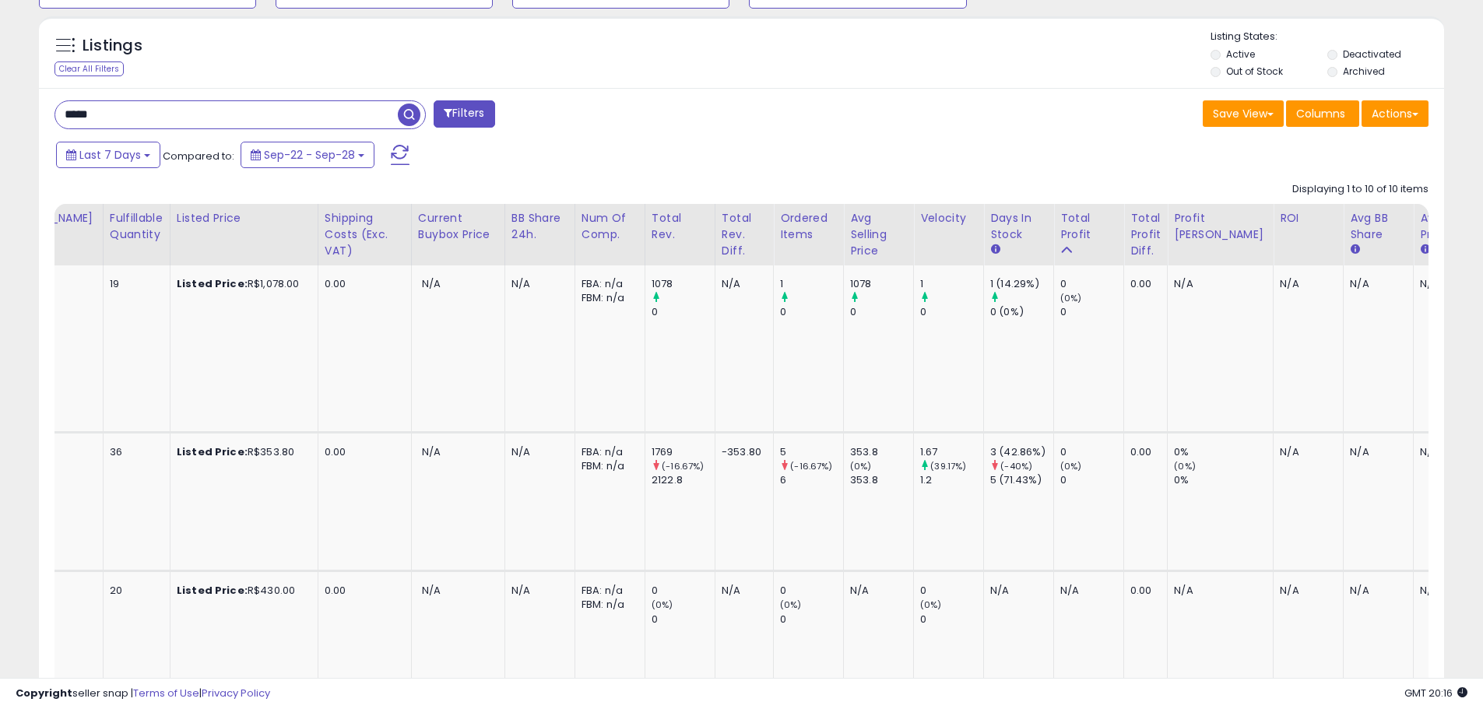
drag, startPoint x: 950, startPoint y: 146, endPoint x: 958, endPoint y: 135, distance: 13.4
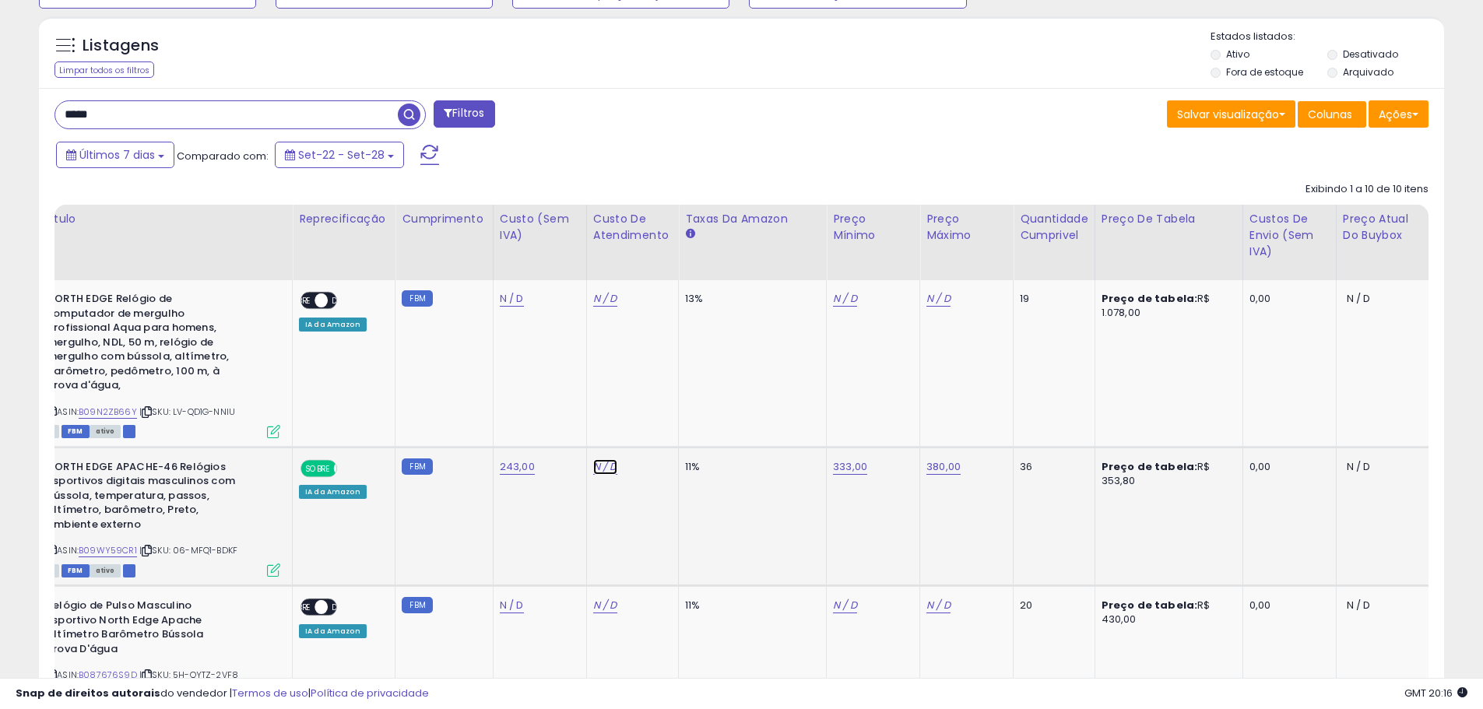
click at [600, 469] on font "N / D" at bounding box center [605, 466] width 24 height 15
click at [591, 431] on input "*****" at bounding box center [562, 427] width 139 height 23
click at [591, 430] on input "*****" at bounding box center [562, 427] width 139 height 23
click at [591, 430] on input "*****" at bounding box center [559, 427] width 139 height 23
type input "*"
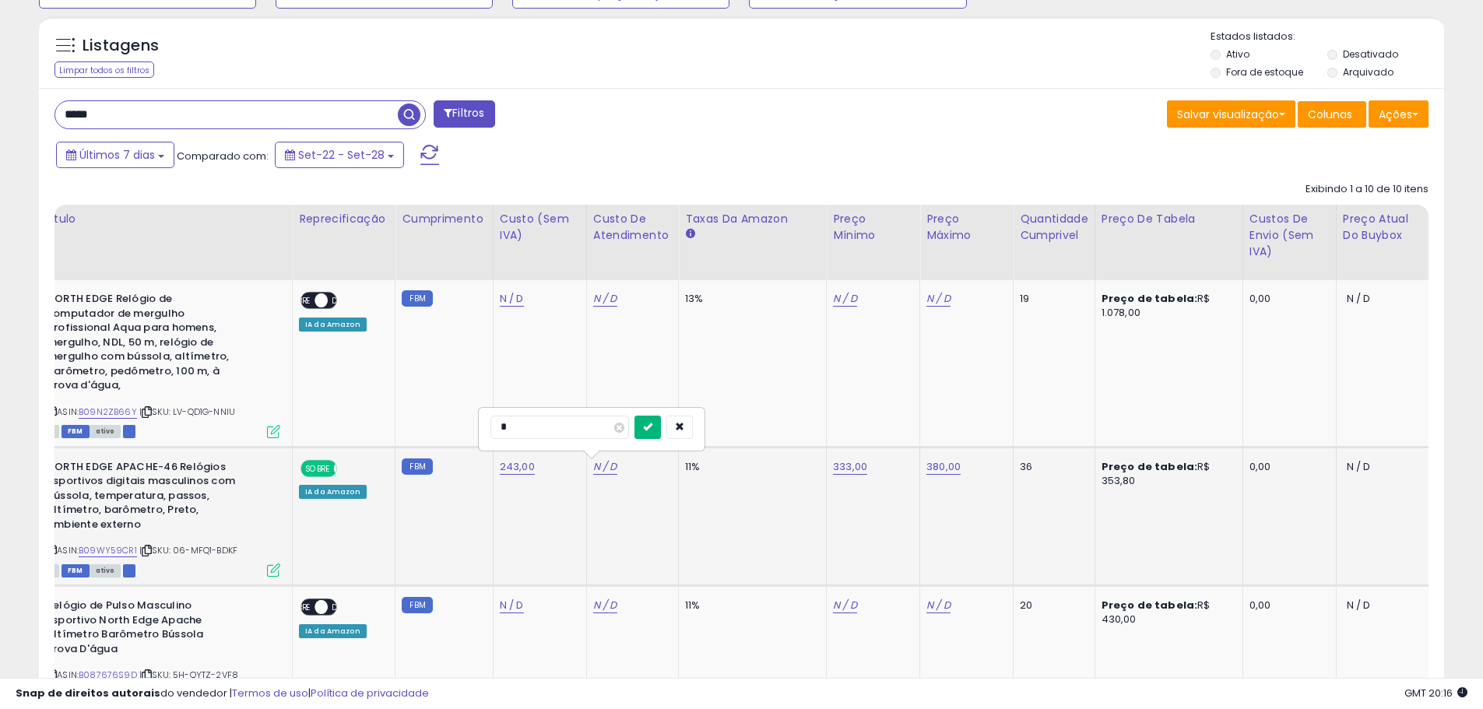
click at [652, 423] on icon "submit" at bounding box center [647, 426] width 9 height 9
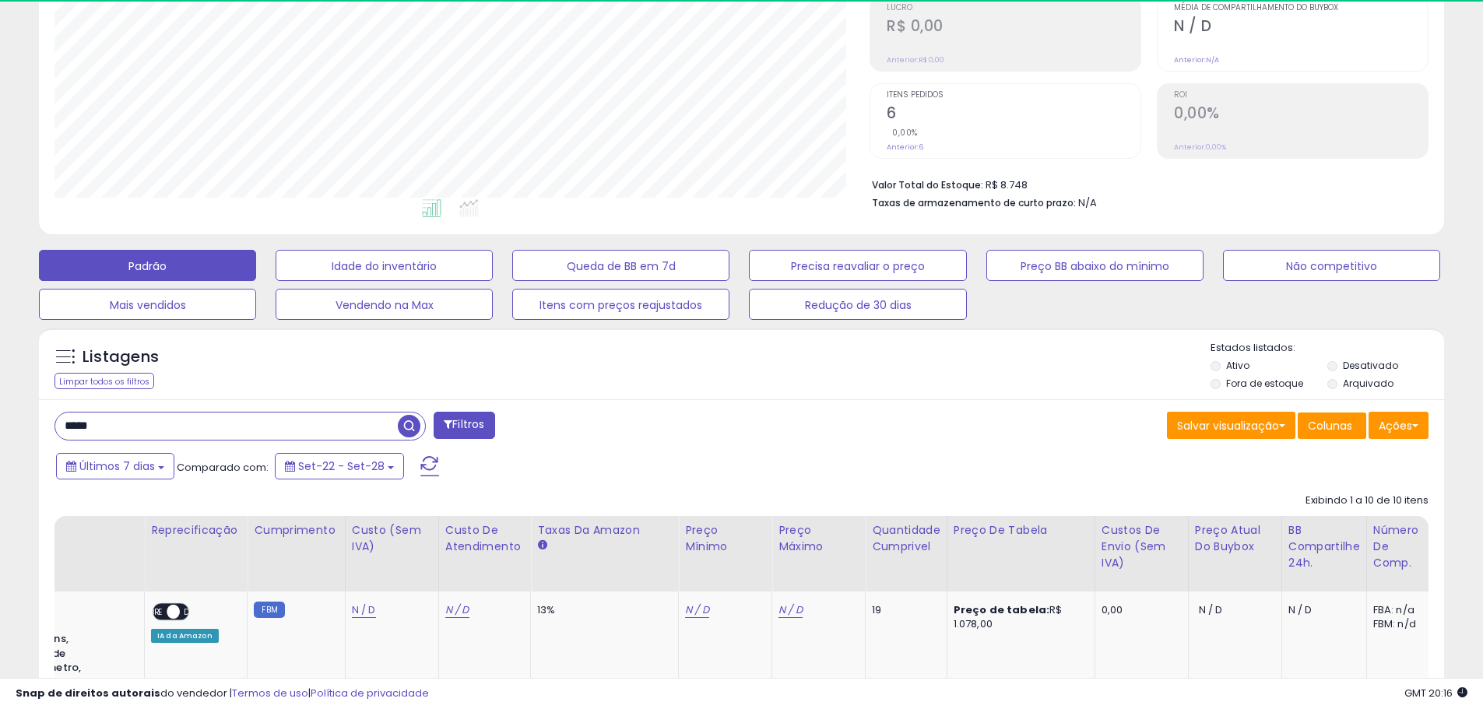
click at [265, 427] on input "*****" at bounding box center [226, 426] width 342 height 27
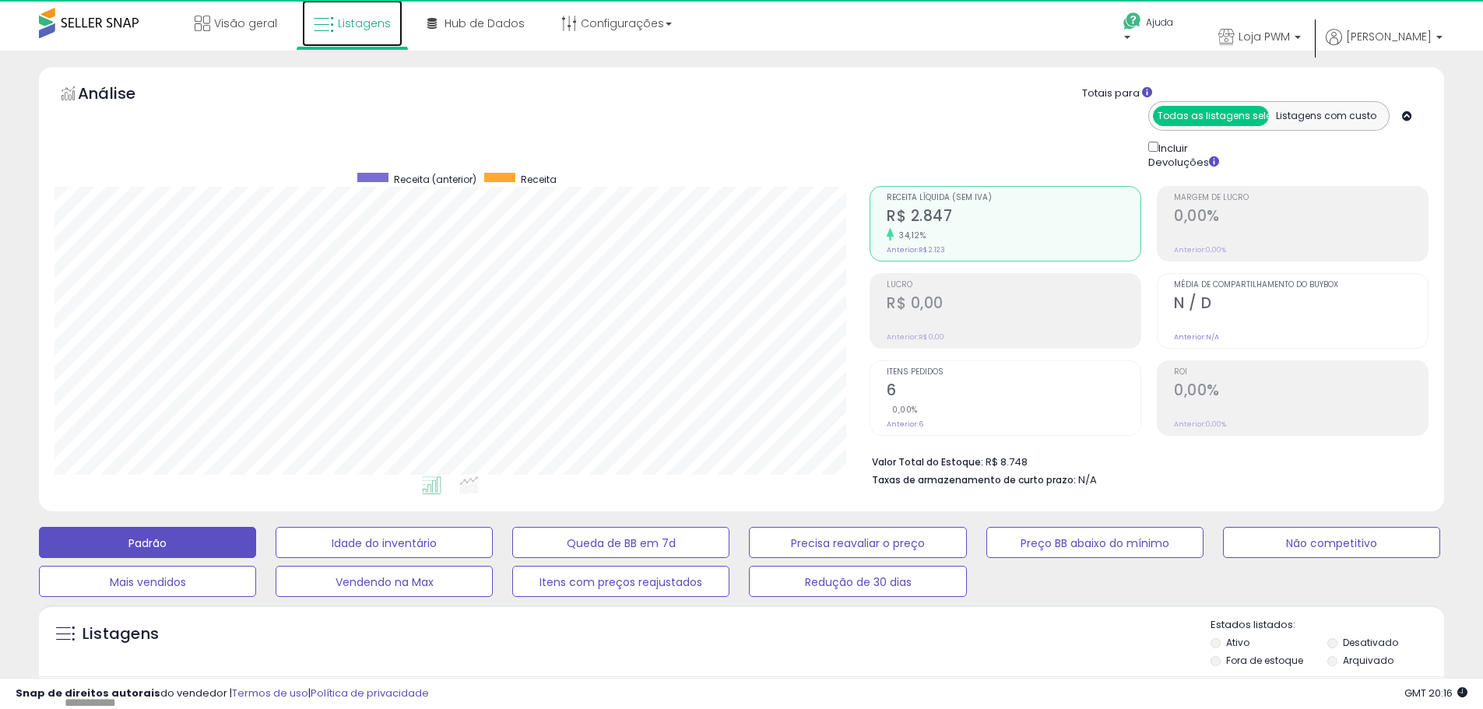
click at [349, 16] on font "Listagens" at bounding box center [364, 24] width 53 height 16
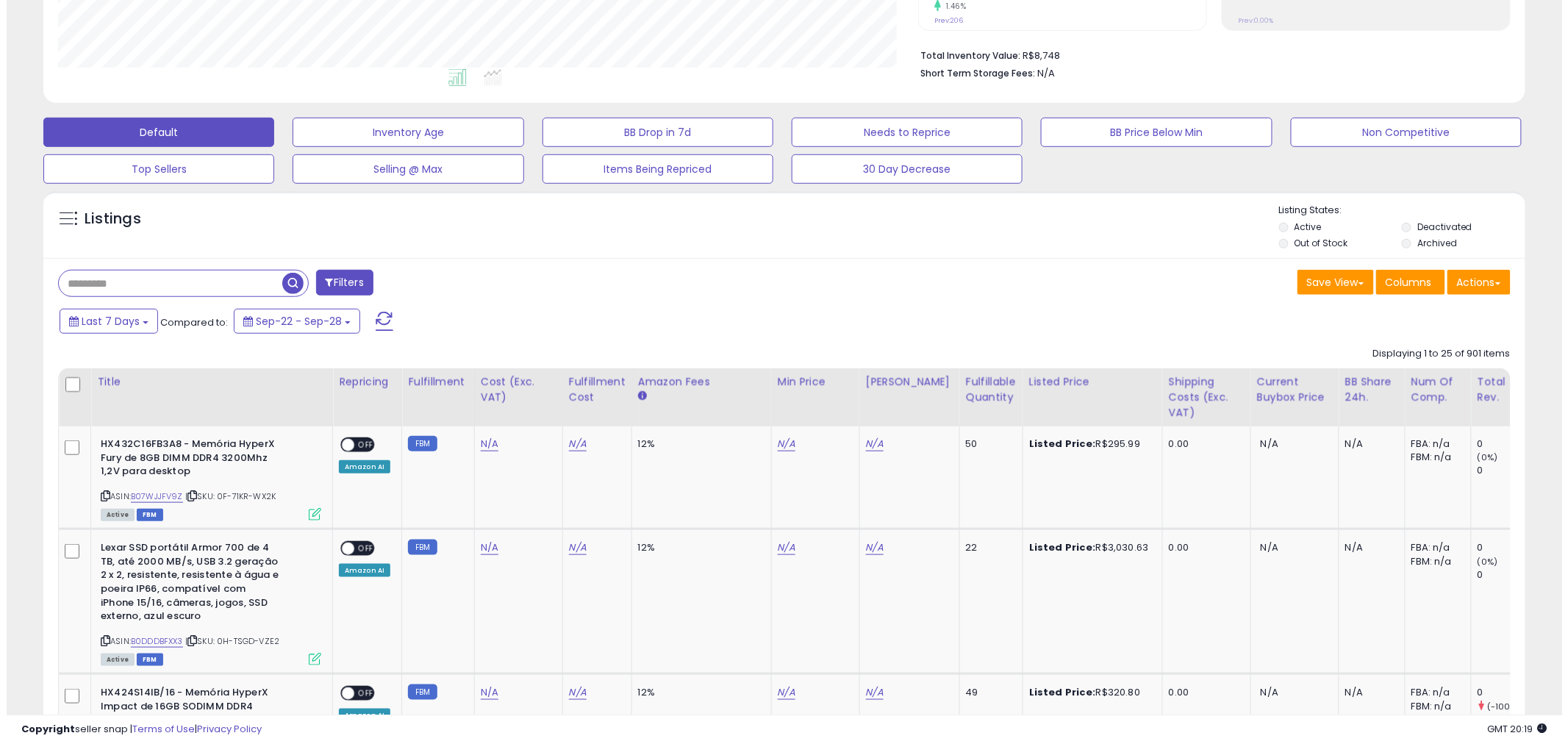
scroll to position [343, 0]
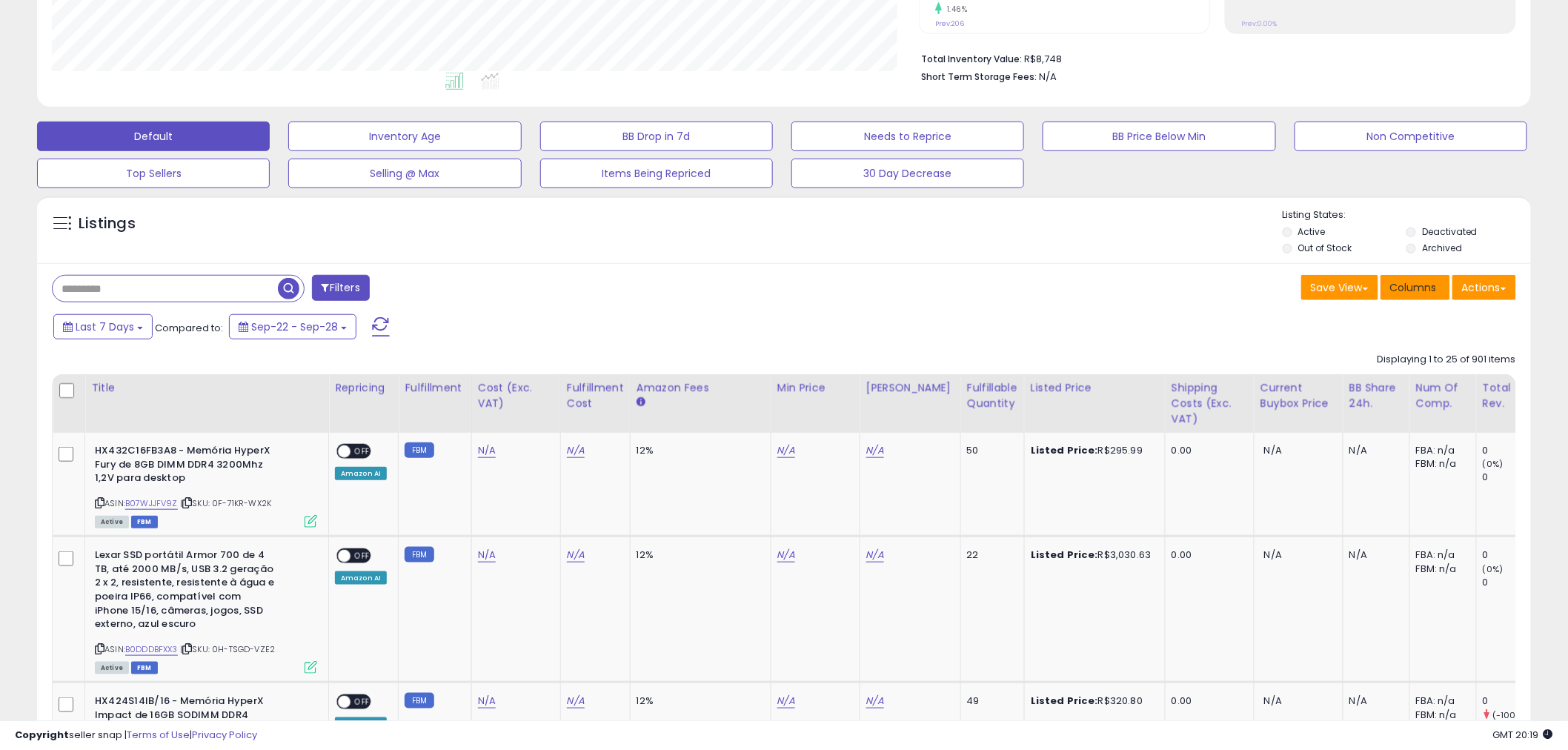
click at [1405, 291] on span "Columns" at bounding box center [1413, 287] width 47 height 15
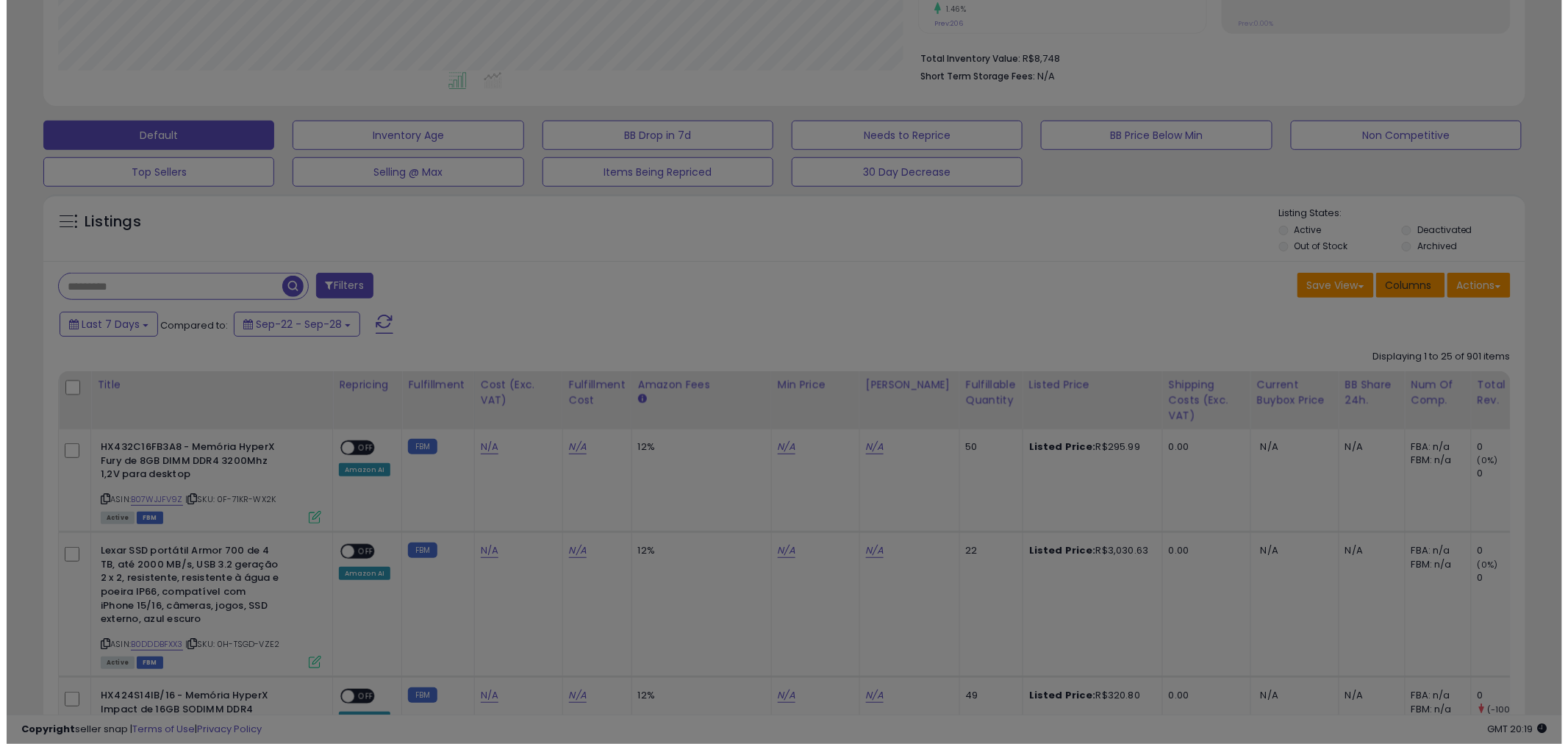
scroll to position [301, 868]
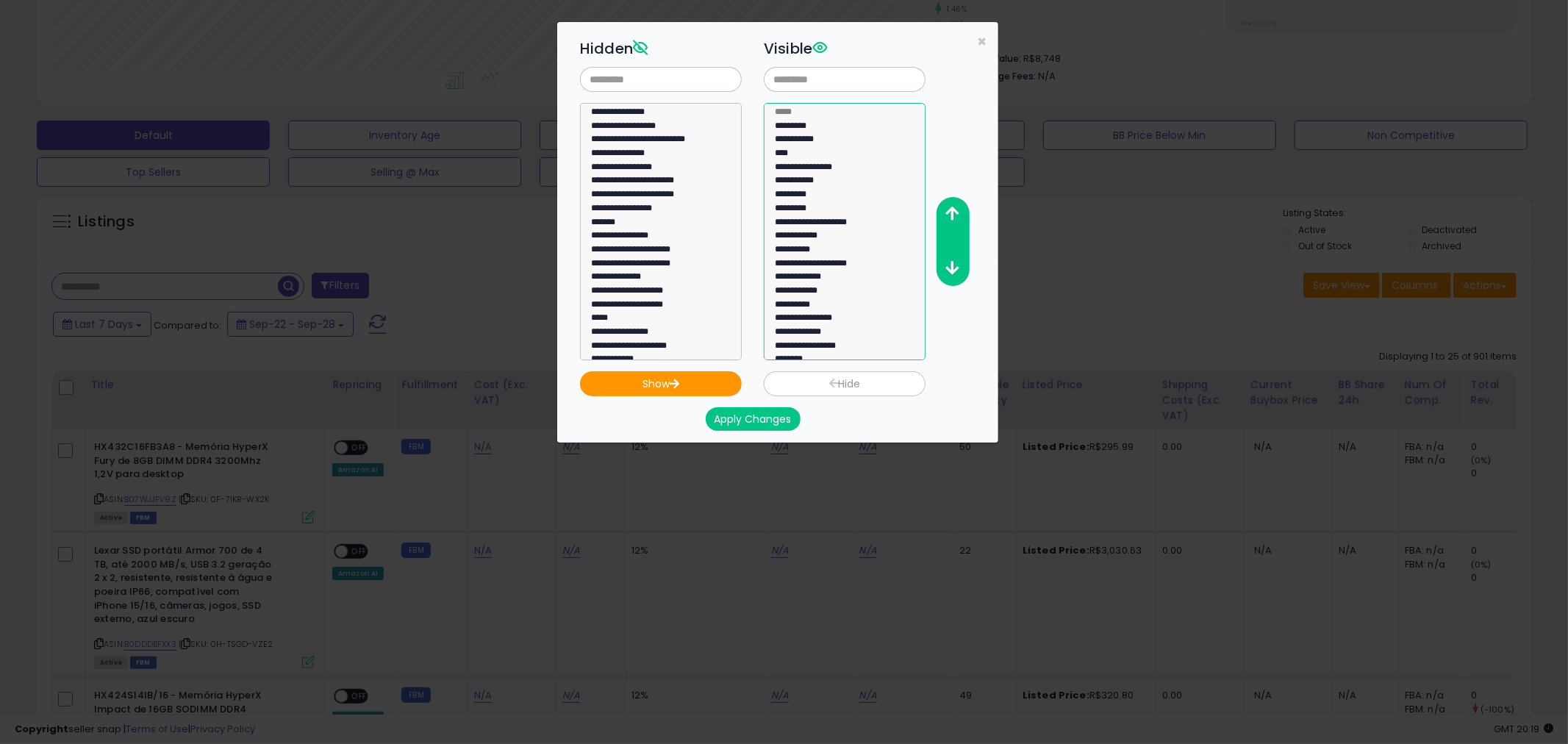
select select "**********"
click at [814, 280] on option "**********" at bounding box center [839, 279] width 130 height 14
select select
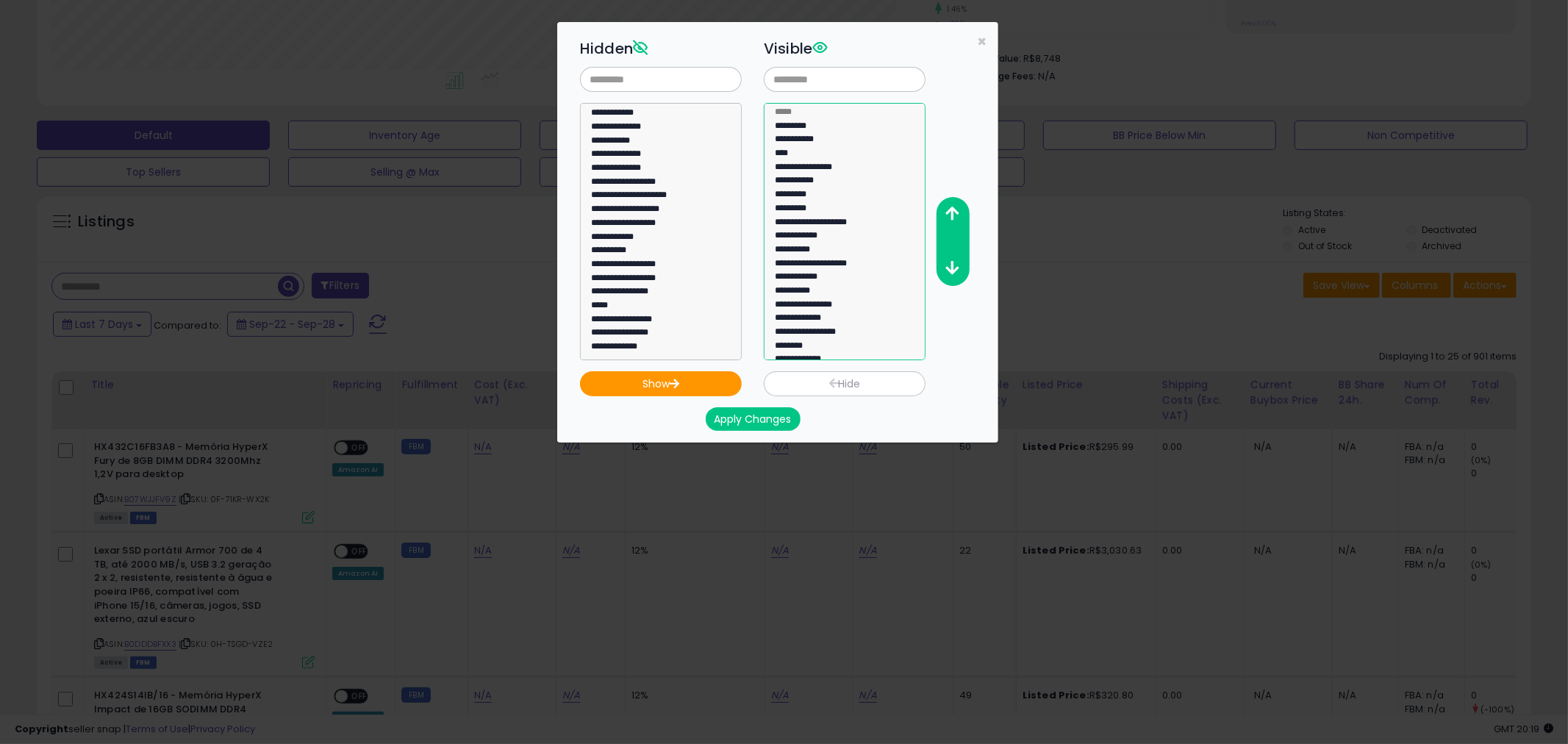
select select "**********"
click at [829, 265] on option "**********" at bounding box center [839, 265] width 130 height 14
select select
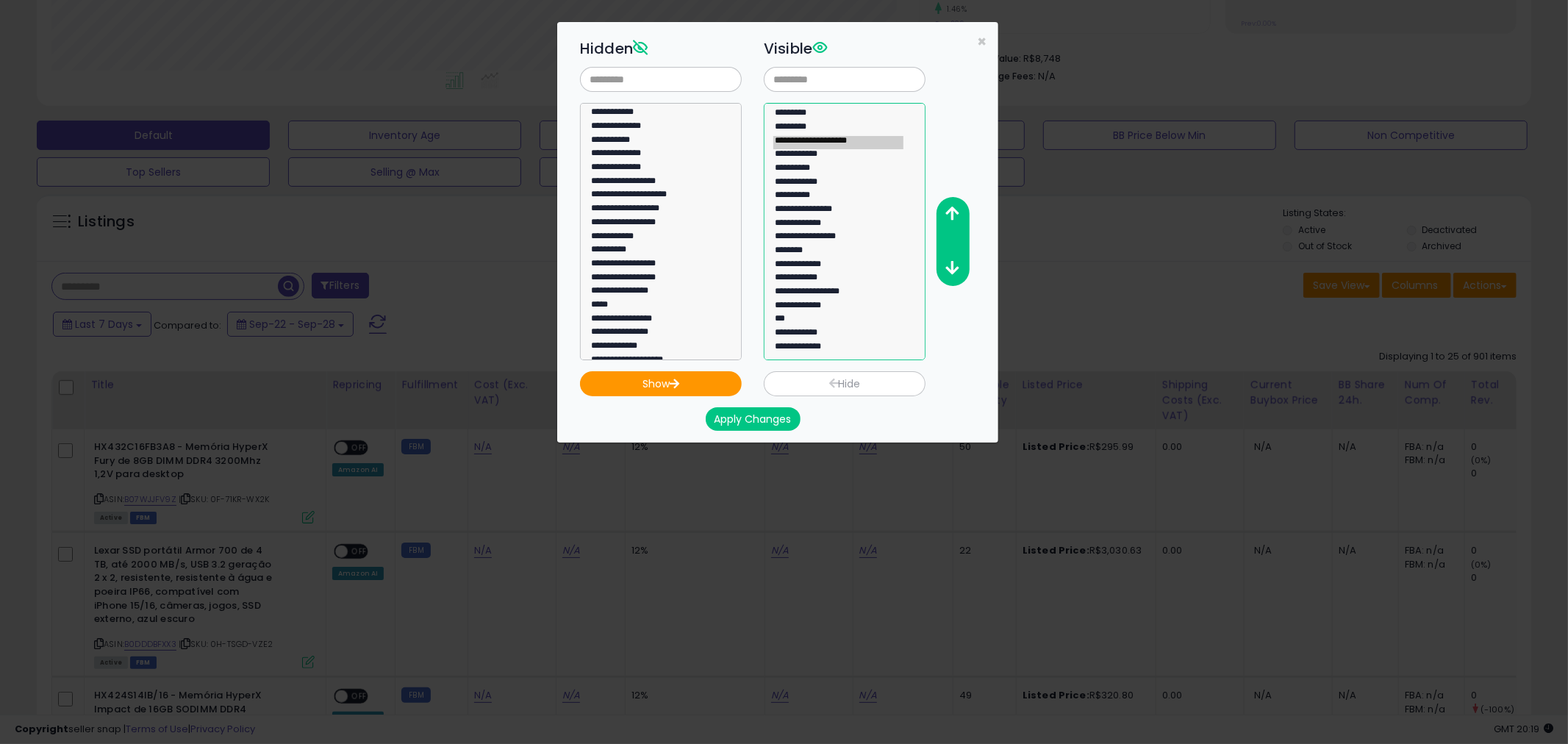
select select "**********"
click at [810, 334] on option "**********" at bounding box center [839, 334] width 130 height 14
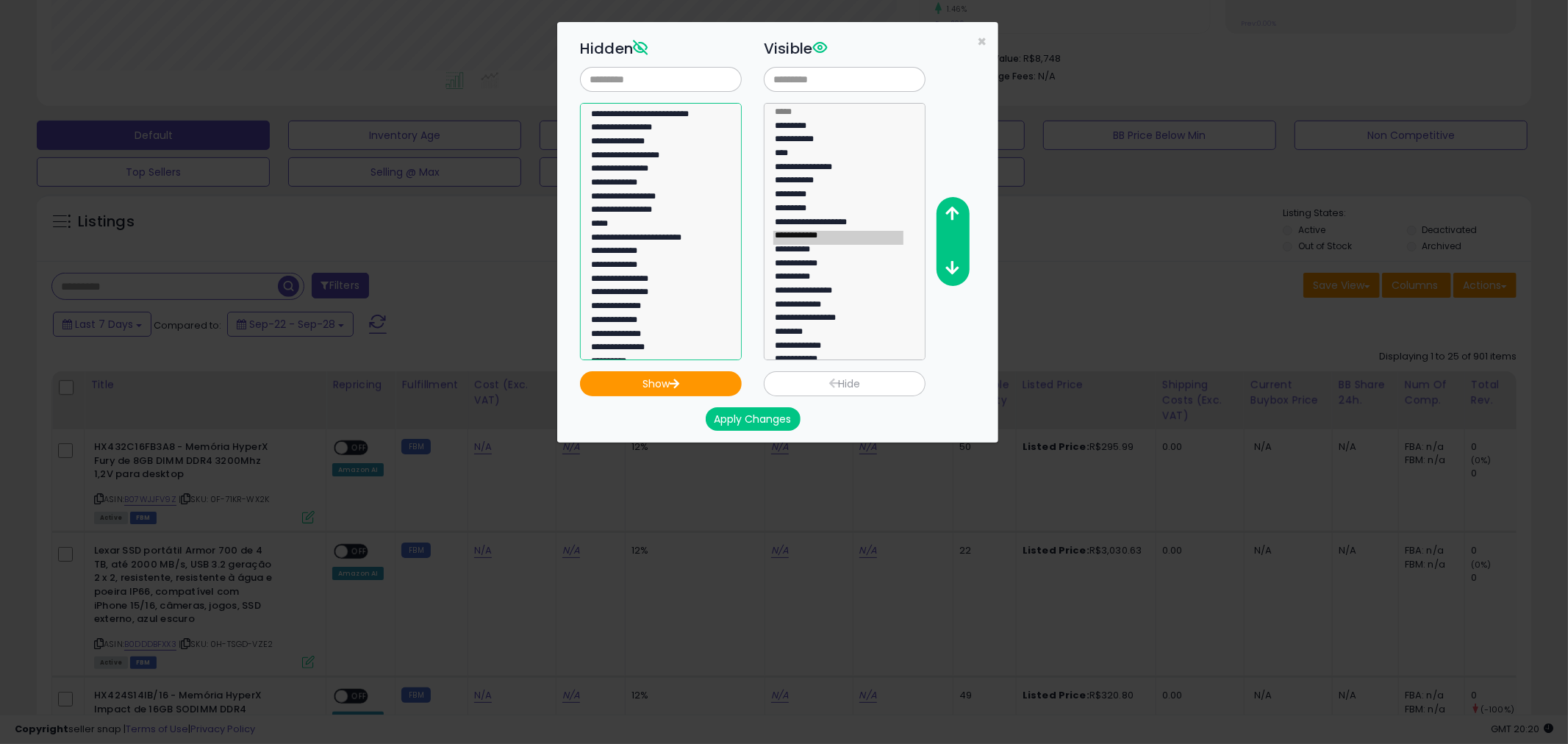
scroll to position [324, 0]
select select "*****"
click at [647, 228] on option "*****" at bounding box center [655, 229] width 130 height 14
select select
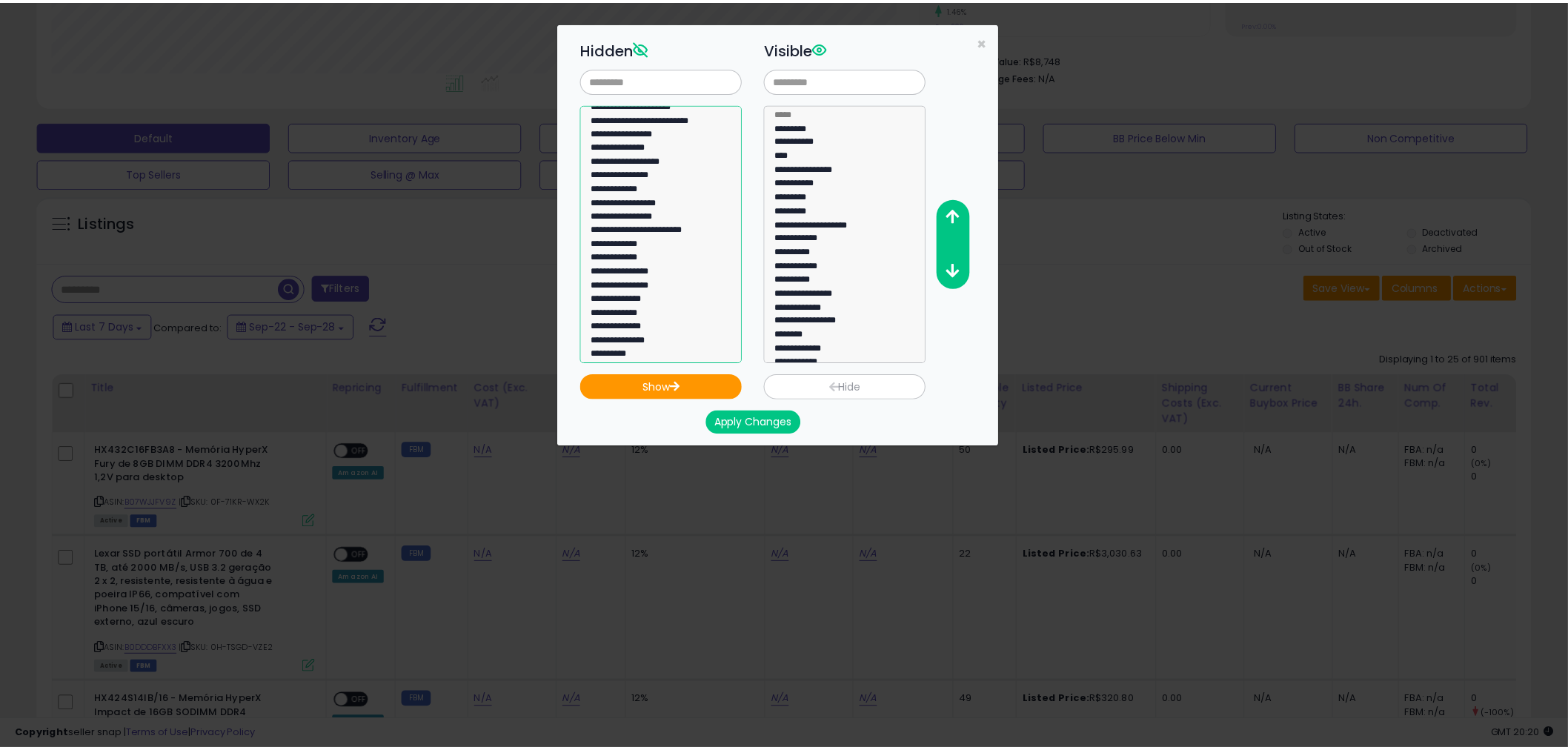
scroll to position [79, 0]
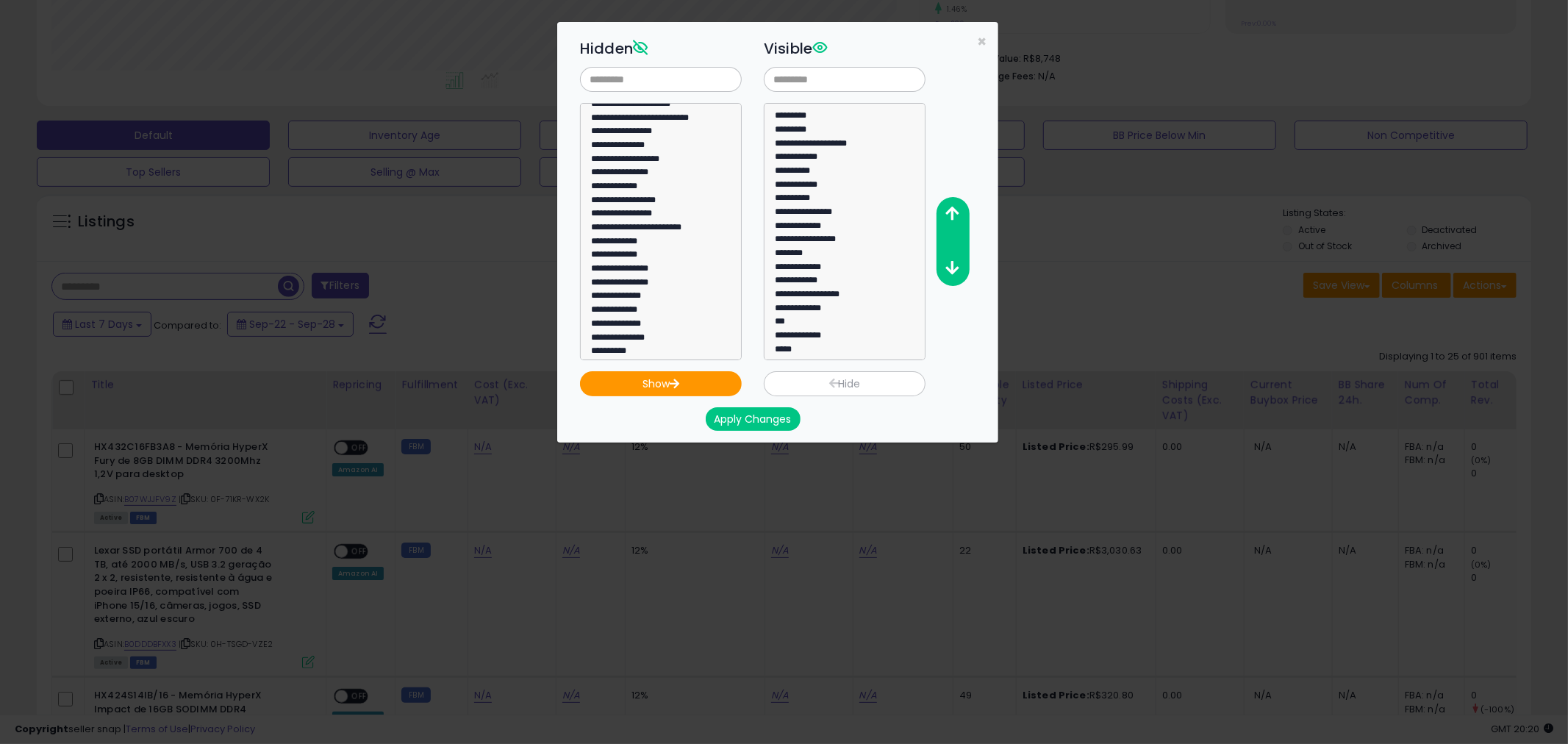
click at [765, 422] on button "Apply Changes" at bounding box center [753, 418] width 94 height 24
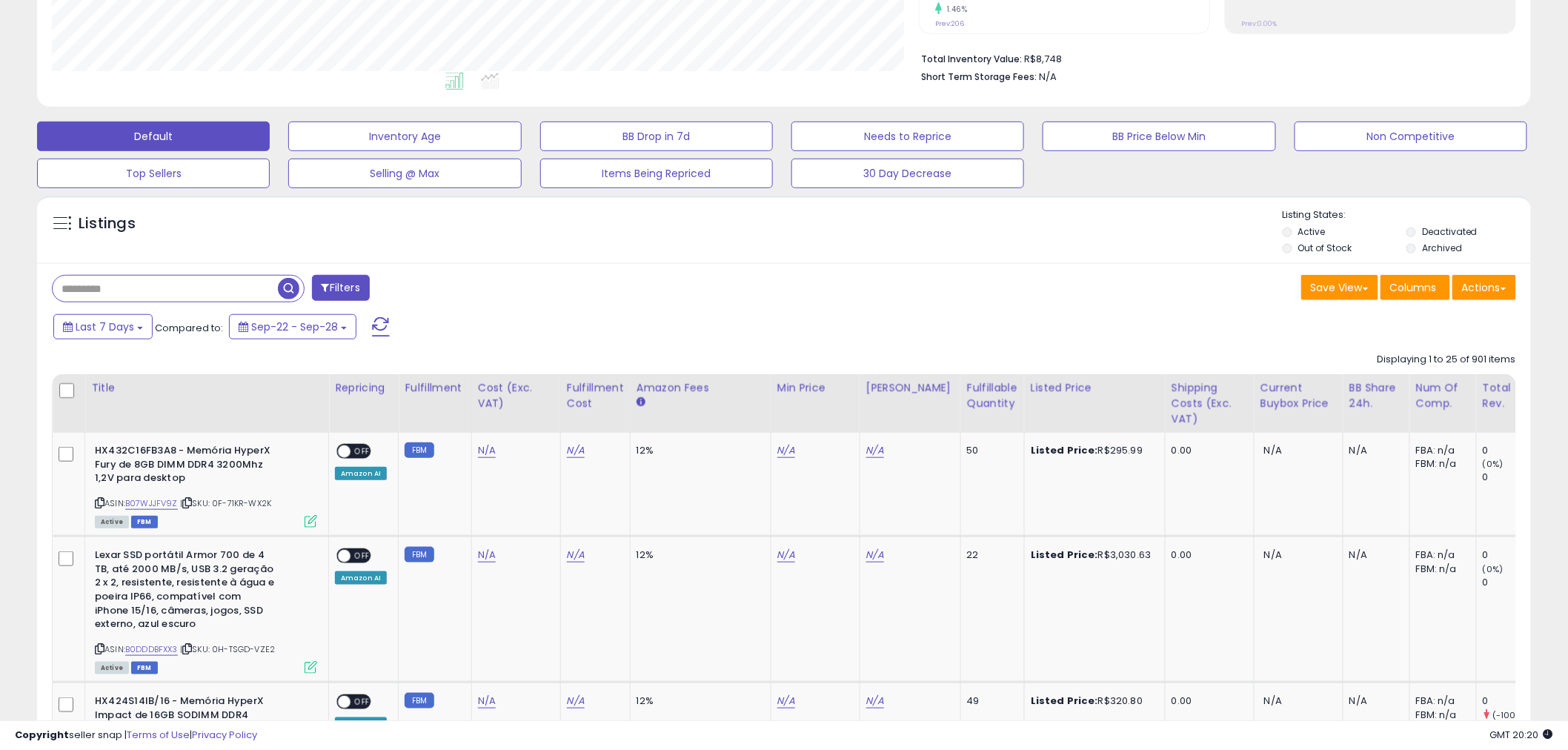
scroll to position [740517, 740153]
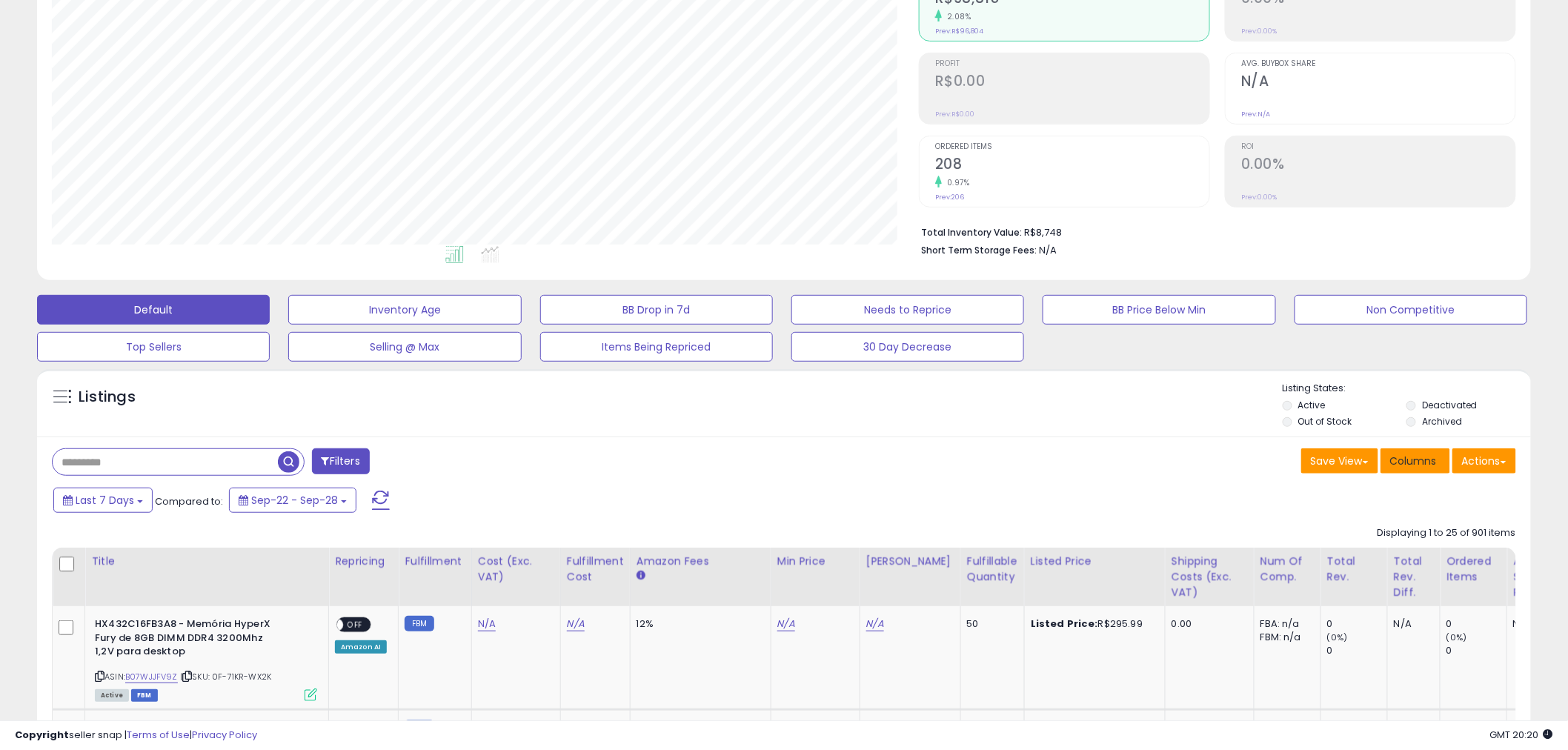
click at [1405, 464] on span "Columns" at bounding box center [1413, 461] width 47 height 15
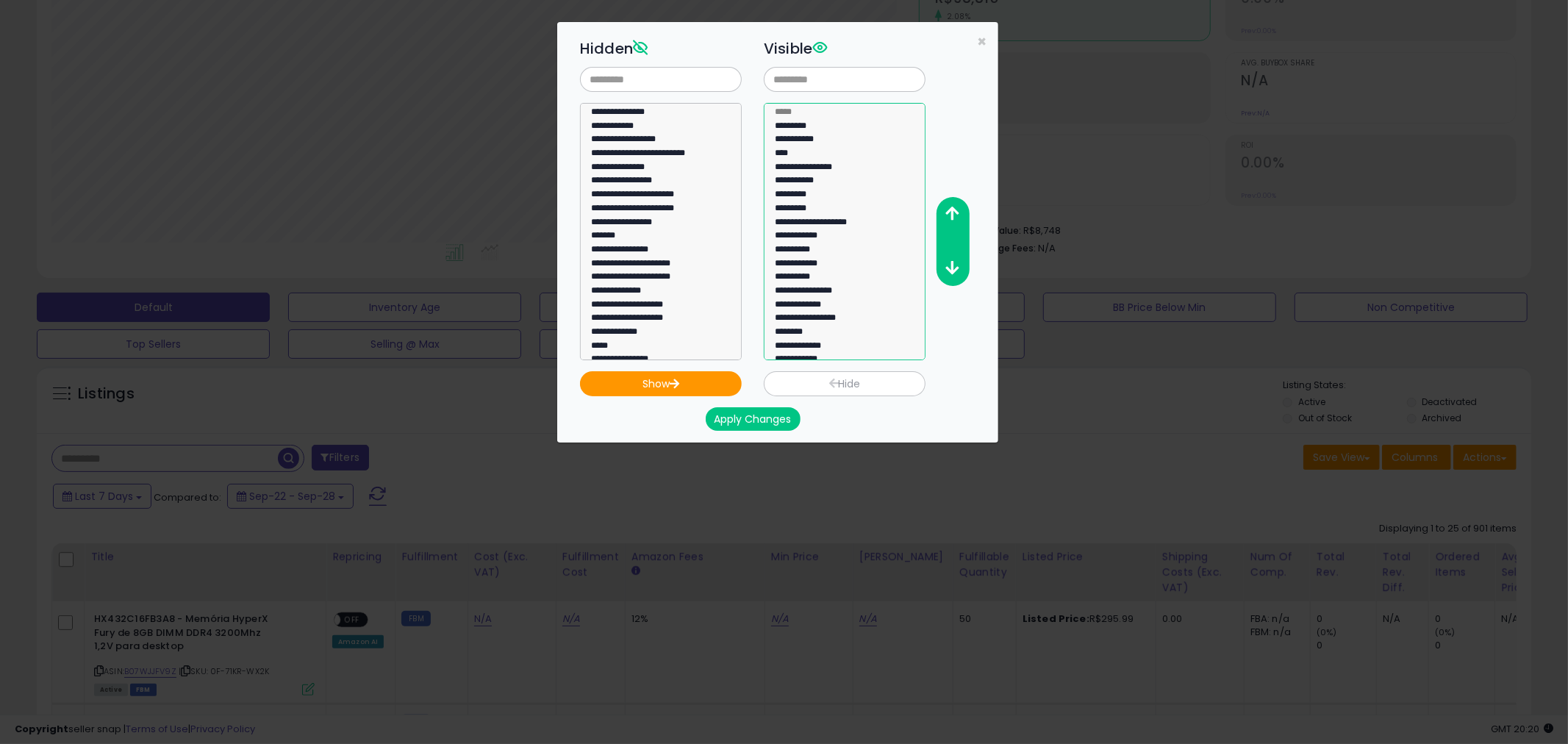
select select "**********"
click at [789, 166] on option "**********" at bounding box center [839, 169] width 130 height 14
select select
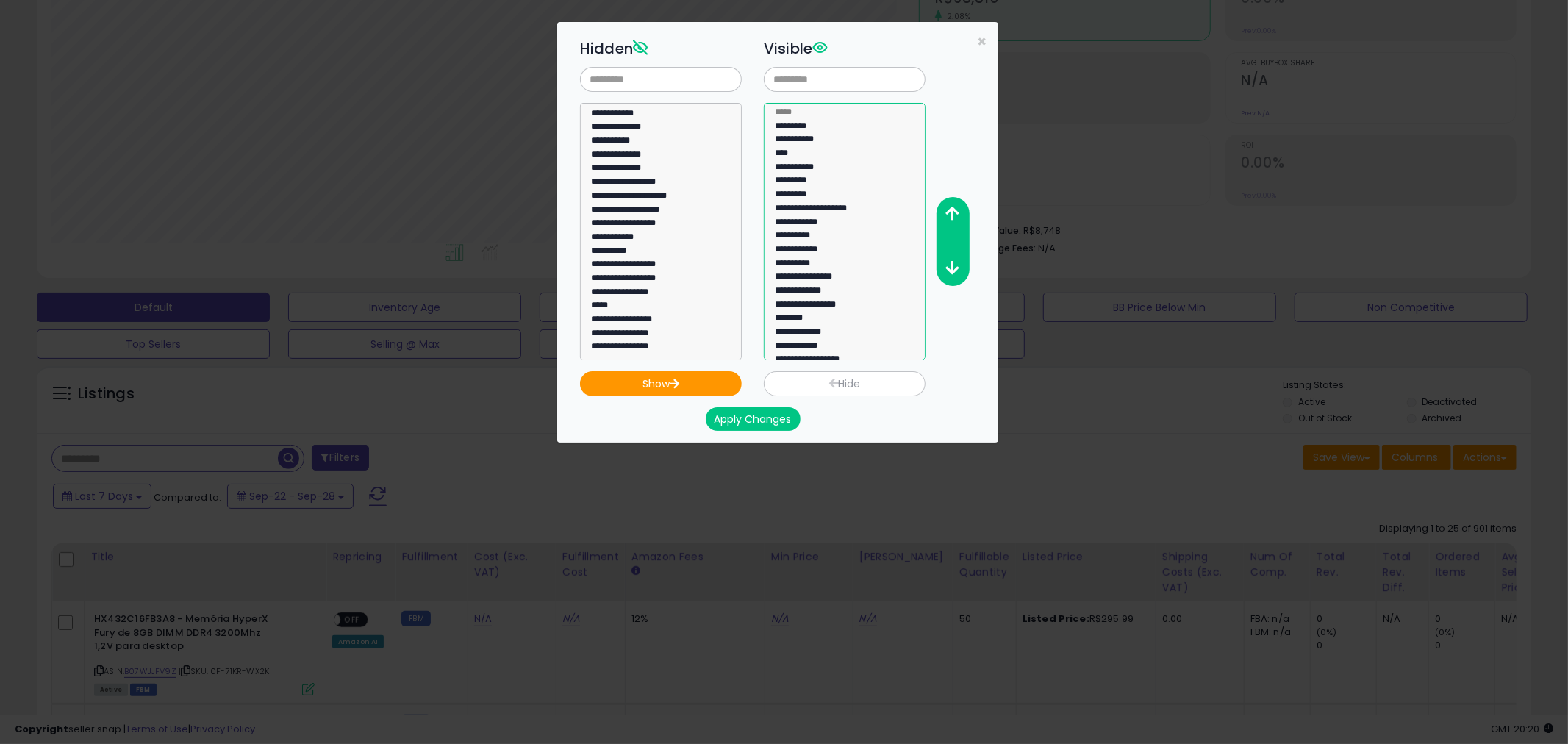
select select "**********"
click at [808, 236] on option "**********" at bounding box center [839, 237] width 130 height 14
select select
select select "**********"
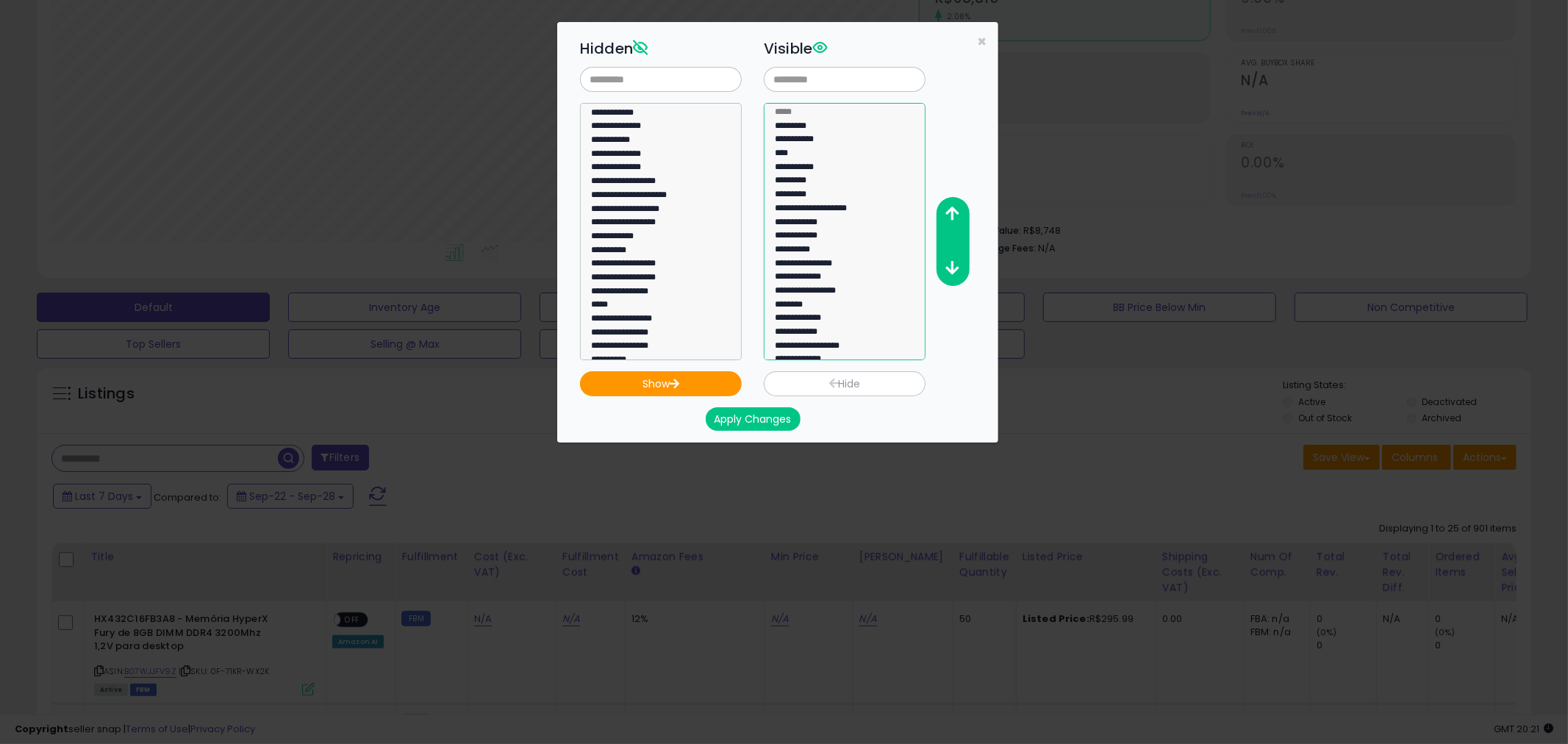
click at [808, 238] on option "**********" at bounding box center [839, 237] width 130 height 14
select select
select select "**********"
click at [805, 238] on option "**********" at bounding box center [839, 237] width 130 height 14
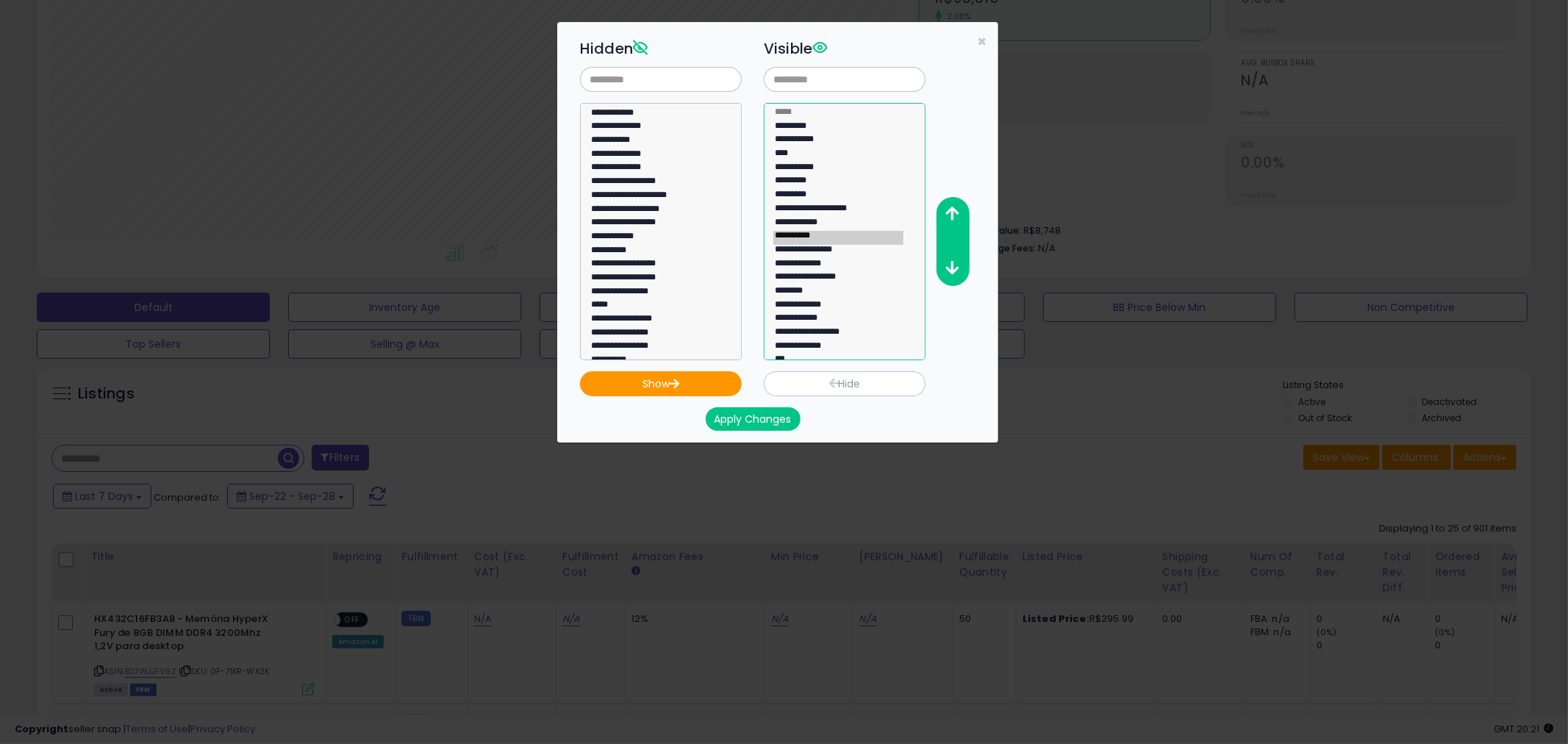
click at [805, 238] on option "**********" at bounding box center [839, 237] width 130 height 14
select select
select select "**********"
click at [805, 238] on option "**********" at bounding box center [839, 237] width 130 height 14
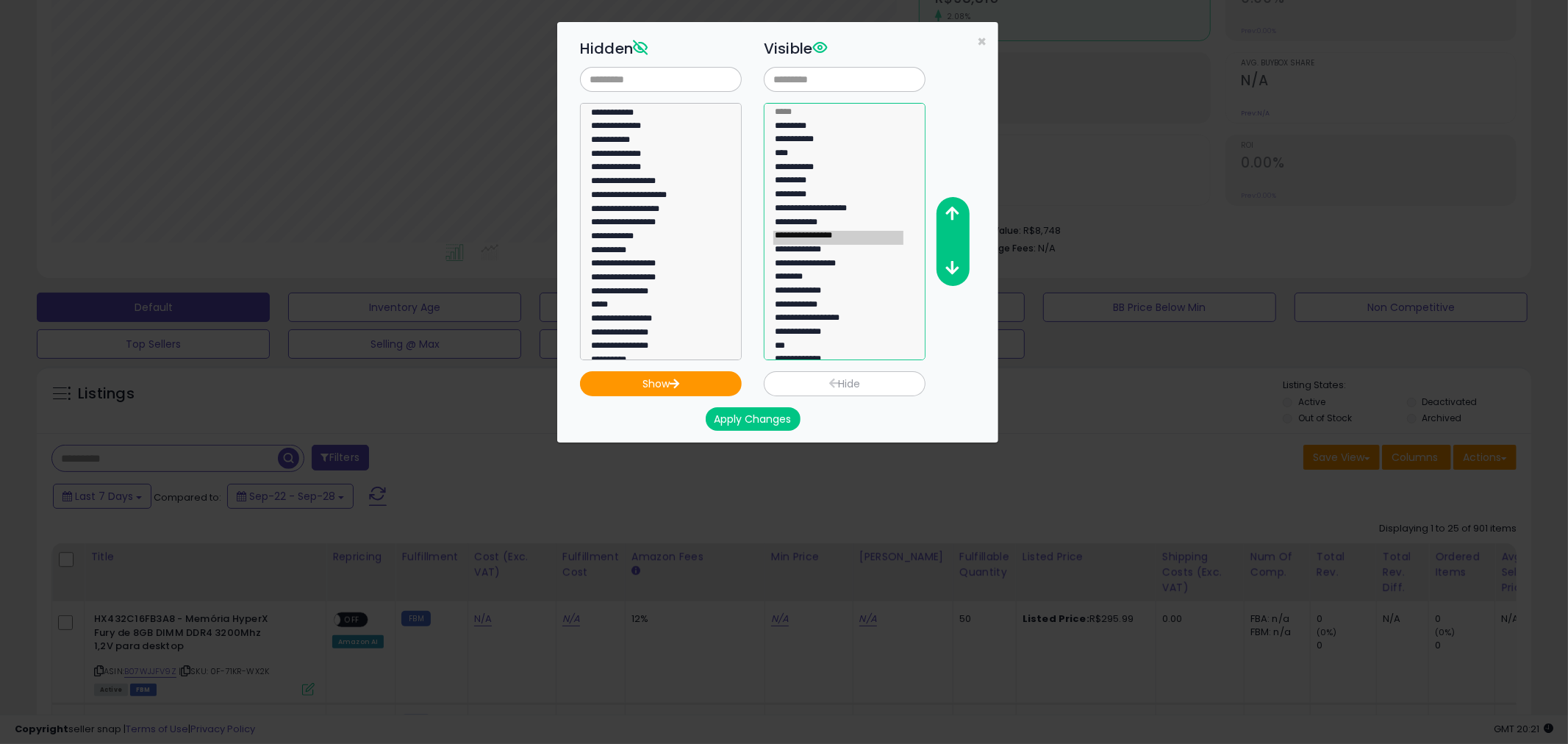
select select
select select "**********"
click at [792, 278] on option "**********" at bounding box center [839, 279] width 130 height 14
select select
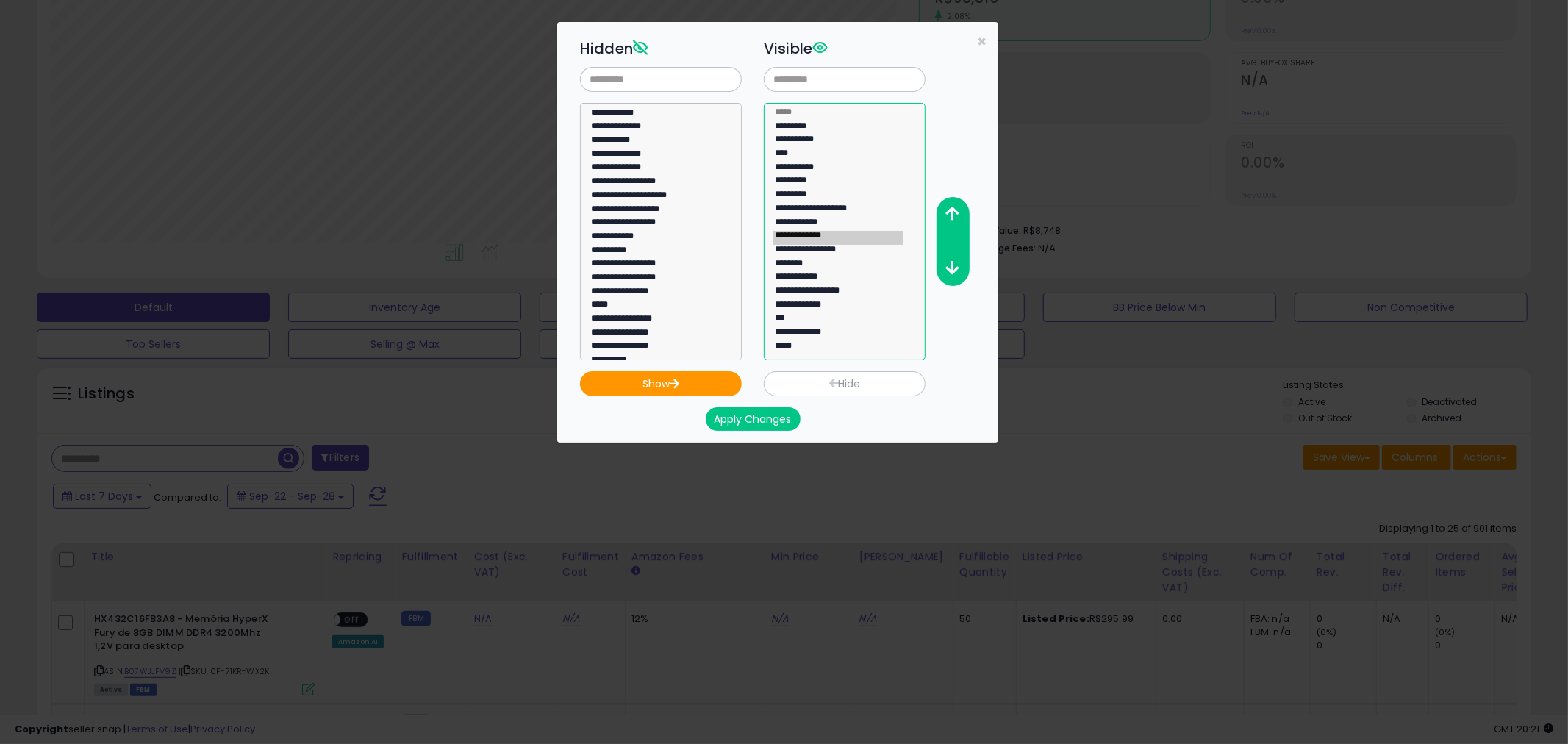
select select "**********"
click at [805, 290] on option "**********" at bounding box center [839, 293] width 130 height 14
select select
select select "*****"
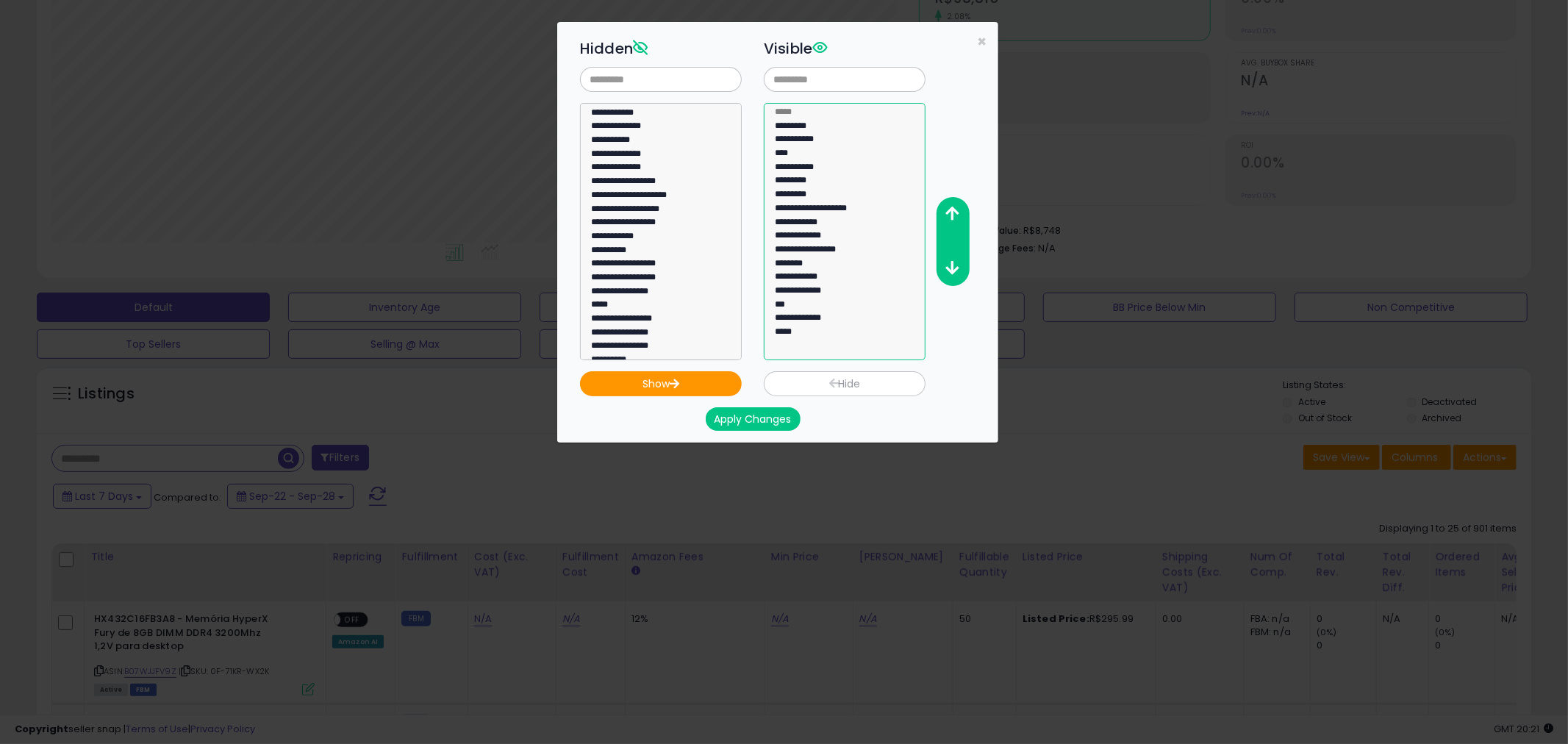
click at [795, 330] on option "*****" at bounding box center [839, 333] width 130 height 14
select select
click at [750, 416] on button "Apply Changes" at bounding box center [753, 418] width 94 height 24
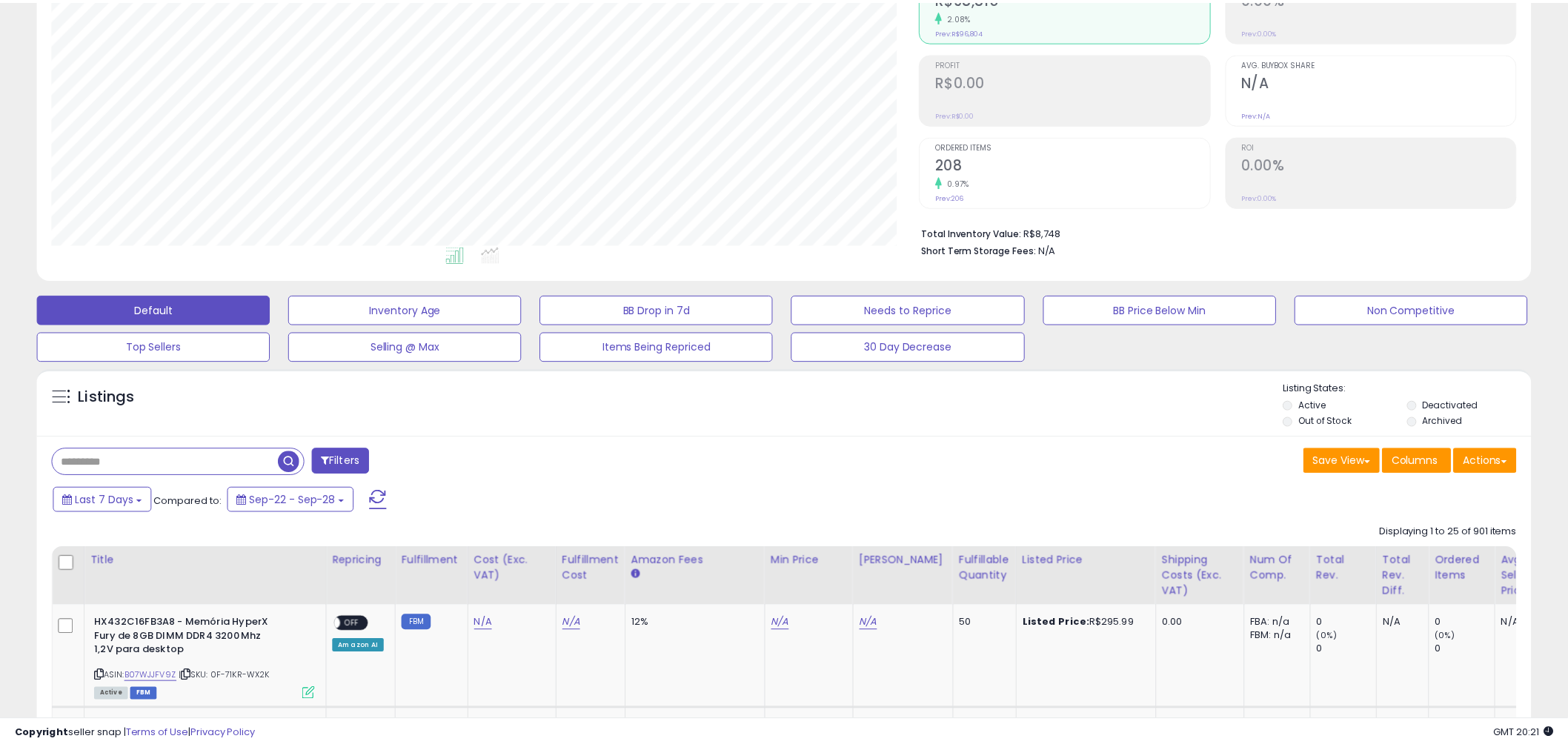
scroll to position [740517, 740153]
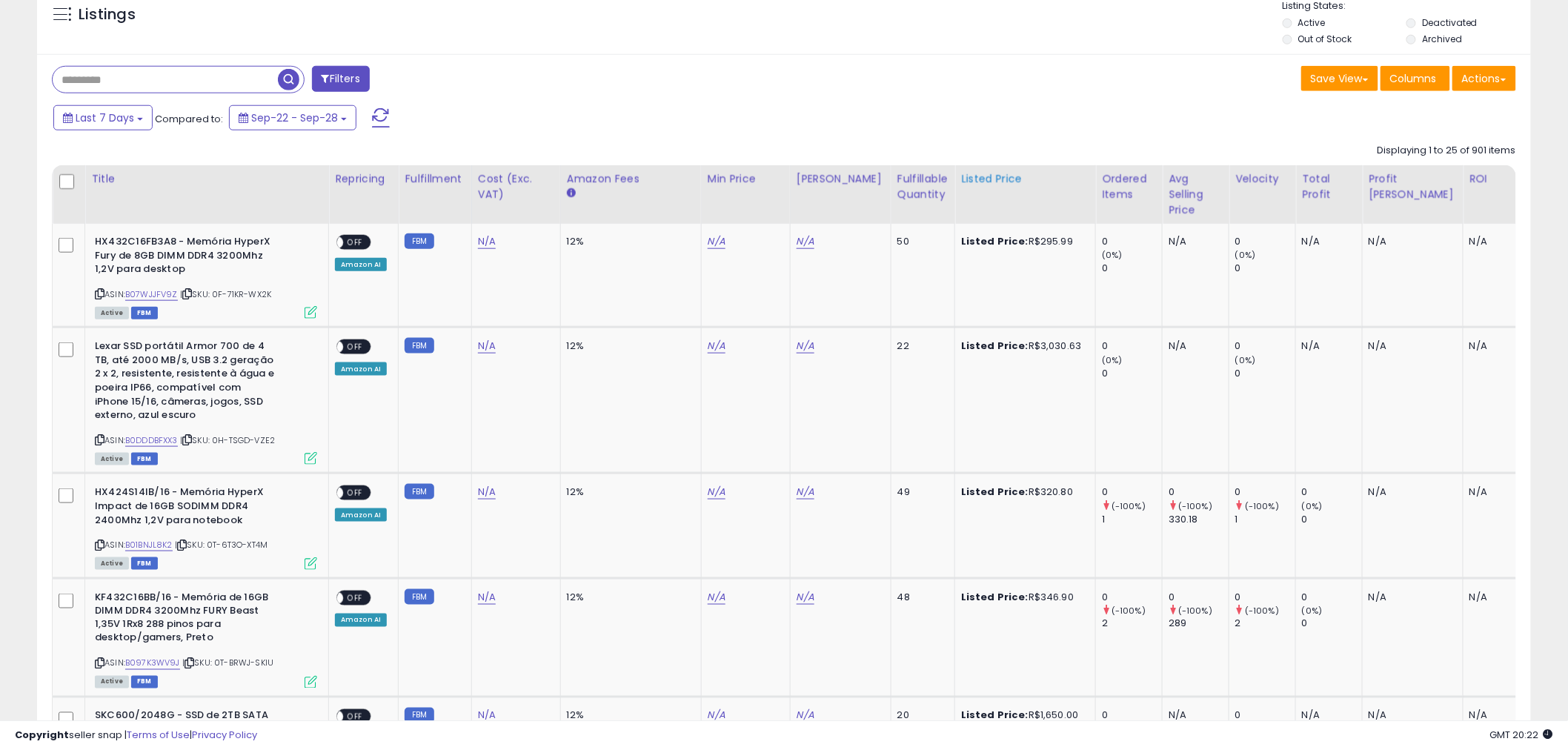
scroll to position [583, 0]
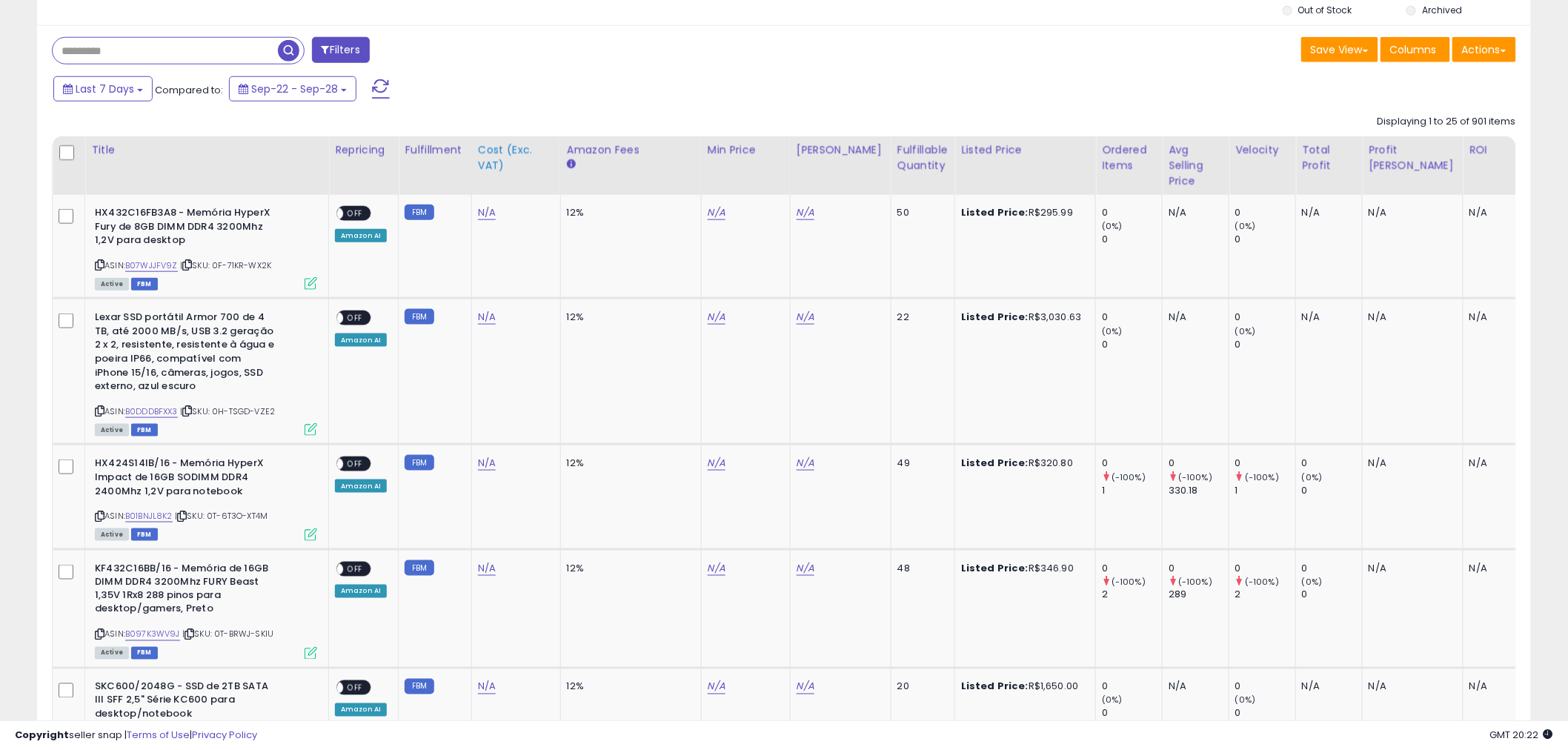
click at [500, 149] on div "Cost (Exc. VAT)" at bounding box center [516, 157] width 76 height 31
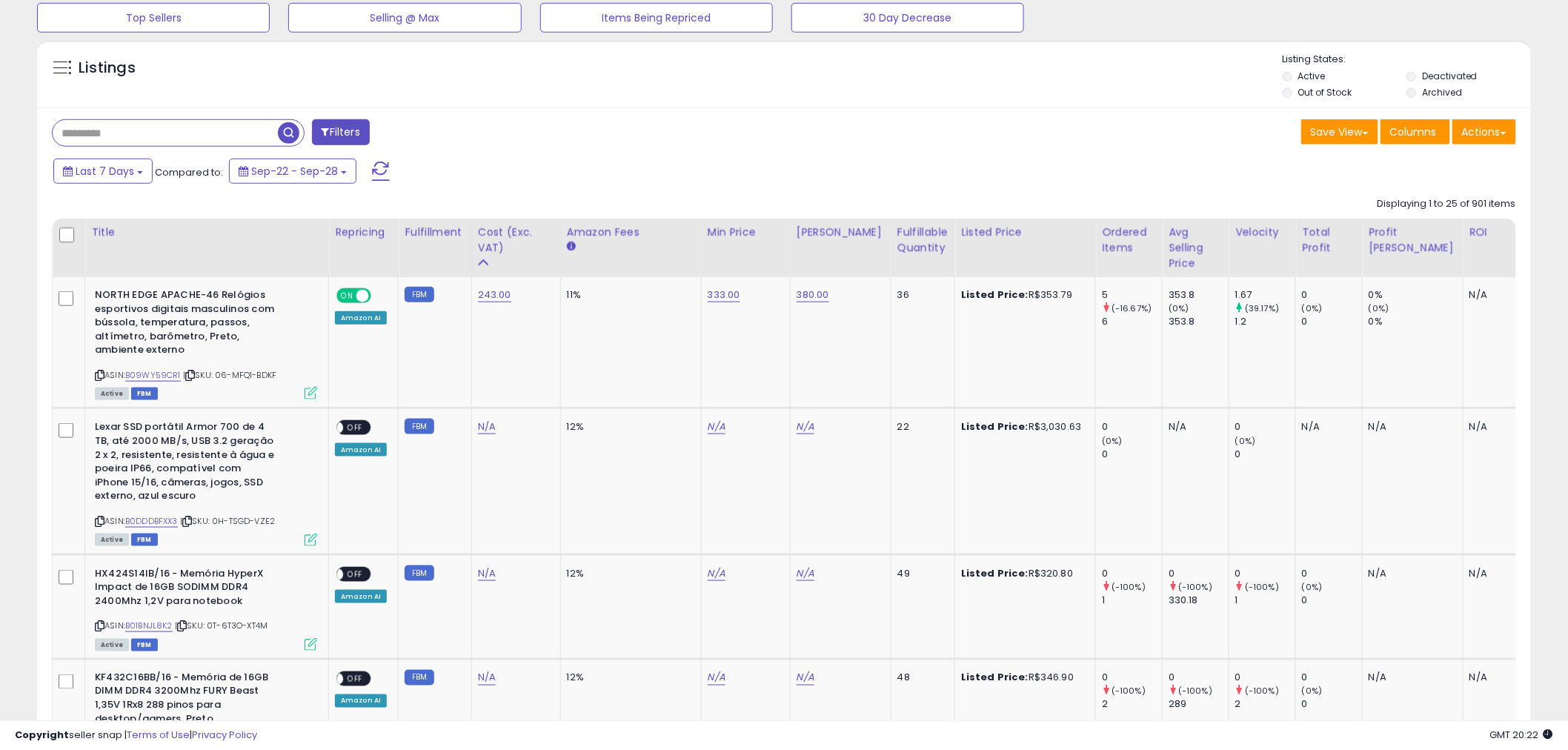
scroll to position [0, 30]
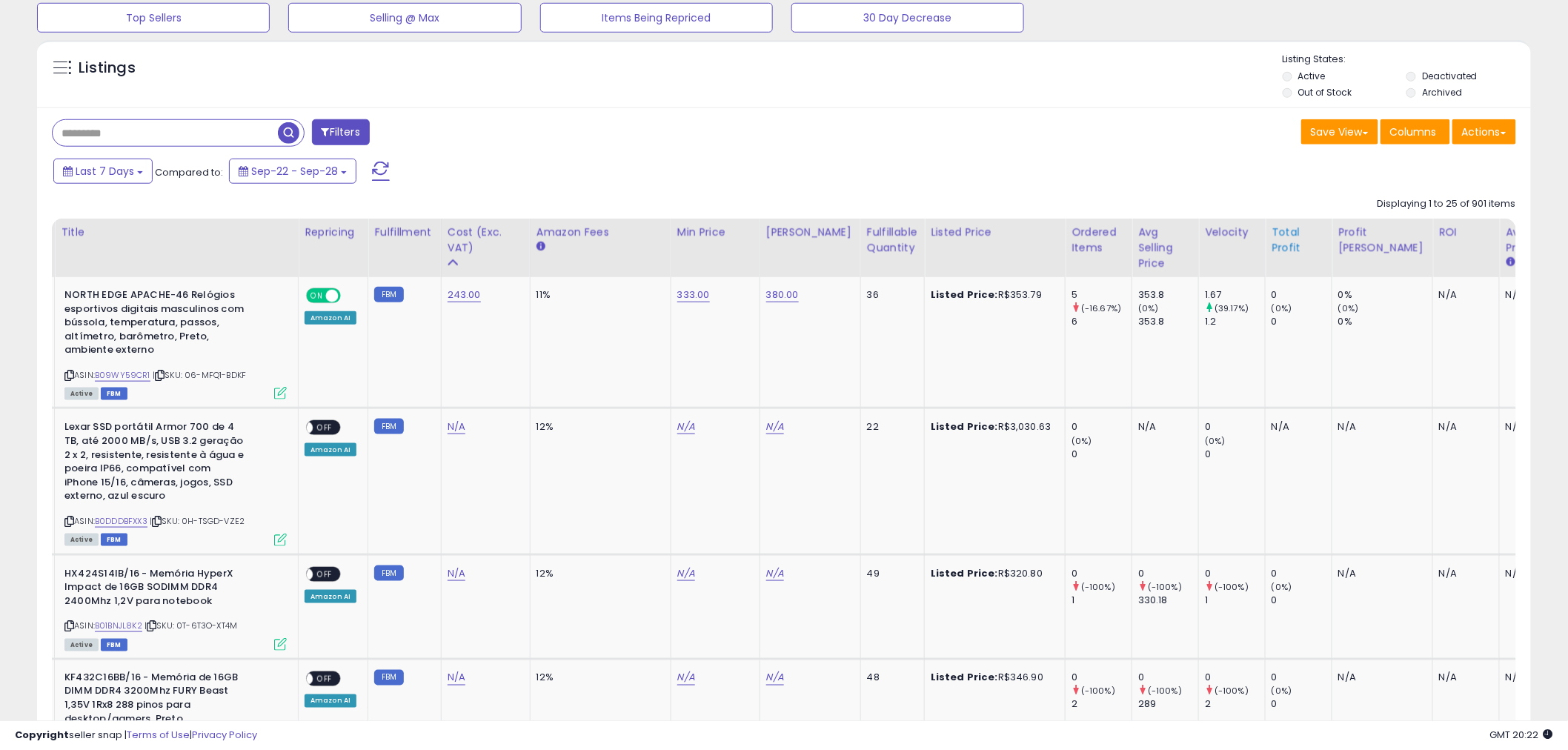
click at [1272, 233] on div "Total Profit" at bounding box center [1299, 240] width 54 height 31
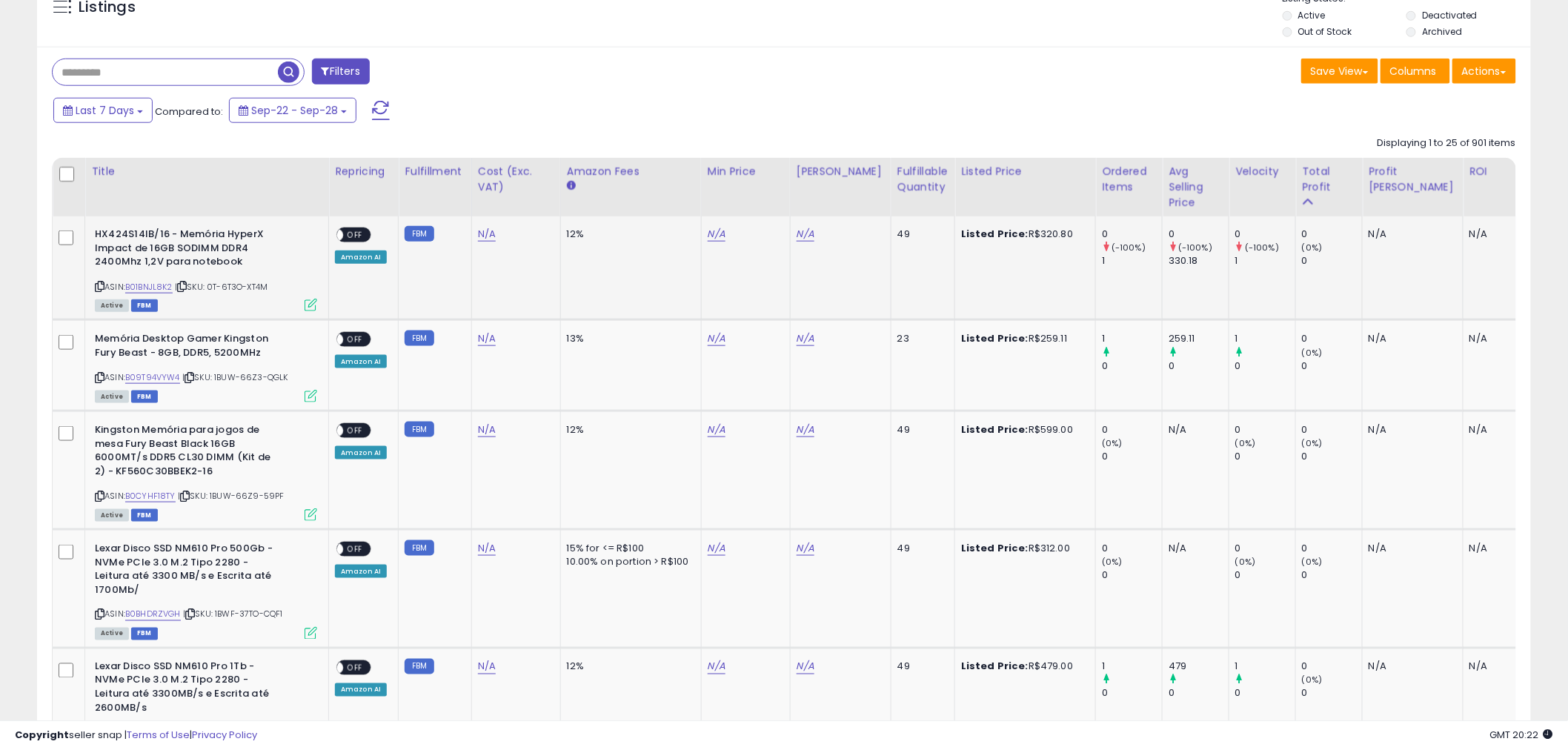
scroll to position [472, 0]
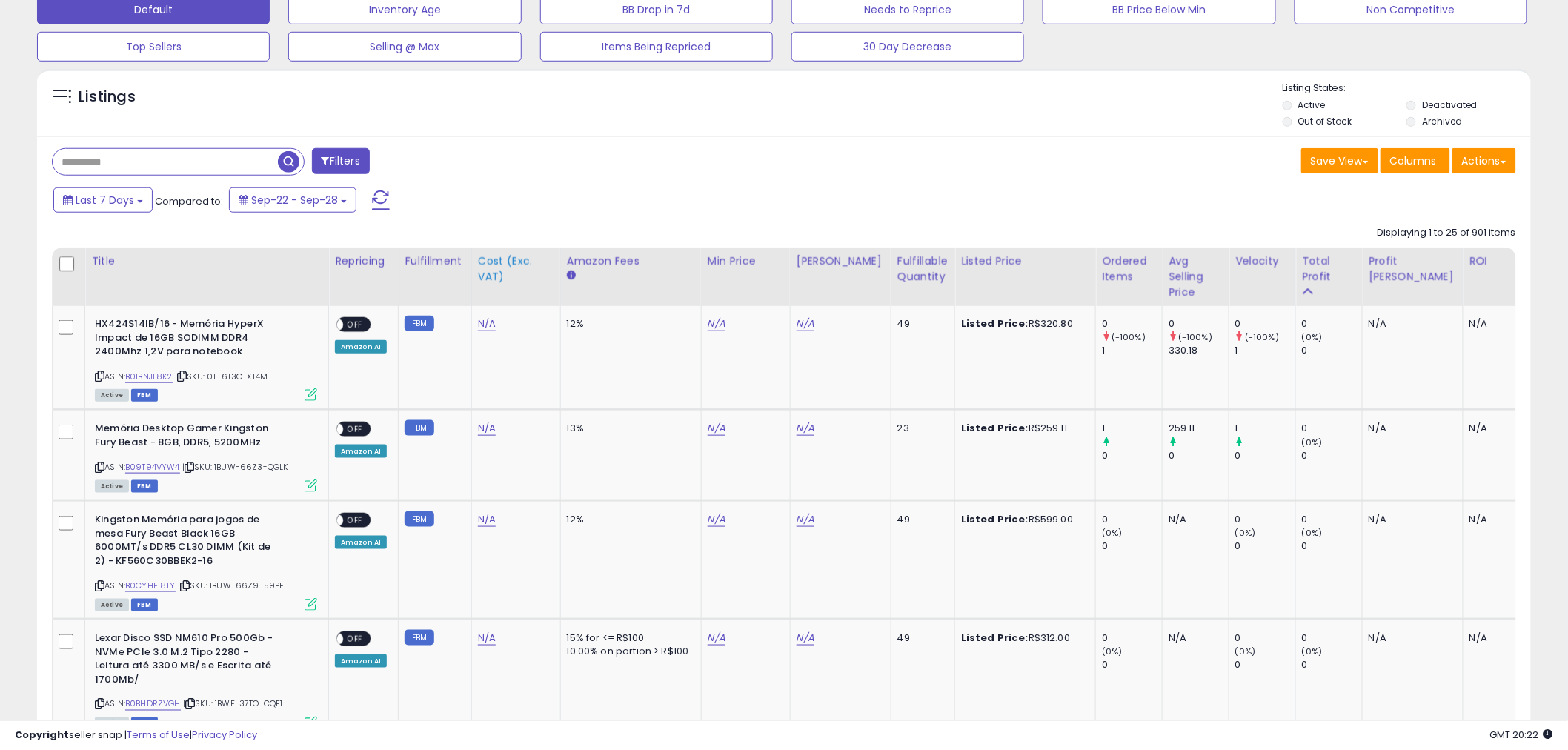
click at [516, 268] on div "Cost (Exc. VAT)" at bounding box center [516, 268] width 76 height 31
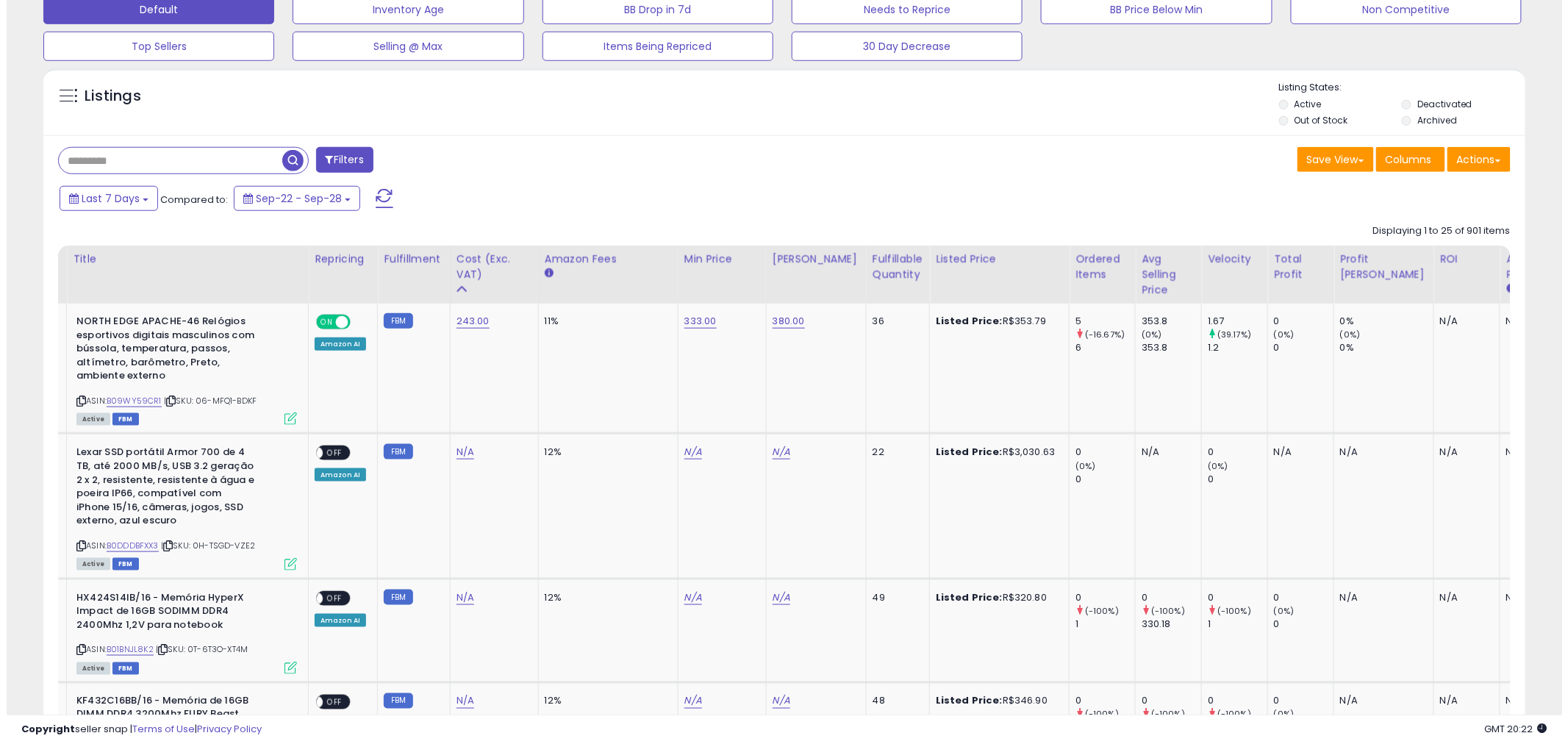
scroll to position [0, 30]
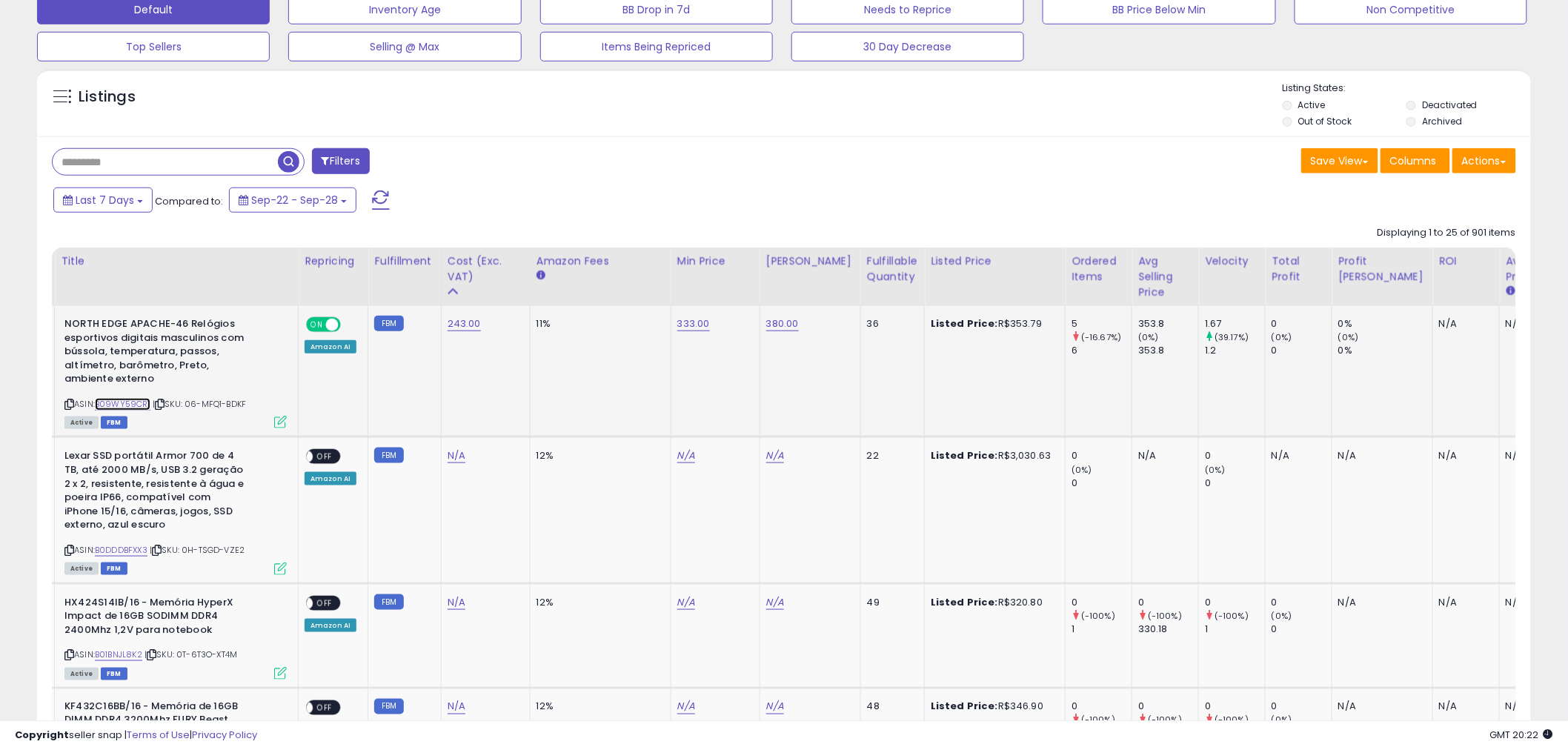
click at [131, 405] on link "B09WY59CR1" at bounding box center [123, 404] width 55 height 12
click at [130, 543] on div "ASIN: B0DDDBFXX3 | SKU: 0H-TSGD-VZE2 Active FBM" at bounding box center [176, 511] width 223 height 124
click at [130, 549] on link "B0DDDBFXX3" at bounding box center [121, 549] width 52 height 12
click at [65, 401] on icon at bounding box center [69, 404] width 10 height 9
click at [1416, 159] on span "Columns" at bounding box center [1413, 161] width 47 height 15
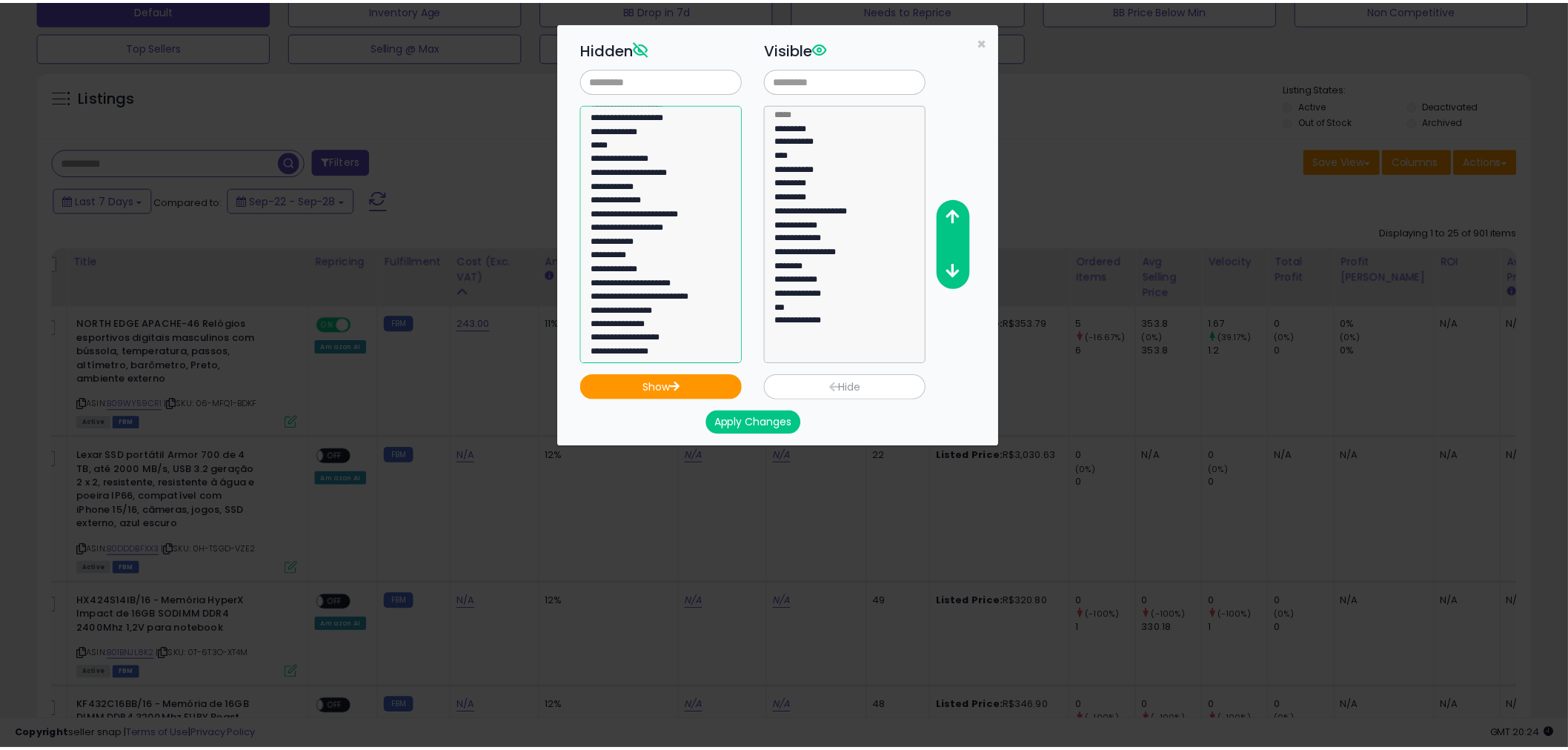
scroll to position [0, 0]
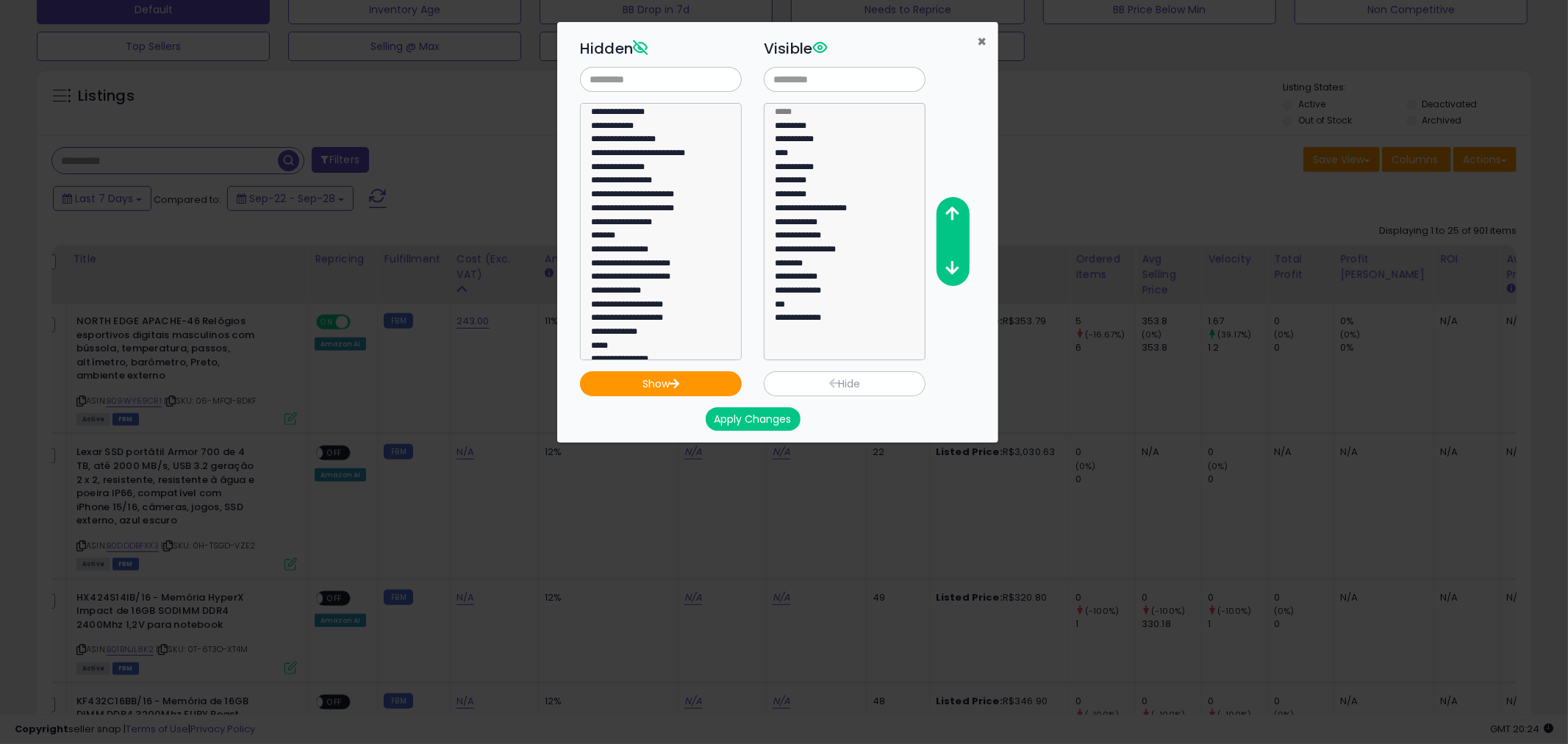
click at [980, 38] on span "×" at bounding box center [981, 42] width 9 height 22
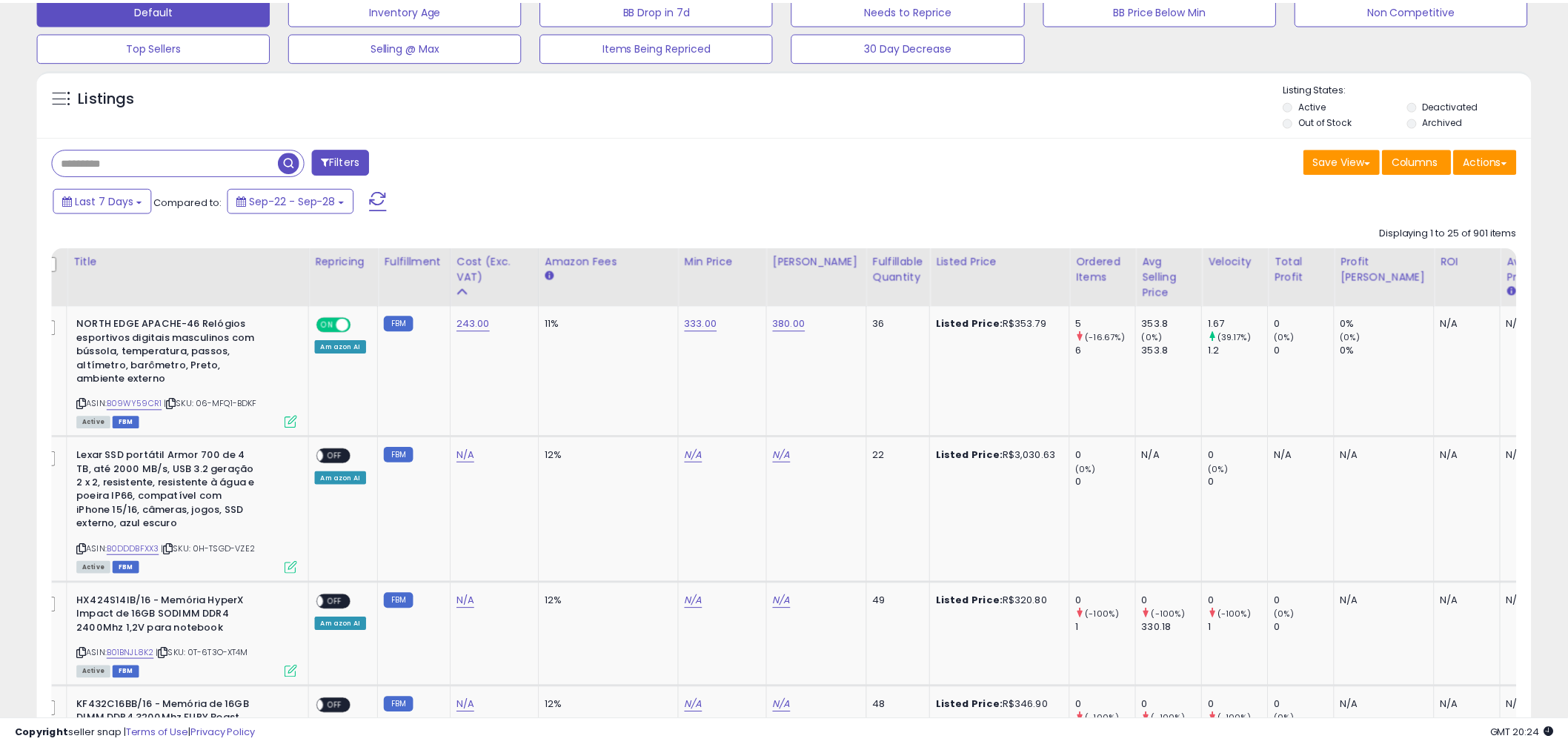
scroll to position [740517, 740153]
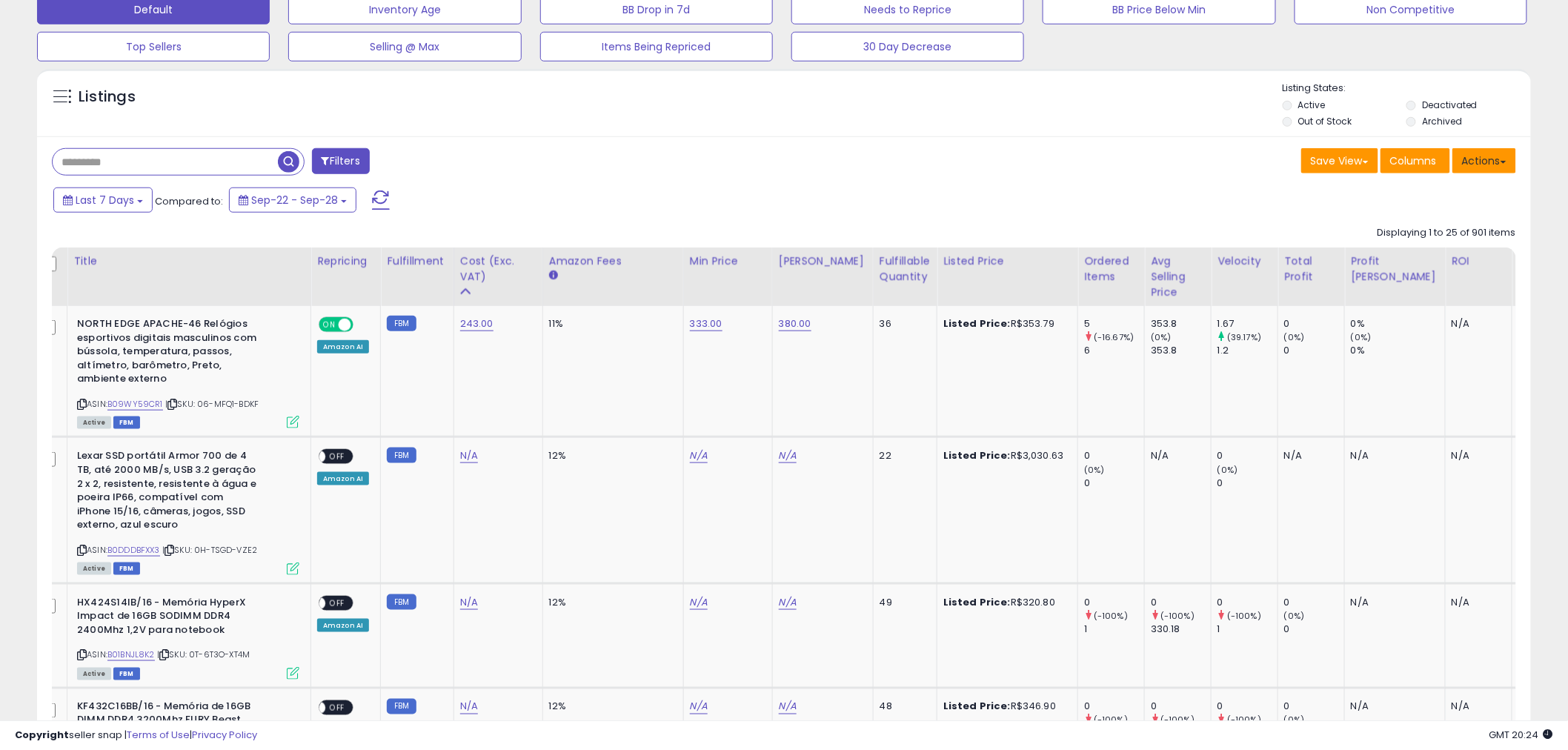
click at [1486, 163] on button "Actions" at bounding box center [1484, 161] width 64 height 25
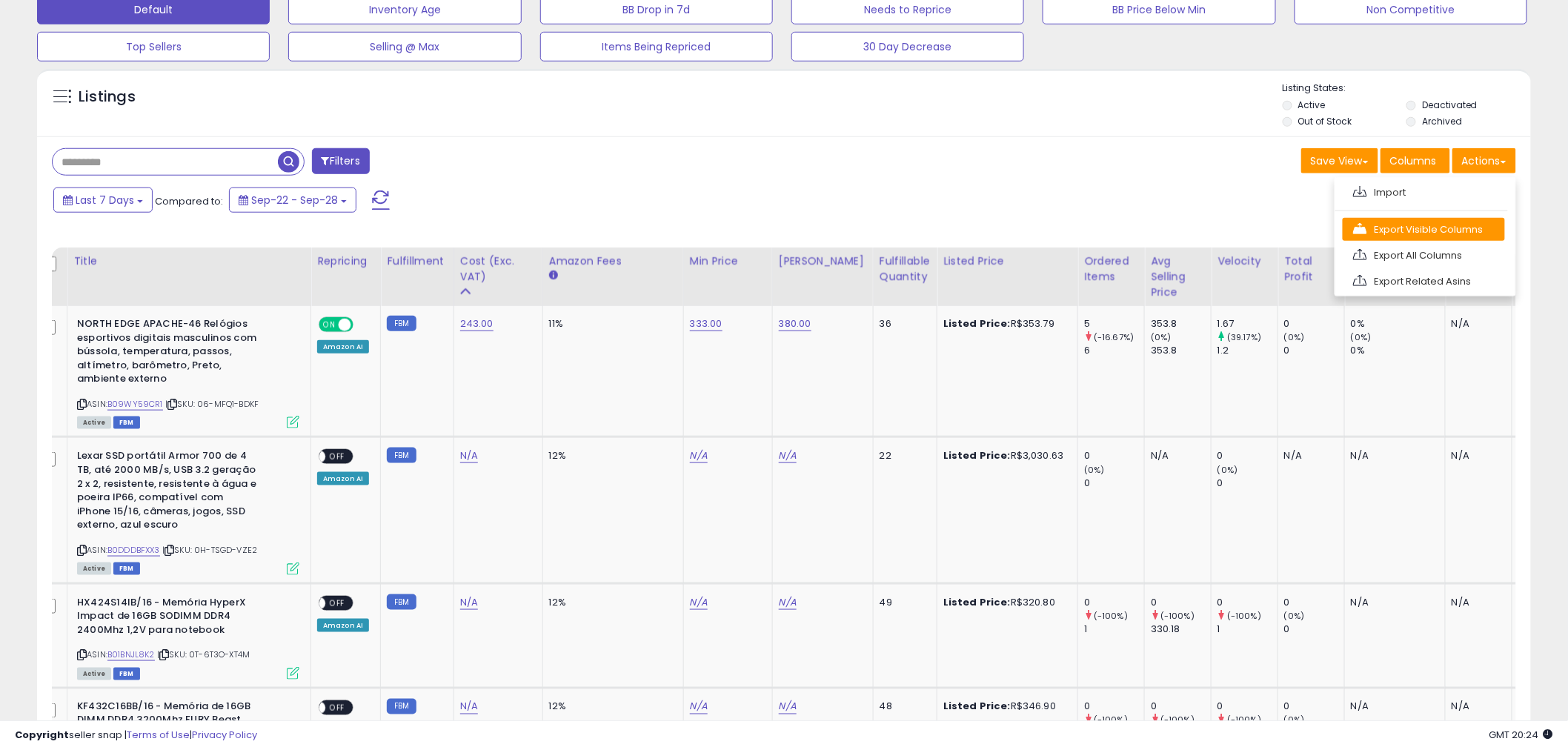
click at [1459, 232] on link "Export Visible Columns" at bounding box center [1423, 229] width 162 height 23
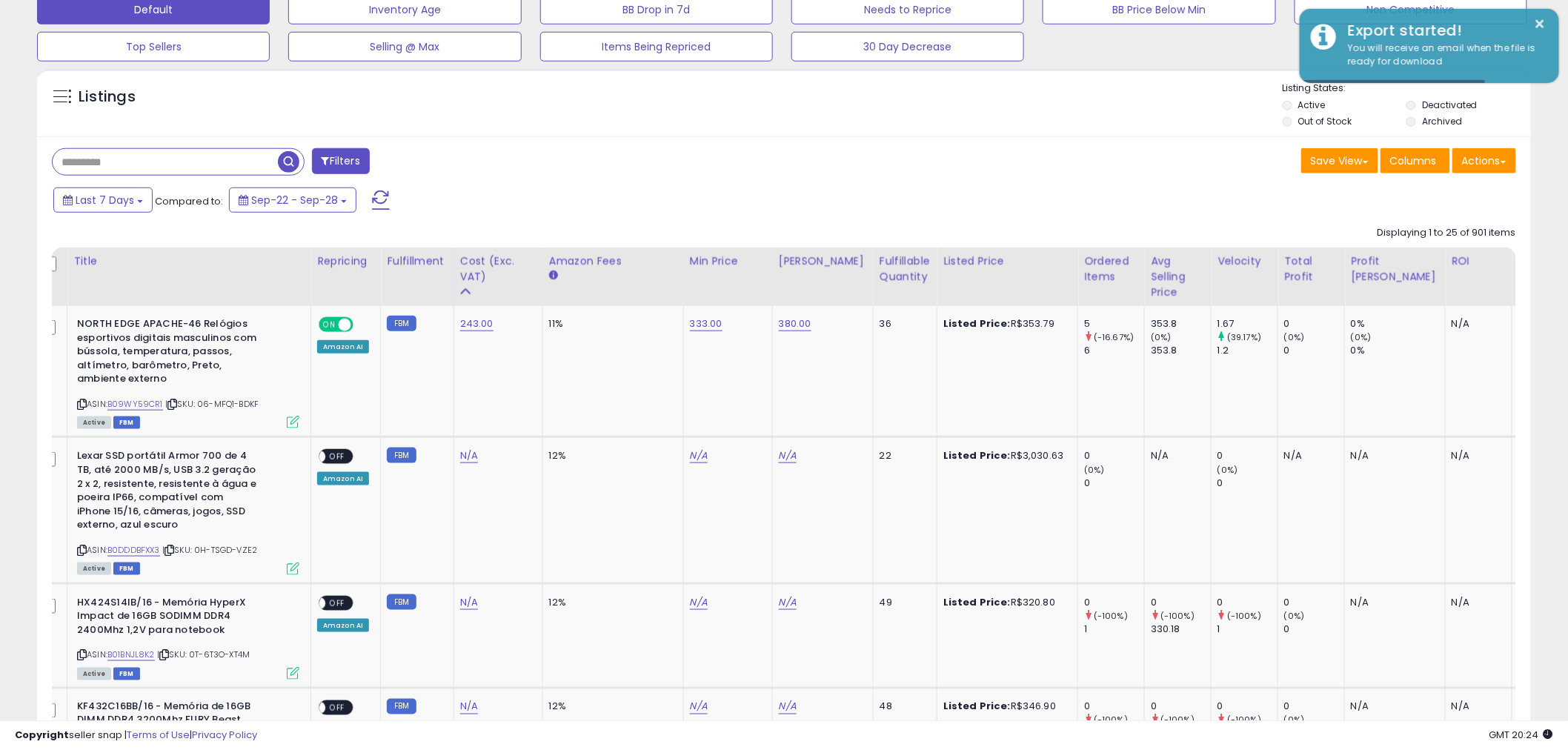
scroll to position [0, 0]
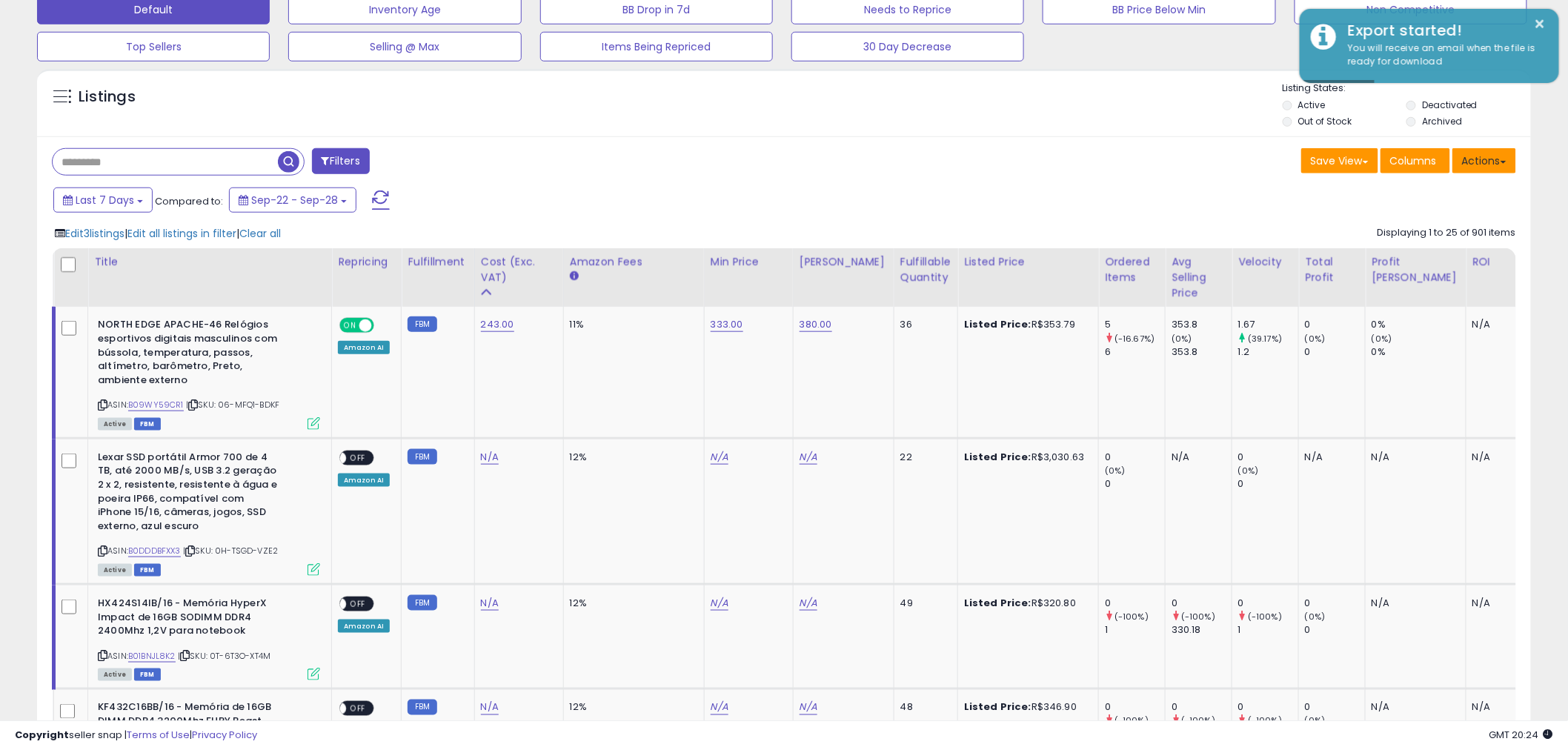
click at [1478, 166] on button "Actions" at bounding box center [1484, 161] width 64 height 25
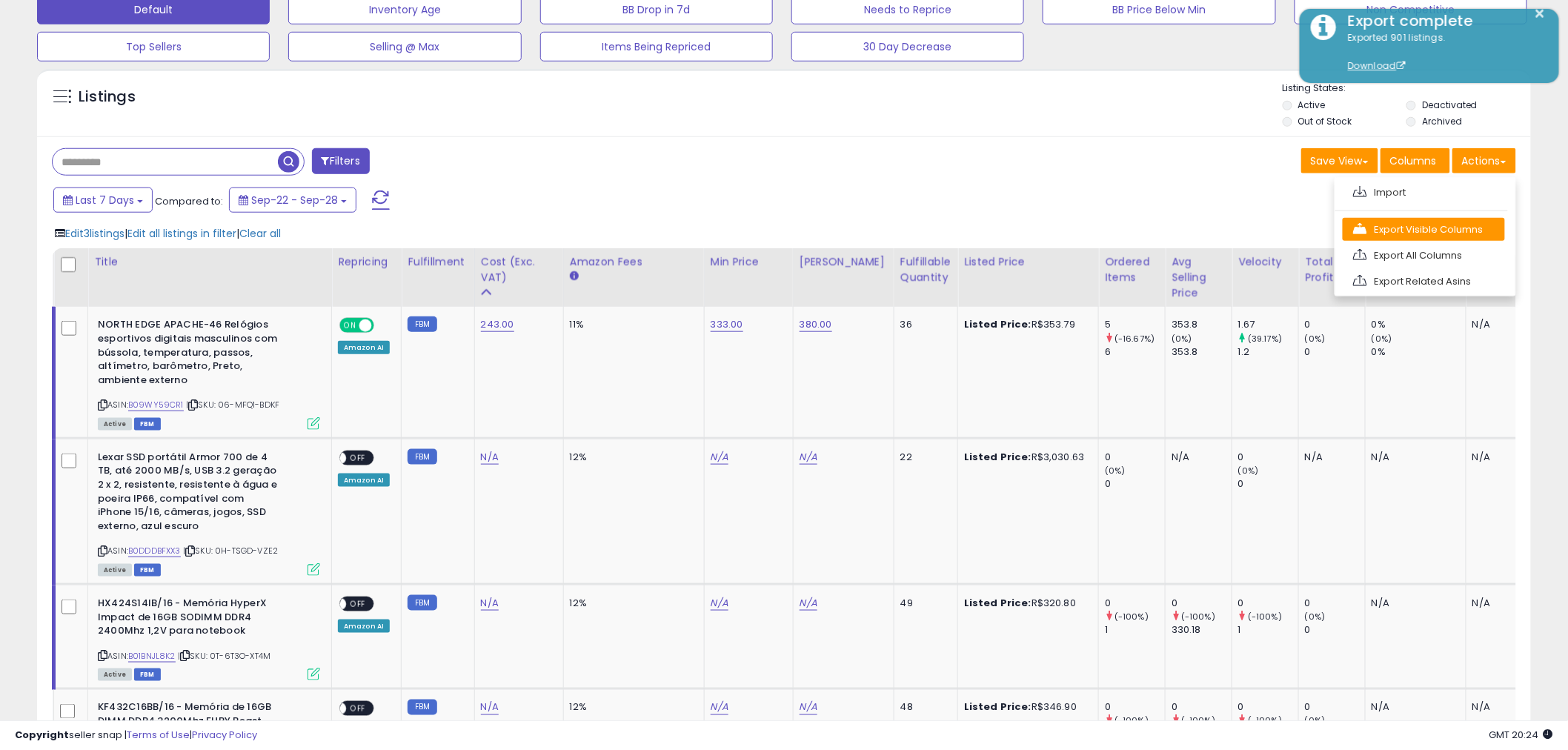
click at [1436, 230] on link "Export Visible Columns" at bounding box center [1423, 229] width 162 height 23
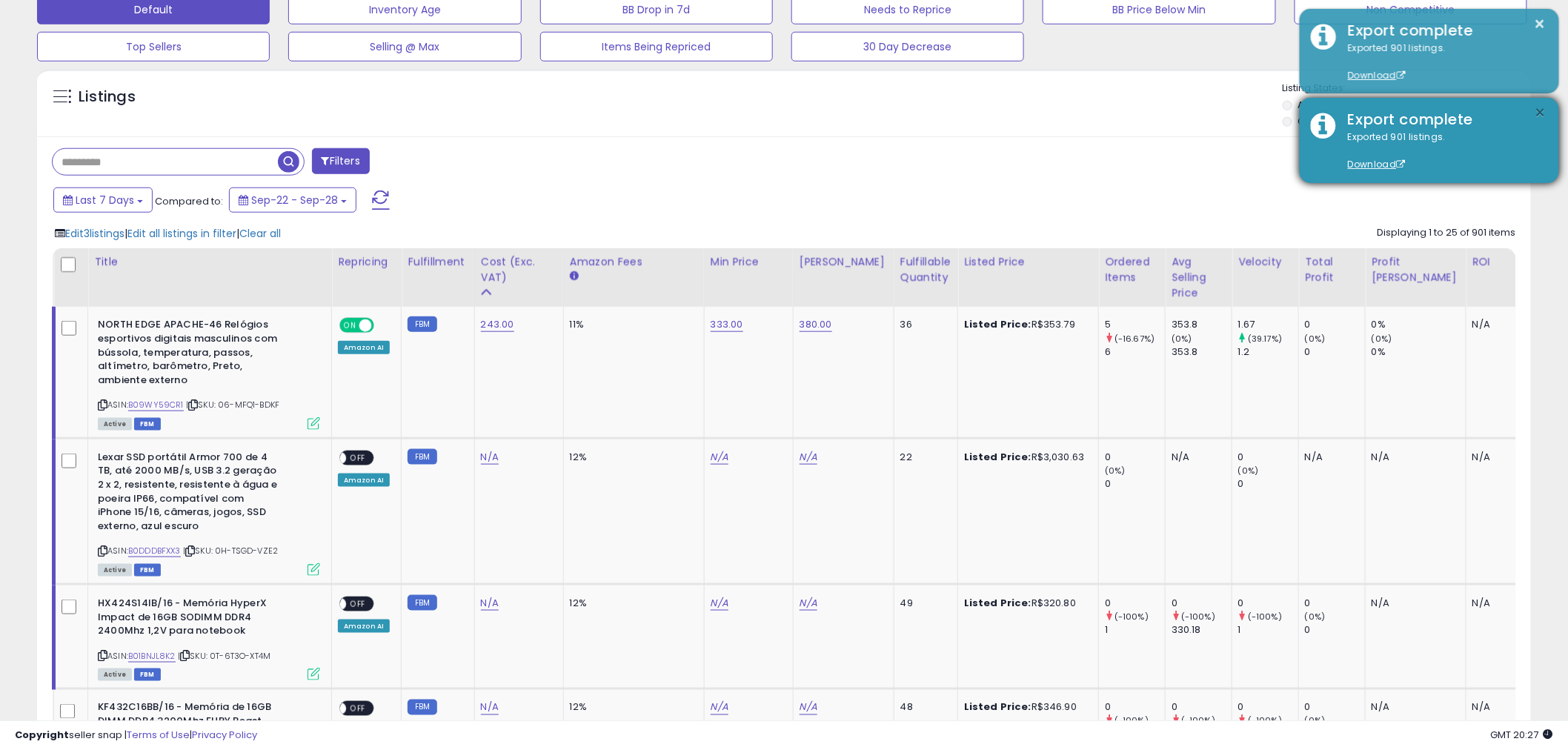
click at [1535, 116] on button "×" at bounding box center [1540, 112] width 11 height 18
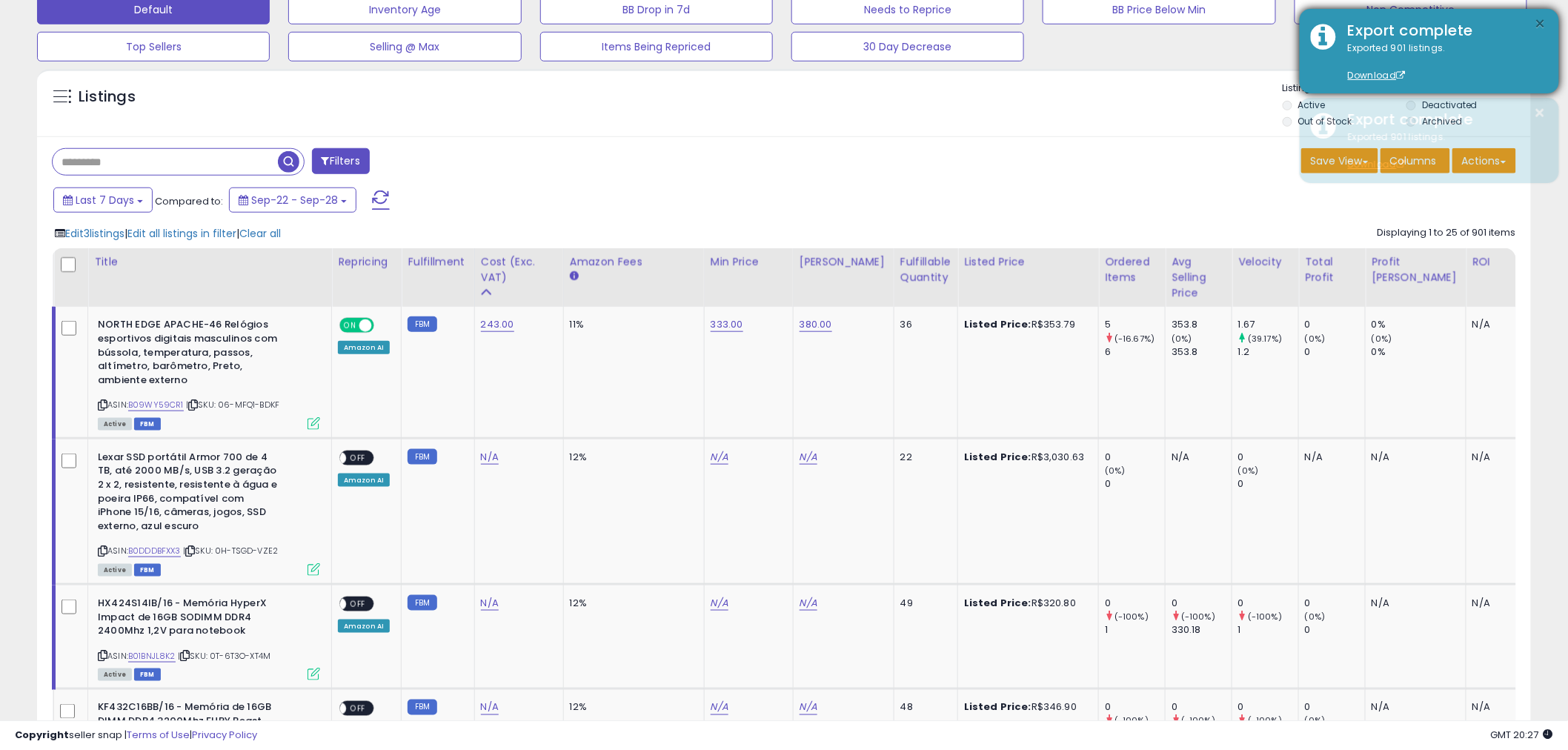
click at [1543, 24] on button "×" at bounding box center [1540, 24] width 11 height 18
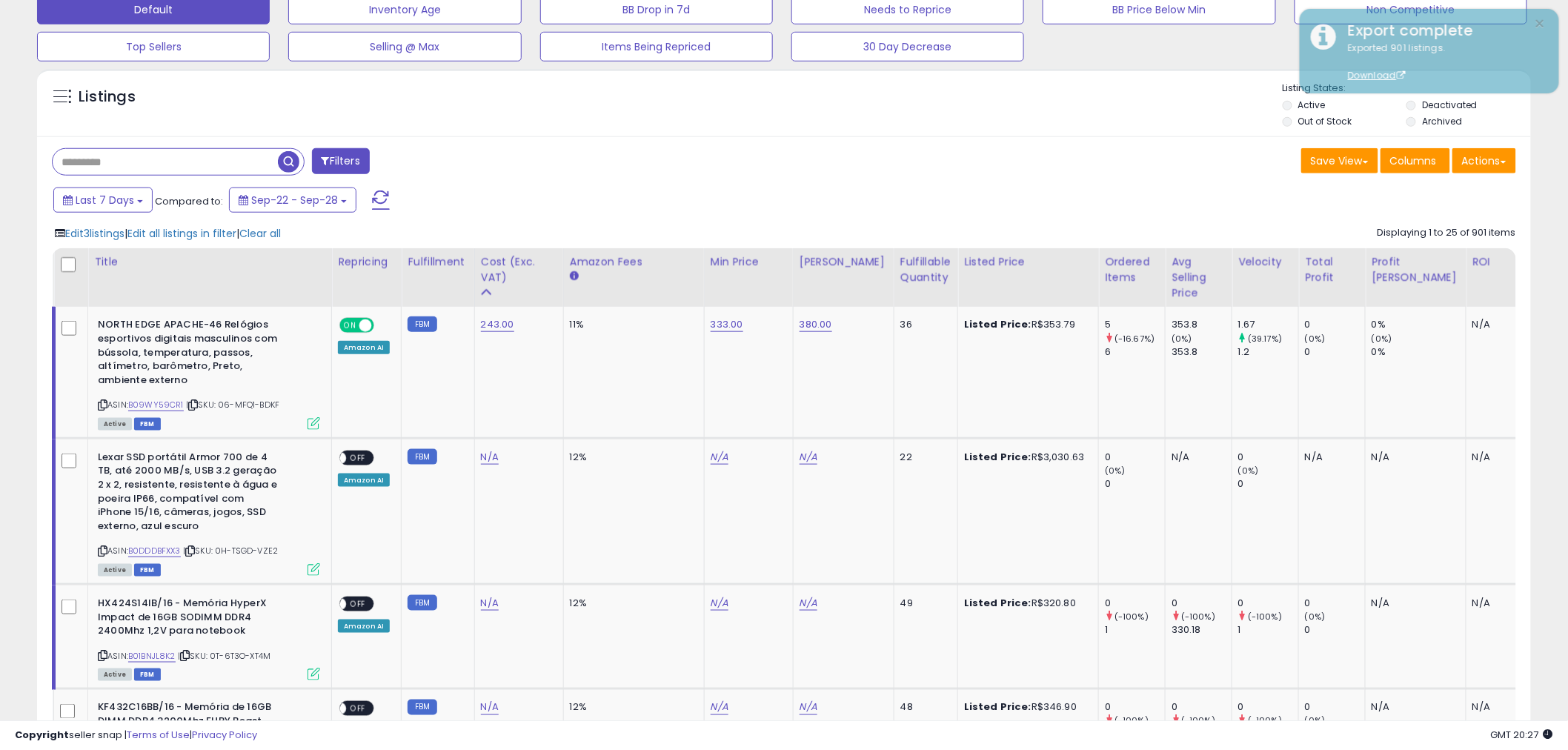
scroll to position [307, 0]
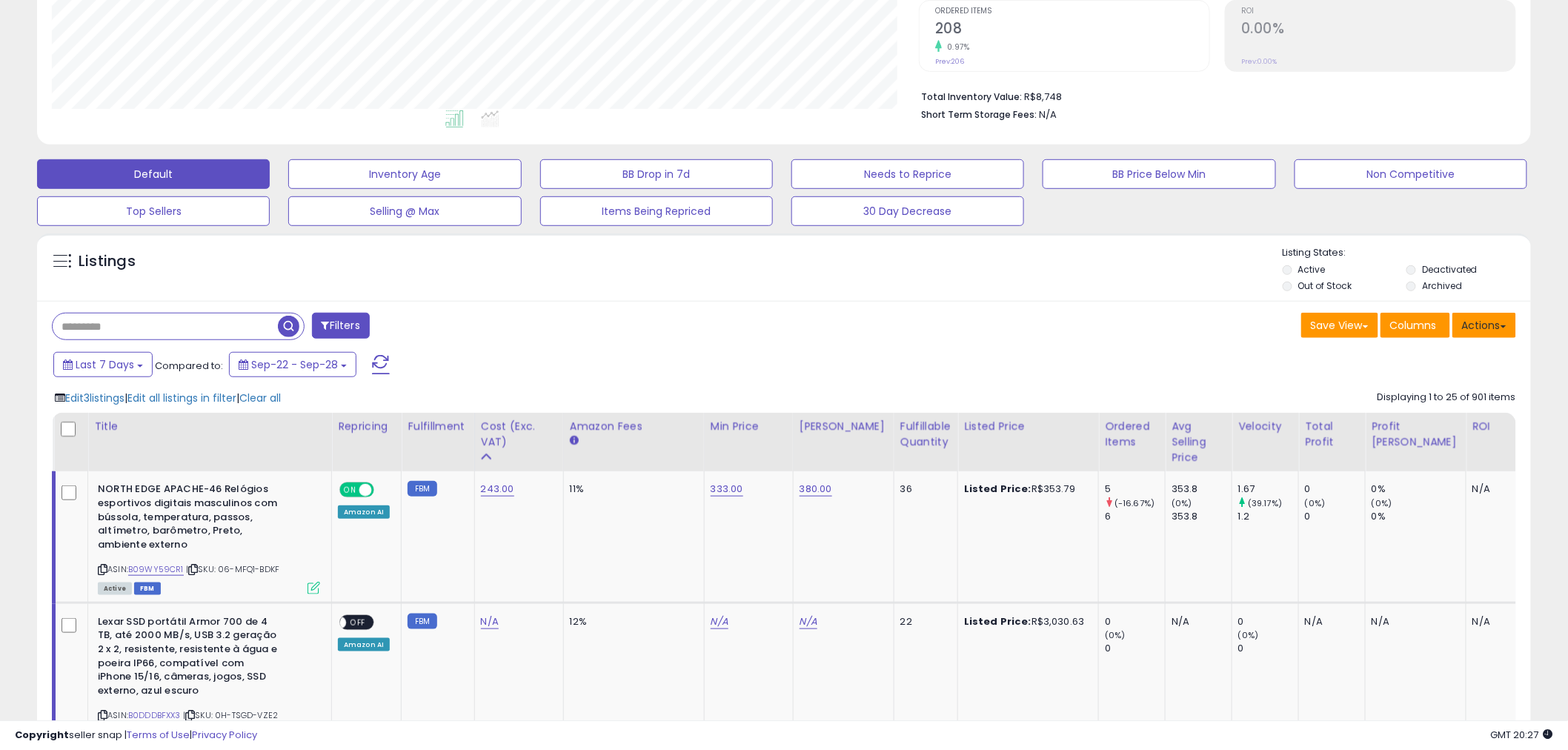
click at [1476, 329] on button "Actions" at bounding box center [1484, 325] width 64 height 25
click at [1414, 396] on link "Export Visible Columns" at bounding box center [1423, 394] width 162 height 23
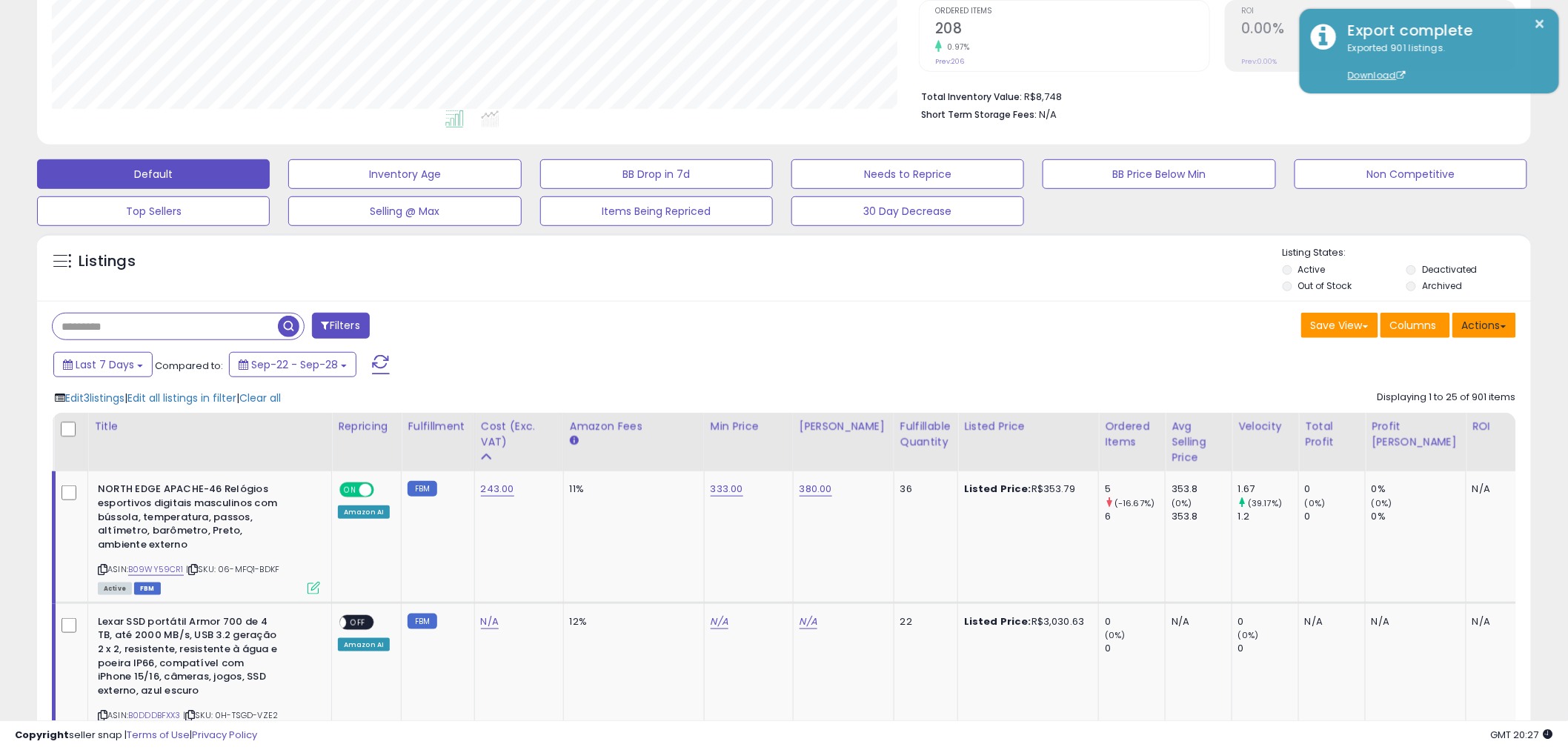
click at [1486, 331] on button "Actions" at bounding box center [1484, 325] width 64 height 25
click at [1422, 419] on link "Export All Columns" at bounding box center [1423, 420] width 162 height 23
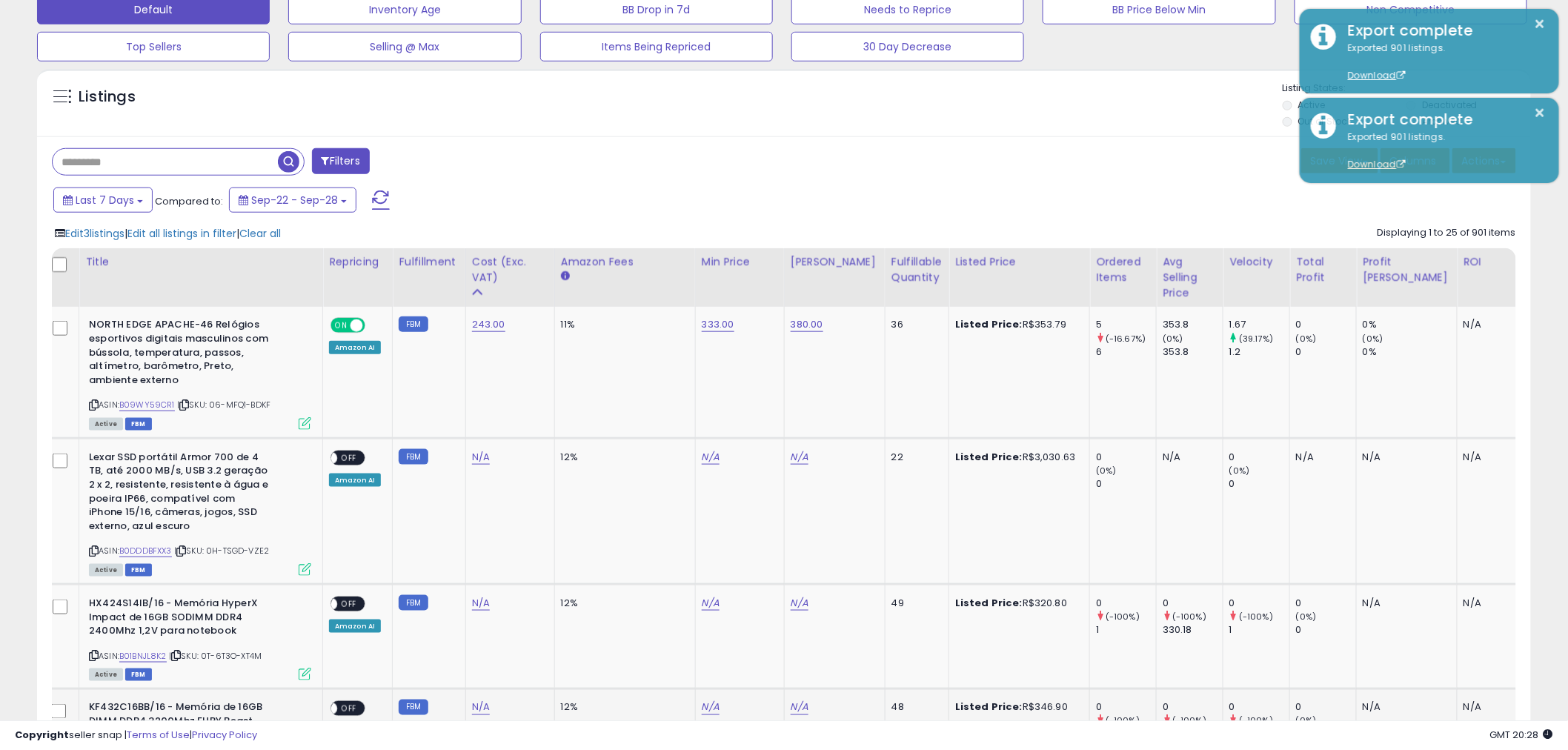
scroll to position [0, 2]
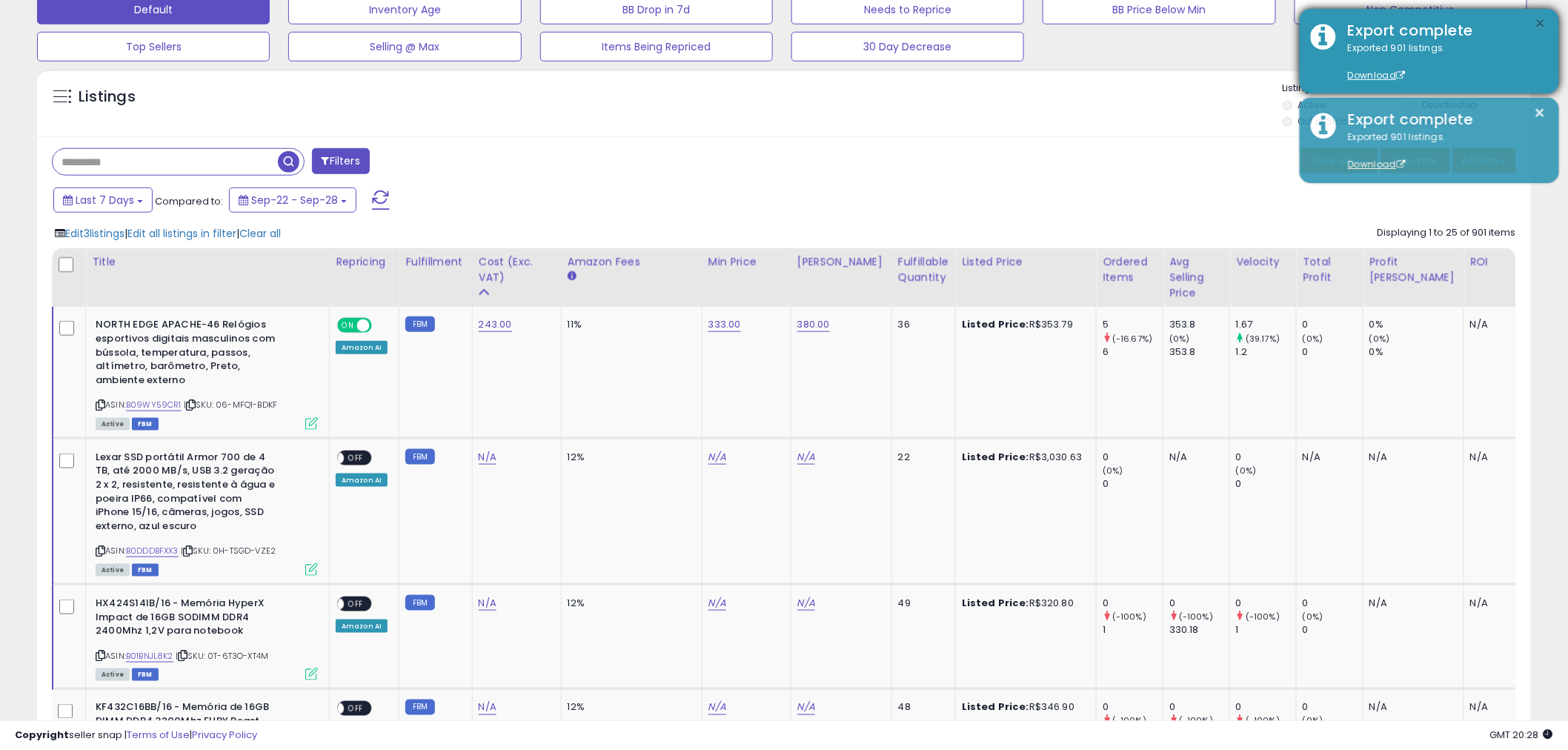
click at [1537, 24] on button "×" at bounding box center [1540, 24] width 11 height 18
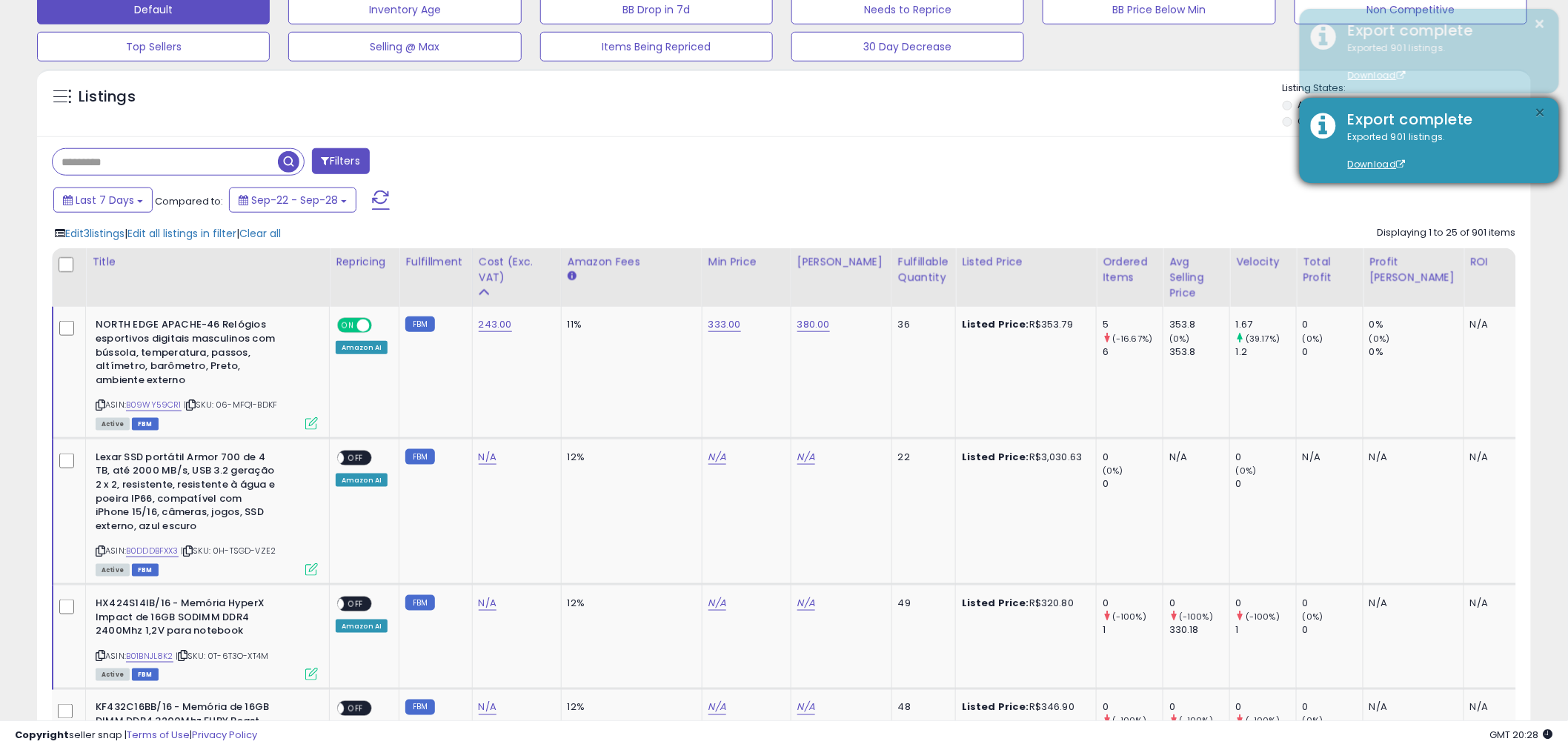
click at [1538, 109] on button "×" at bounding box center [1540, 112] width 11 height 18
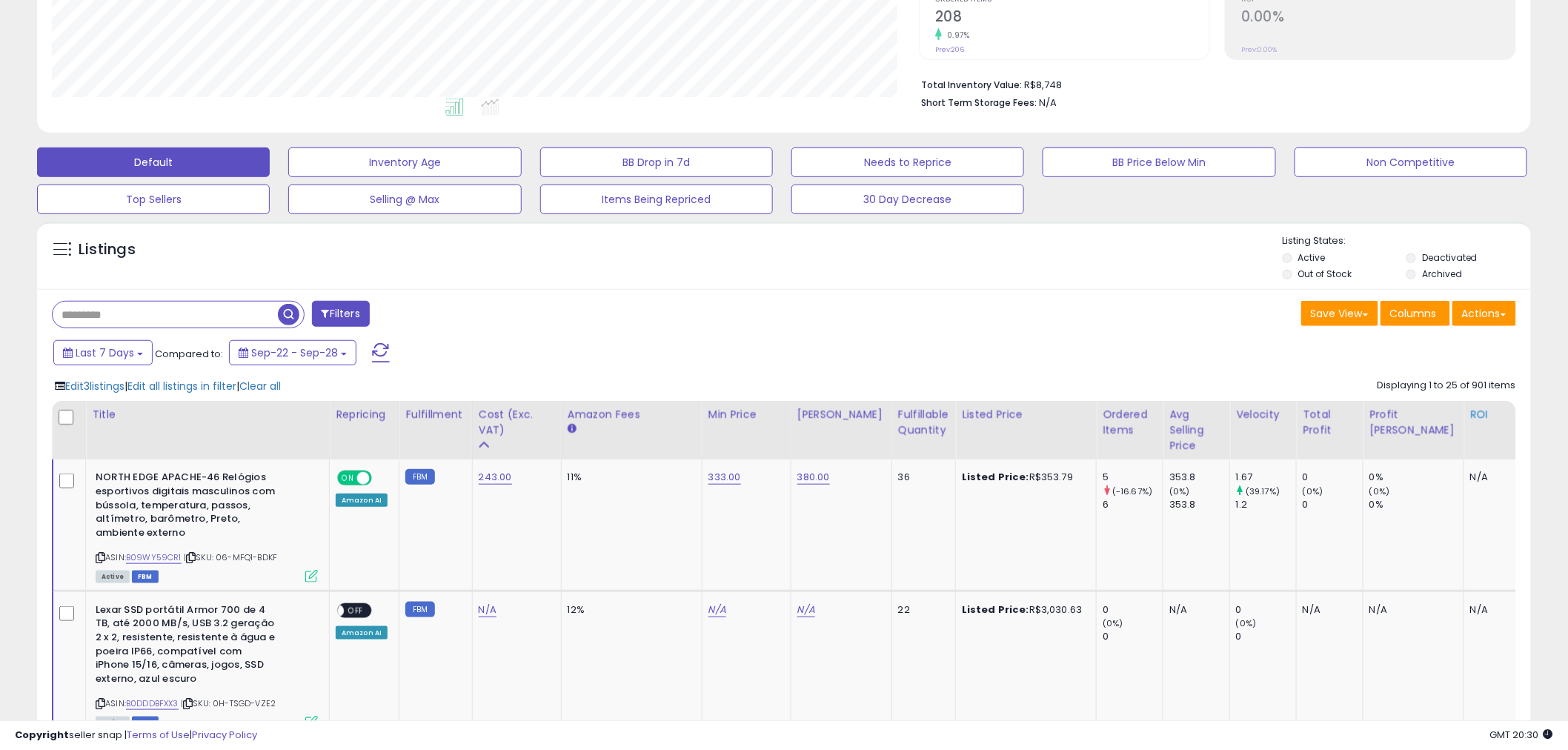
scroll to position [329, 0]
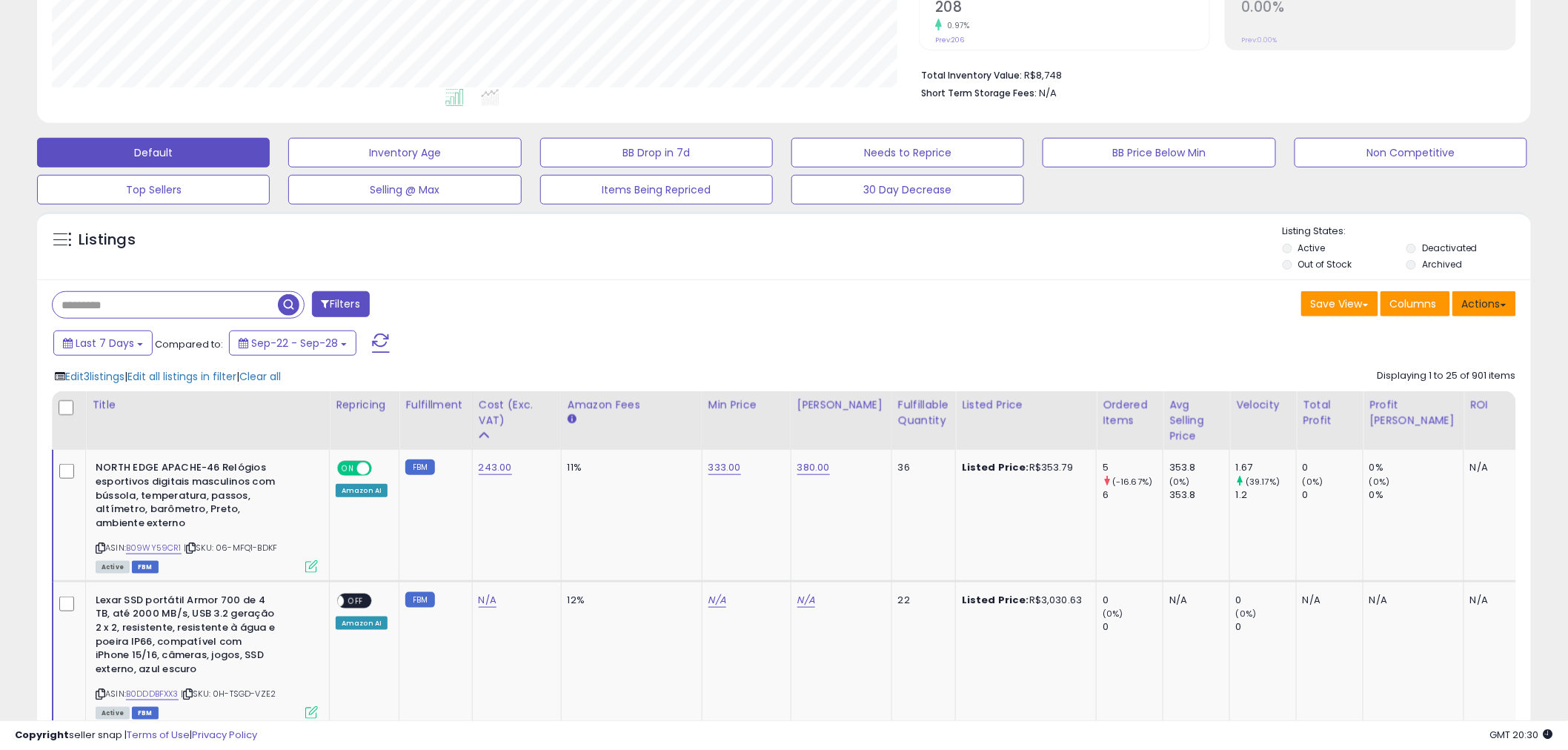
click at [1471, 312] on button "Actions" at bounding box center [1484, 304] width 64 height 25
click at [1360, 305] on button "Save View" at bounding box center [1340, 304] width 77 height 25
click at [1309, 336] on link "Save As New View" at bounding box center [1295, 335] width 159 height 23
click at [1245, 308] on input "text" at bounding box center [1225, 304] width 89 height 25
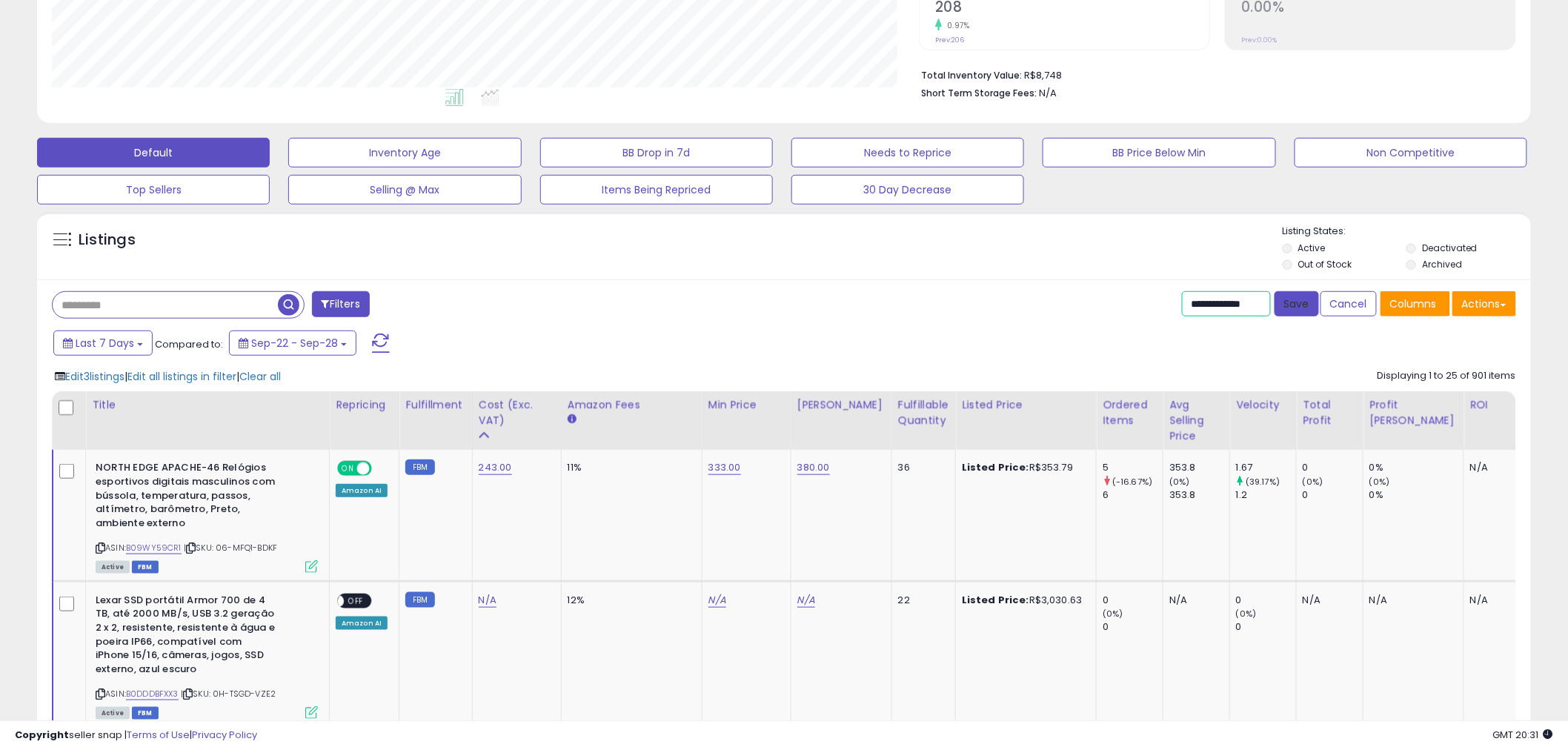
type input "**********"
click at [1284, 306] on button "Save" at bounding box center [1297, 304] width 45 height 25
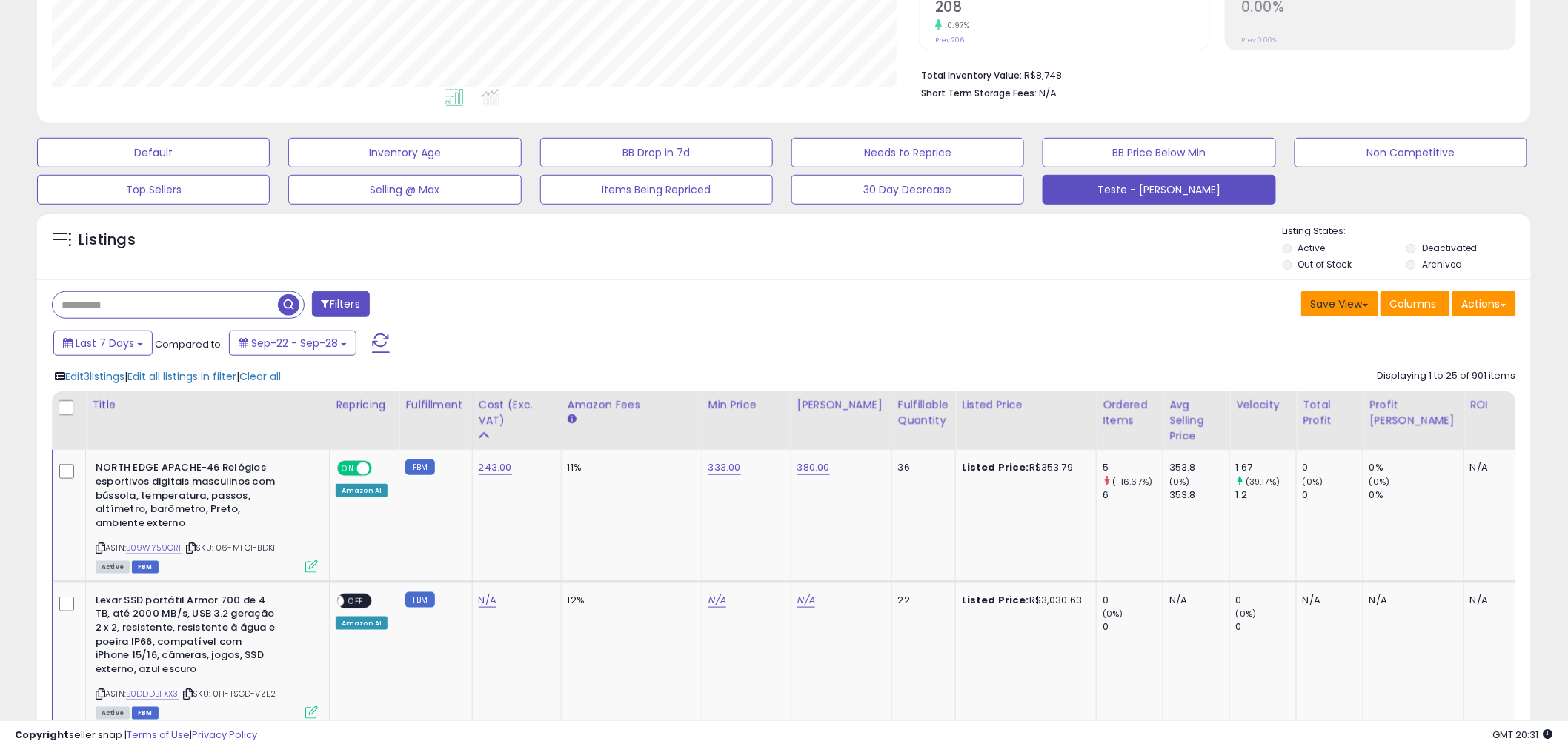
click at [1345, 305] on button "Save View" at bounding box center [1340, 304] width 77 height 25
click at [1354, 302] on button "Save View" at bounding box center [1340, 304] width 77 height 25
click at [1406, 299] on span "Columns" at bounding box center [1413, 304] width 47 height 15
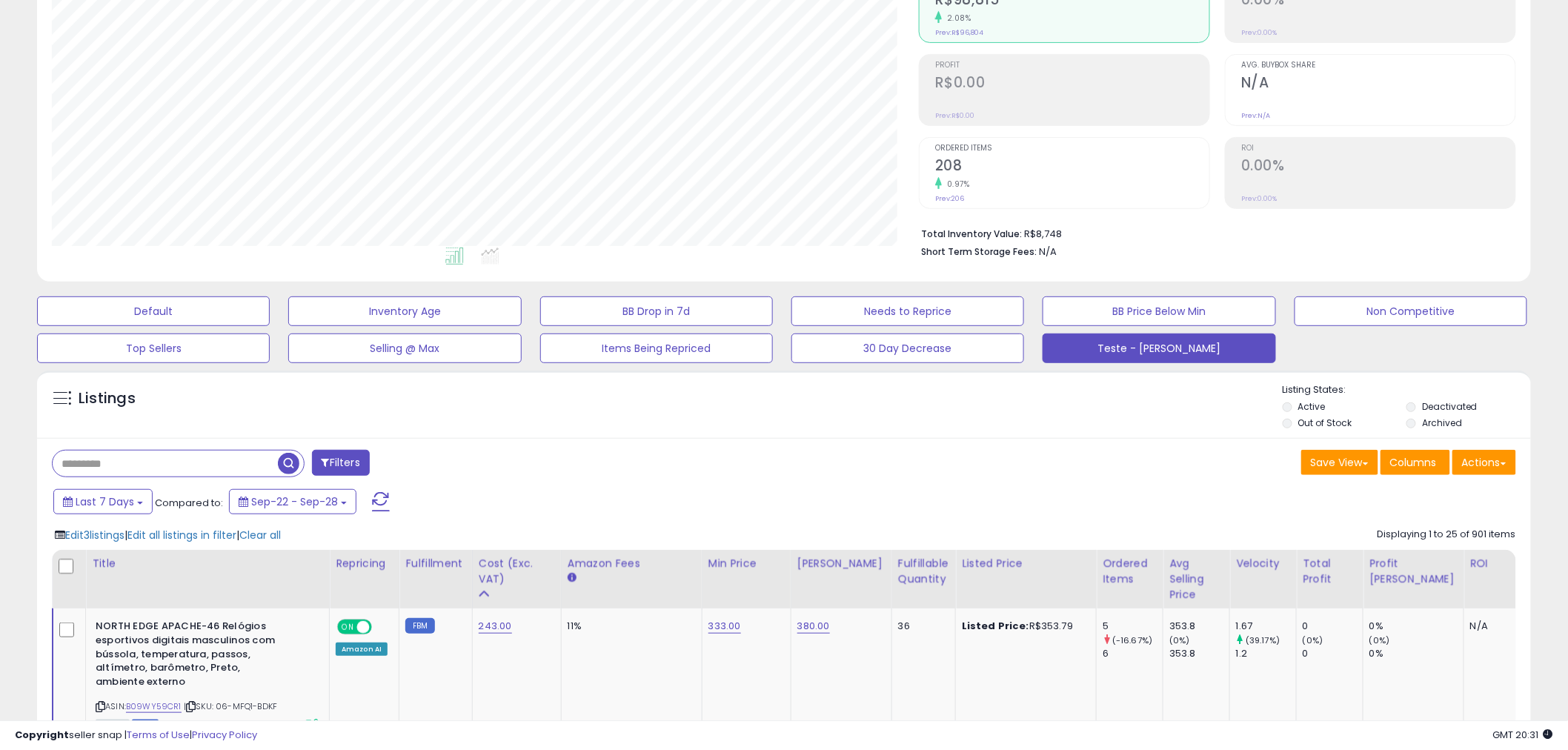
scroll to position [165, 0]
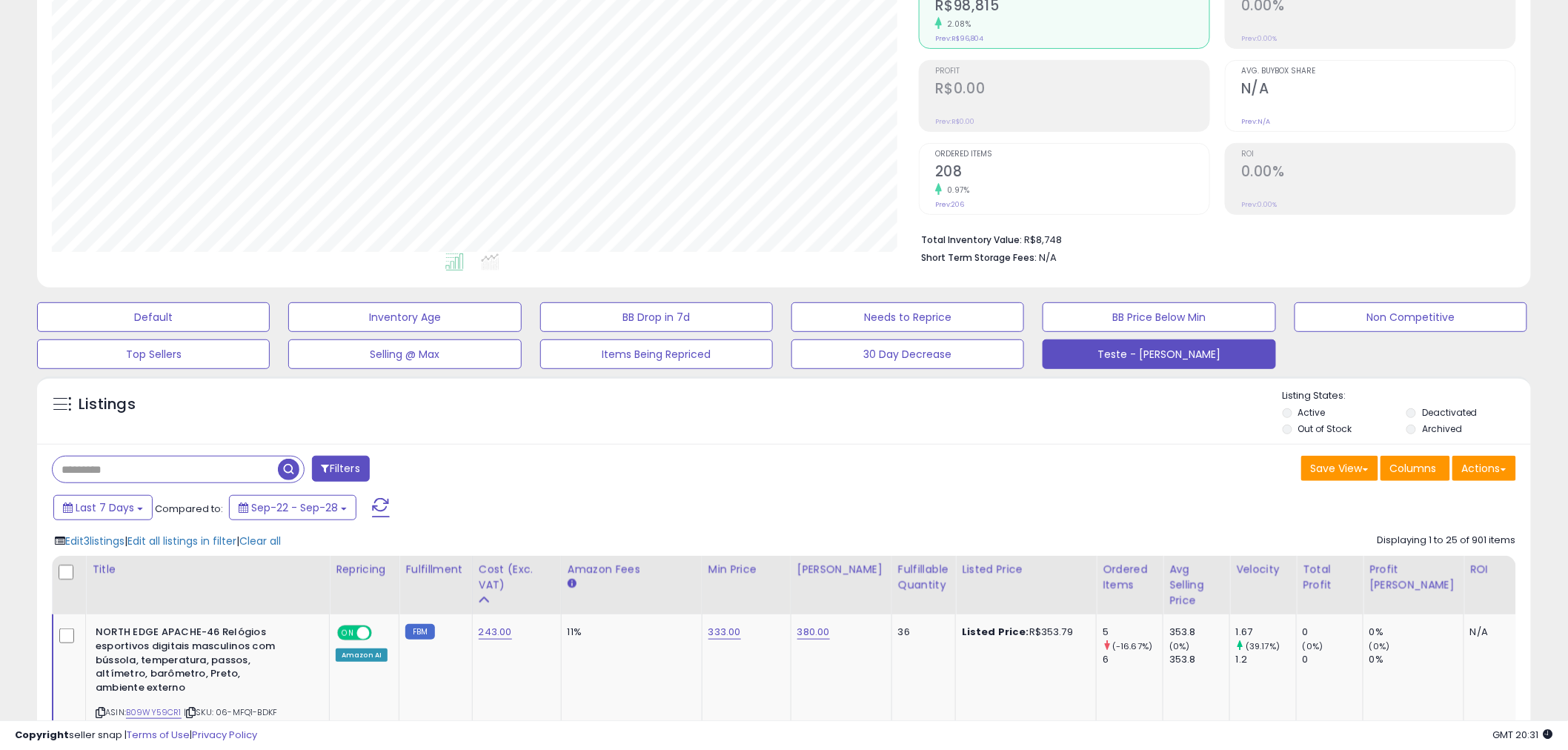
drag, startPoint x: 1147, startPoint y: 349, endPoint x: 1169, endPoint y: 380, distance: 38.0
click at [1167, 380] on div "Listings Active" at bounding box center [784, 410] width 1494 height 69
click at [1356, 477] on button "Save View" at bounding box center [1340, 468] width 77 height 25
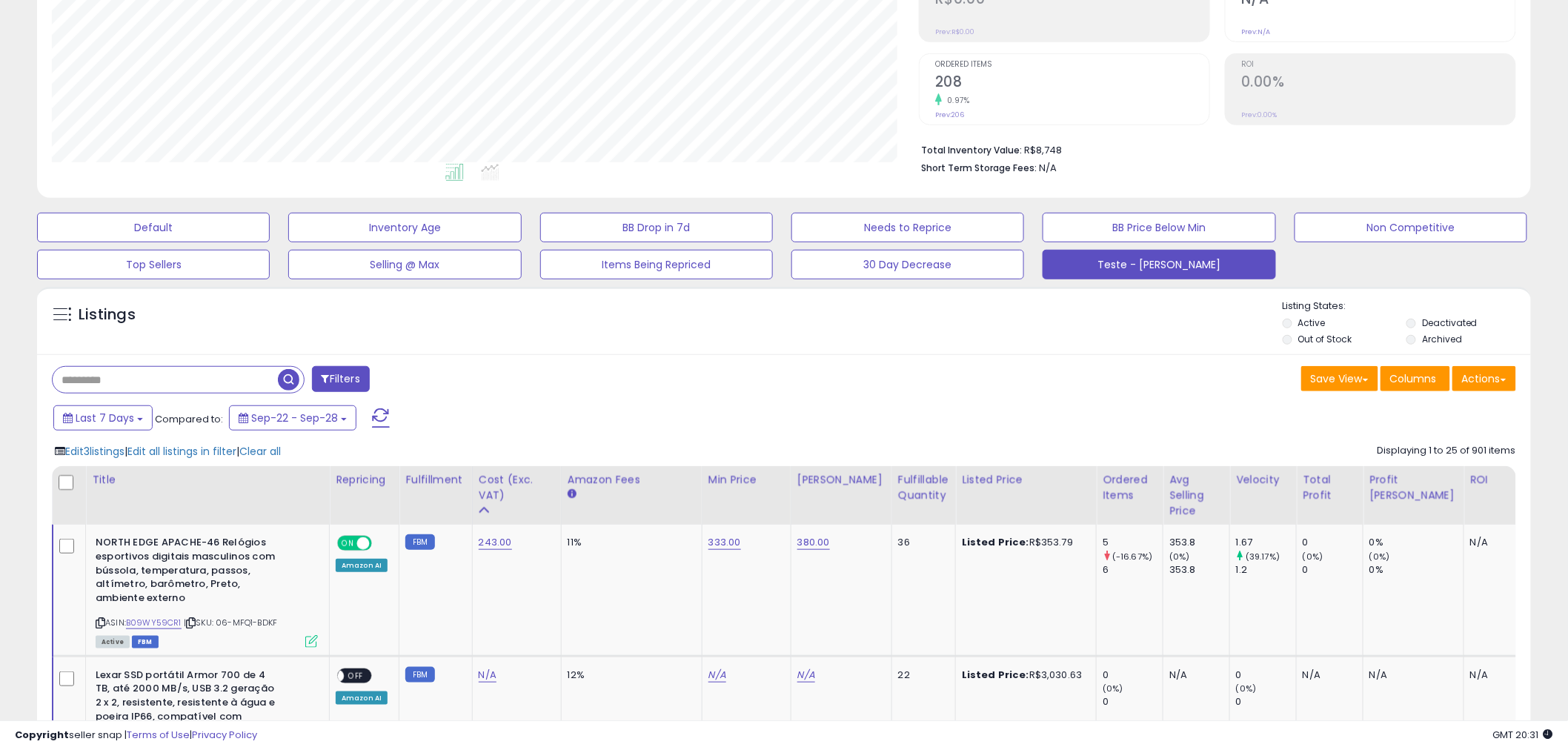
scroll to position [247, 0]
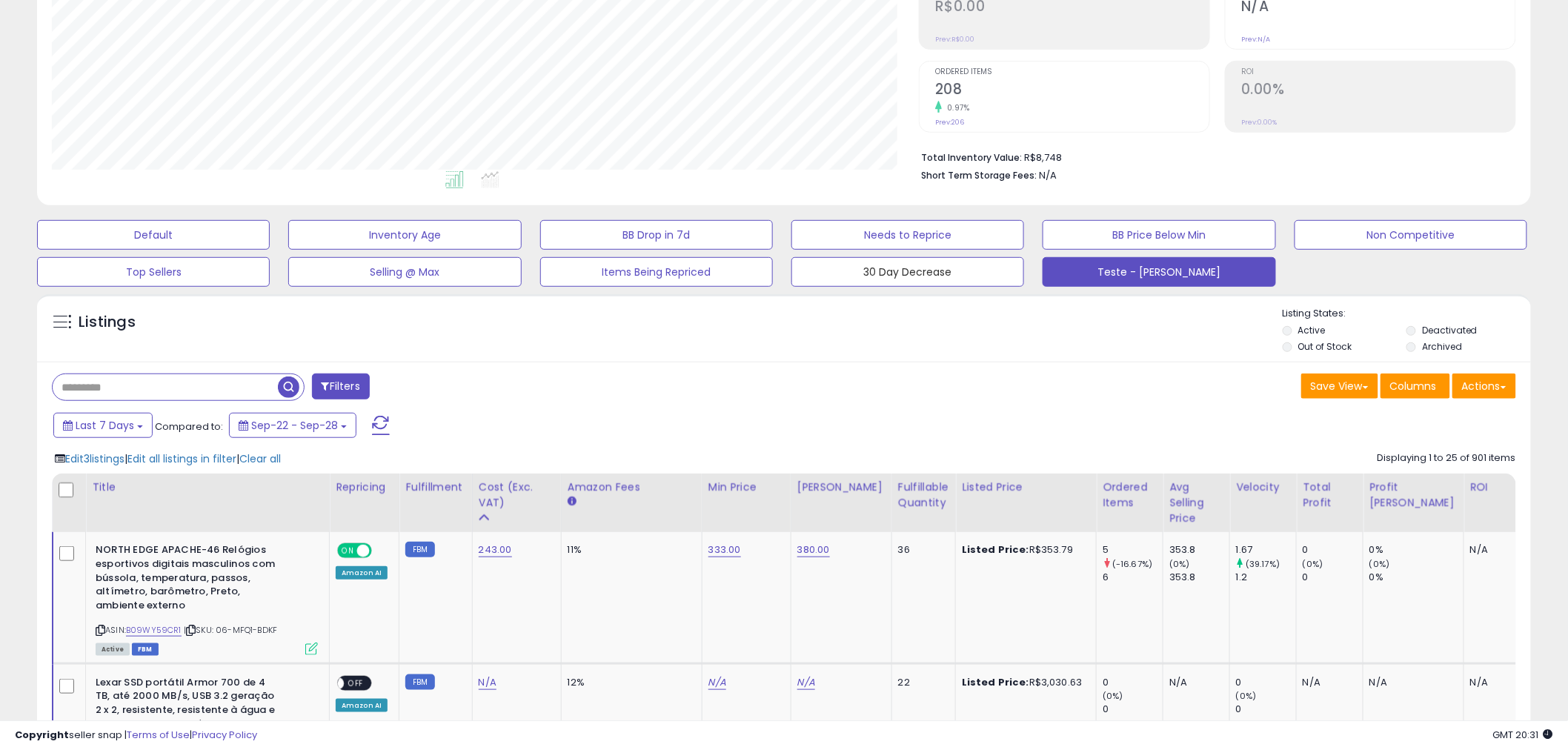
click at [935, 276] on button "30 Day Decrease" at bounding box center [907, 271] width 232 height 30
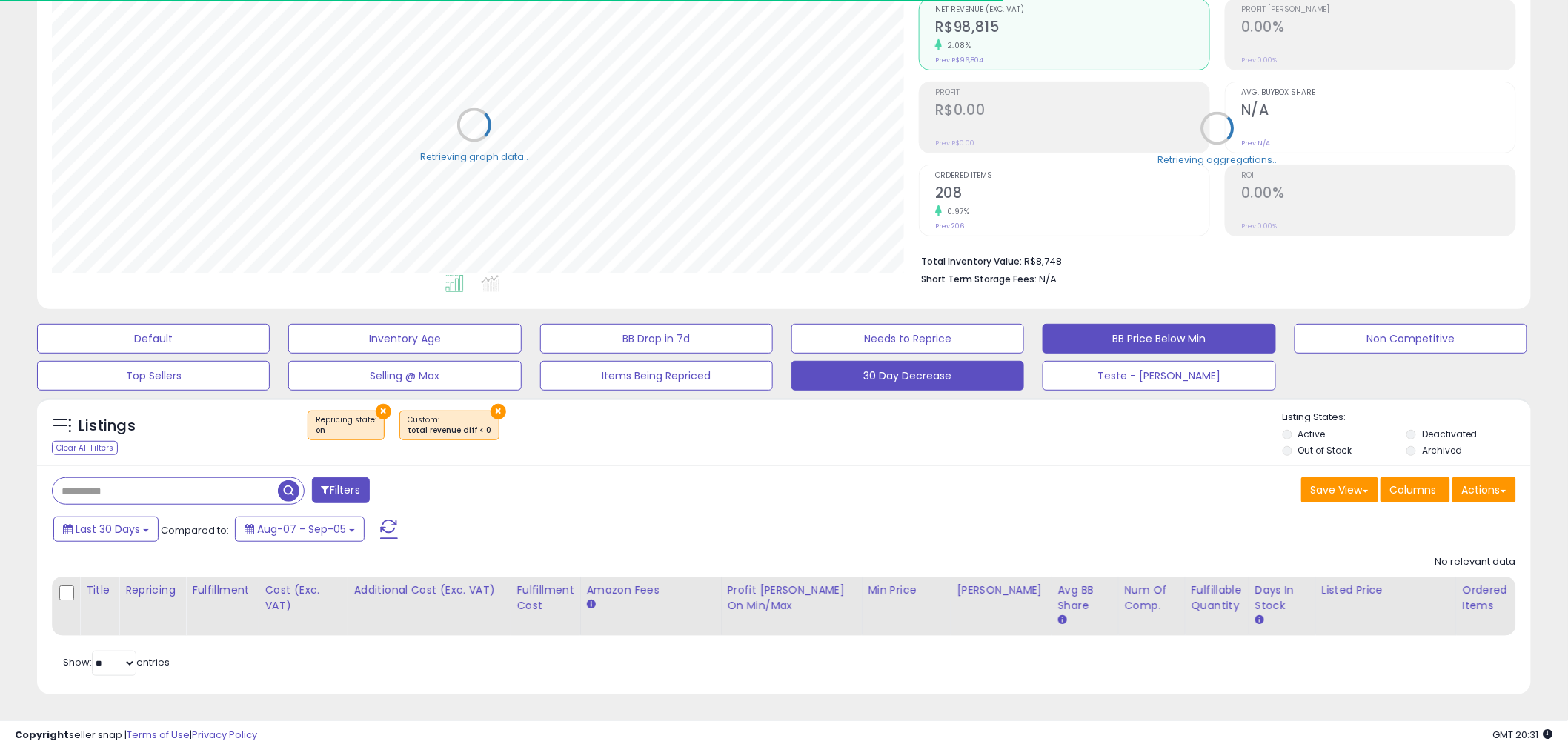
scroll to position [740517, 740153]
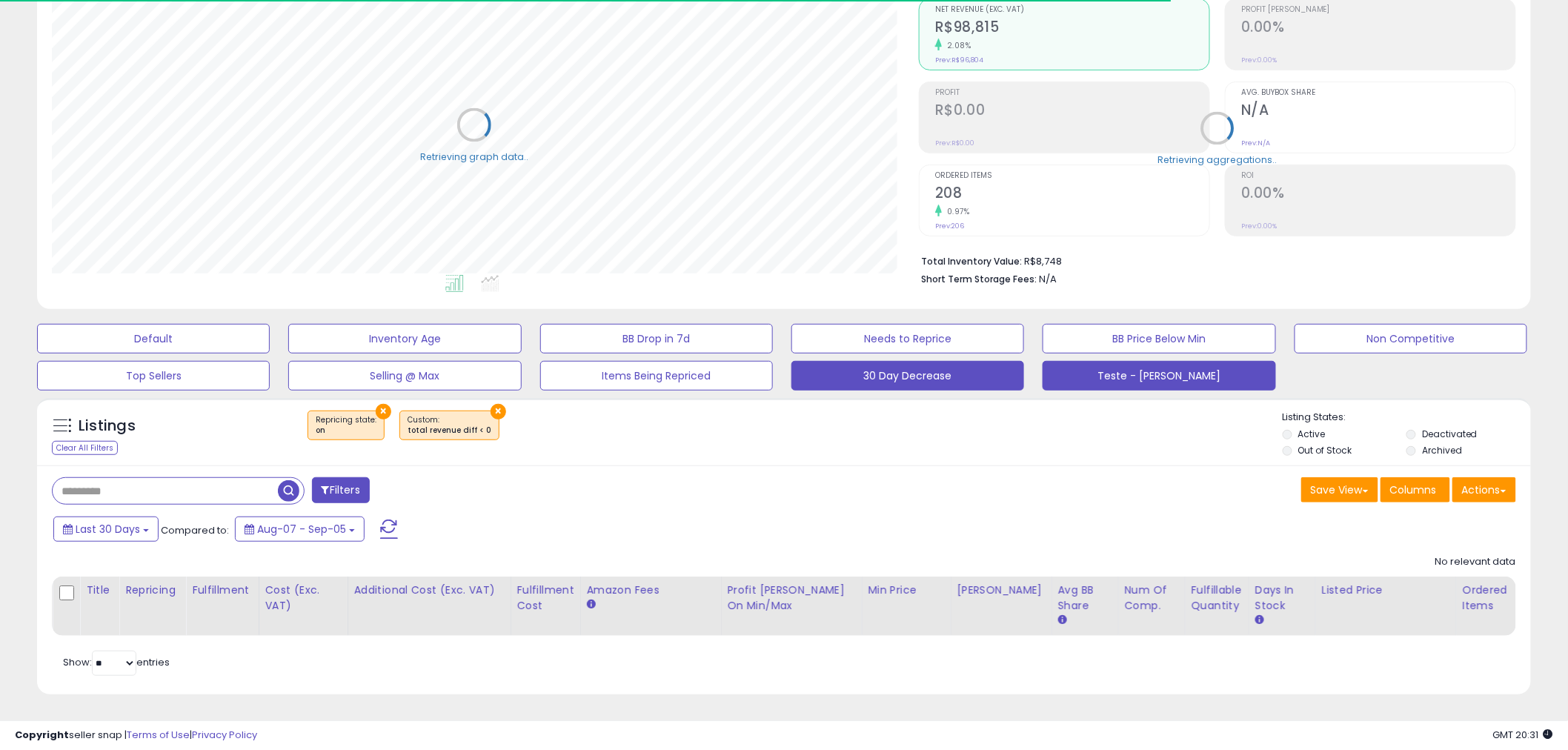
click at [1163, 373] on button "Teste - [PERSON_NAME]" at bounding box center [1159, 375] width 232 height 30
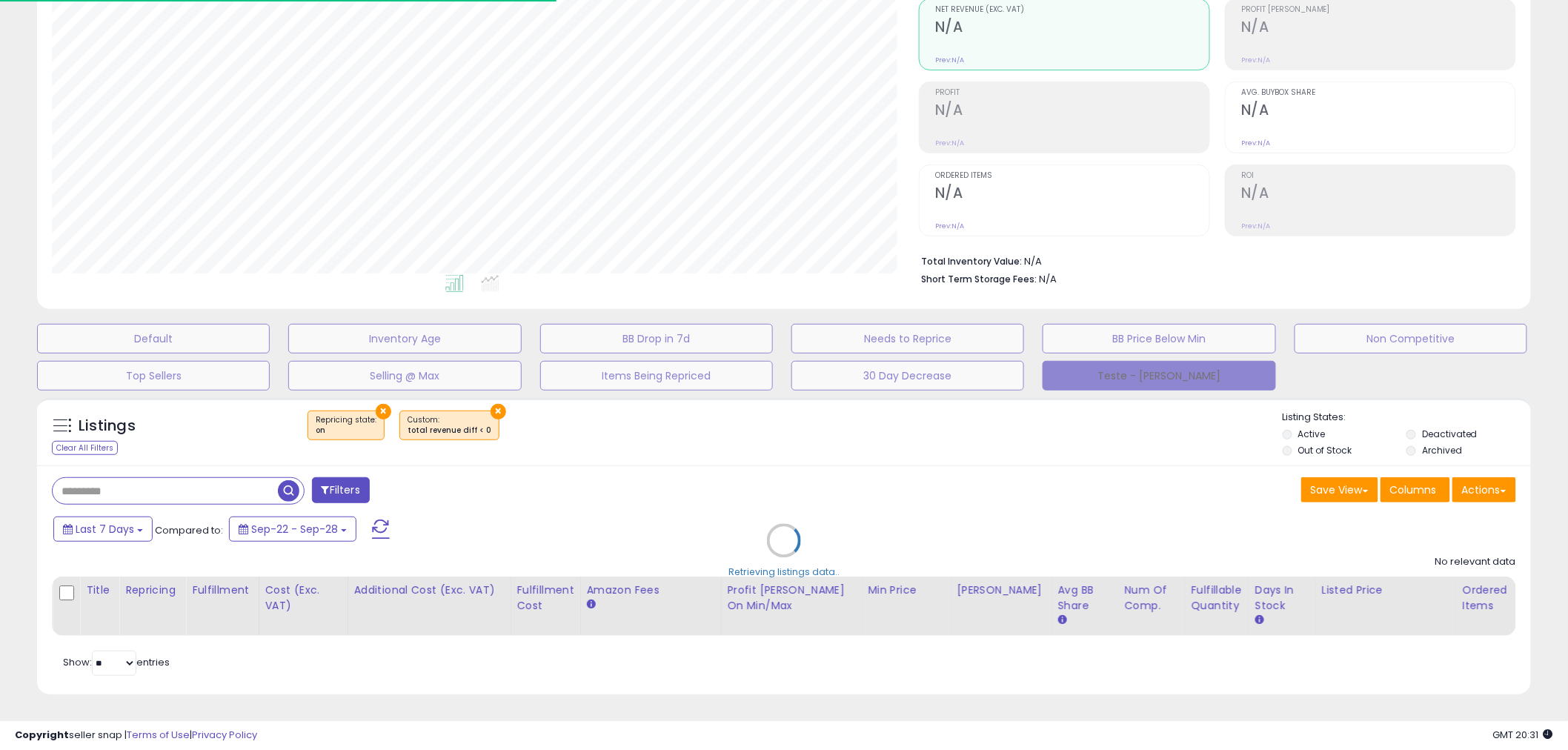
scroll to position [304, 867]
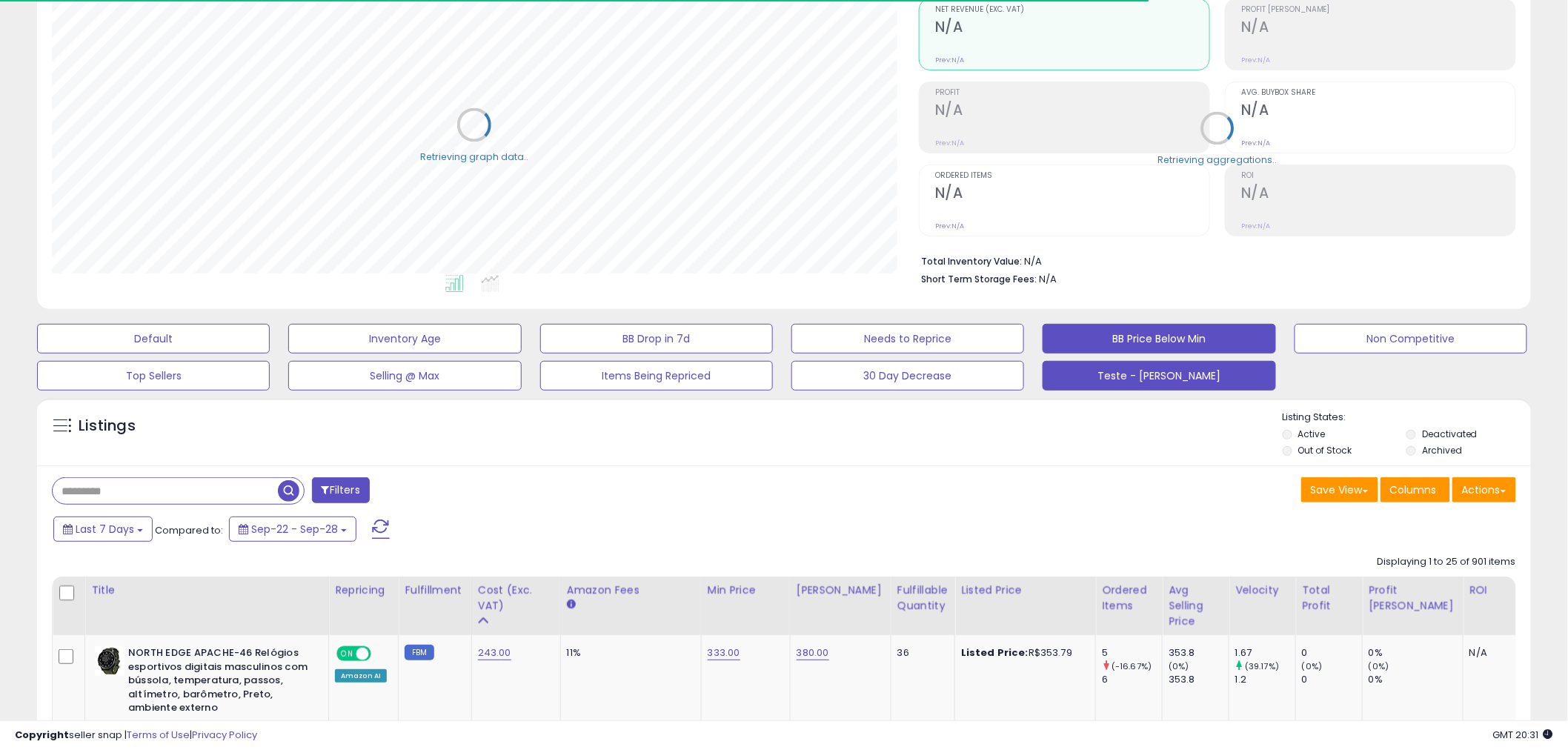
select select "**"
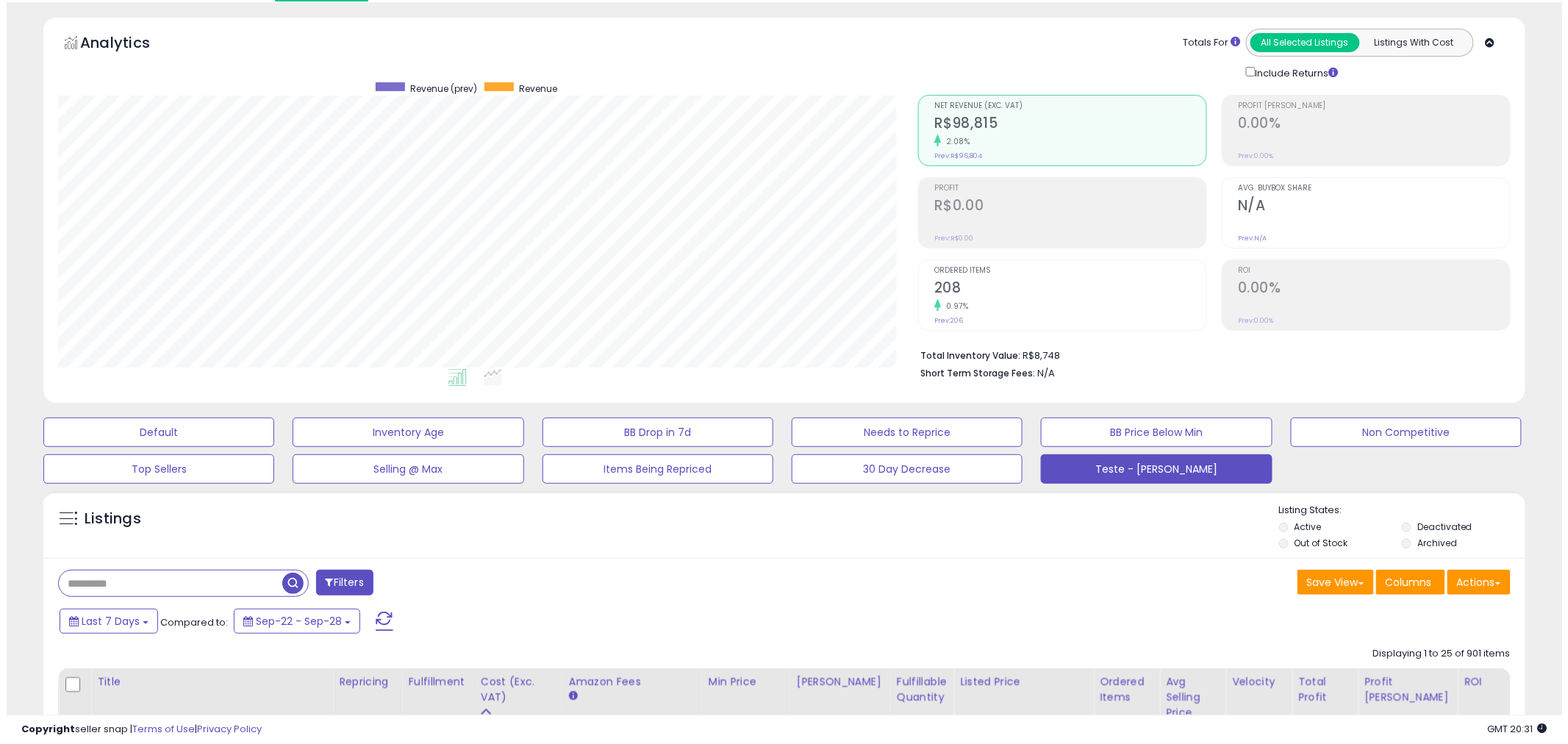
scroll to position [0, 0]
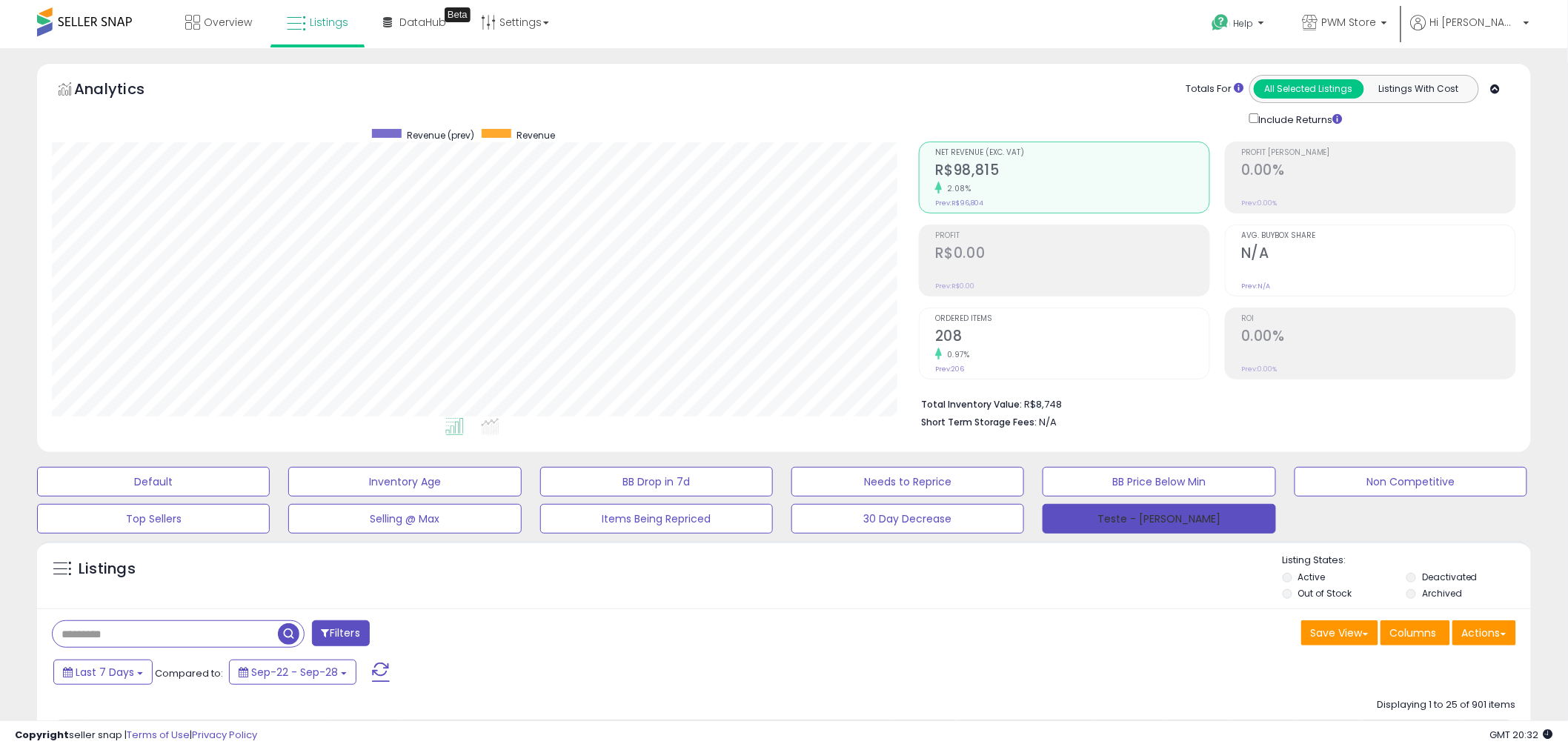
click at [1221, 521] on button "Teste - [PERSON_NAME]" at bounding box center [1159, 518] width 232 height 30
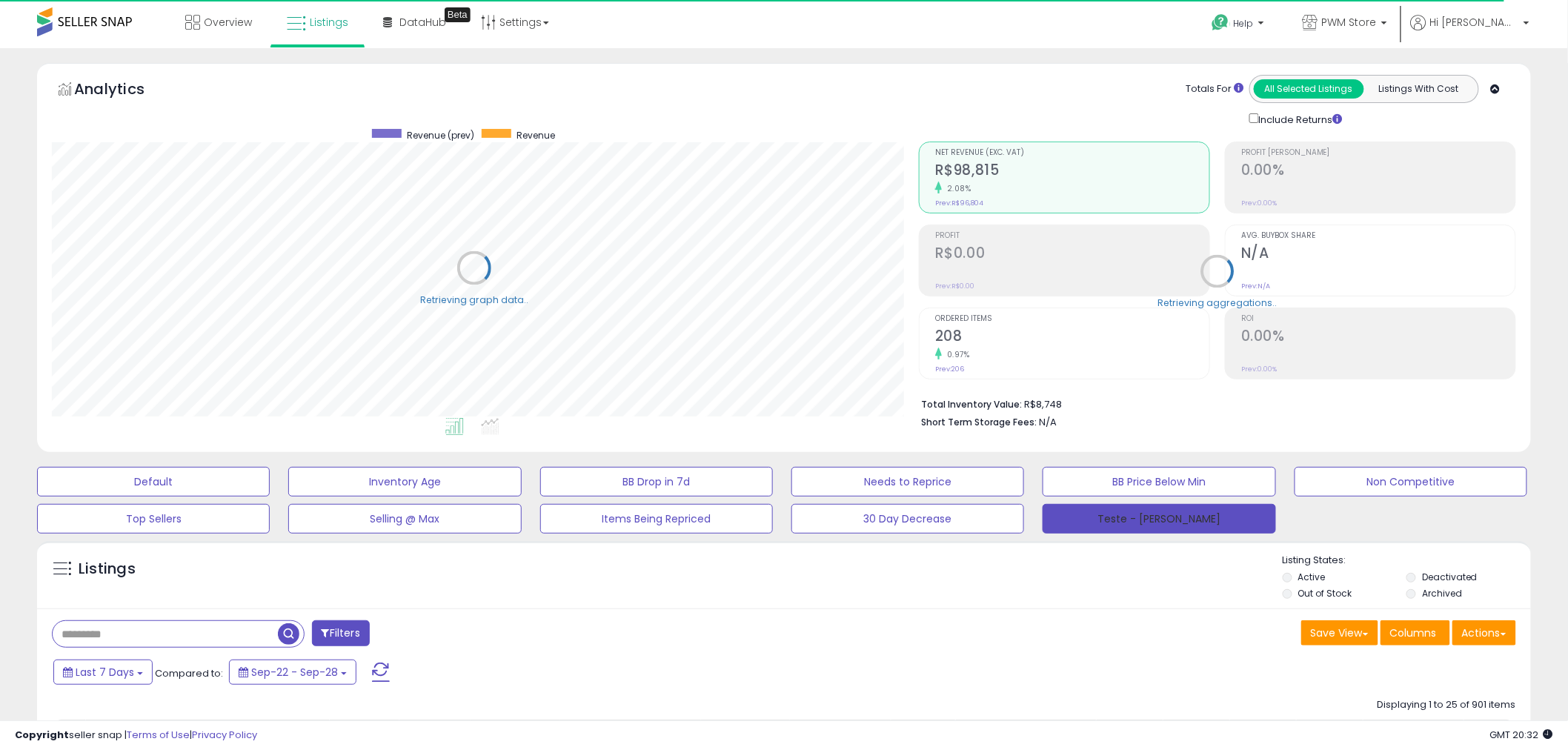
scroll to position [740517, 740153]
click at [1332, 641] on button "Save View" at bounding box center [1340, 632] width 77 height 25
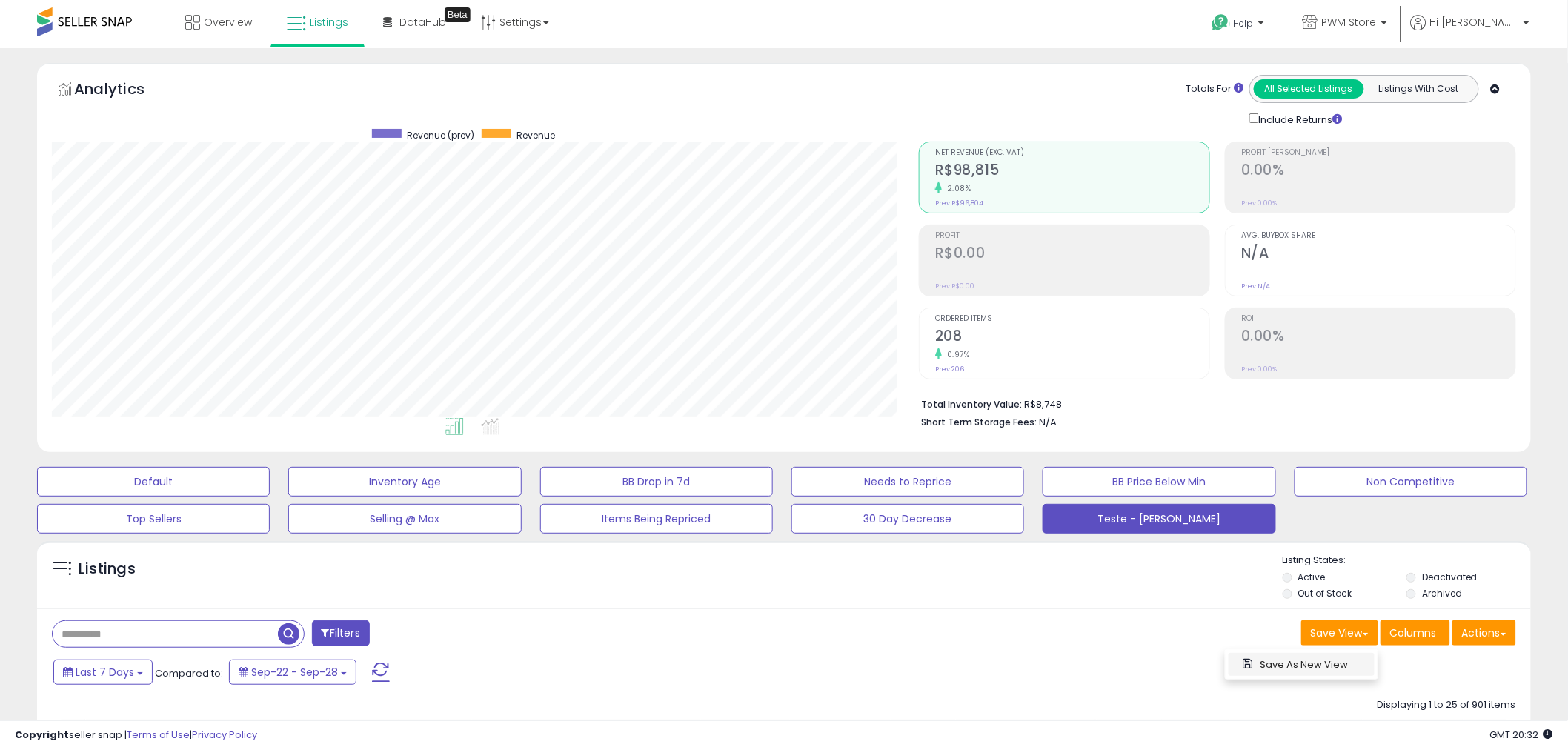
click at [1320, 663] on link "Save As New View" at bounding box center [1301, 664] width 146 height 23
click at [1232, 637] on input "text" at bounding box center [1225, 632] width 89 height 25
click at [1349, 641] on button "Cancel" at bounding box center [1348, 632] width 56 height 25
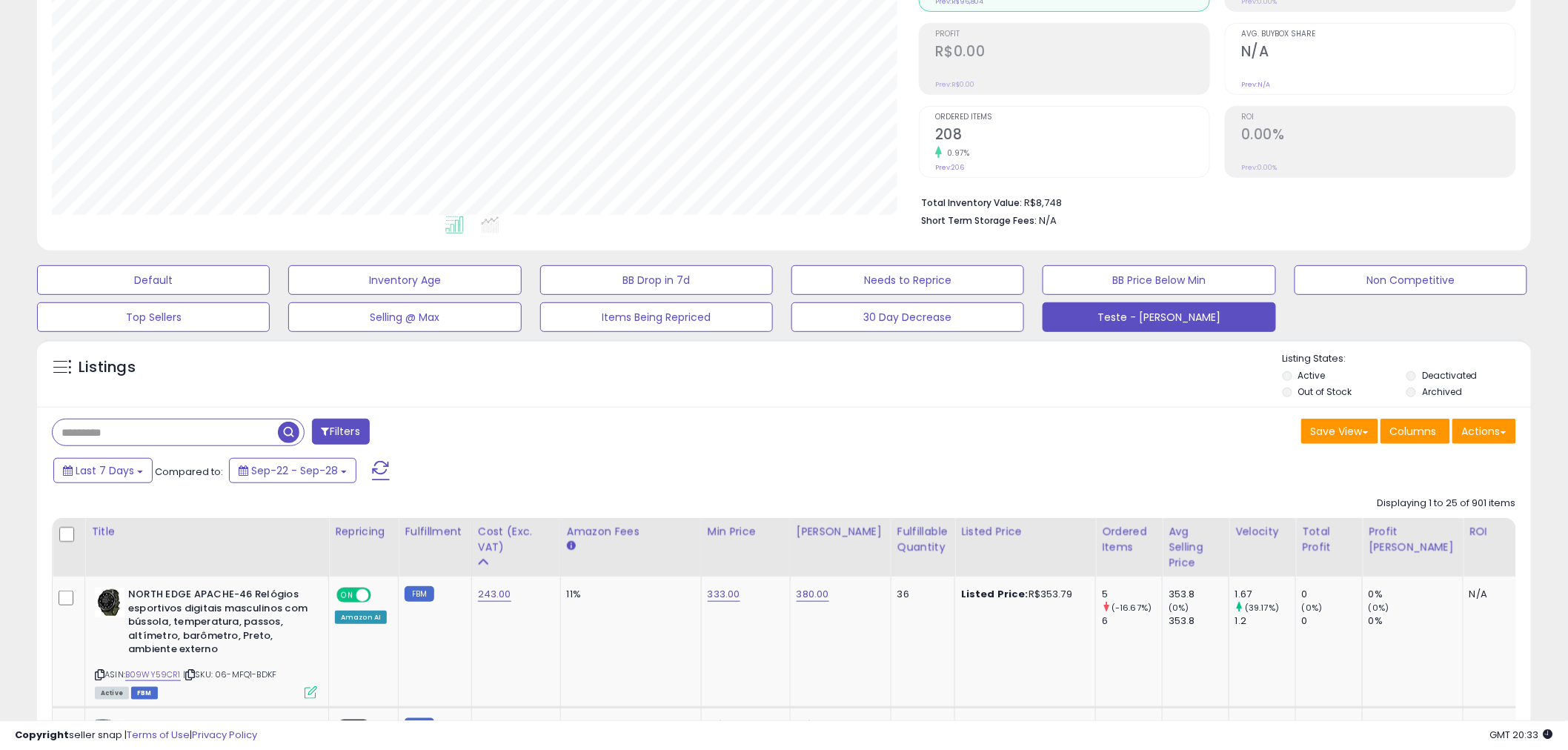
scroll to position [165, 0]
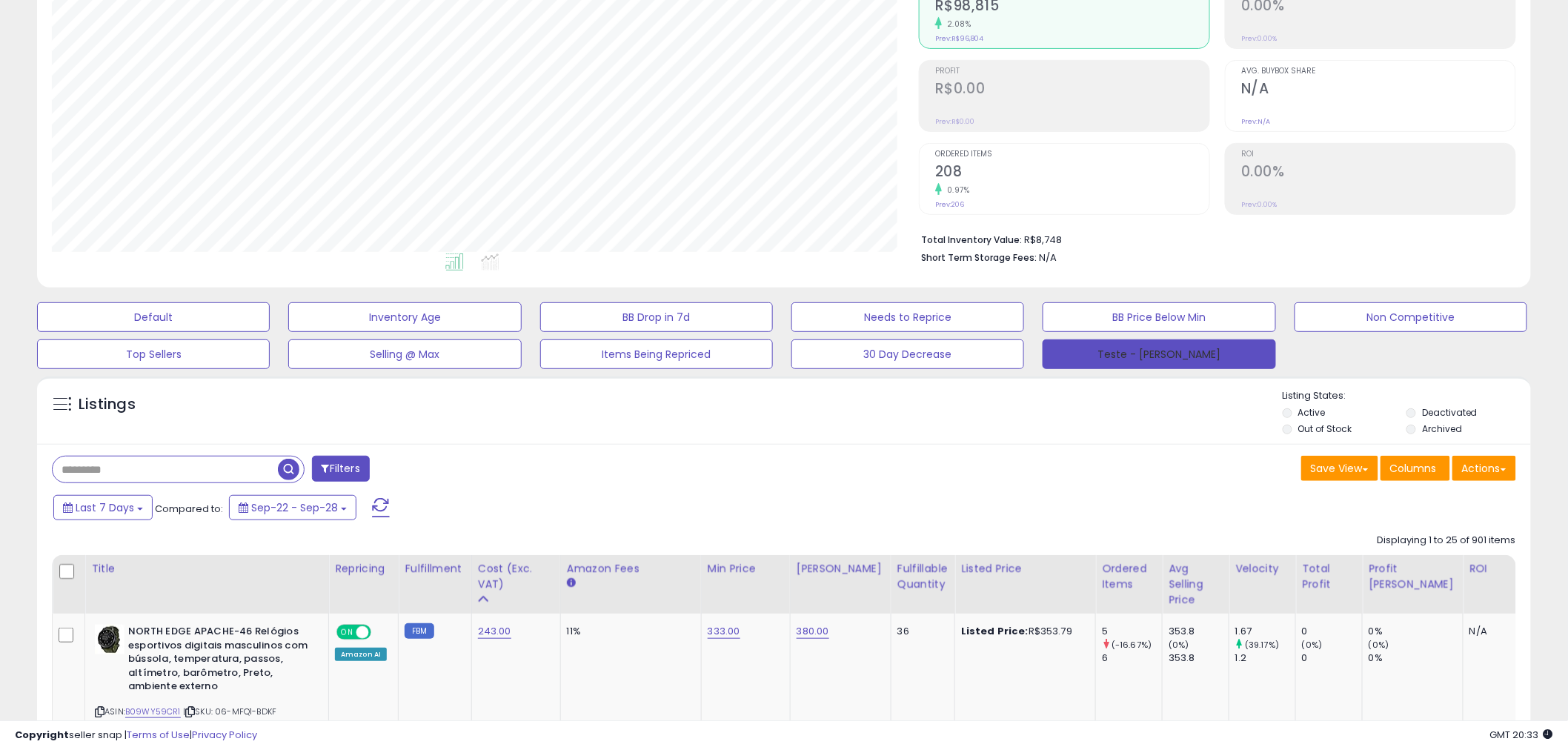
click at [1152, 352] on button "Teste - [PERSON_NAME]" at bounding box center [1159, 353] width 232 height 30
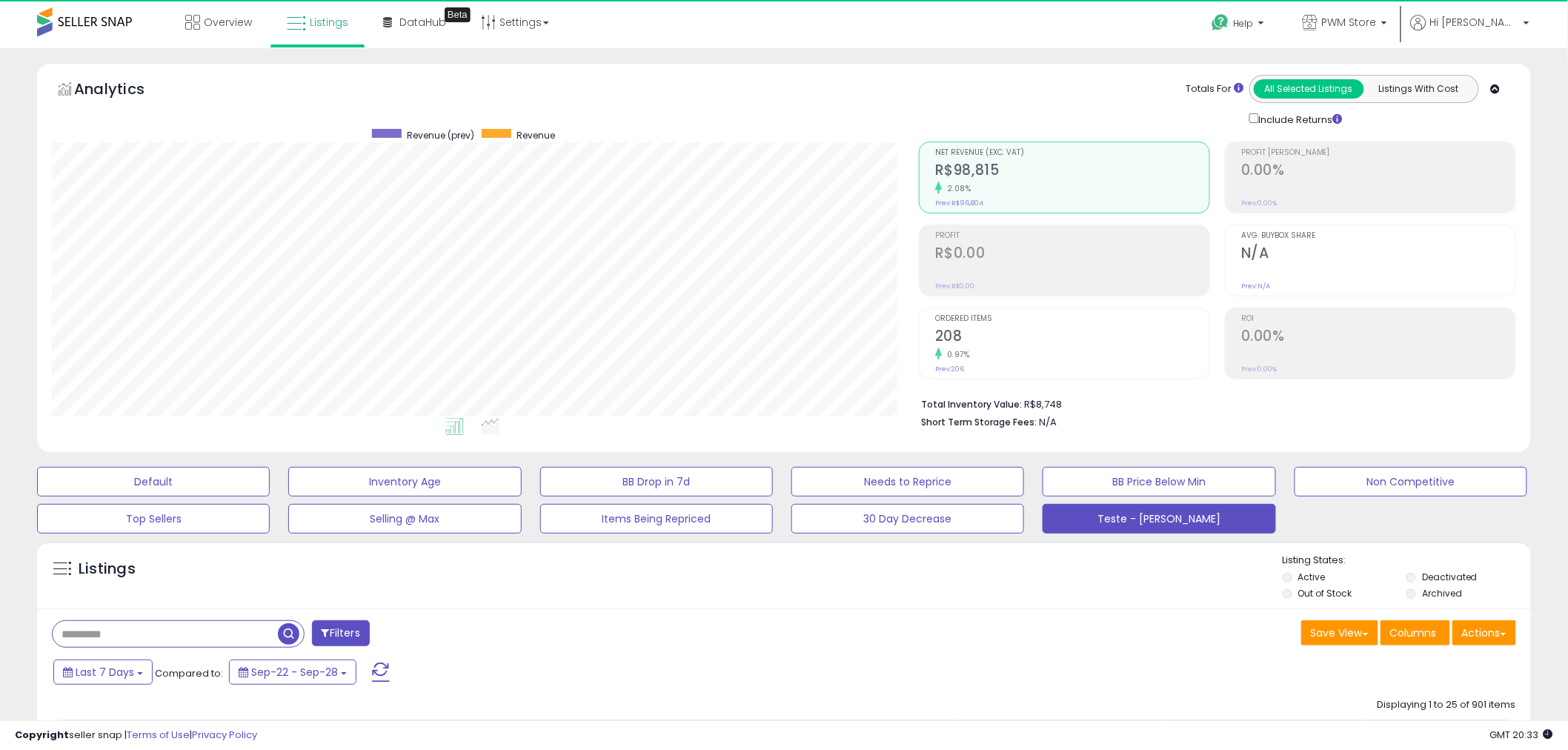
scroll to position [304, 867]
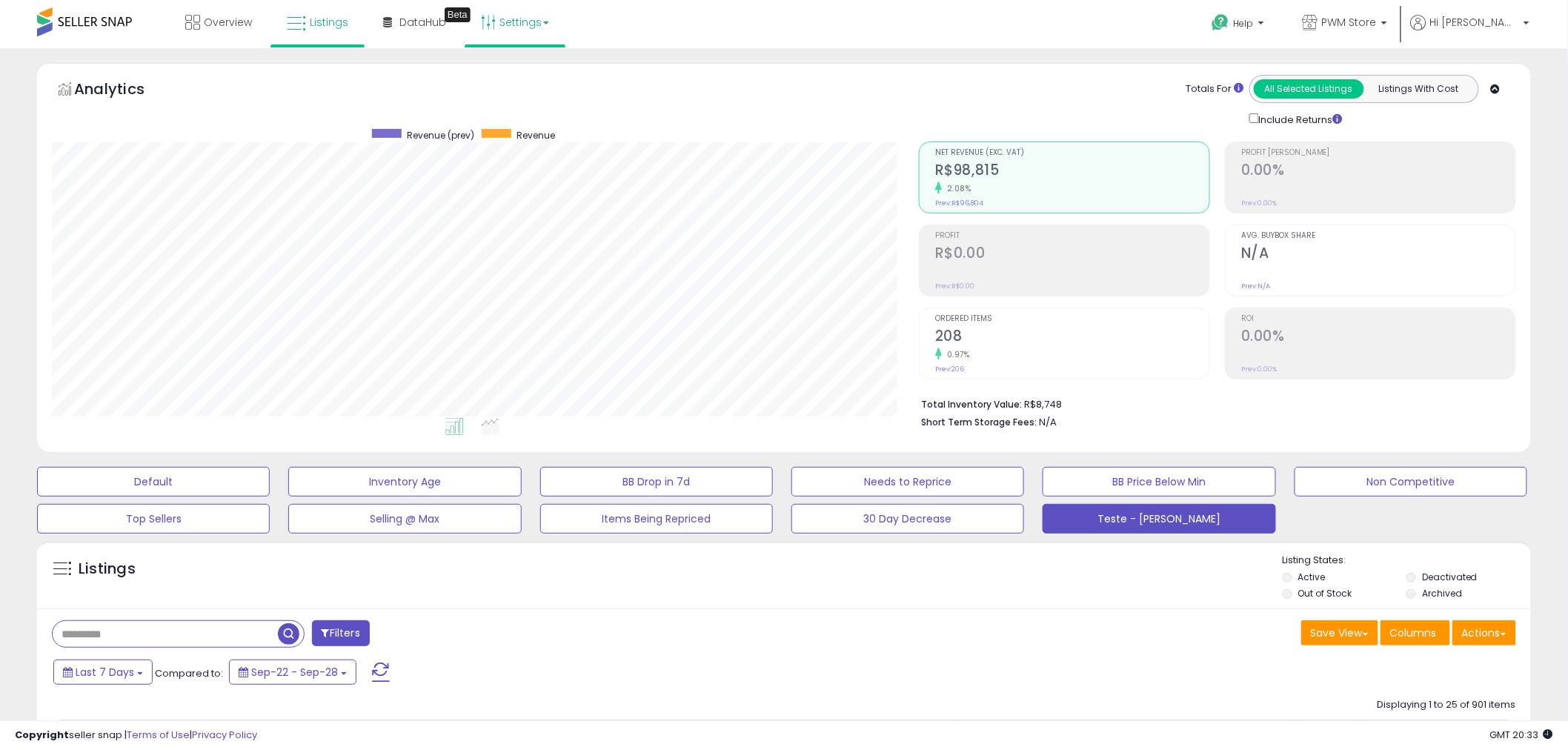
click at [526, 25] on link "Settings" at bounding box center [514, 22] width 90 height 45
click at [512, 112] on link "User settings" at bounding box center [515, 114] width 63 height 14
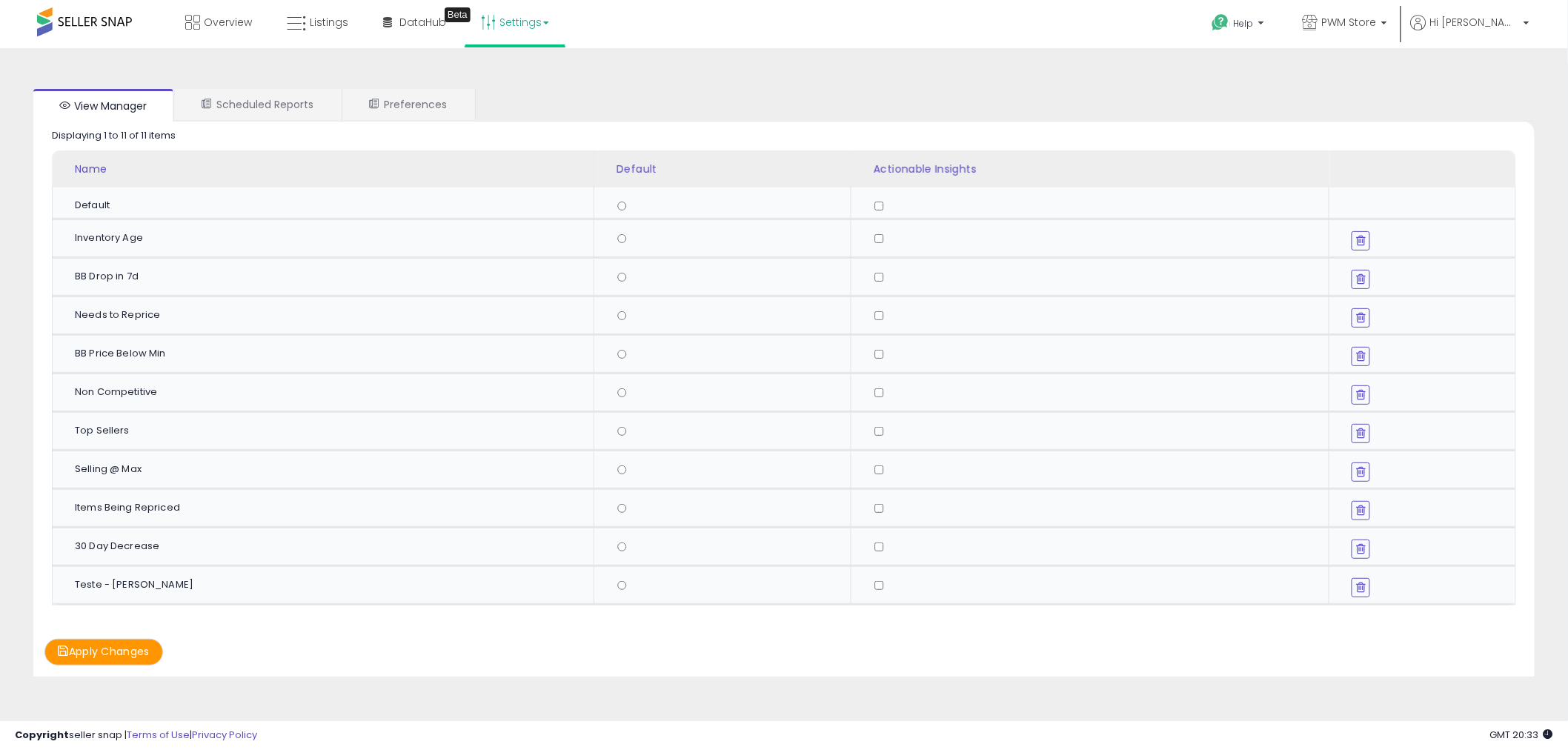
click at [122, 582] on div "Teste - [PERSON_NAME]" at bounding box center [328, 584] width 507 height 13
click at [153, 582] on div "Teste - [PERSON_NAME]" at bounding box center [328, 584] width 507 height 13
click at [239, 97] on link "Scheduled Reports" at bounding box center [258, 104] width 166 height 31
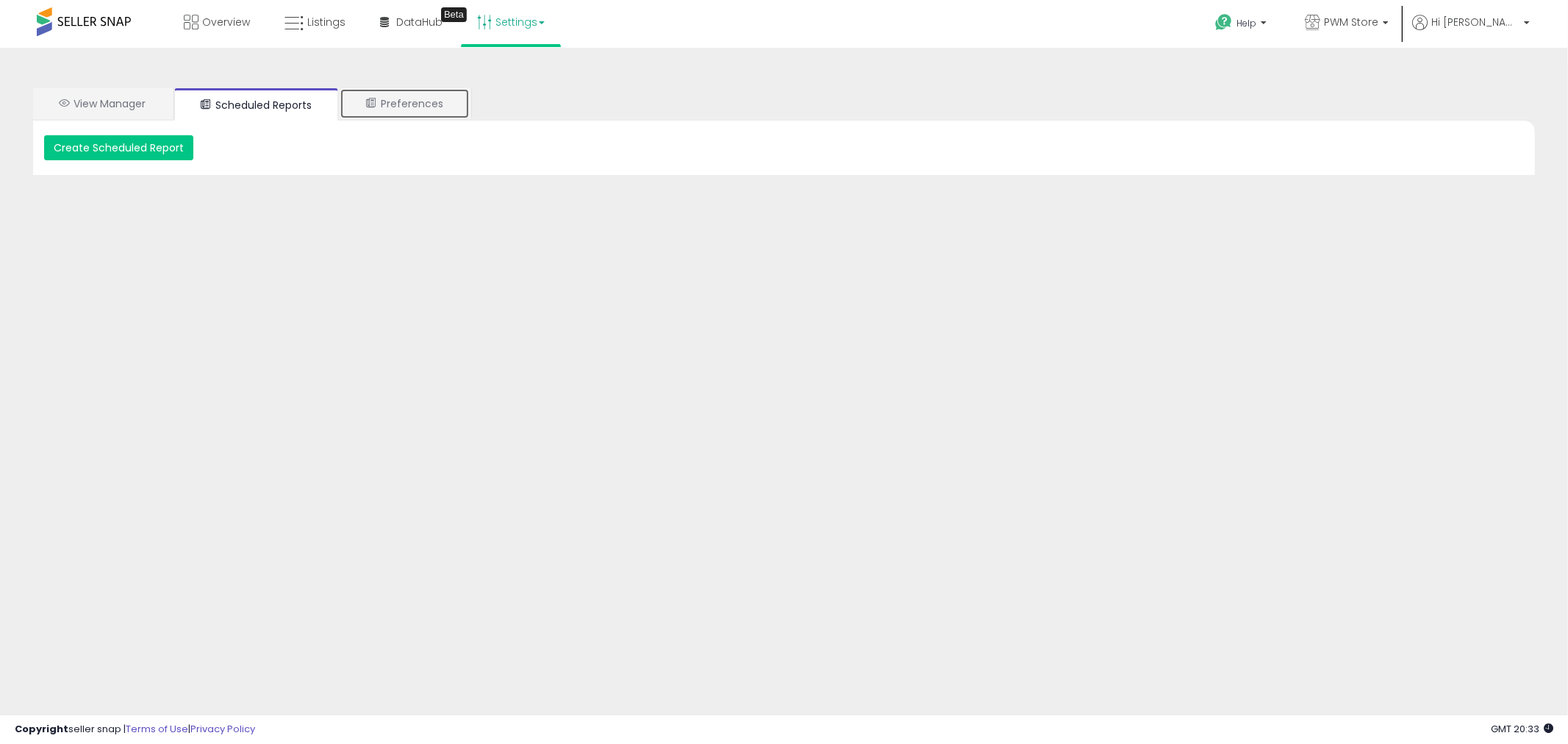
click at [420, 110] on link "Preferences" at bounding box center [405, 103] width 130 height 31
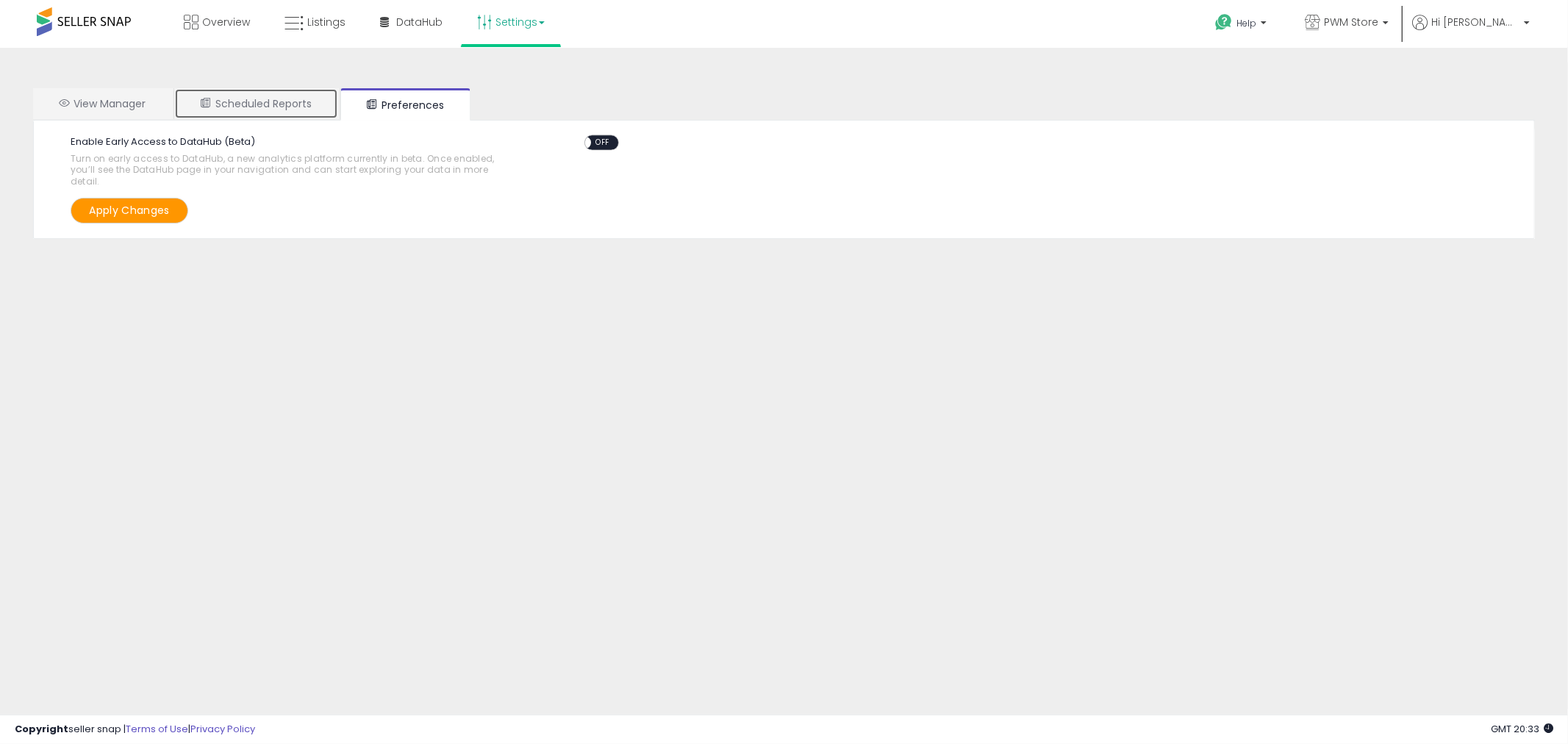
click at [293, 103] on link "Scheduled Reports" at bounding box center [256, 103] width 164 height 31
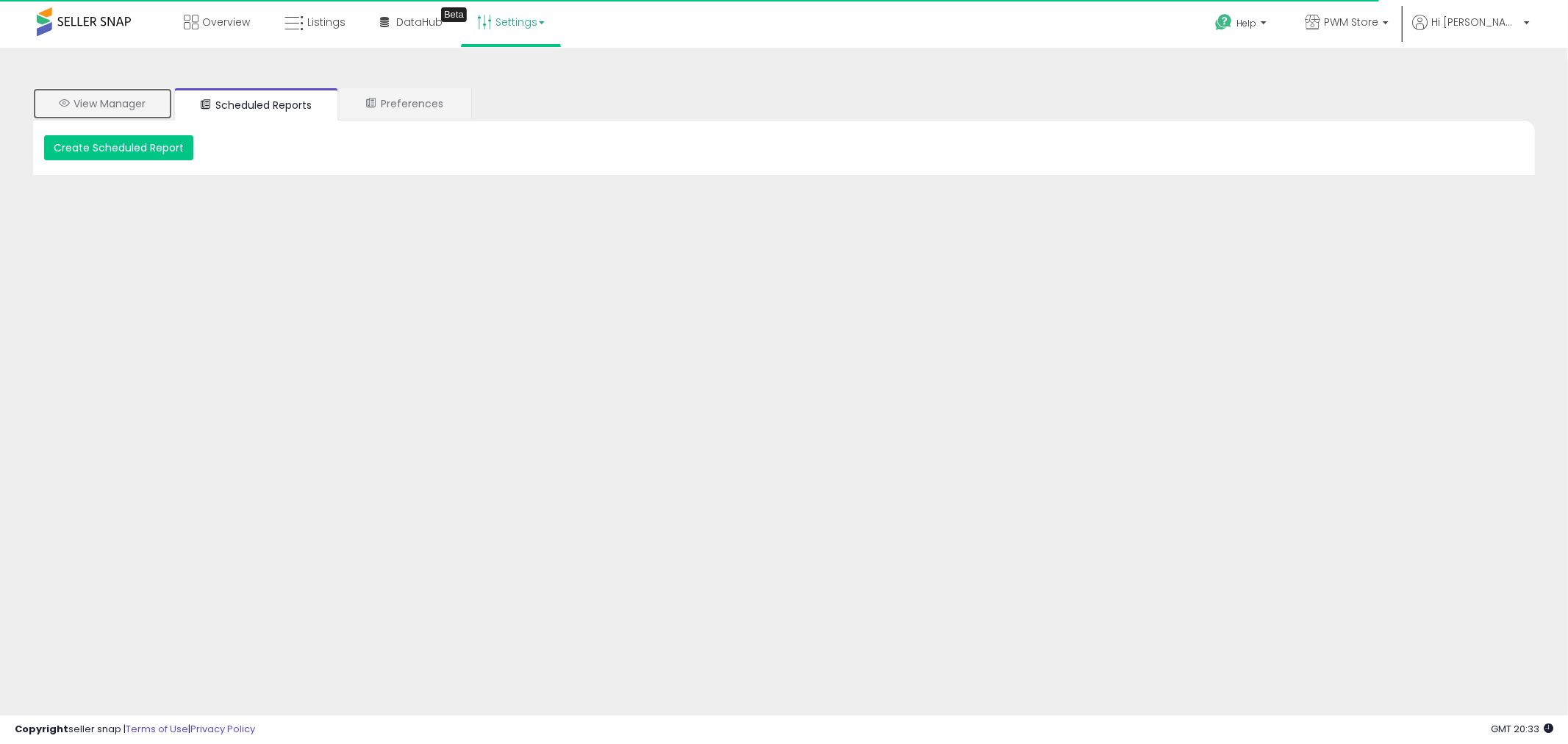
click at [111, 98] on link "View Manager" at bounding box center [102, 103] width 139 height 31
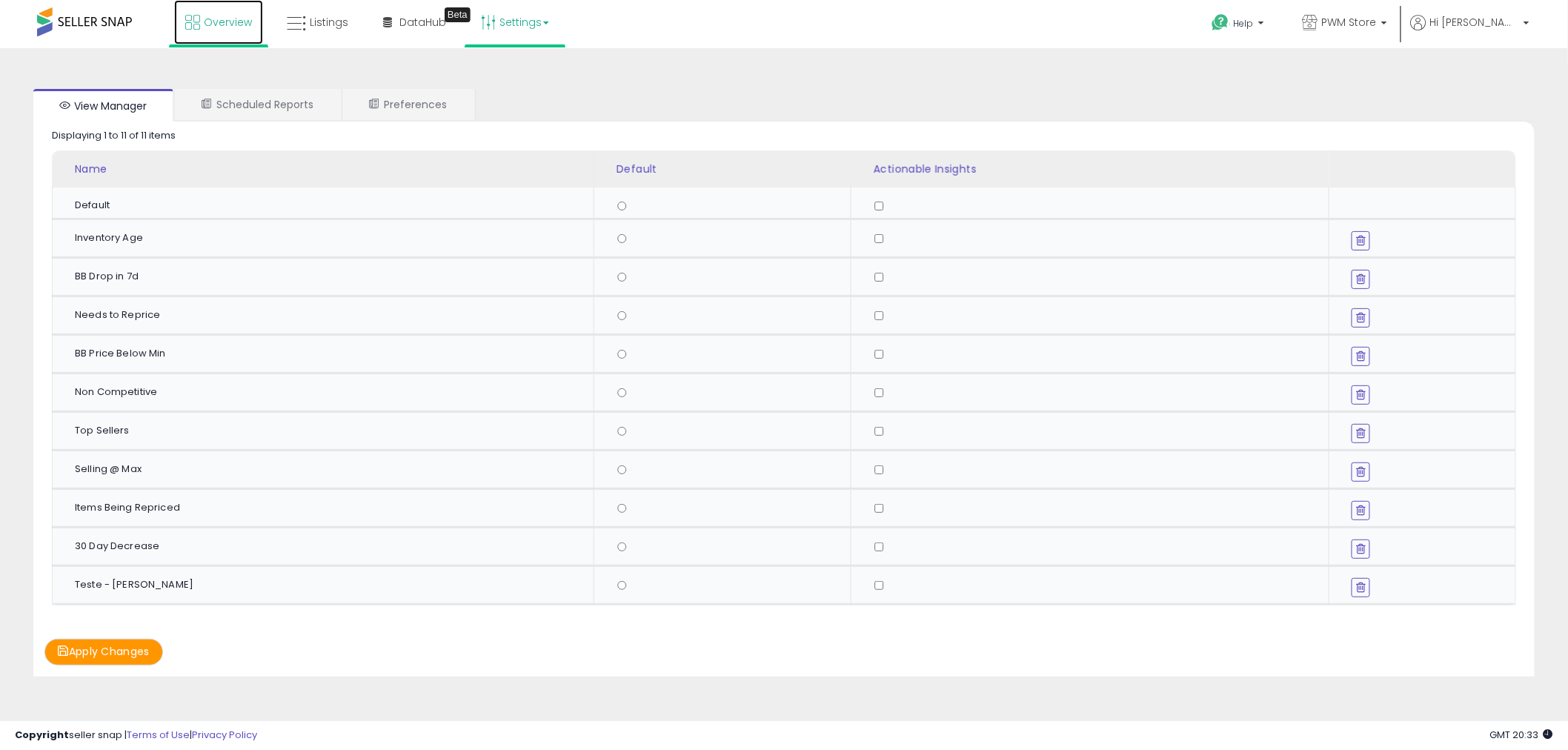
click at [201, 18] on link "Overview" at bounding box center [218, 22] width 89 height 45
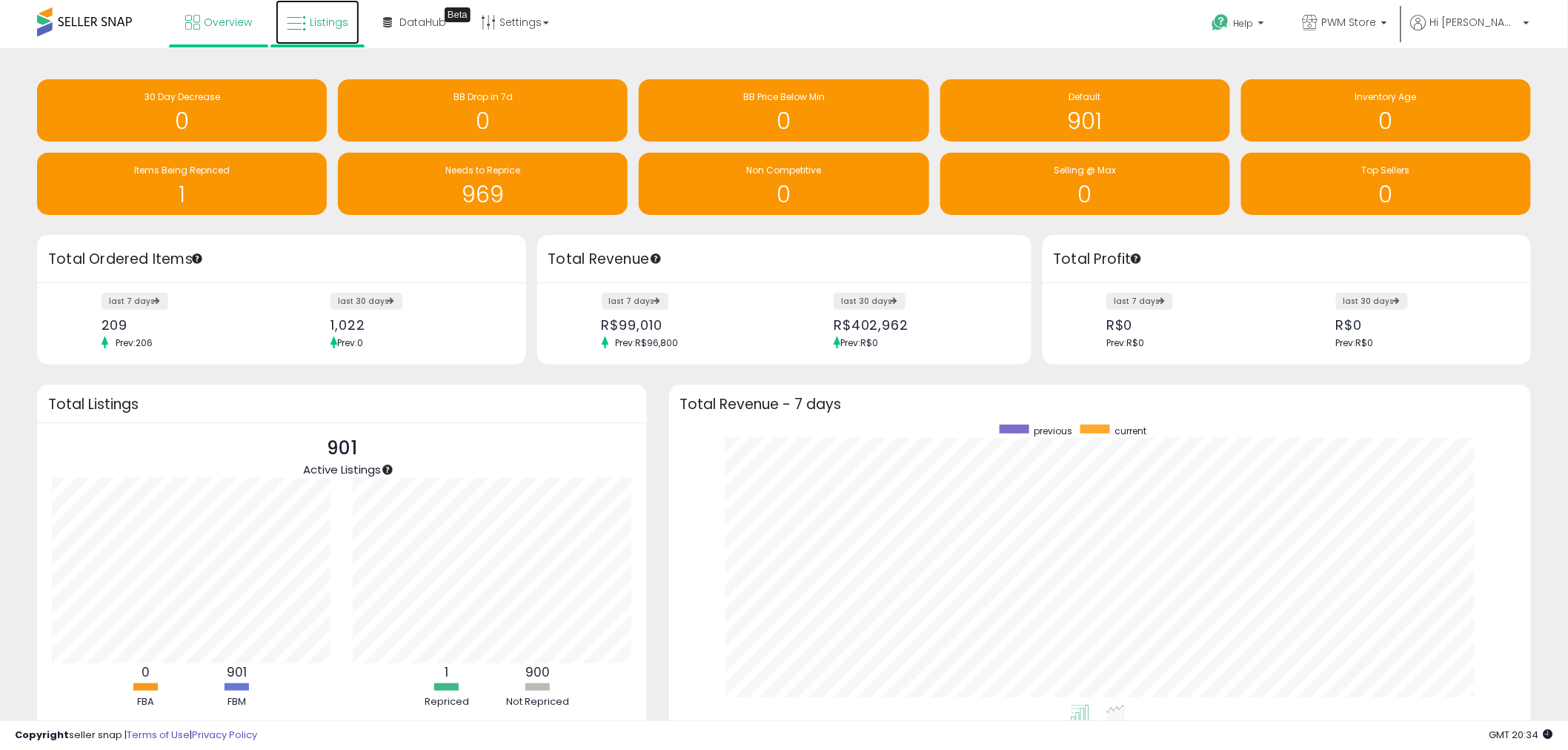
click at [320, 29] on link "Listings" at bounding box center [318, 22] width 84 height 45
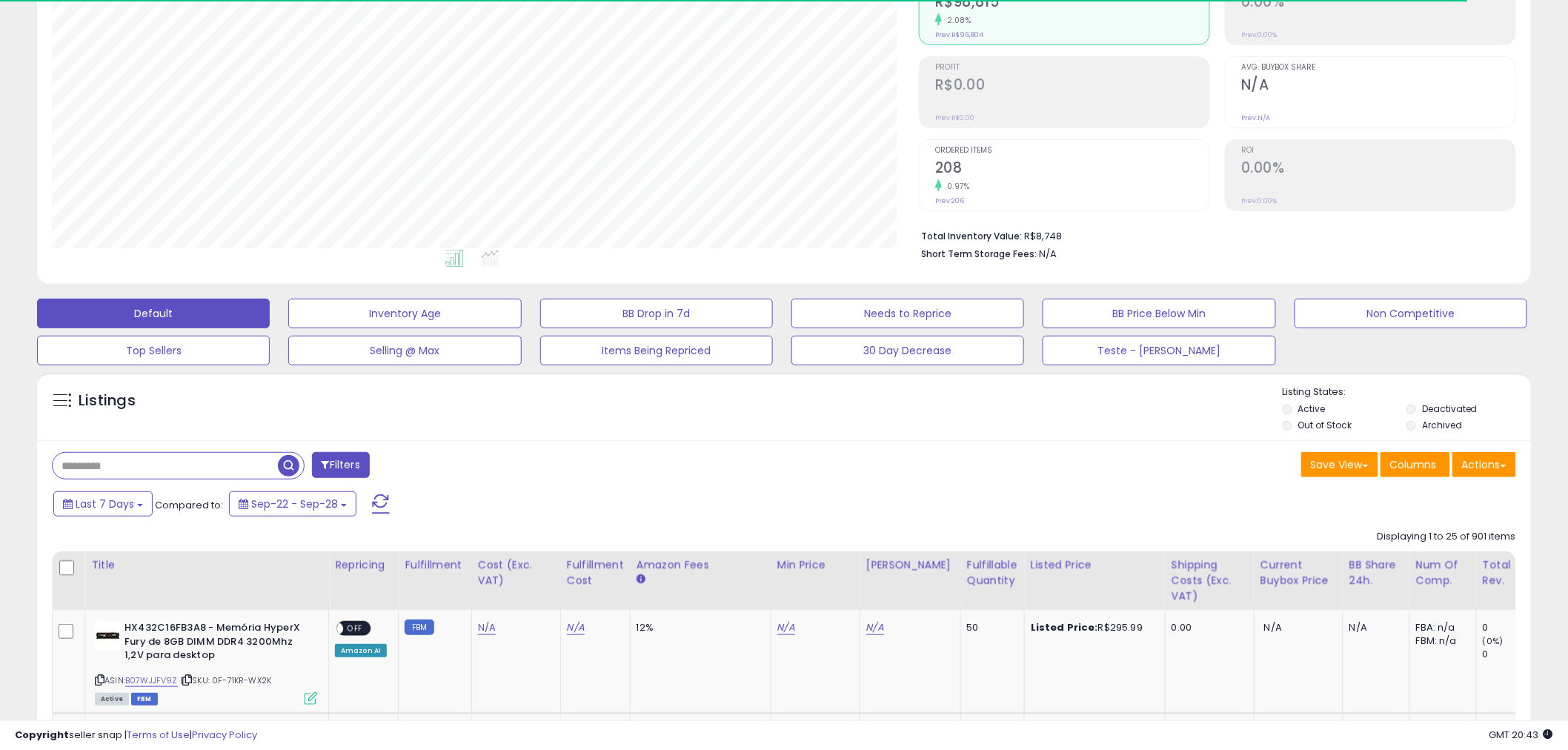
scroll to position [411, 0]
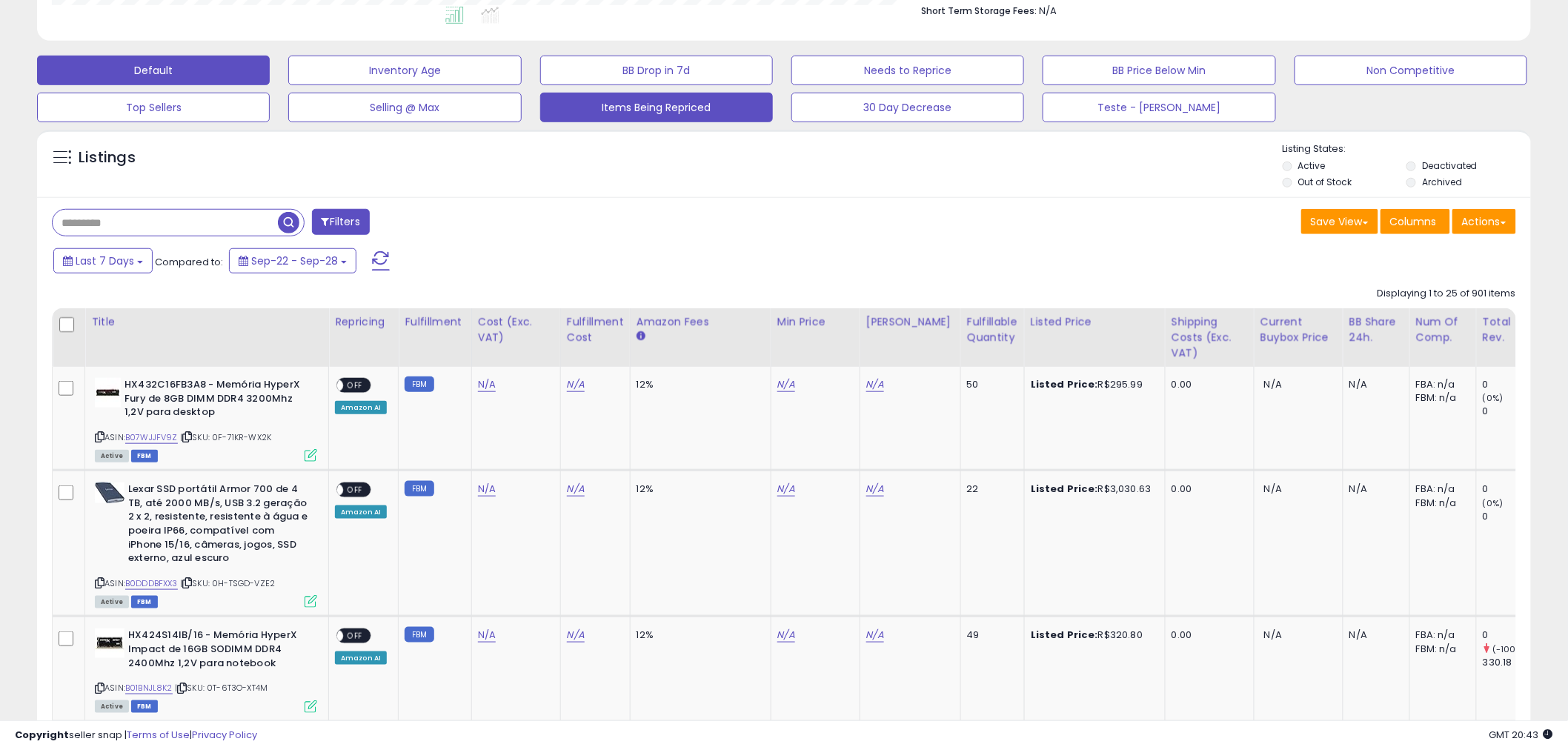
click at [512, 327] on div "Cost (Exc. VAT)" at bounding box center [516, 329] width 76 height 31
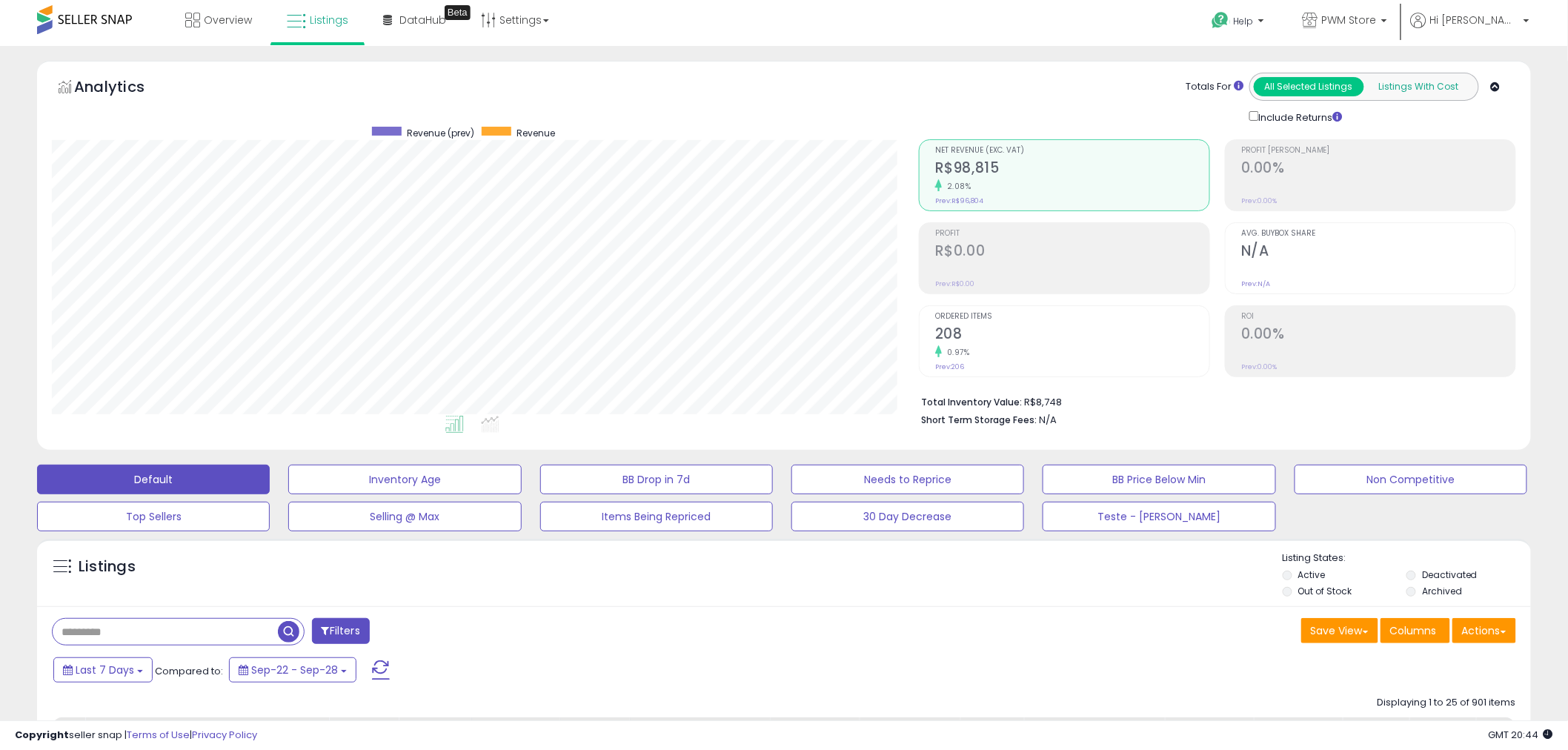
scroll to position [0, 0]
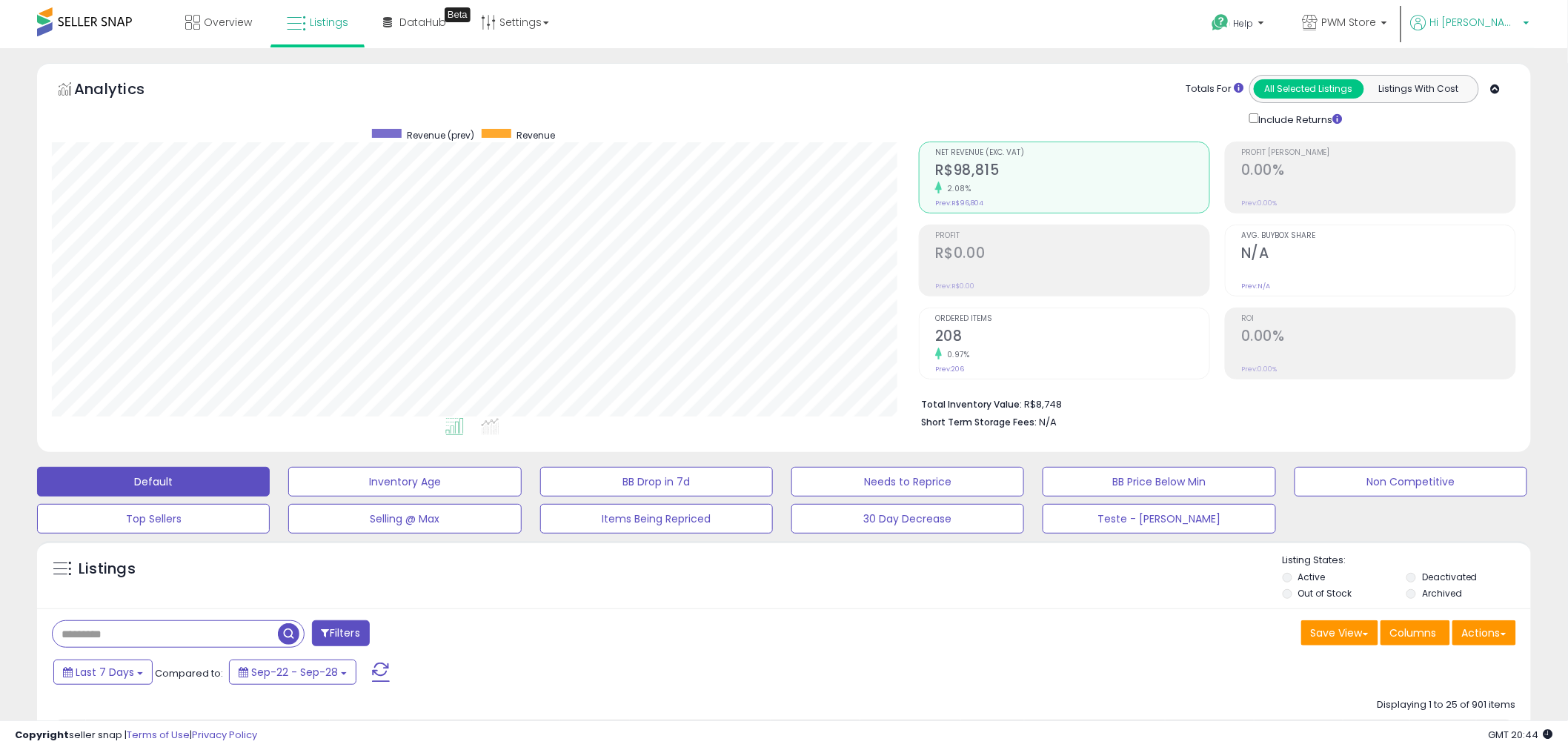
click at [1485, 20] on span "Hi [PERSON_NAME]" at bounding box center [1474, 23] width 89 height 15
click at [1486, 127] on li "Profile" at bounding box center [1496, 119] width 62 height 37
click at [1497, 121] on link "Profile" at bounding box center [1496, 118] width 30 height 14
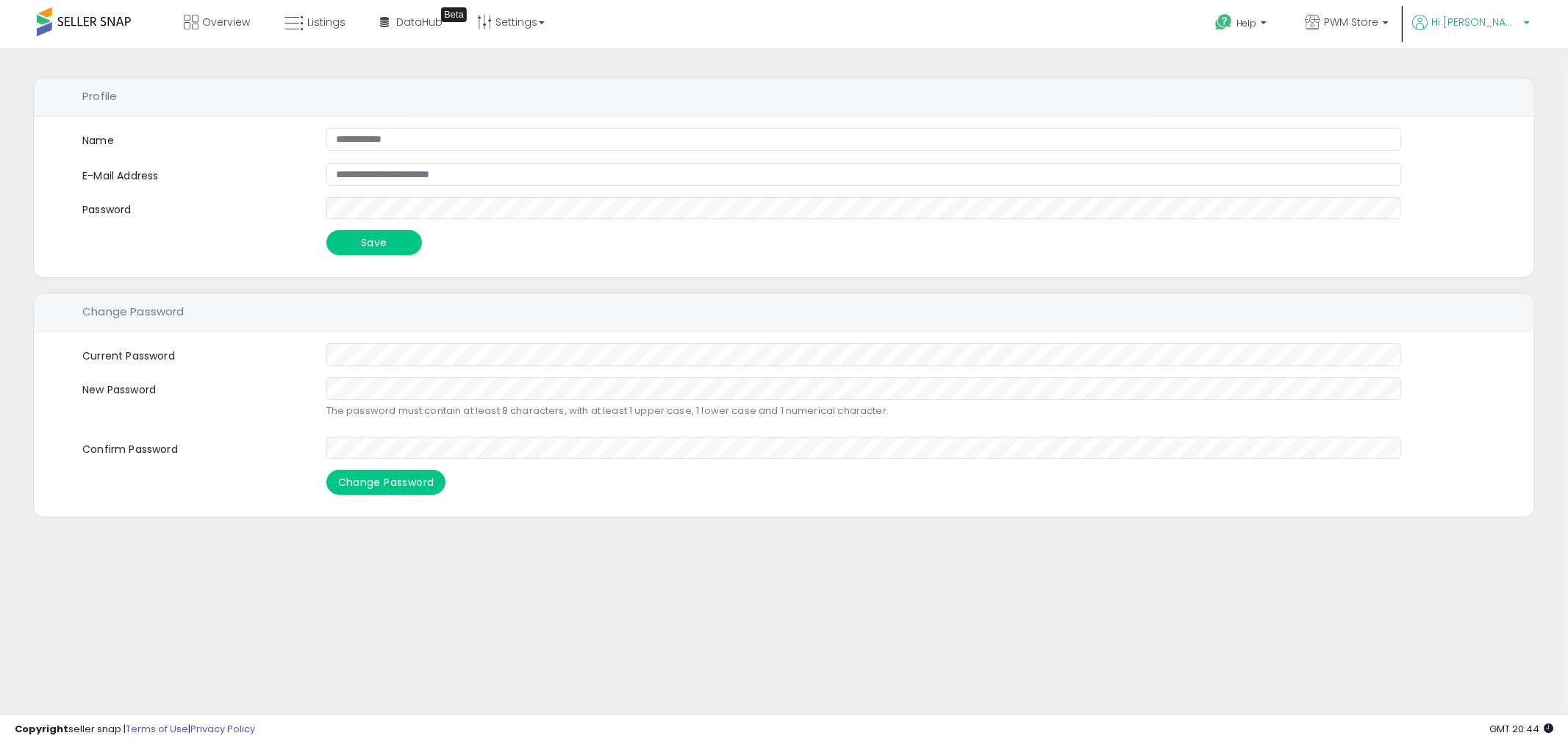
click at [1490, 22] on span "Hi [PERSON_NAME]" at bounding box center [1474, 23] width 88 height 15
click at [1484, 79] on link "Account" at bounding box center [1496, 78] width 39 height 14
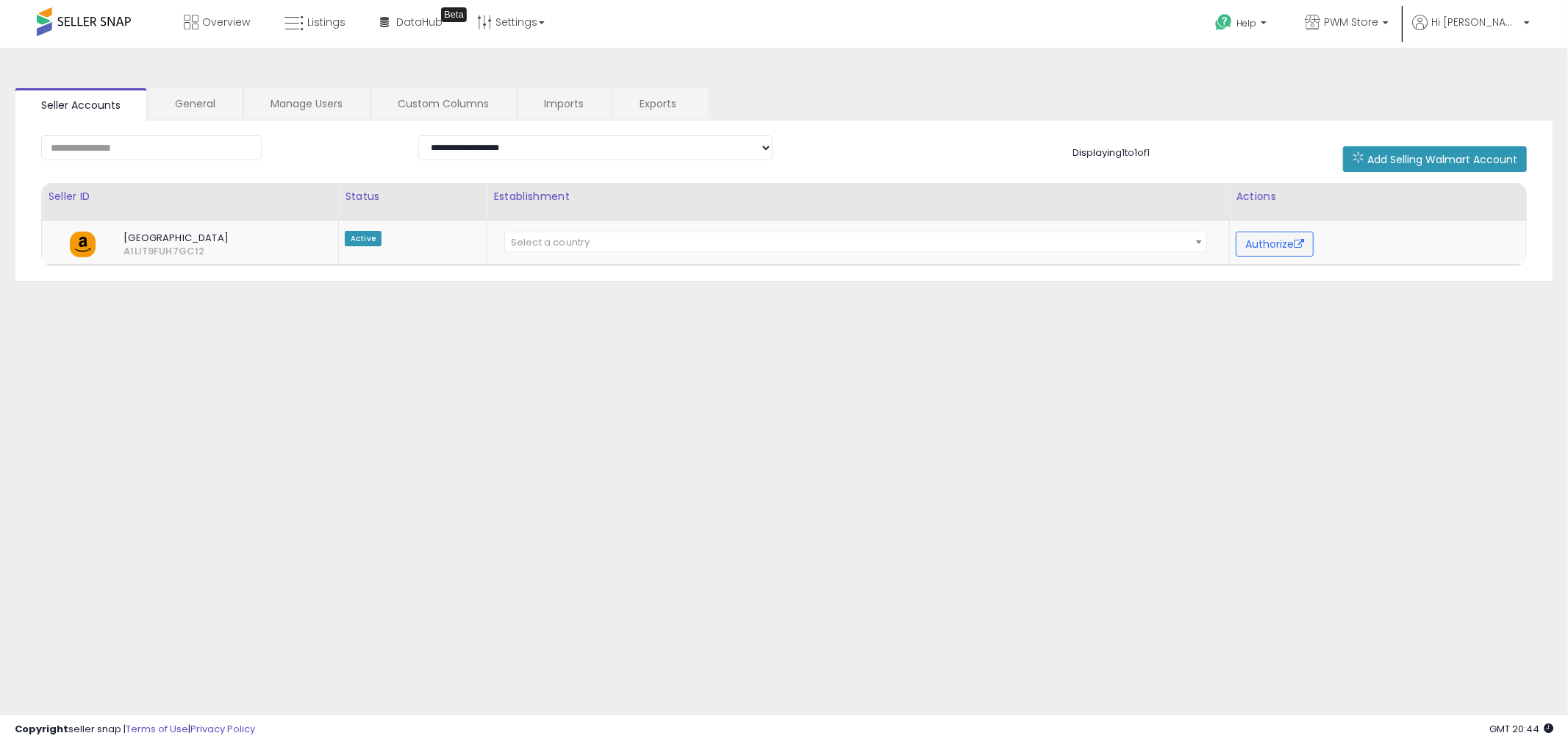
click at [303, 87] on div "**********" at bounding box center [784, 367] width 1554 height 610
click at [307, 93] on link "Manage Users" at bounding box center [306, 103] width 125 height 31
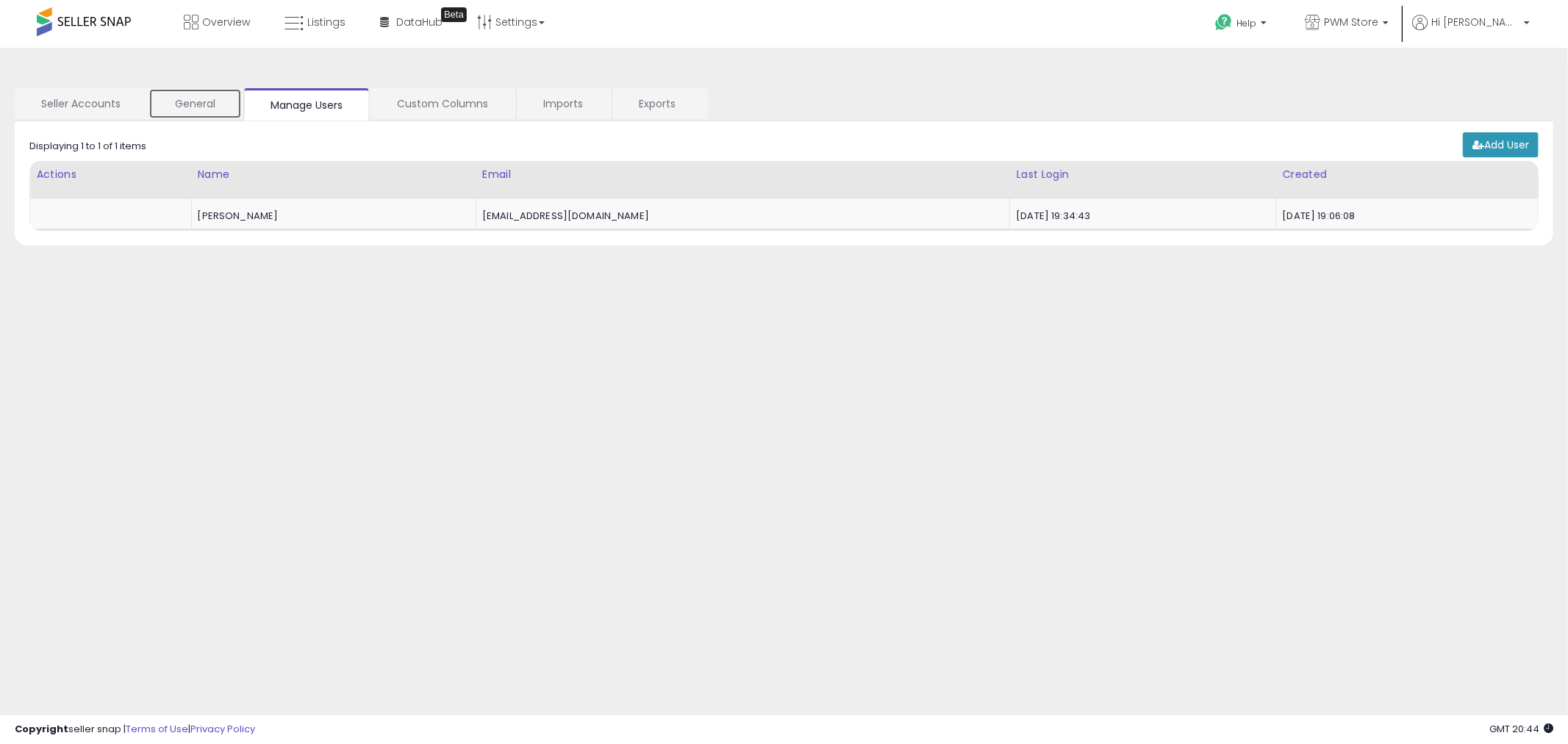
click at [221, 101] on link "General" at bounding box center [195, 103] width 94 height 31
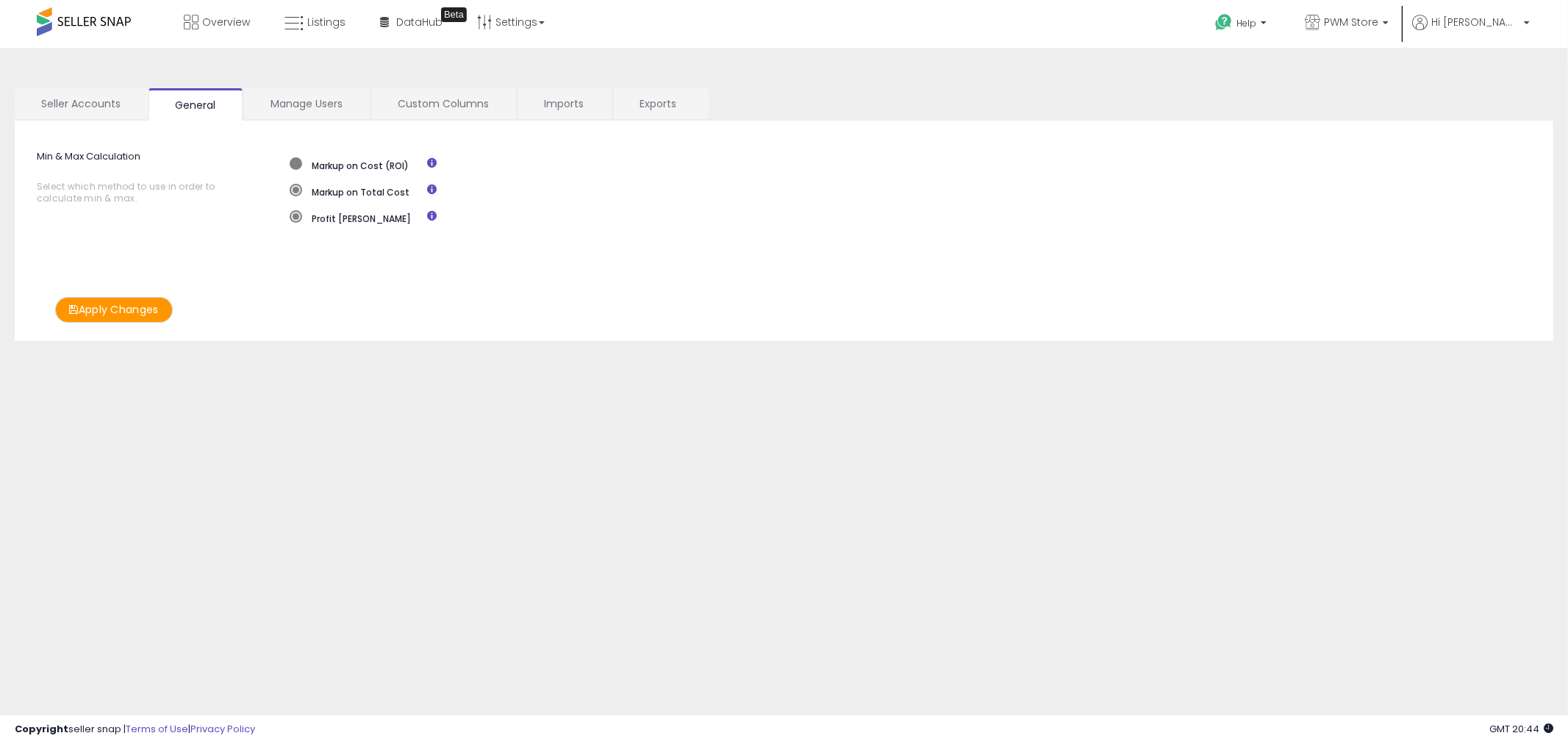
click at [294, 163] on span at bounding box center [296, 163] width 12 height 12
click at [145, 307] on button "Apply Changes" at bounding box center [113, 309] width 118 height 25
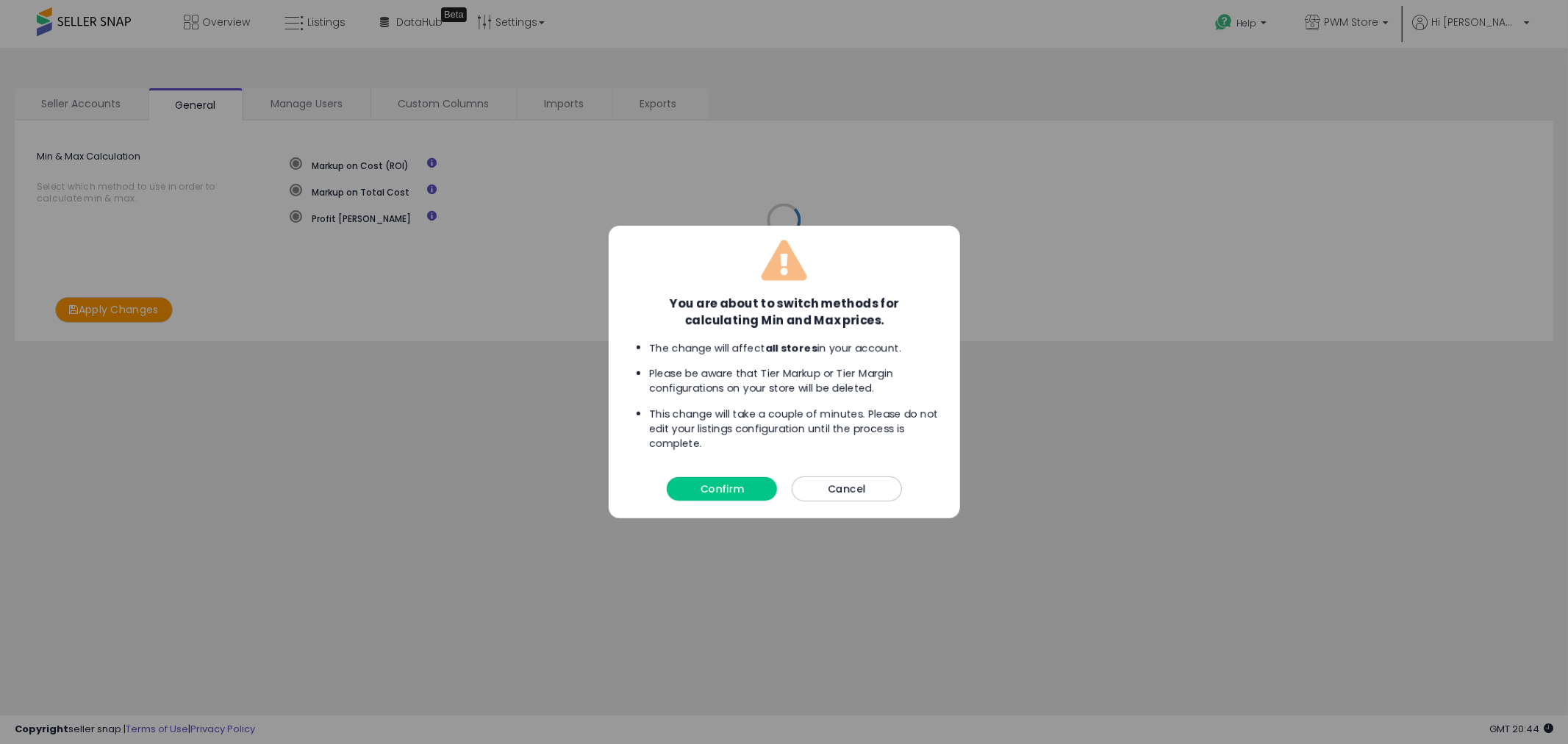
click at [733, 487] on button "Confirm" at bounding box center [722, 488] width 111 height 24
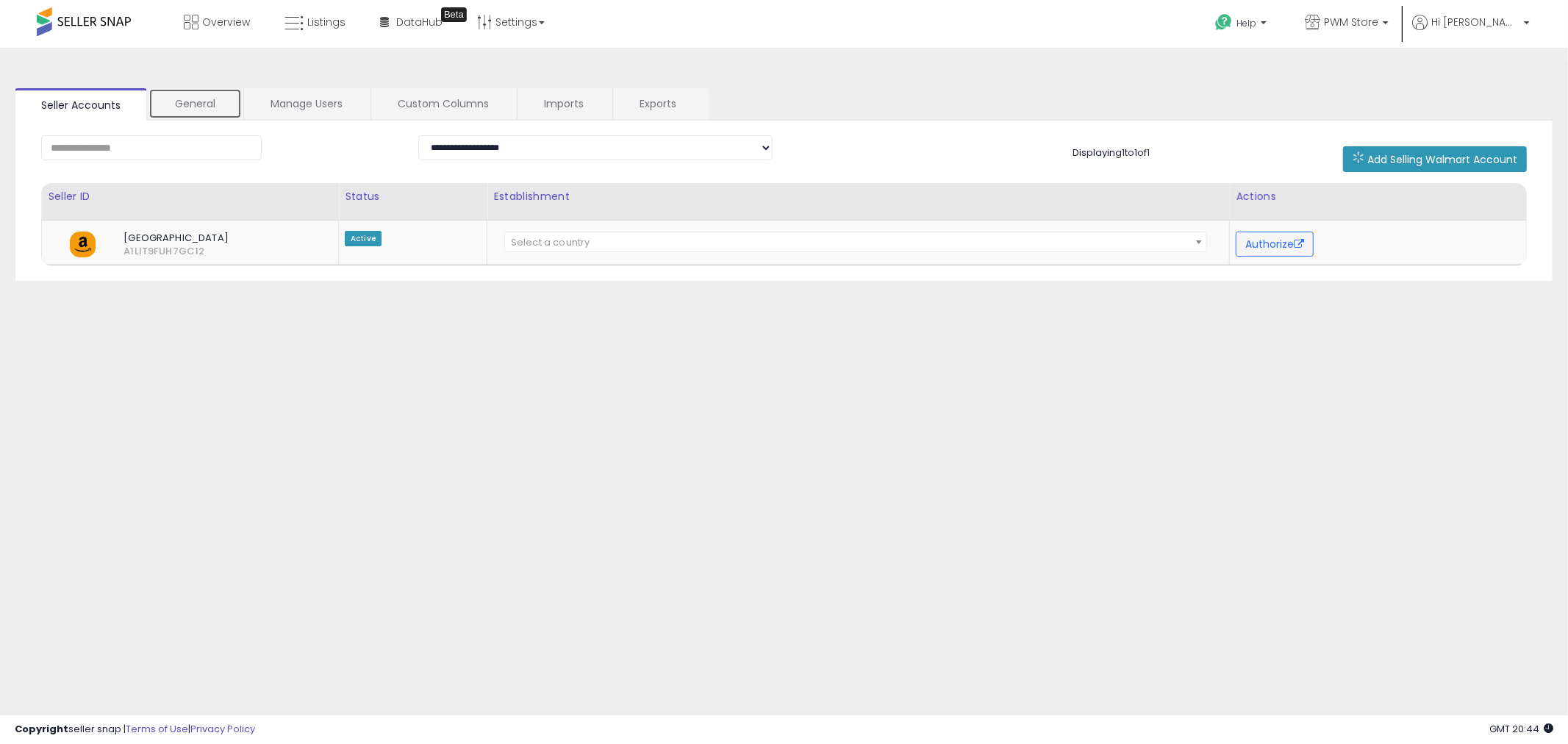
click at [204, 100] on link "General" at bounding box center [195, 103] width 94 height 31
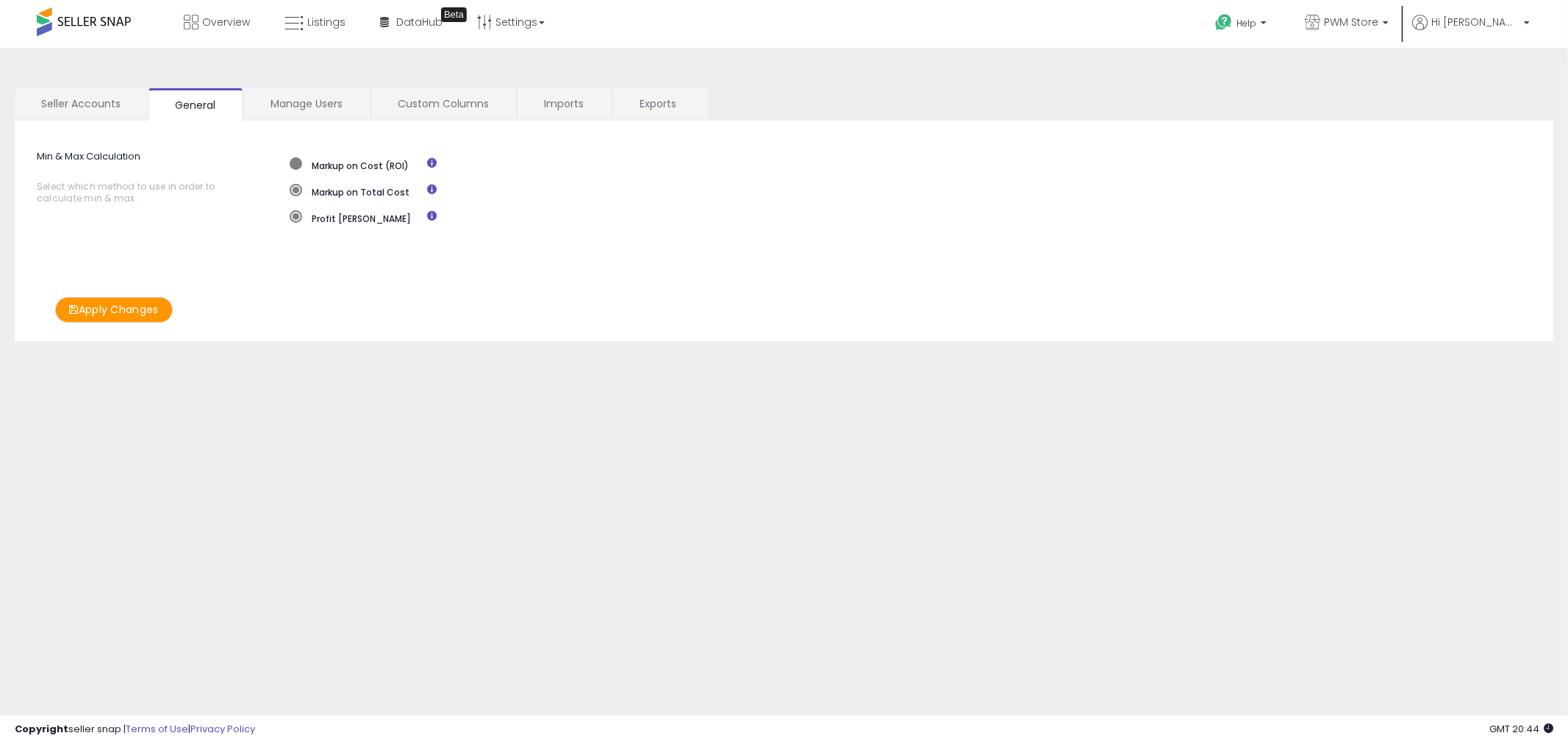
click at [291, 161] on span at bounding box center [296, 163] width 12 height 12
click at [133, 310] on button "Apply Changes" at bounding box center [113, 309] width 118 height 25
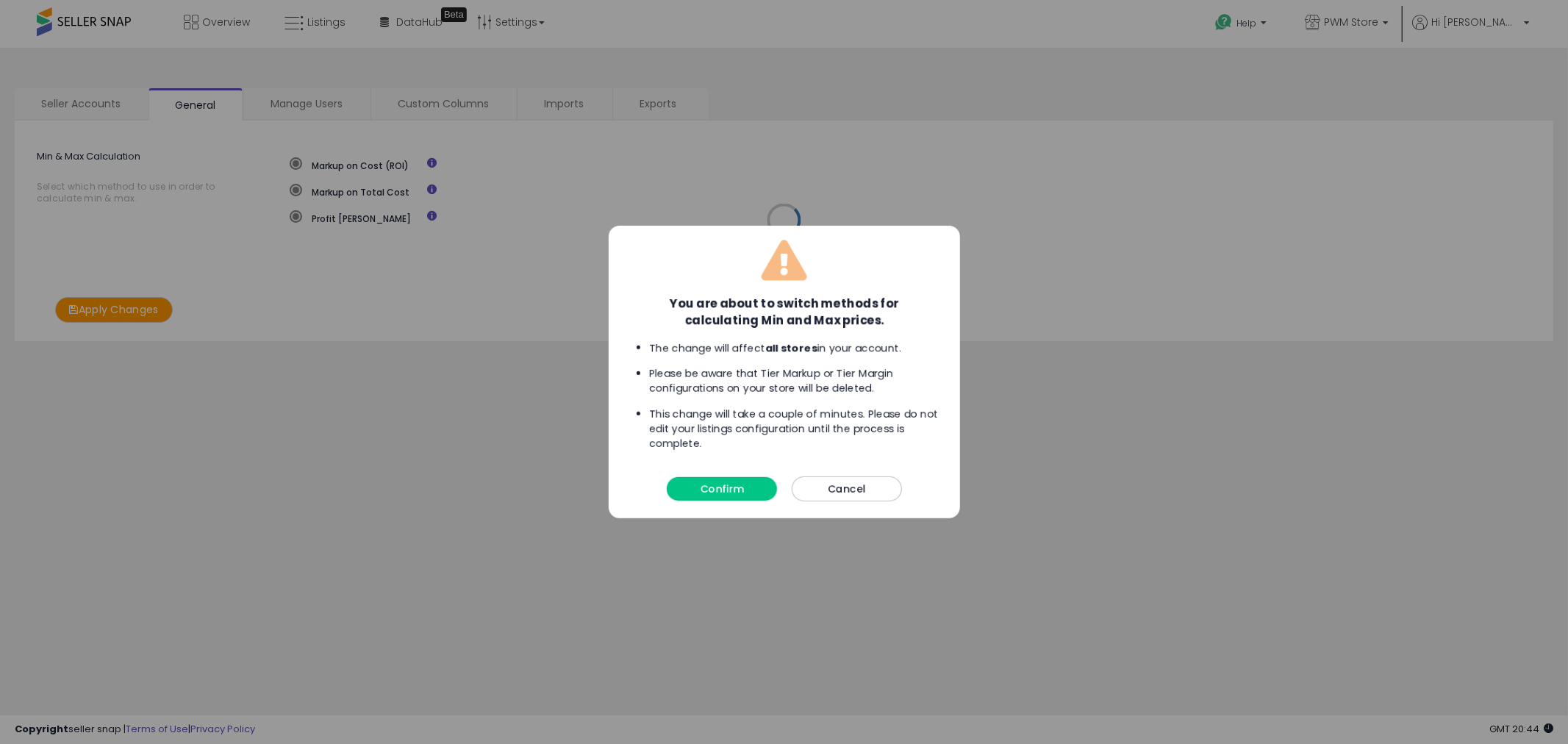
click at [735, 489] on button "Confirm" at bounding box center [722, 488] width 111 height 24
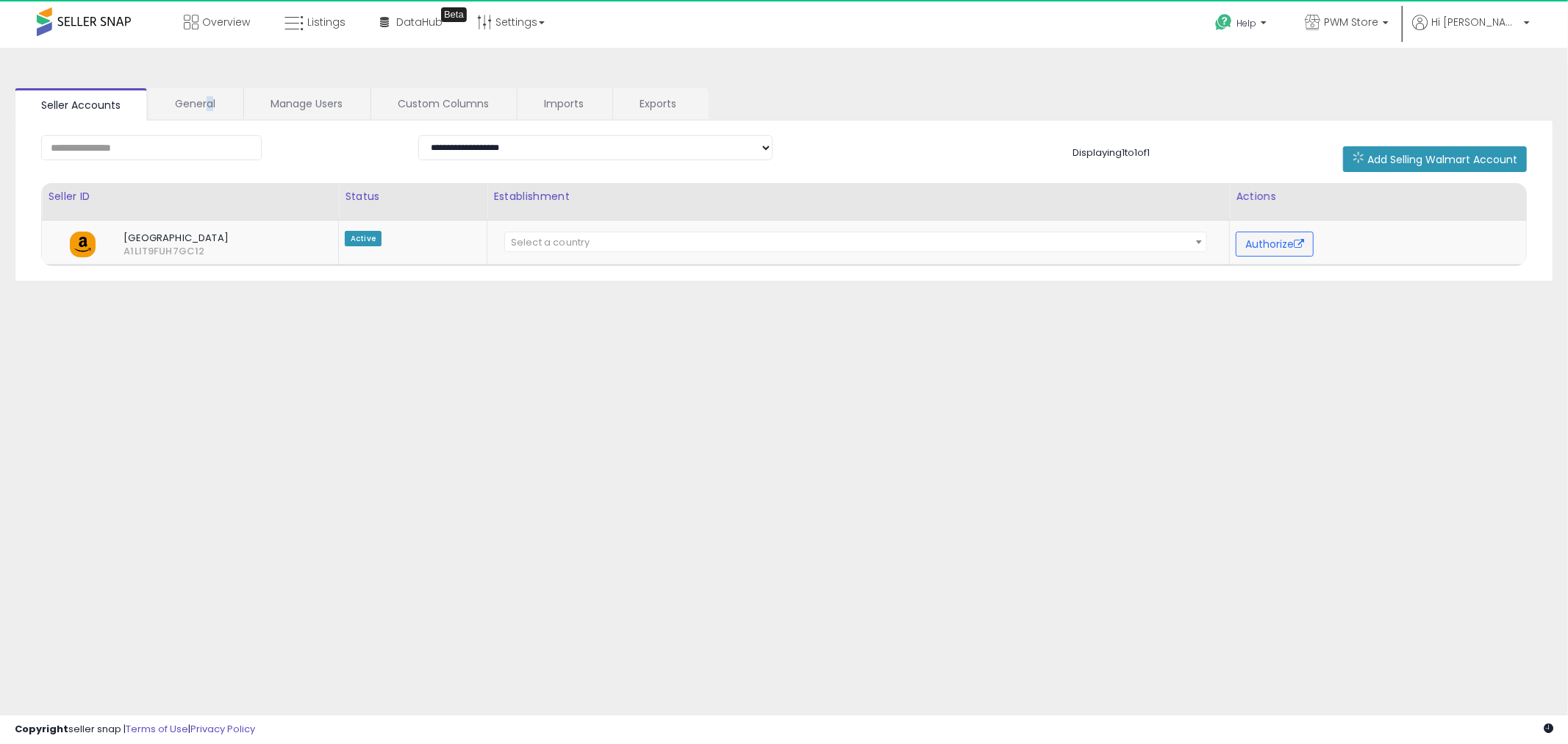
click at [209, 85] on div "**********" at bounding box center [784, 367] width 1554 height 610
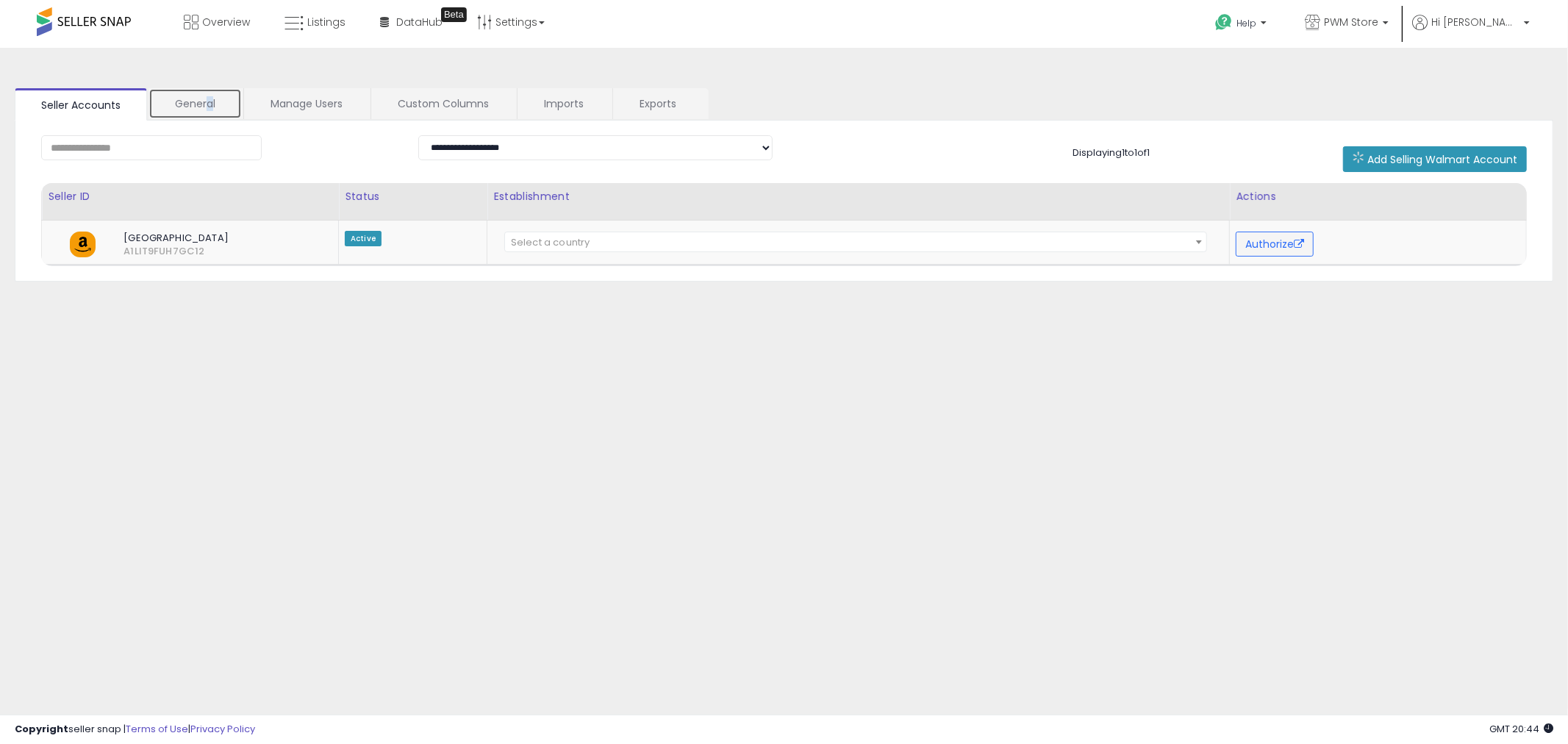
click at [208, 106] on link "General" at bounding box center [195, 103] width 94 height 31
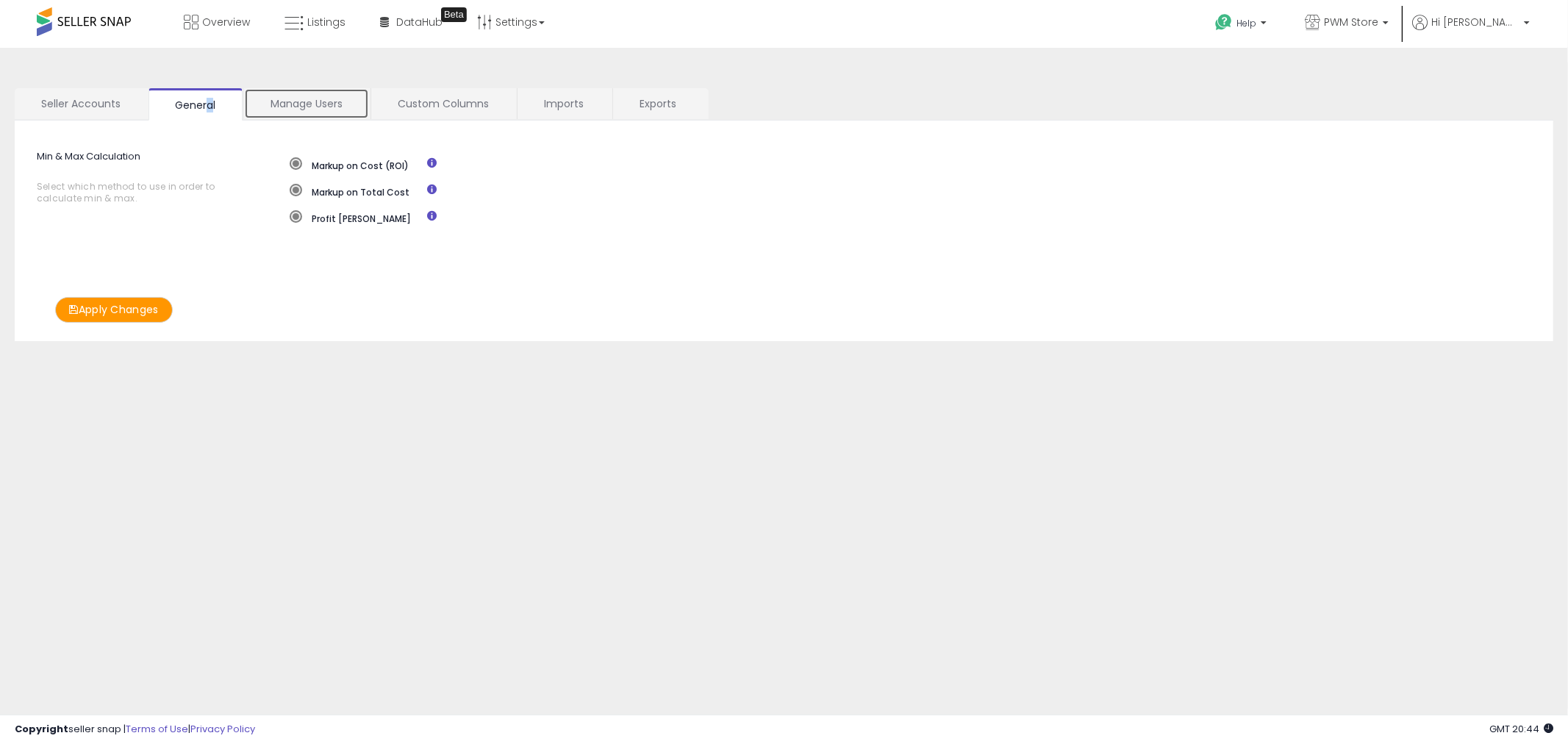
click at [317, 95] on link "Manage Users" at bounding box center [306, 103] width 125 height 31
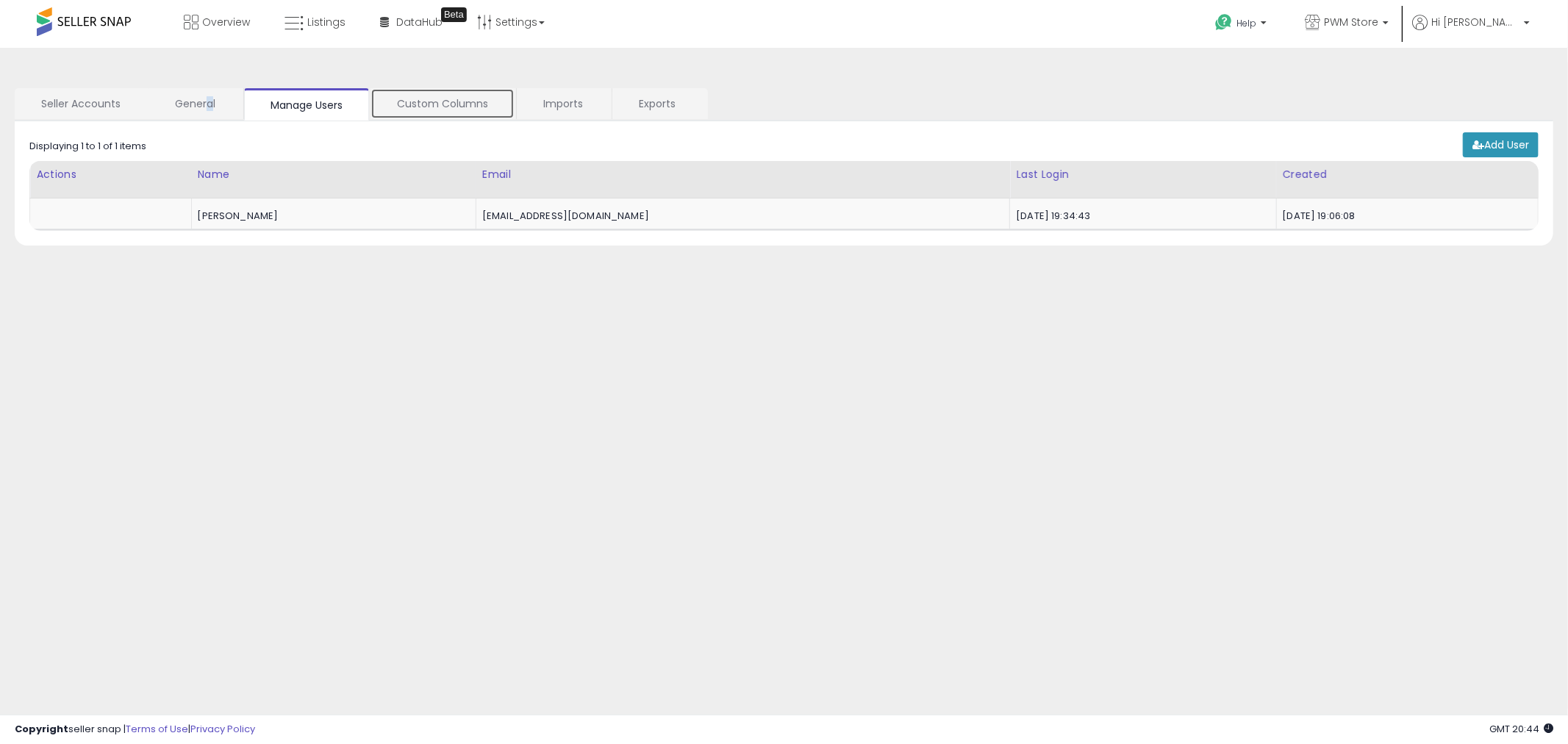
click at [421, 95] on link "Custom Columns" at bounding box center [442, 103] width 145 height 31
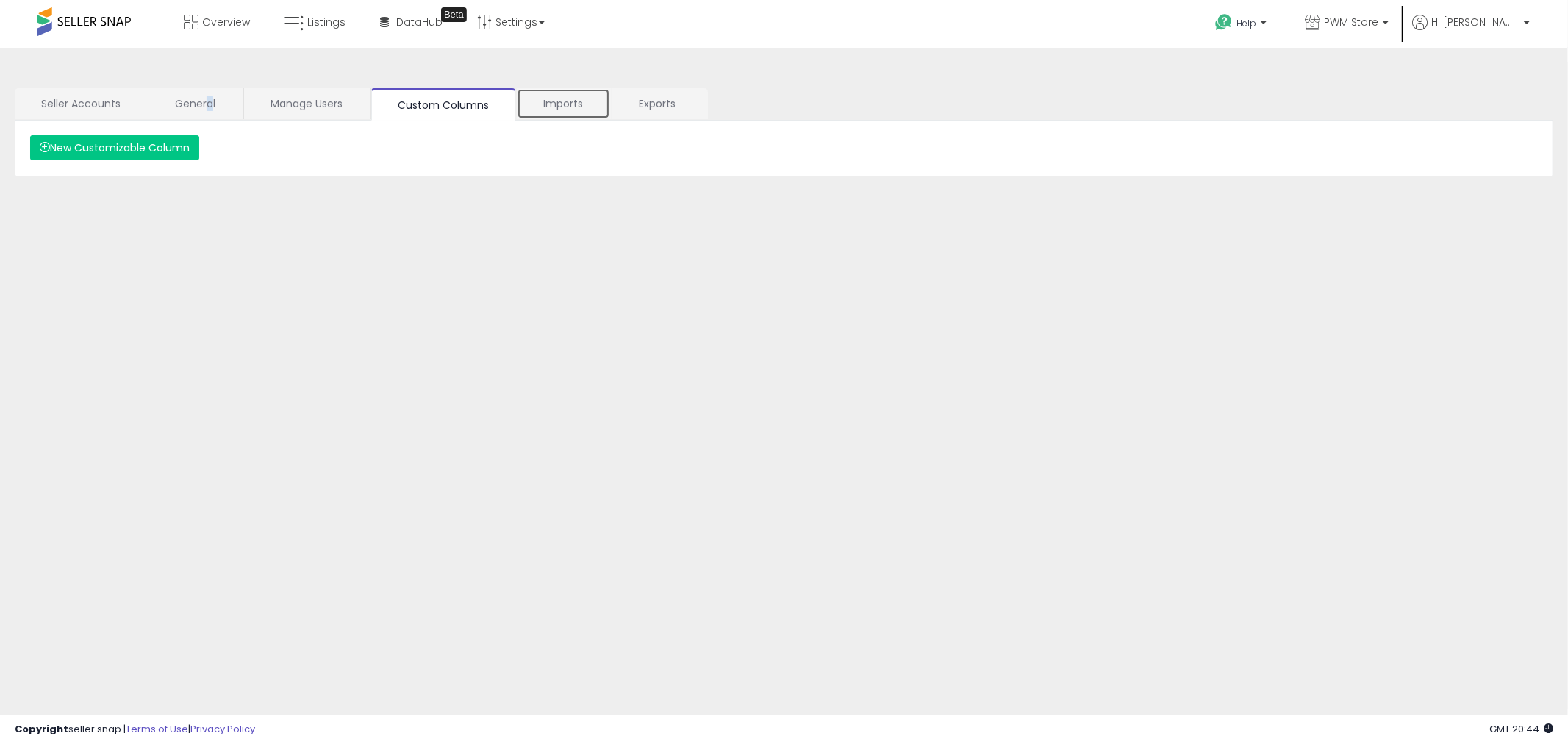
click at [592, 105] on link "Imports" at bounding box center [563, 103] width 94 height 31
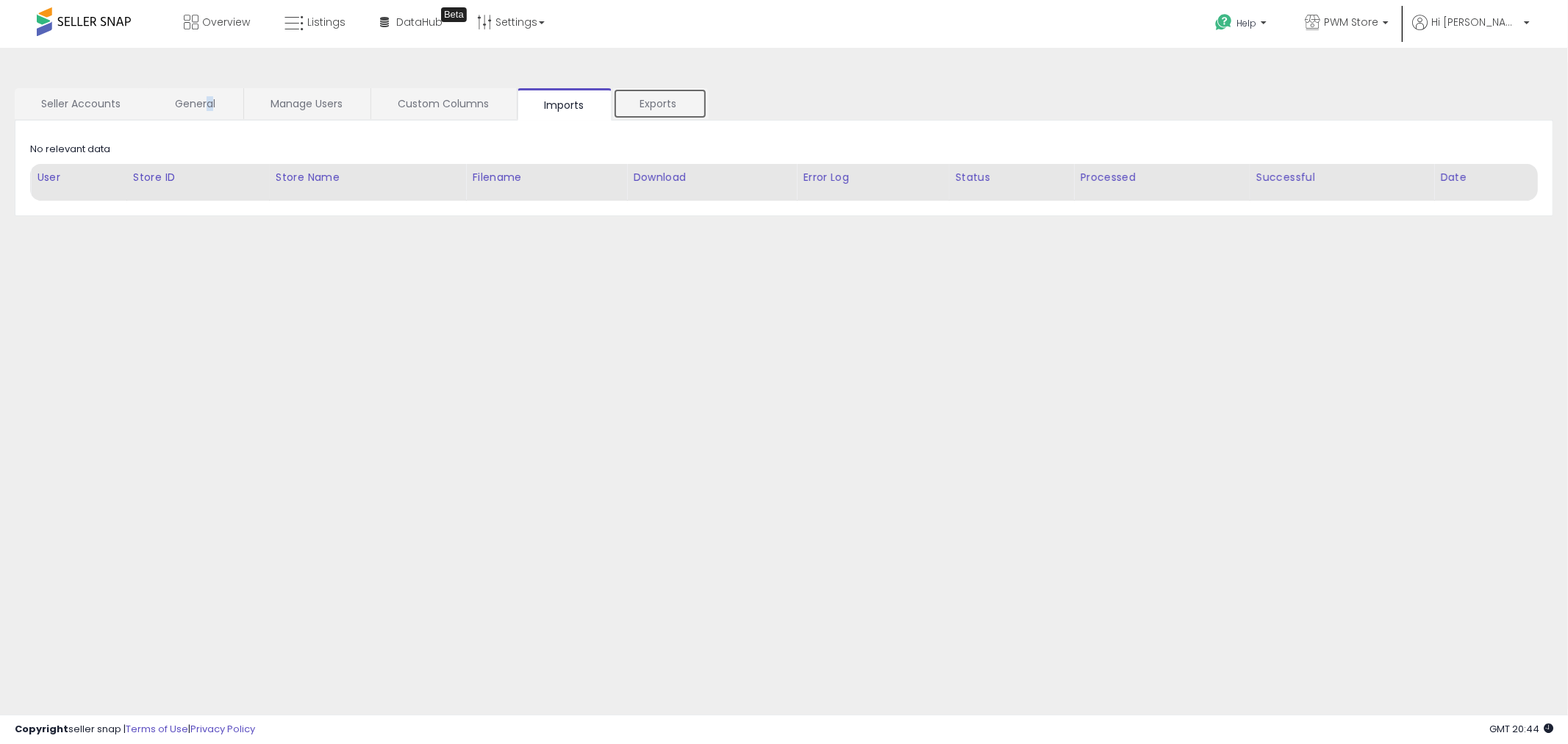
click at [662, 103] on link "Exports" at bounding box center [660, 103] width 94 height 31
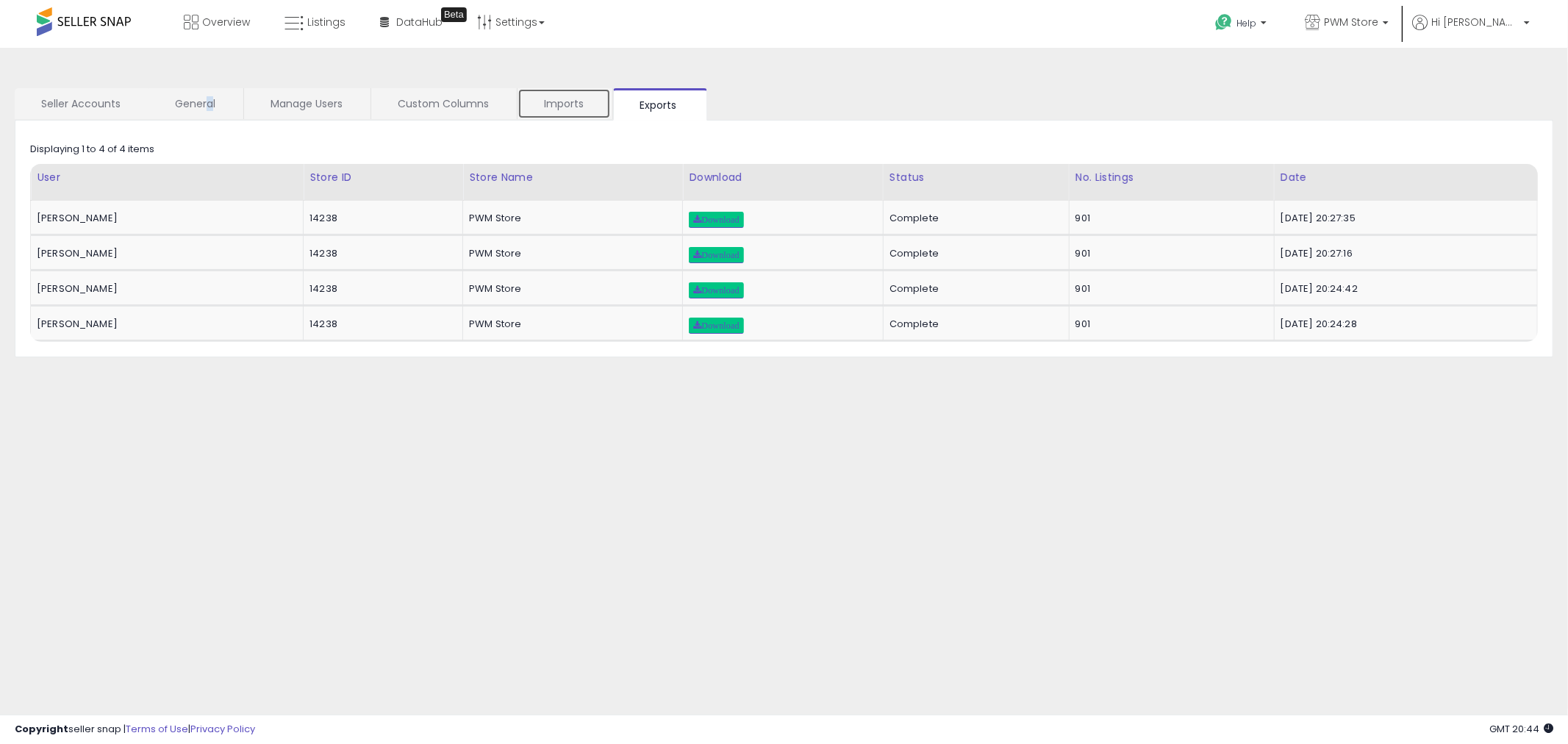
click at [536, 98] on link "Imports" at bounding box center [564, 103] width 94 height 31
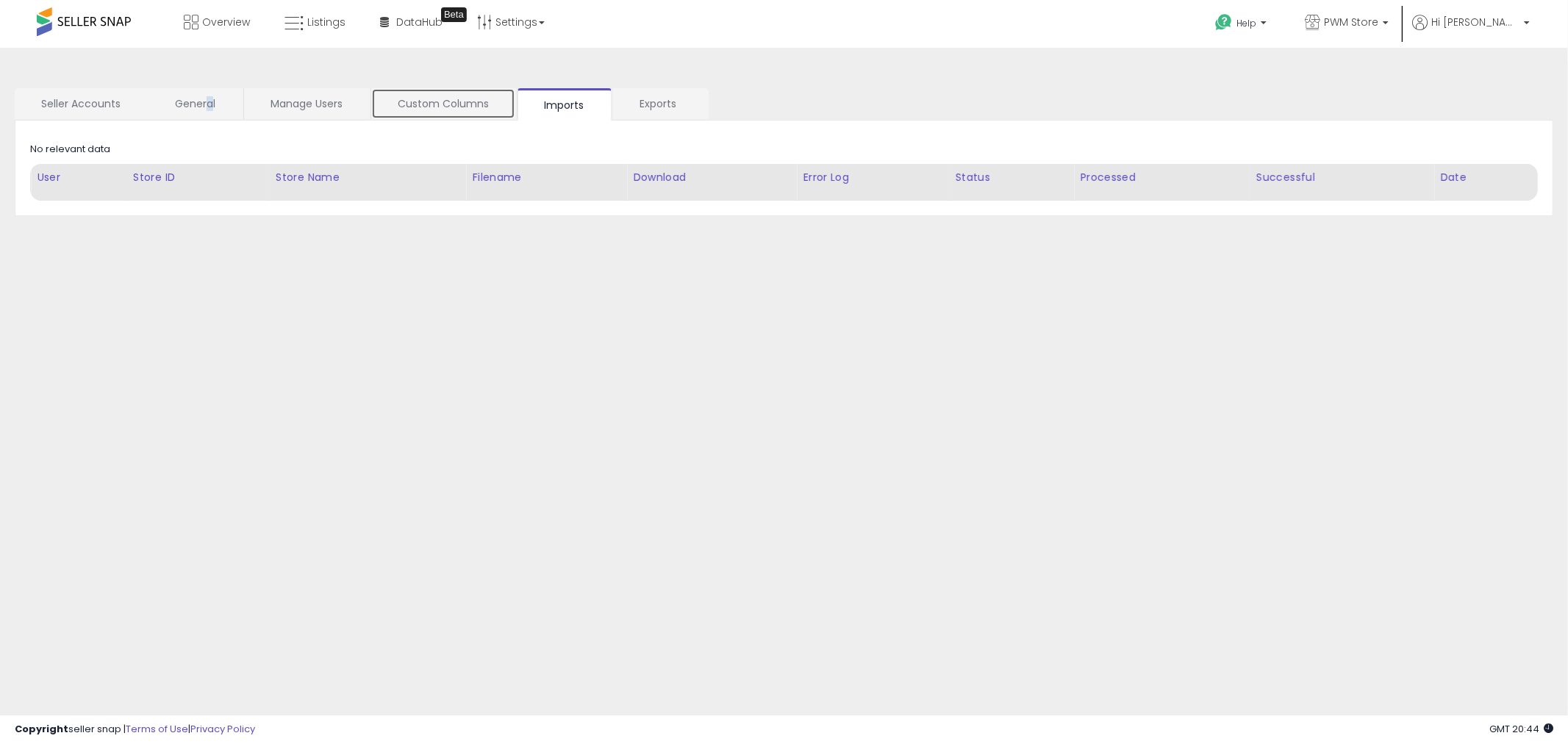
click at [451, 100] on link "Custom Columns" at bounding box center [443, 103] width 145 height 31
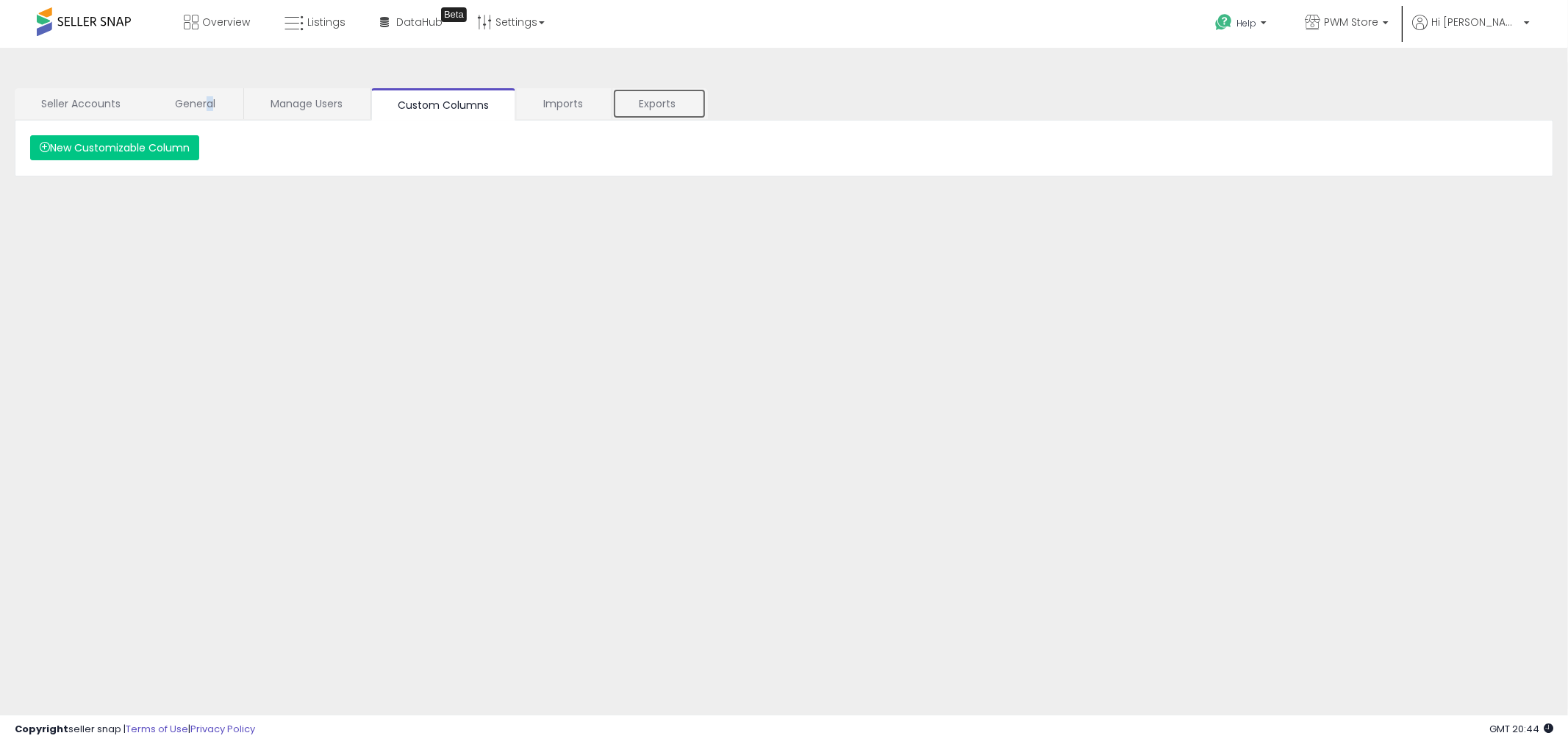
click at [658, 104] on link "Exports" at bounding box center [659, 103] width 94 height 31
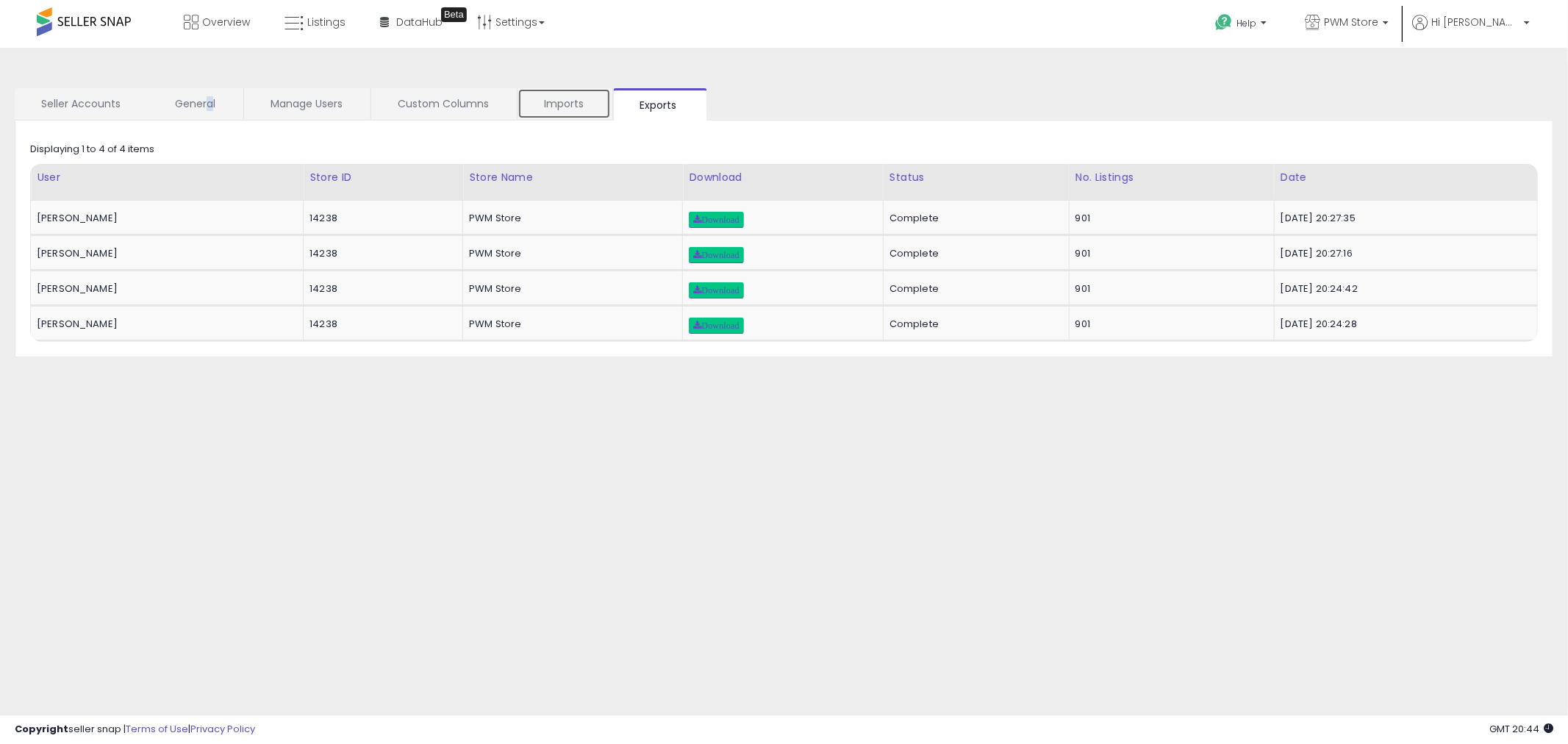
click at [546, 101] on link "Imports" at bounding box center [564, 103] width 94 height 31
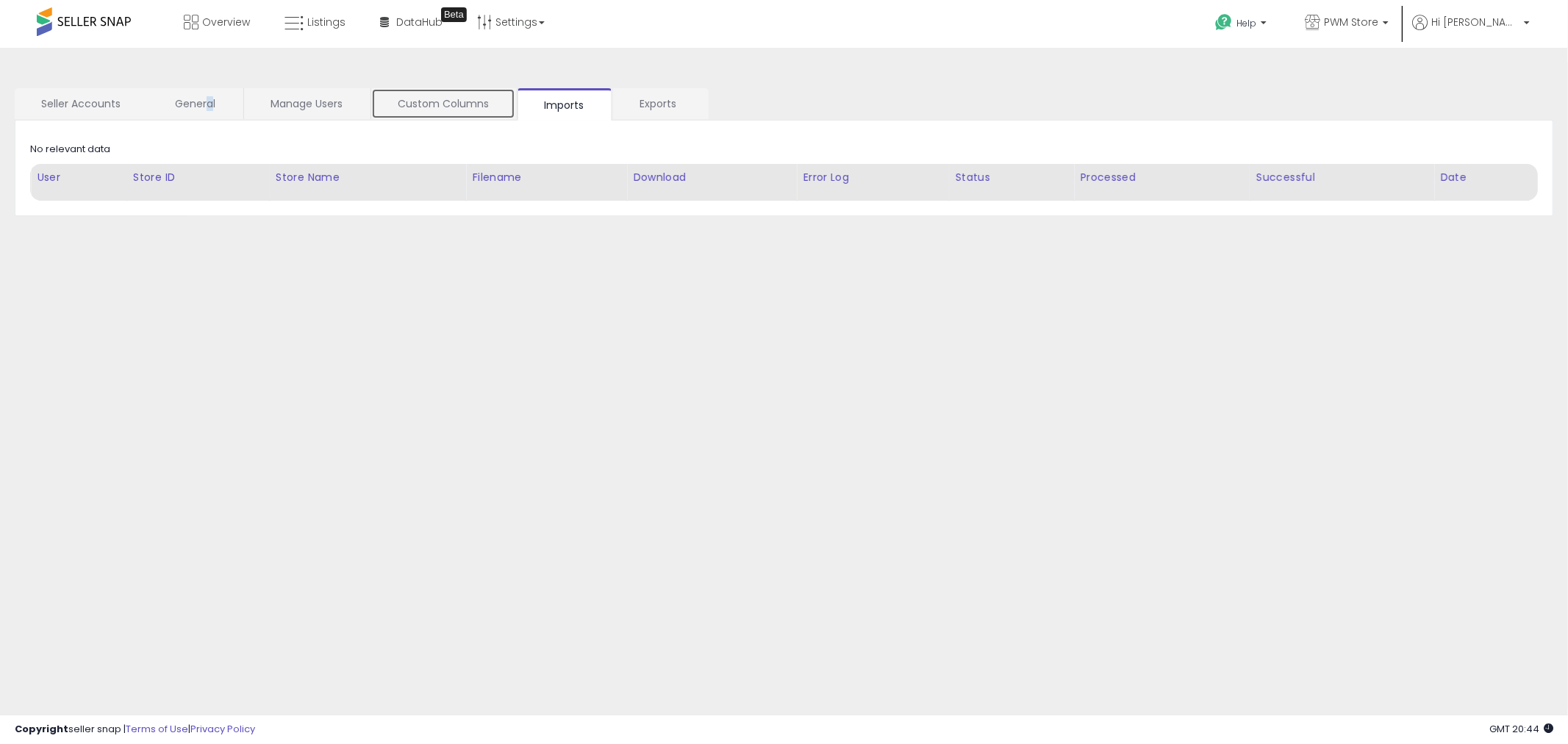
click at [458, 101] on link "Custom Columns" at bounding box center [443, 103] width 145 height 31
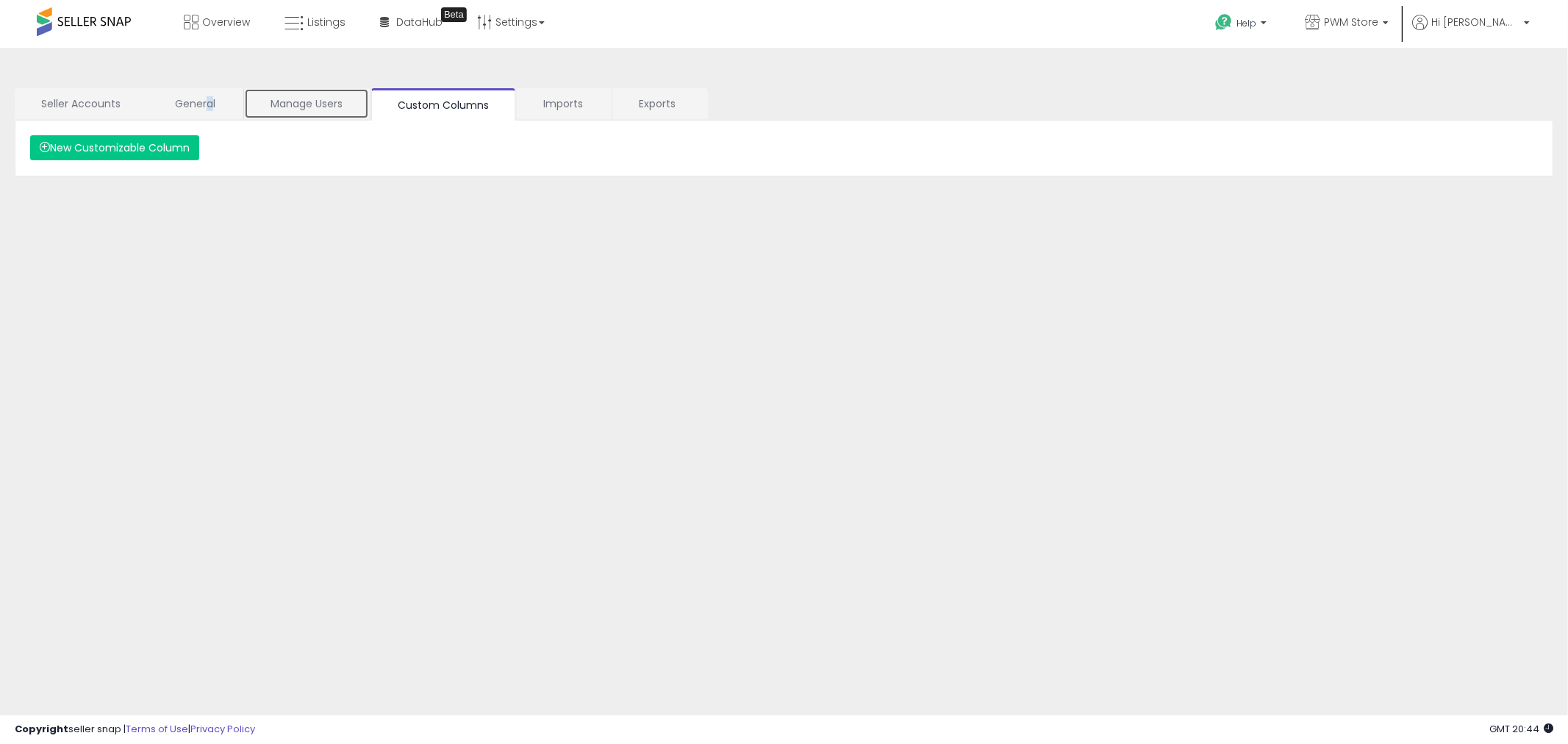
click at [343, 101] on link "Manage Users" at bounding box center [306, 103] width 125 height 31
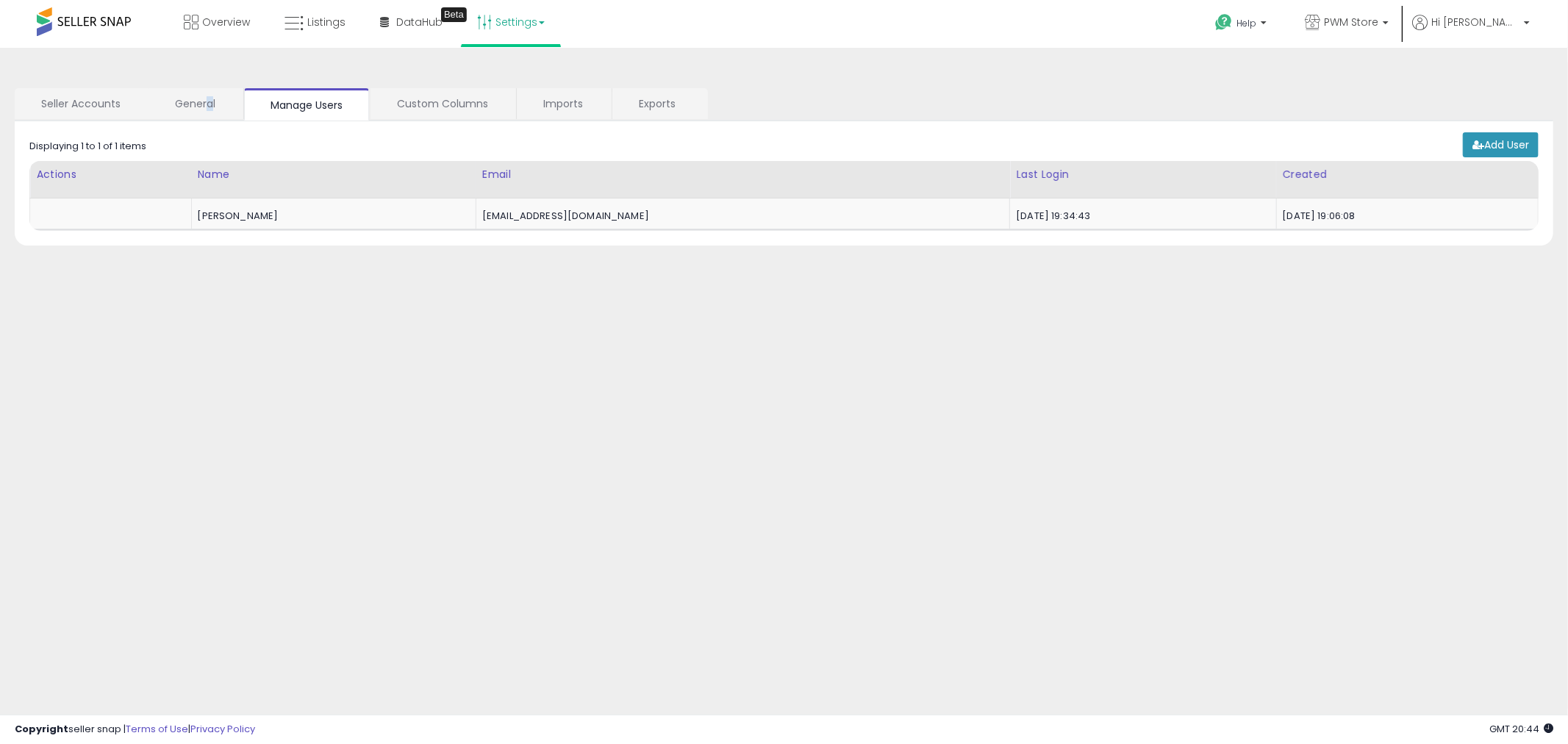
click at [533, 18] on link "Settings" at bounding box center [510, 22] width 90 height 44
click at [503, 108] on link "User settings" at bounding box center [511, 113] width 62 height 14
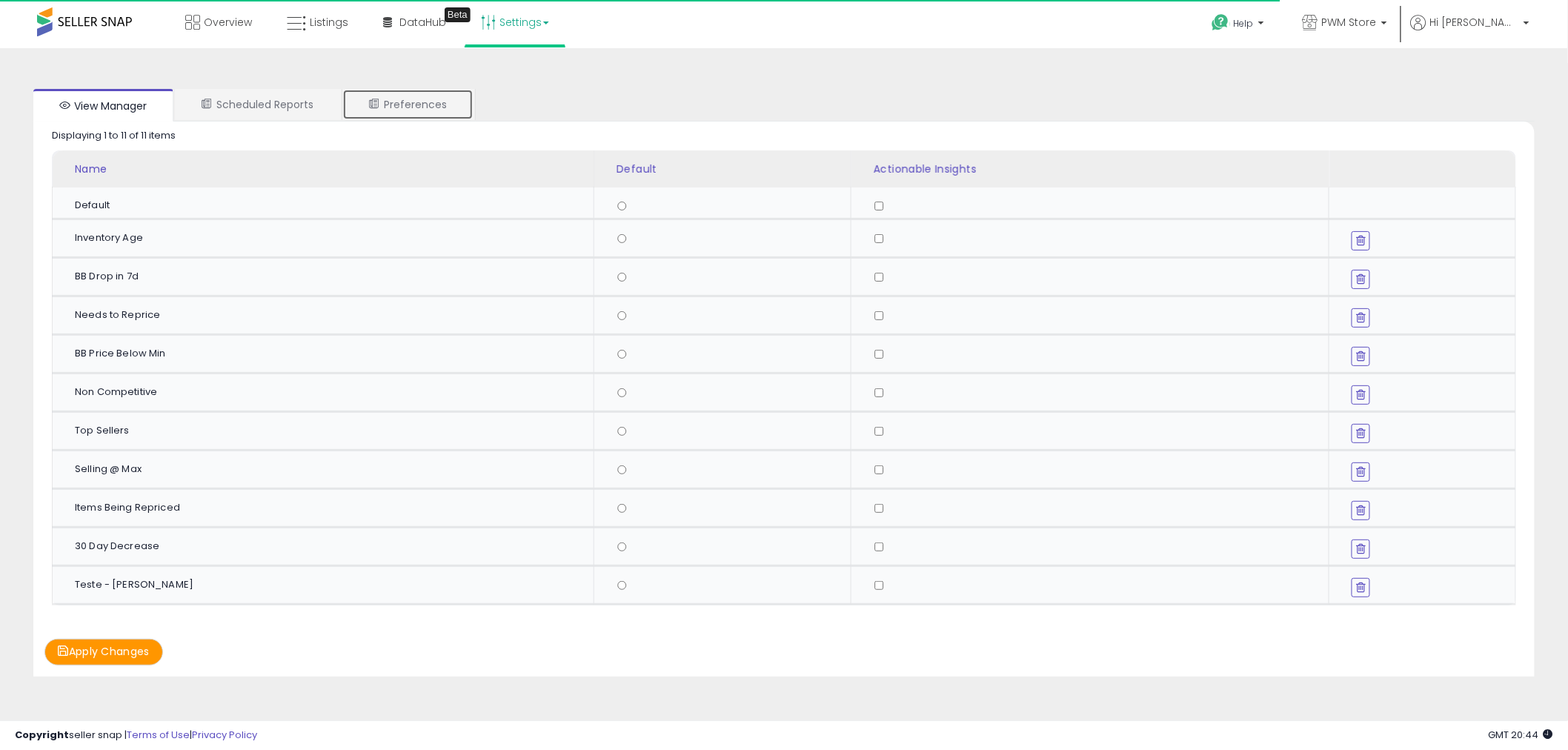
click at [419, 106] on link "Preferences" at bounding box center [408, 104] width 131 height 31
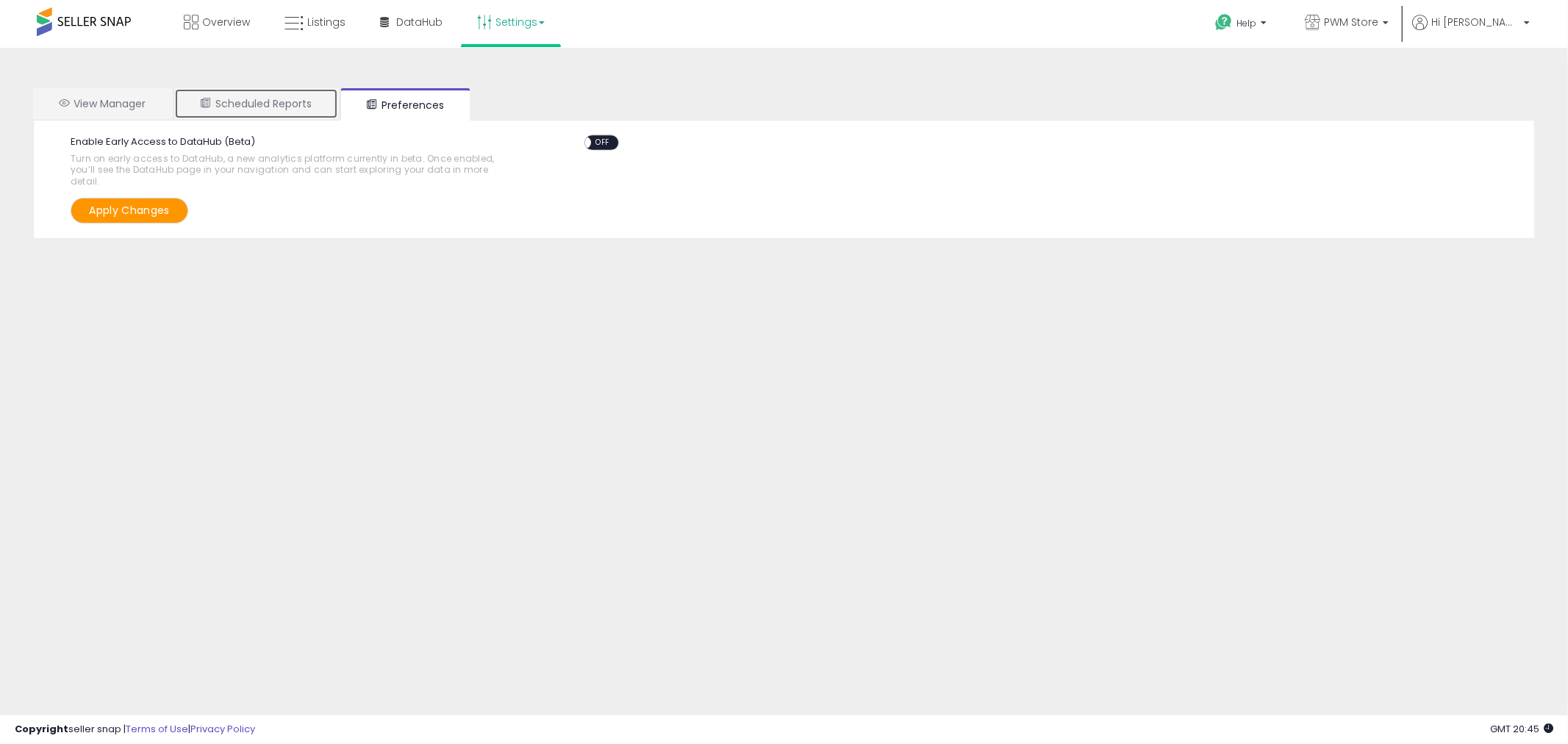
click at [296, 97] on link "Scheduled Reports" at bounding box center [256, 103] width 164 height 31
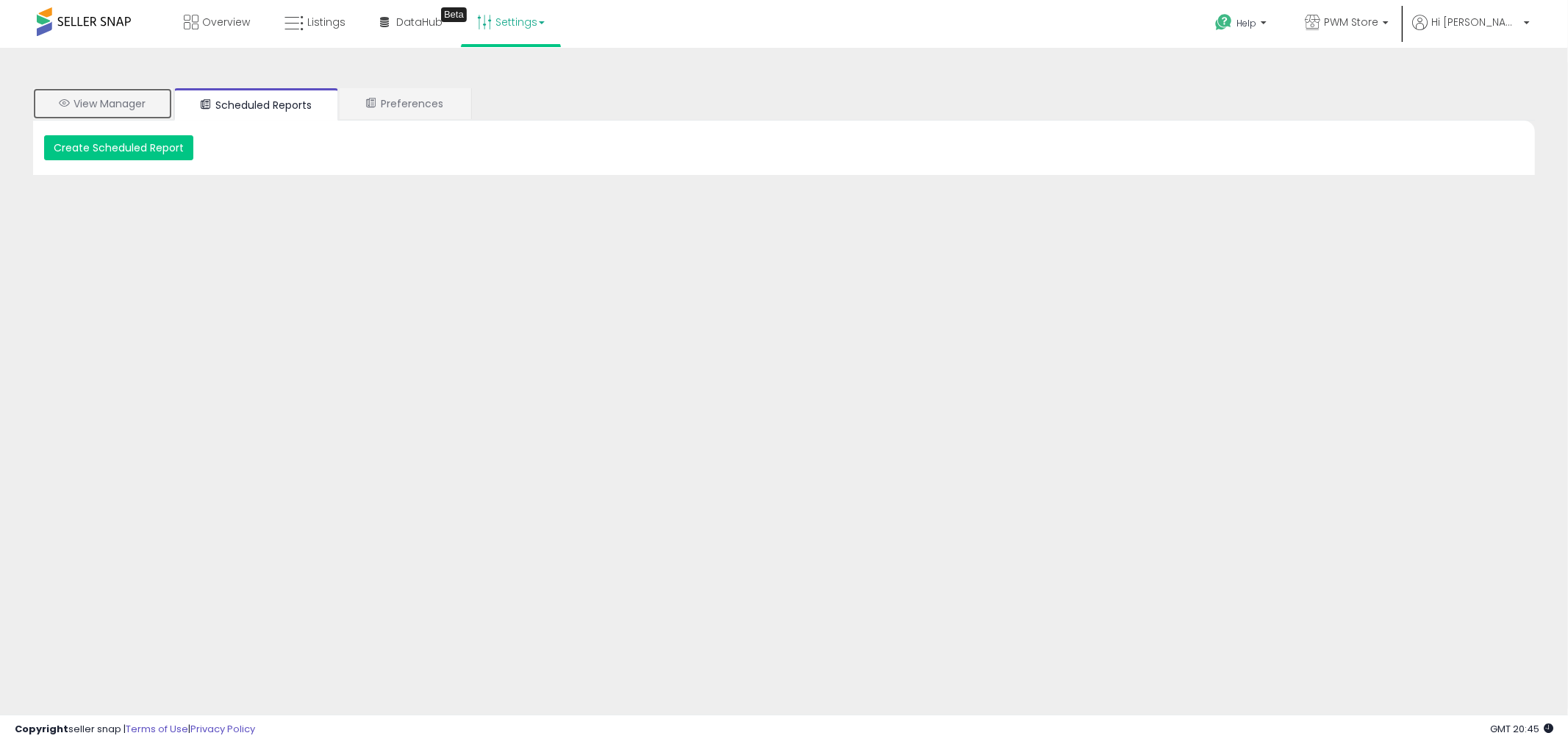
click at [131, 104] on link "View Manager" at bounding box center [102, 103] width 139 height 31
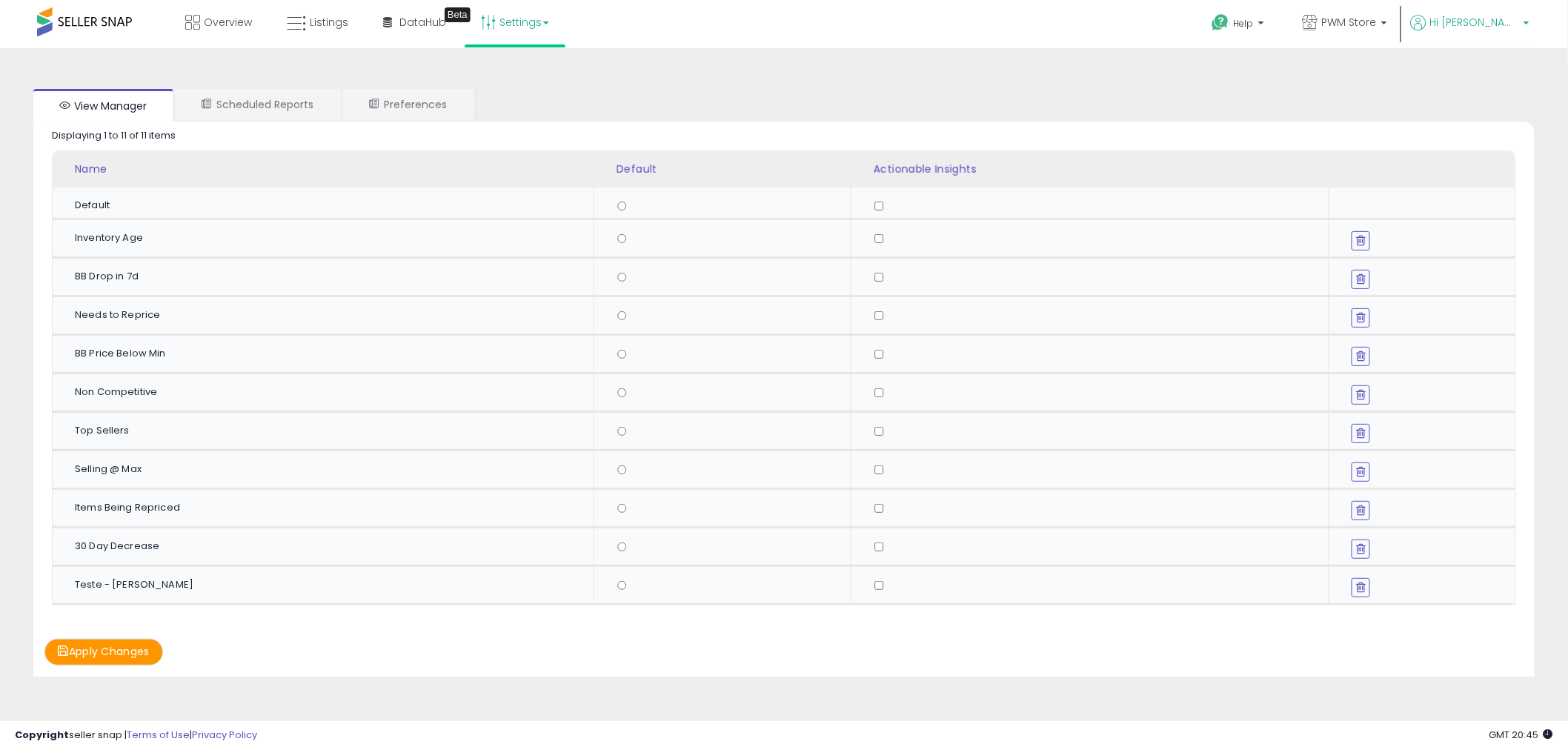
click at [1489, 23] on span "Hi [PERSON_NAME]" at bounding box center [1474, 23] width 89 height 15
click at [1493, 78] on link "Account" at bounding box center [1495, 79] width 39 height 14
